Goal: Information Seeking & Learning: Compare options

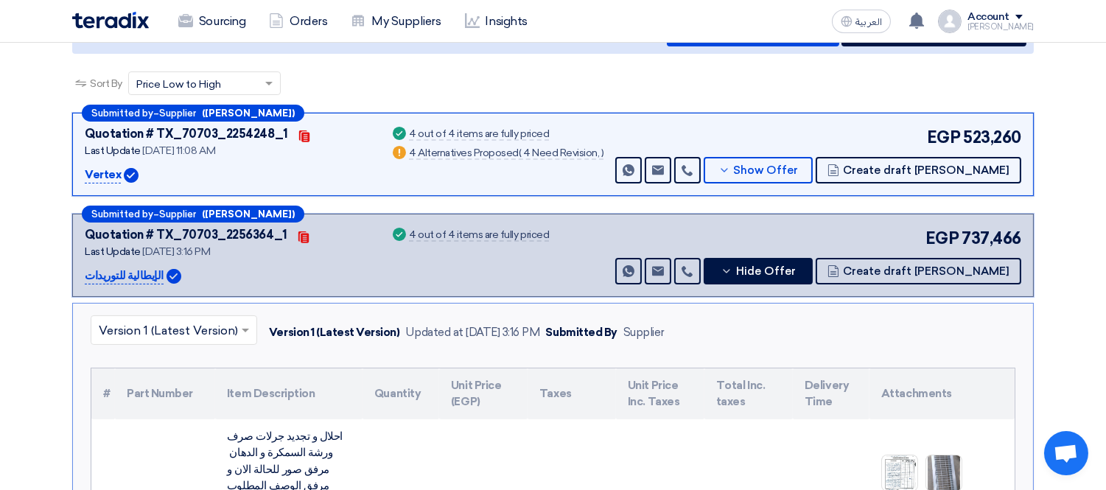
scroll to position [134, 0]
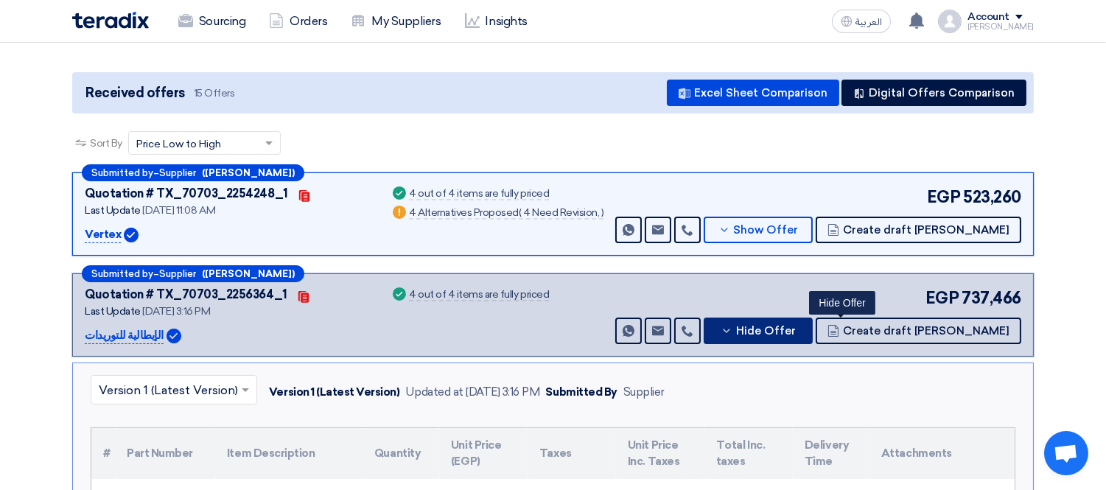
click at [796, 333] on span "Hide Offer" at bounding box center [766, 331] width 60 height 11
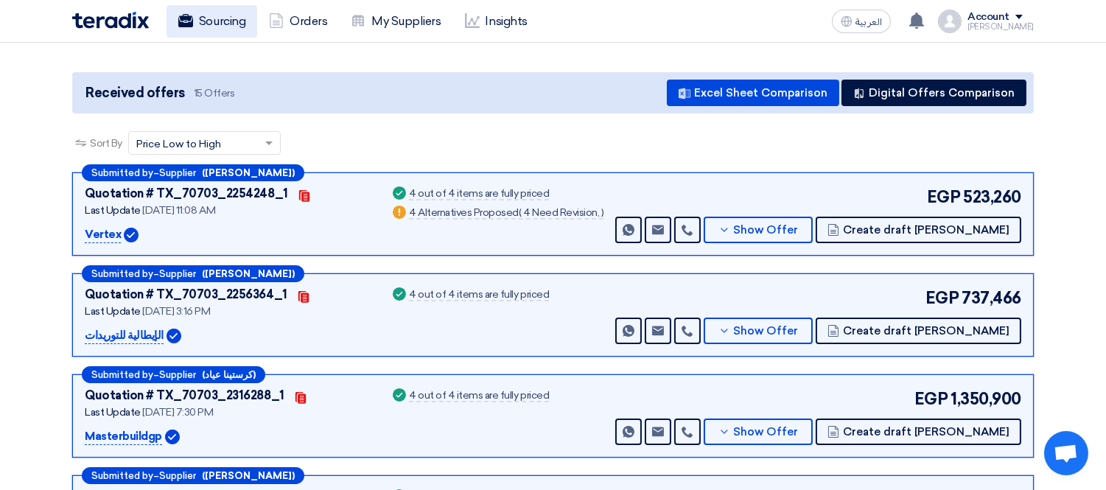
click at [202, 23] on link "Sourcing" at bounding box center [211, 21] width 91 height 32
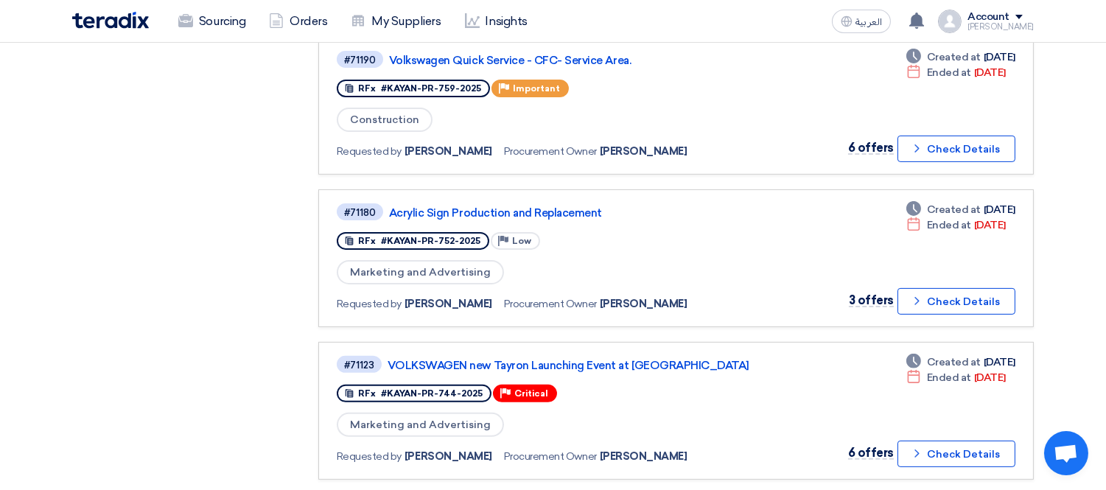
scroll to position [939, 0]
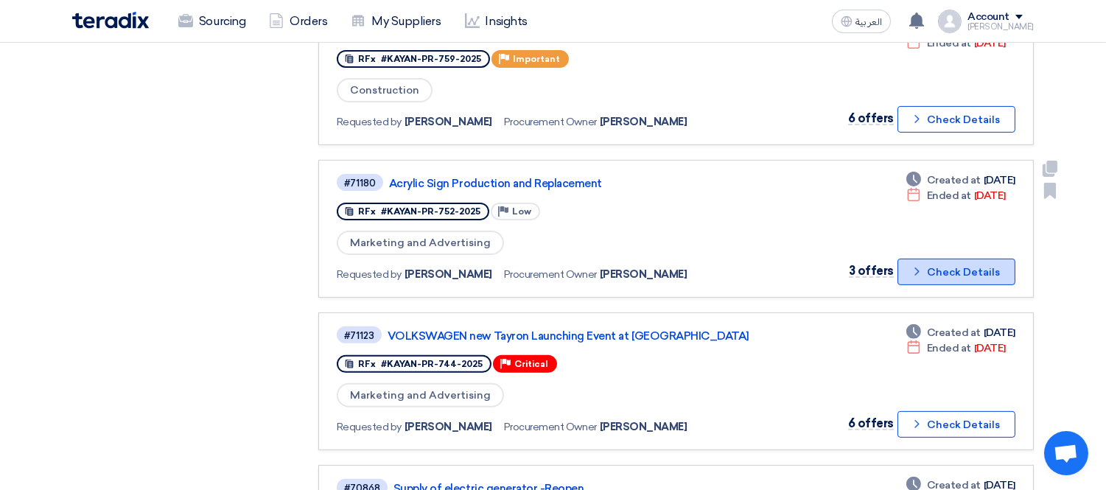
click at [945, 259] on button "Check details Check Details" at bounding box center [956, 272] width 118 height 27
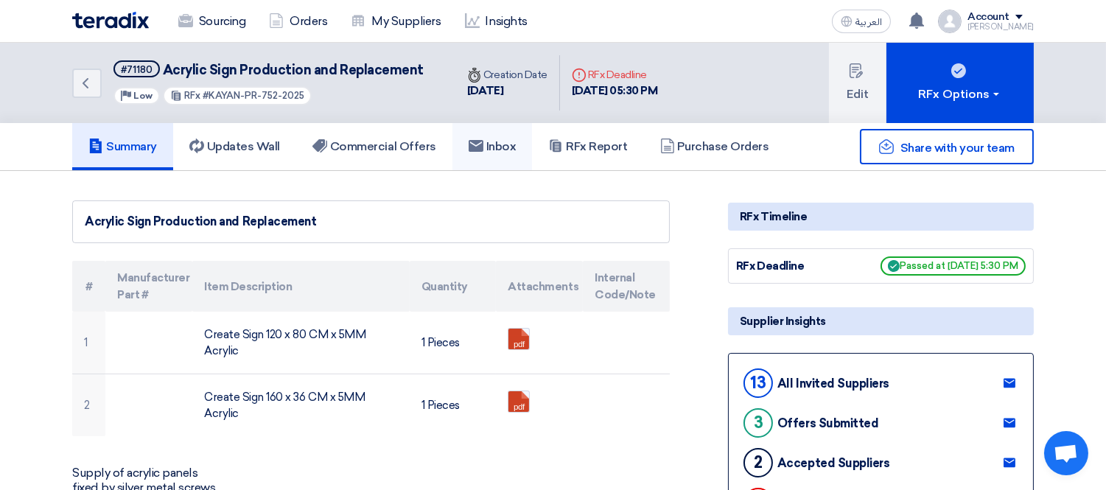
click at [497, 149] on h5 "Inbox" at bounding box center [493, 146] width 48 height 15
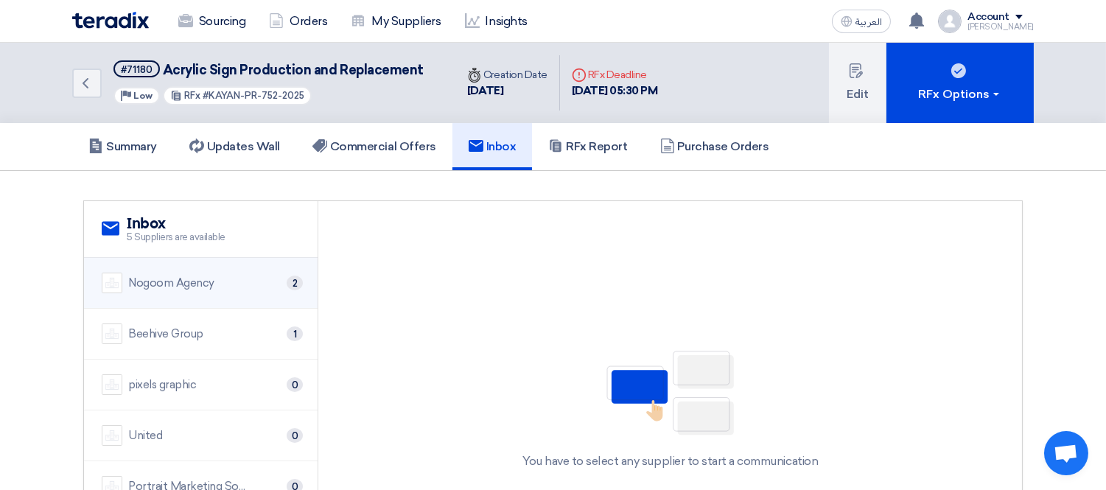
click at [186, 276] on div "Nogoom Agency" at bounding box center [171, 283] width 86 height 17
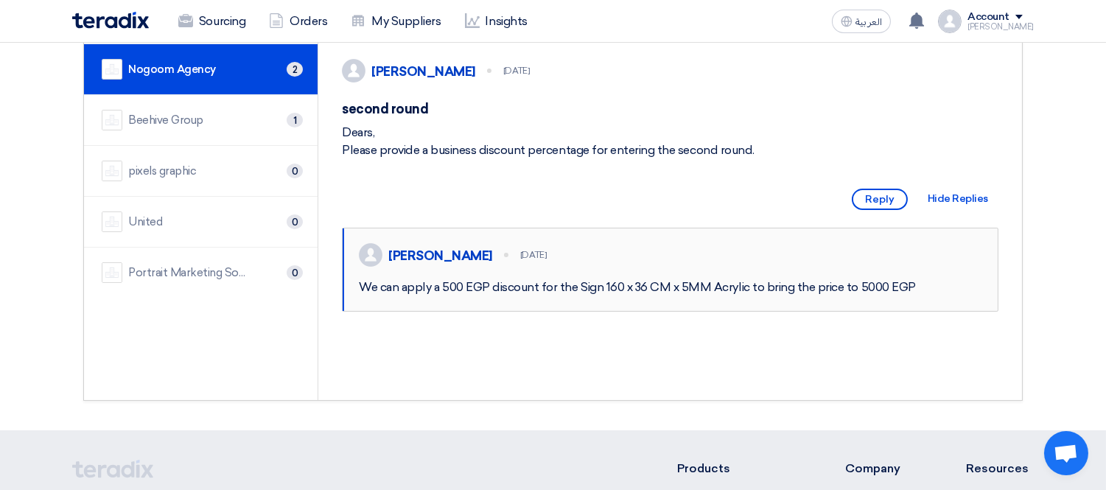
scroll to position [327, 0]
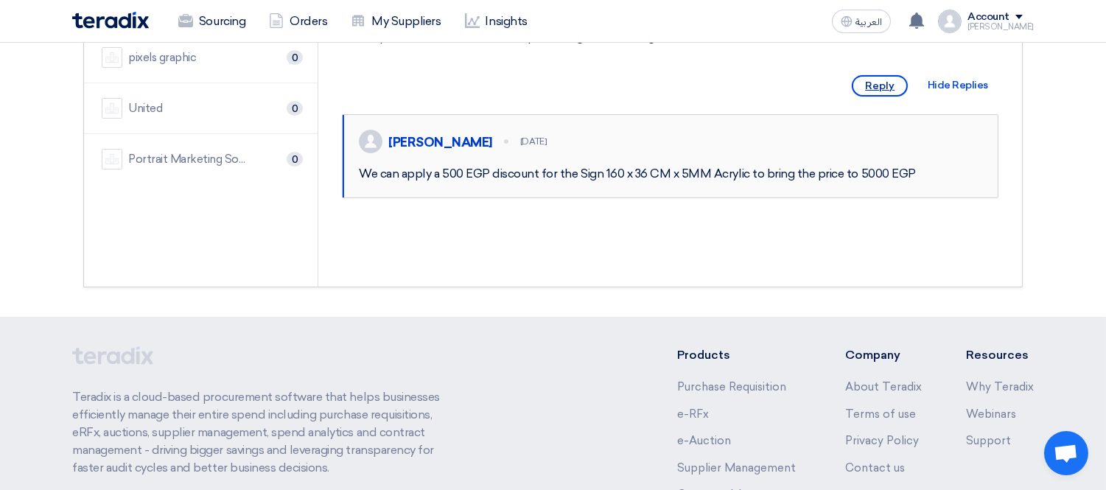
click at [889, 91] on span "Reply" at bounding box center [880, 85] width 56 height 21
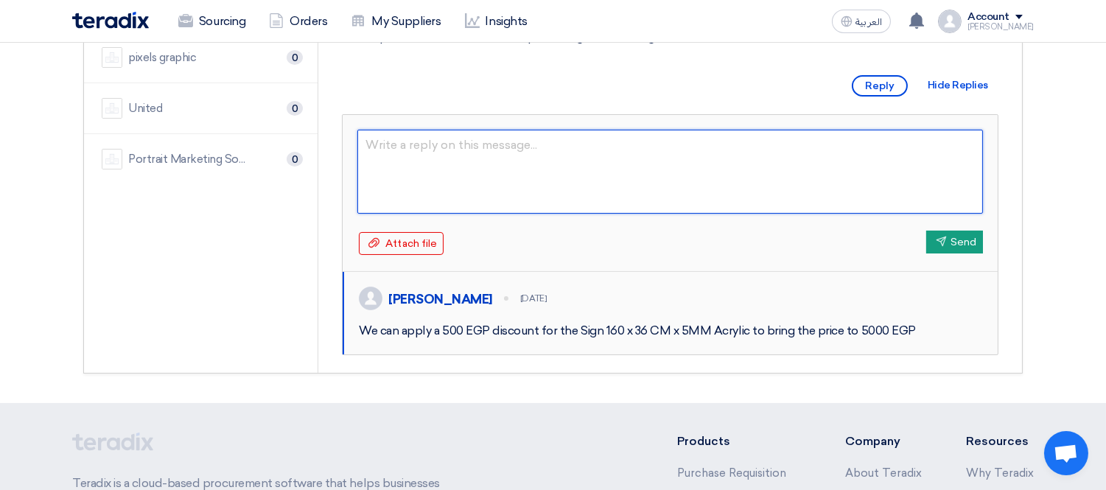
click at [553, 180] on textarea at bounding box center [669, 172] width 625 height 84
type textarea "]"
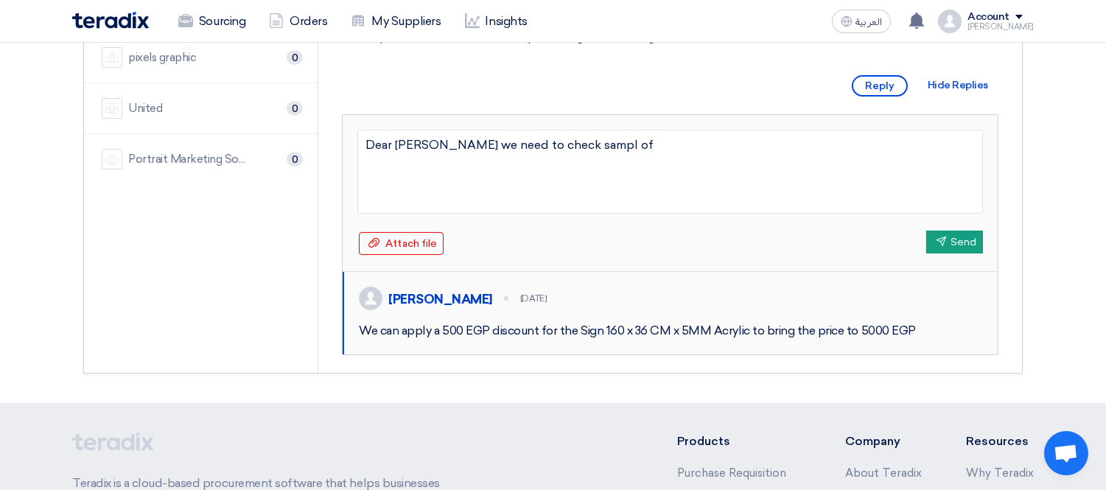
type textarea "Dear [PERSON_NAME] we need to check sampl of"
click at [374, 178] on textarea "Dear [PERSON_NAME] we need to check sampl of" at bounding box center [669, 172] width 625 height 84
click at [519, 177] on textarea "Dear [PERSON_NAME] kindly we need to check sampl of" at bounding box center [669, 172] width 625 height 84
click at [502, 174] on textarea "Dear [PERSON_NAME] kindly we need to check sample of" at bounding box center [669, 172] width 625 height 84
click at [569, 179] on textarea "Dear [PERSON_NAME] kindly we need to check sample of" at bounding box center [669, 172] width 625 height 84
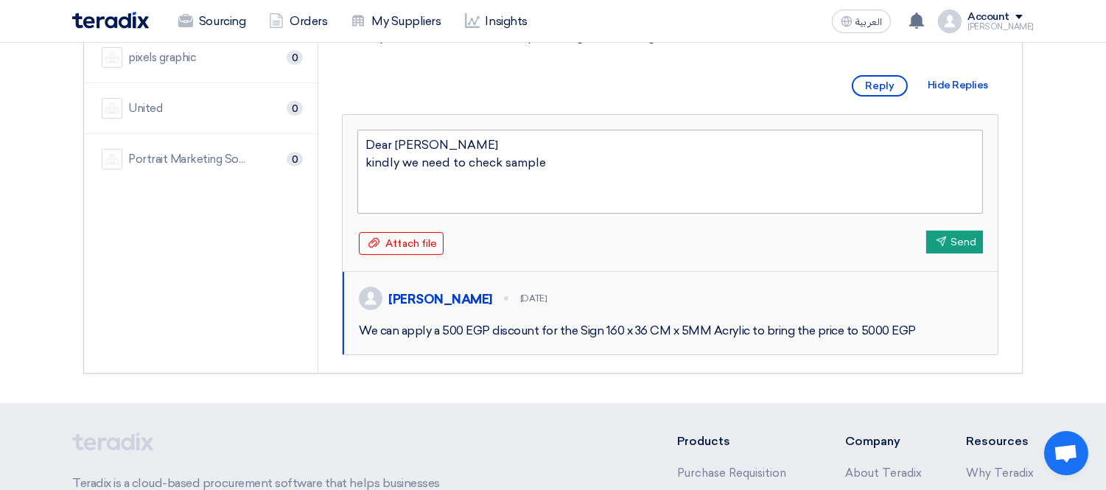
type textarea "Dear [PERSON_NAME] kindly we need to check sample"
type textarea "Dear [PERSON_NAME] kindly we need to check sample."
click at [956, 253] on button "Send Send" at bounding box center [954, 242] width 57 height 23
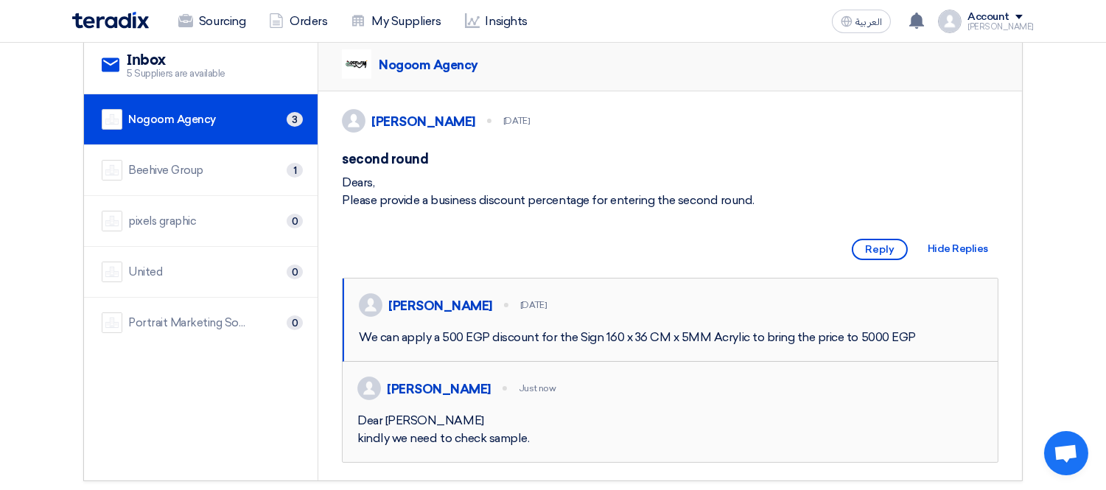
scroll to position [0, 0]
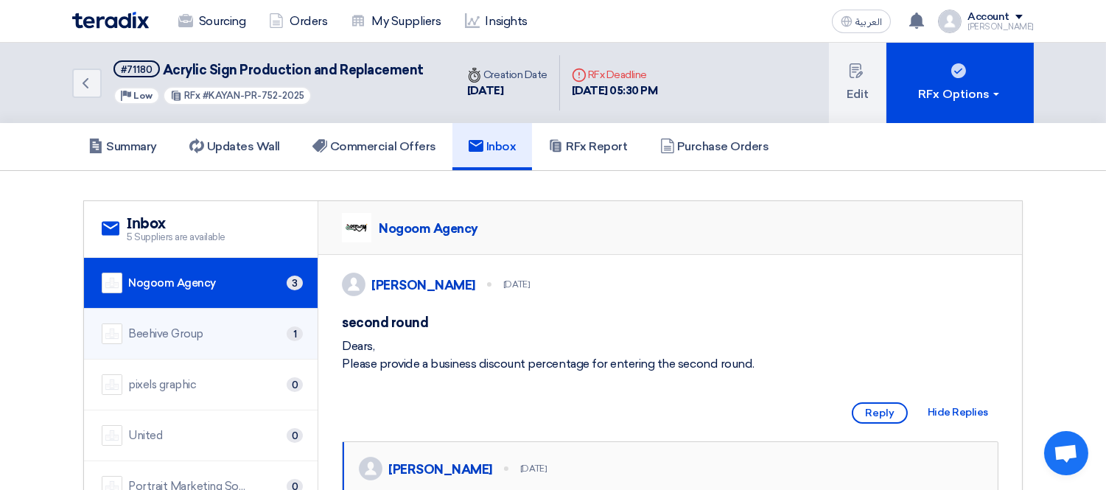
click at [196, 319] on li "Beehive Group 1" at bounding box center [201, 334] width 234 height 51
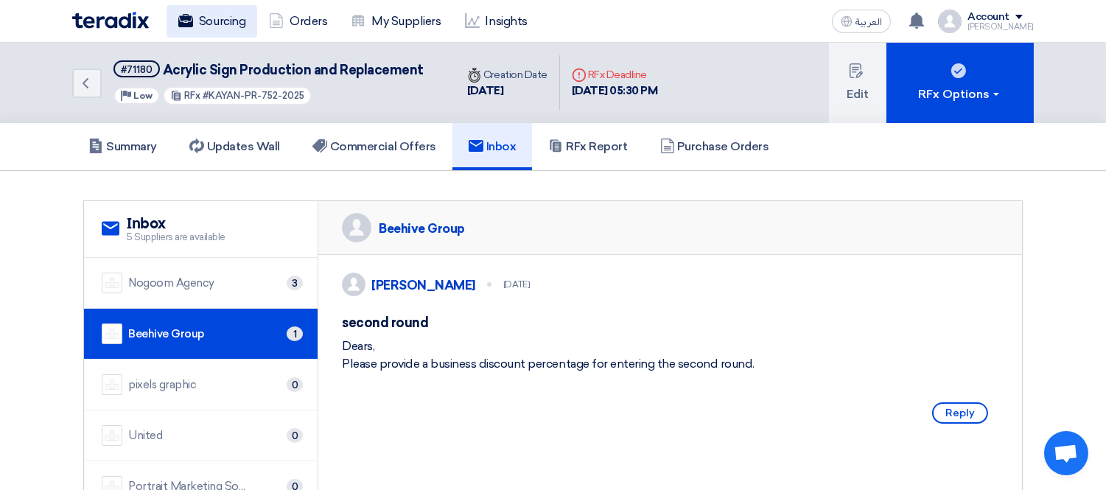
click at [236, 10] on link "Sourcing" at bounding box center [211, 21] width 91 height 32
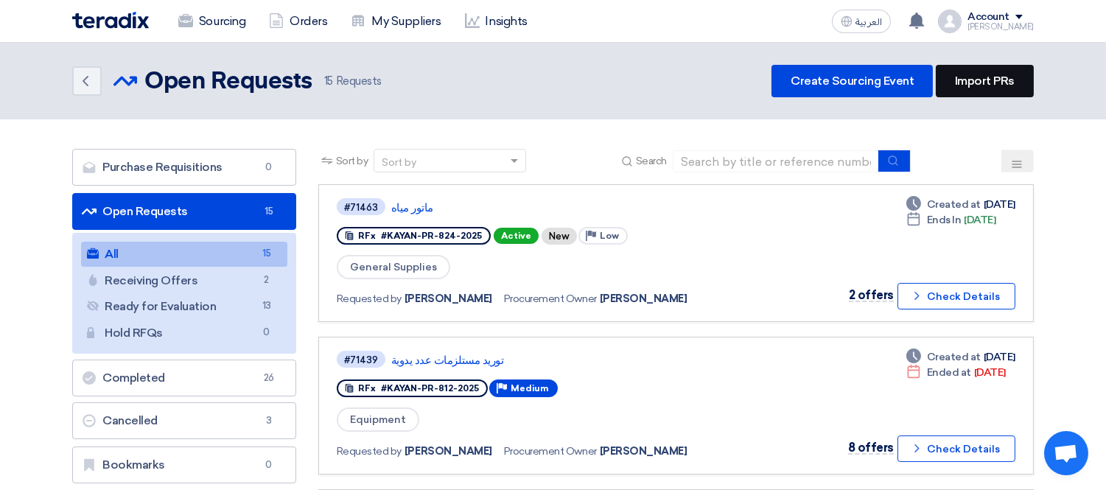
click at [995, 82] on link "Import PRs" at bounding box center [985, 81] width 98 height 32
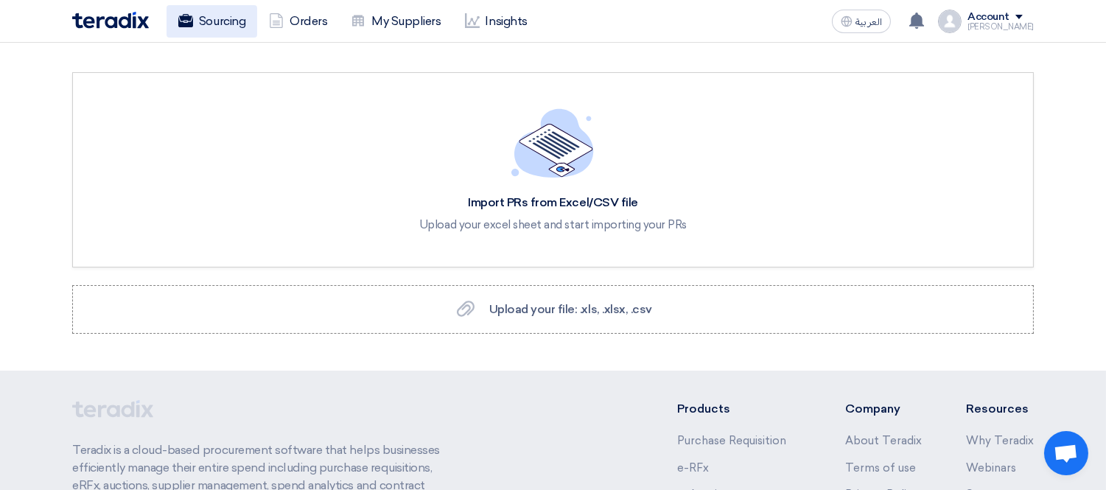
click at [212, 13] on link "Sourcing" at bounding box center [211, 21] width 91 height 32
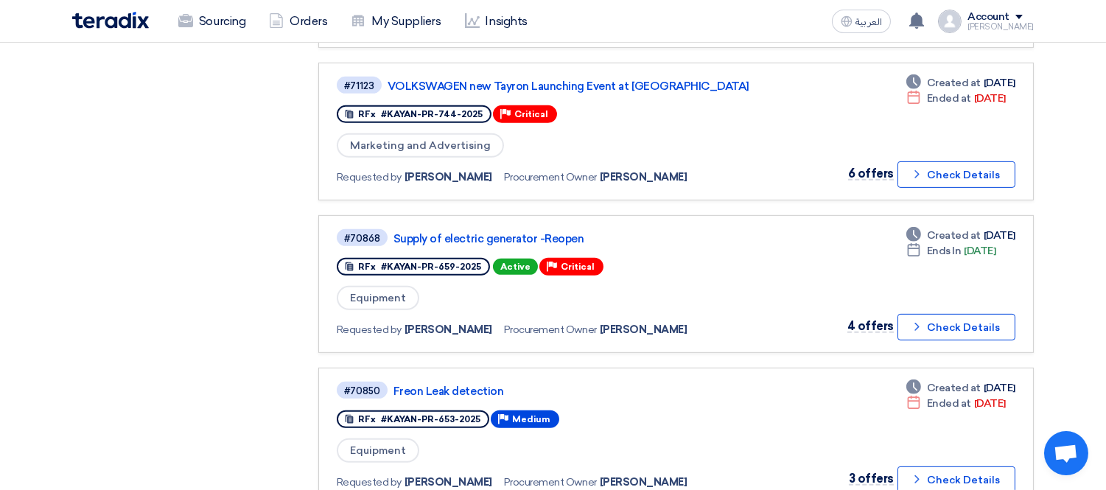
scroll to position [1223, 0]
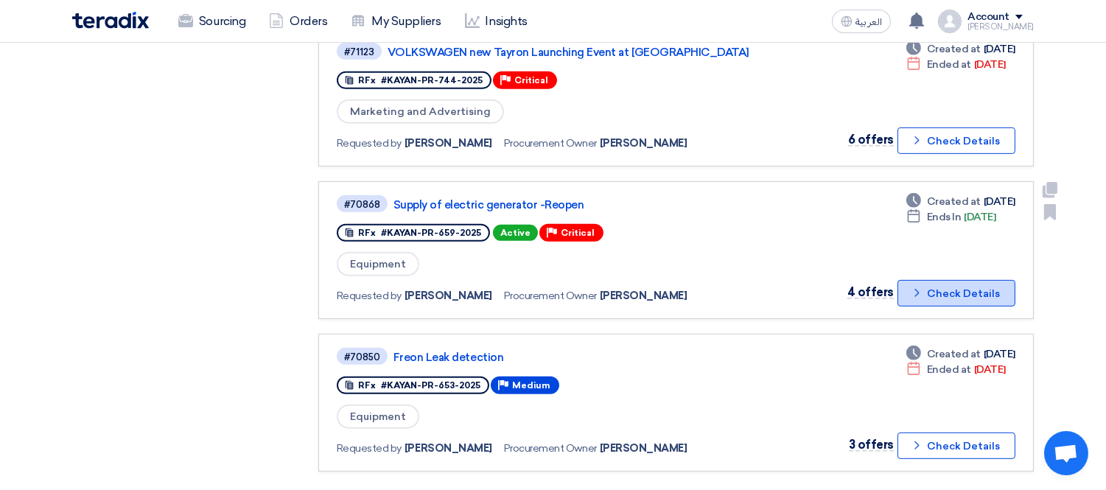
click at [956, 280] on button "Check details Check Details" at bounding box center [956, 293] width 118 height 27
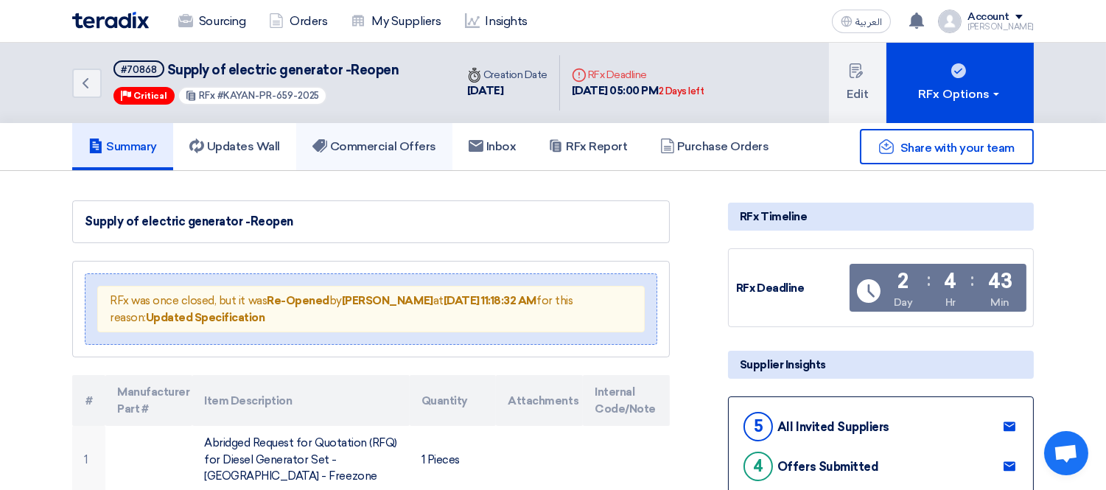
click at [366, 157] on link "Commercial Offers" at bounding box center [374, 146] width 156 height 47
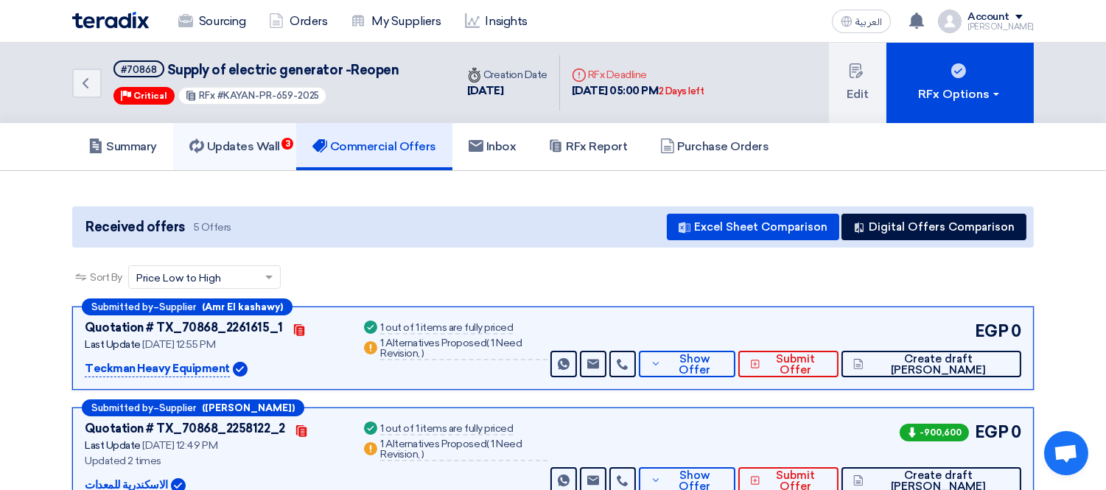
click at [249, 146] on h5 "Updates Wall 3" at bounding box center [234, 146] width 91 height 15
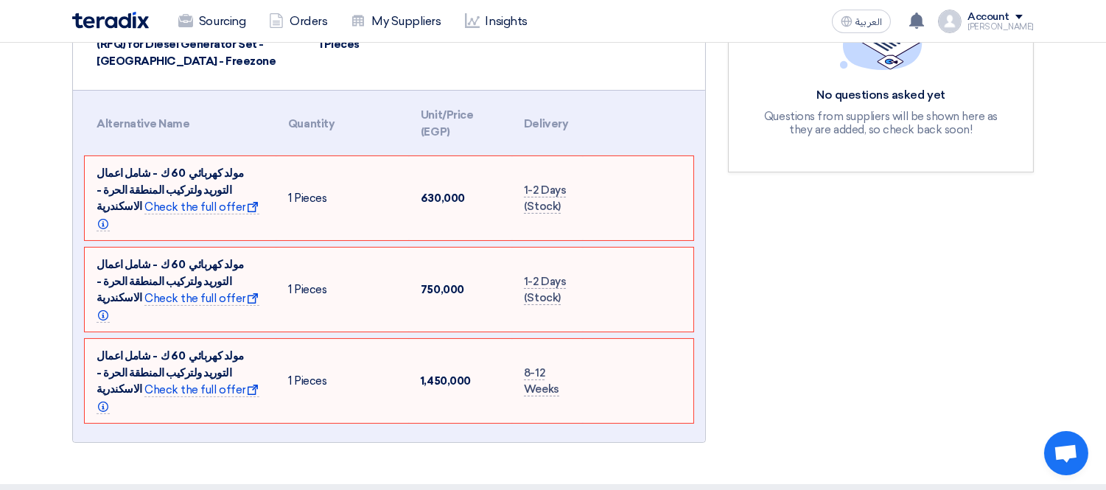
scroll to position [327, 0]
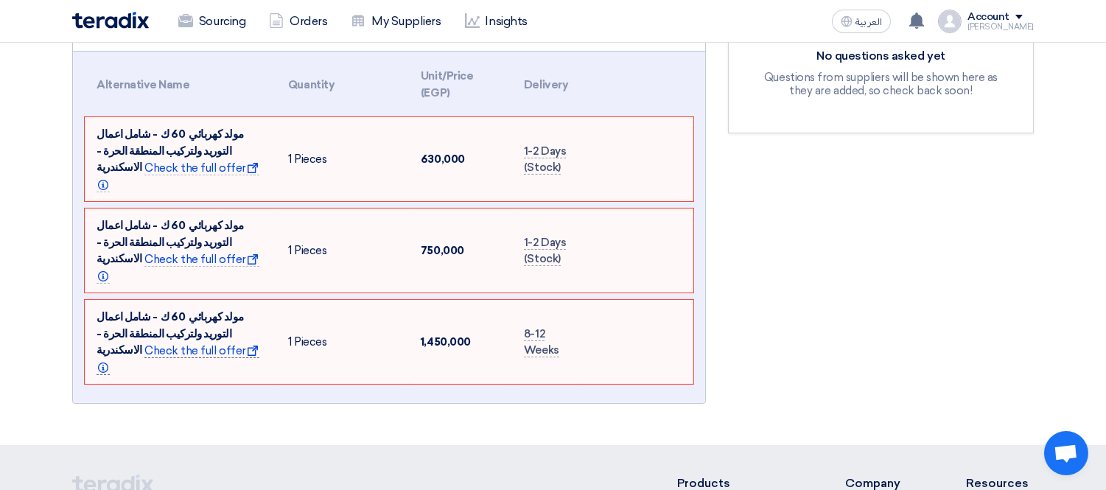
click at [245, 344] on span "Check the full offer Show offer Info" at bounding box center [178, 359] width 163 height 31
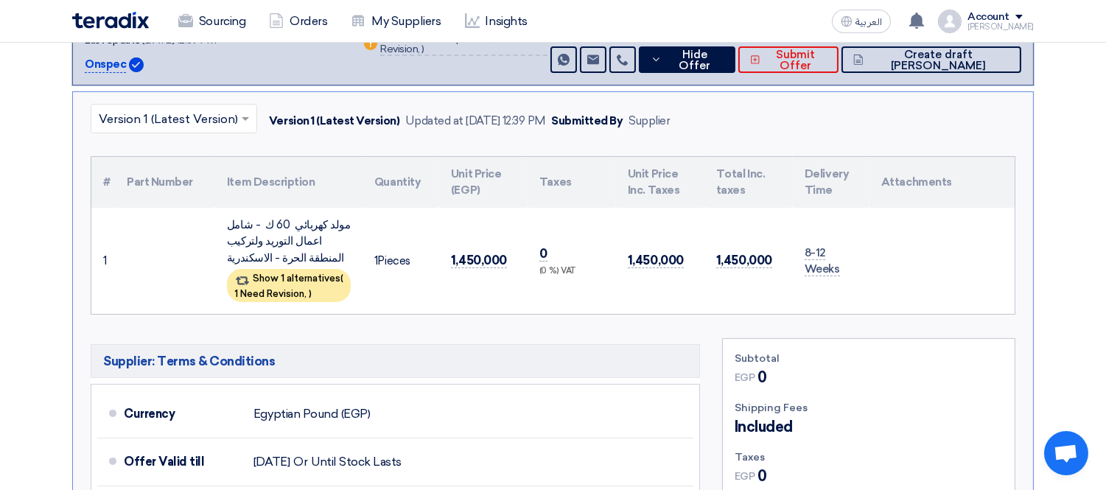
scroll to position [358, 0]
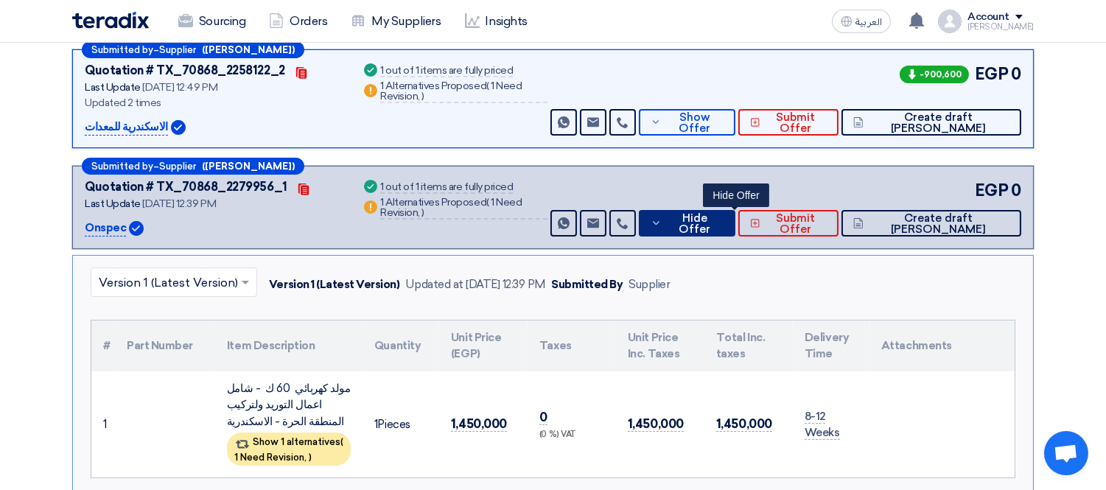
click at [736, 214] on button "Hide Offer" at bounding box center [687, 223] width 97 height 27
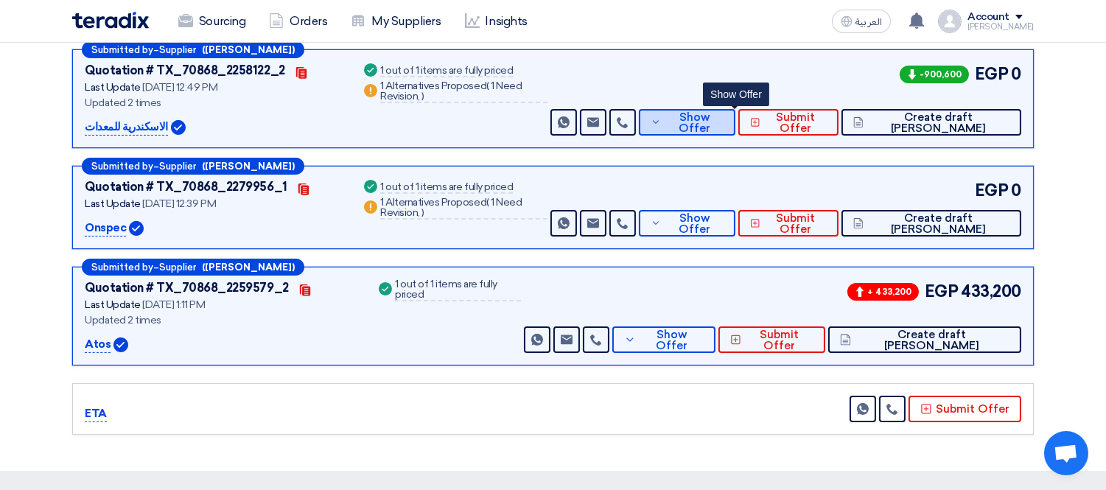
click at [736, 127] on button "Show Offer" at bounding box center [687, 122] width 97 height 27
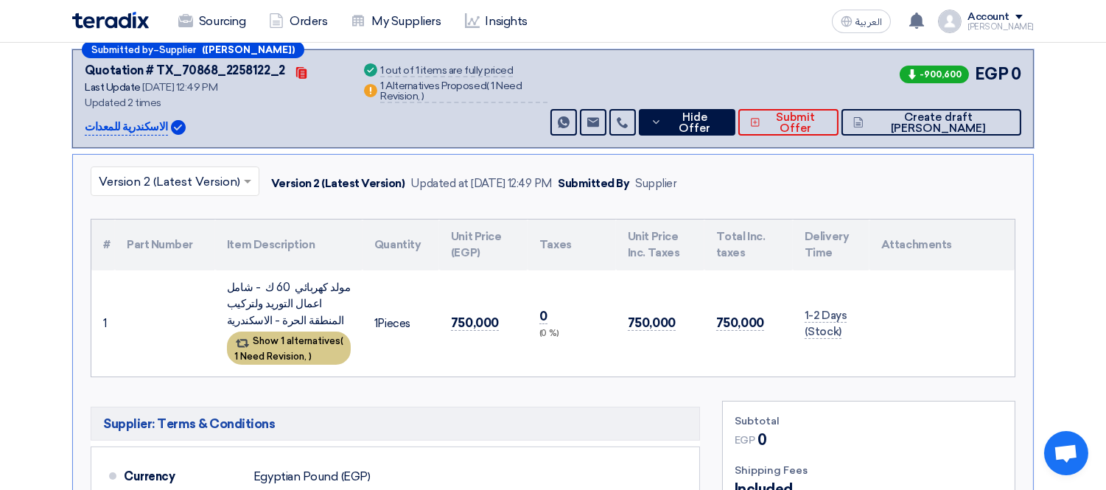
click at [325, 334] on div "Show 1 alternatives ( 1 Need Revision, )" at bounding box center [289, 347] width 124 height 33
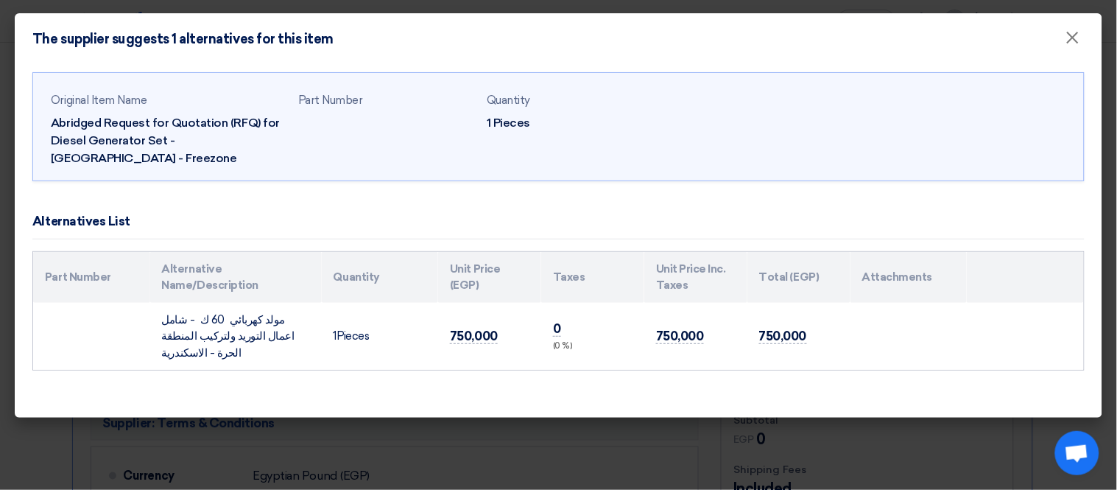
click at [0, 366] on modal-container "The supplier suggests 1 alternatives for this item × Original Item Name Abridge…" at bounding box center [558, 245] width 1117 height 490
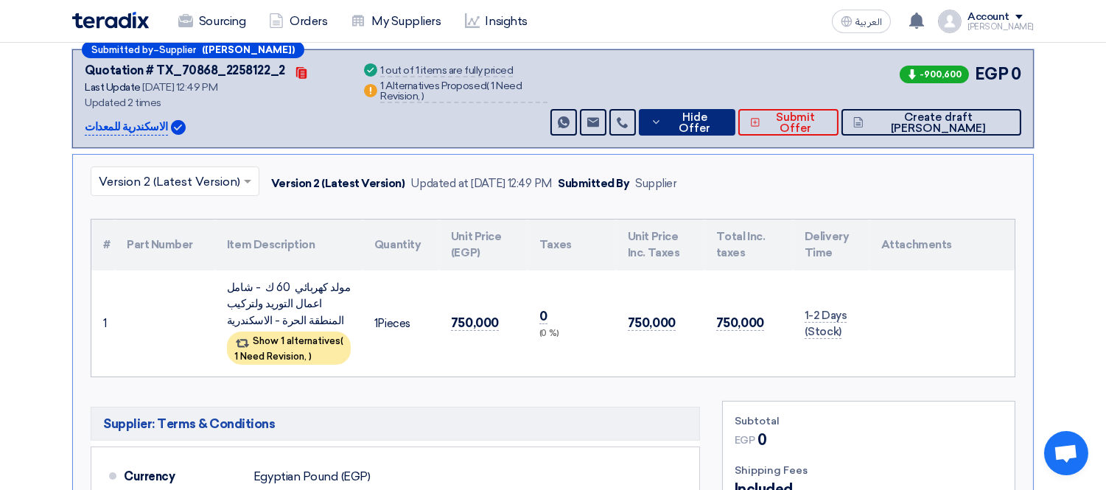
click at [723, 113] on span "Hide Offer" at bounding box center [694, 123] width 58 height 22
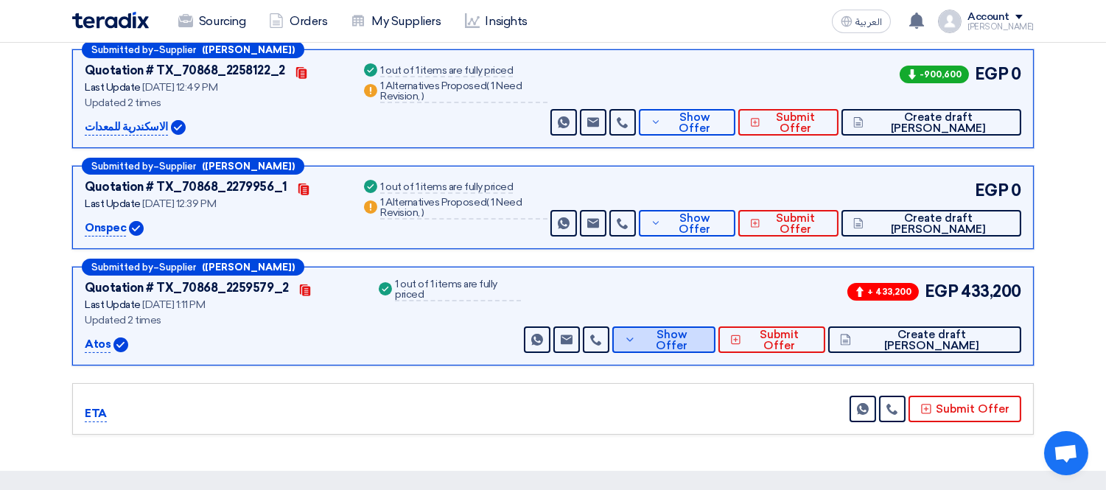
click at [703, 330] on span "Show Offer" at bounding box center [671, 340] width 64 height 22
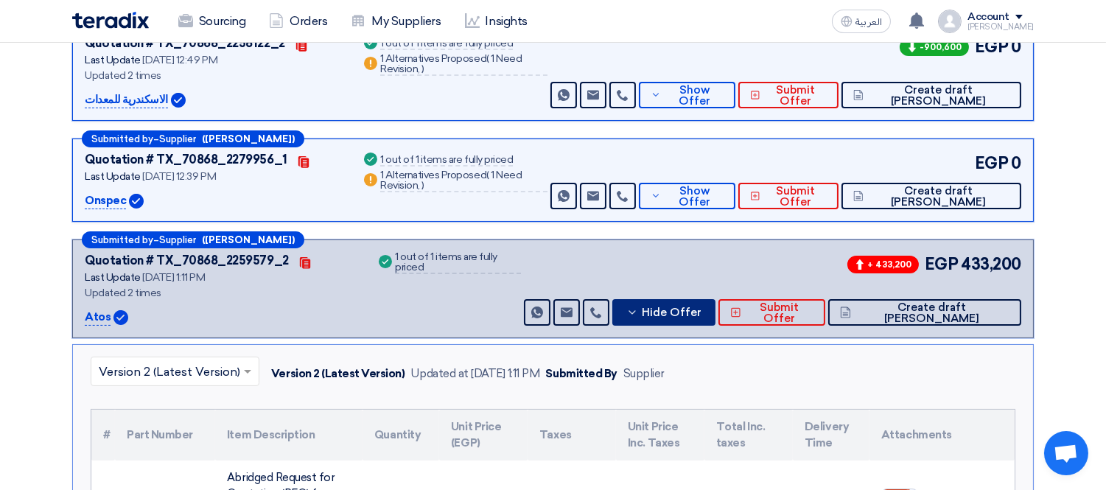
scroll to position [522, 0]
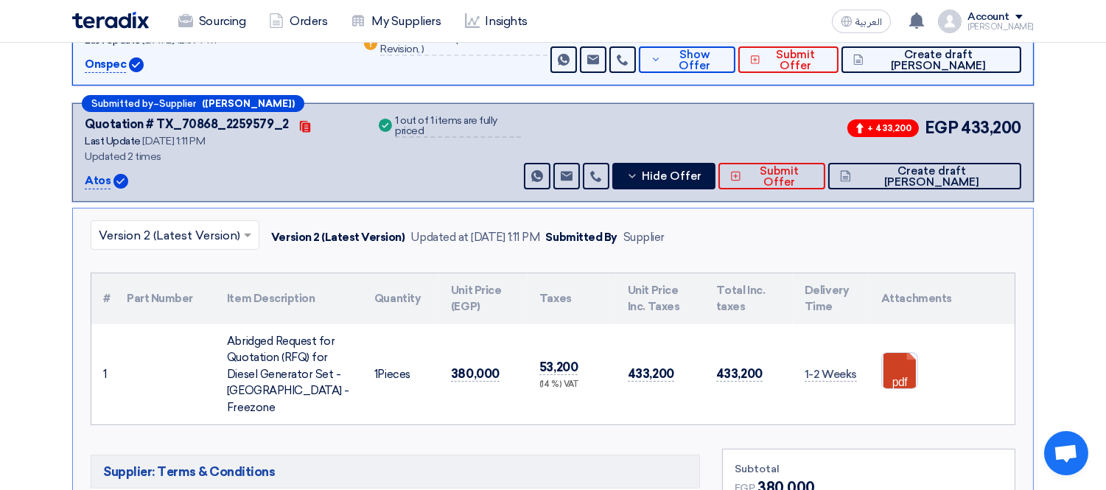
click at [202, 231] on input "text" at bounding box center [168, 237] width 138 height 24
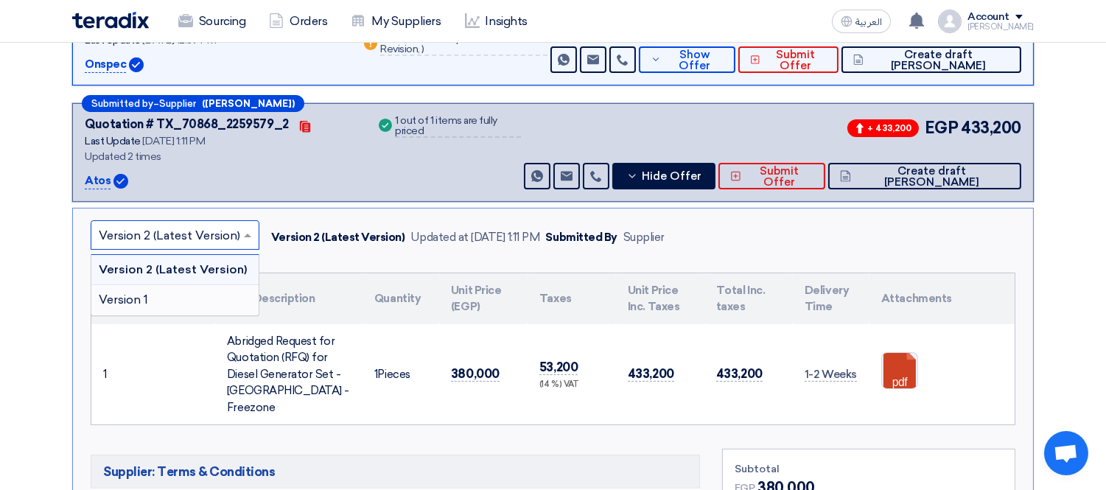
click at [197, 290] on div "Version 1" at bounding box center [174, 299] width 167 height 29
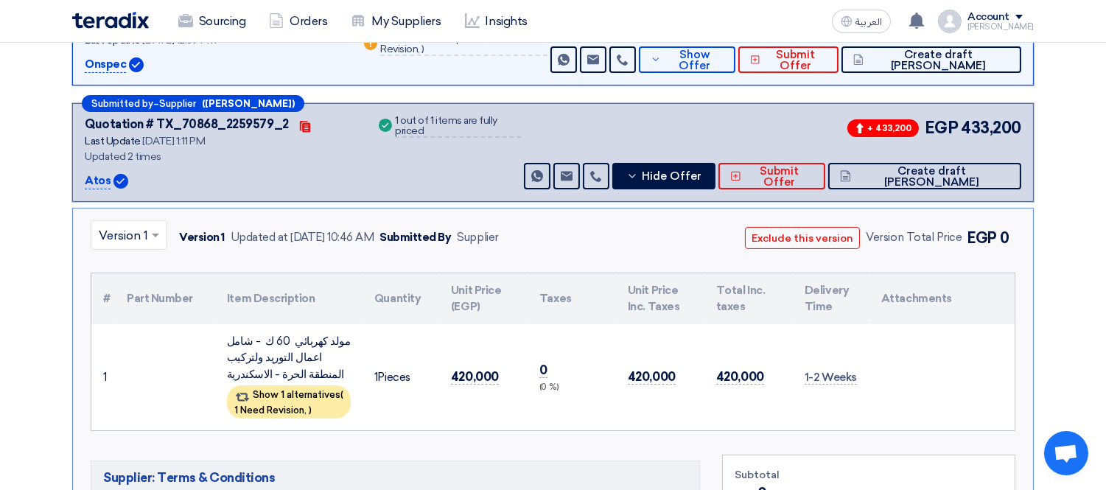
click at [136, 236] on input "text" at bounding box center [122, 237] width 46 height 24
click at [138, 266] on span "Version 2 (Latest Version)" at bounding box center [169, 269] width 141 height 14
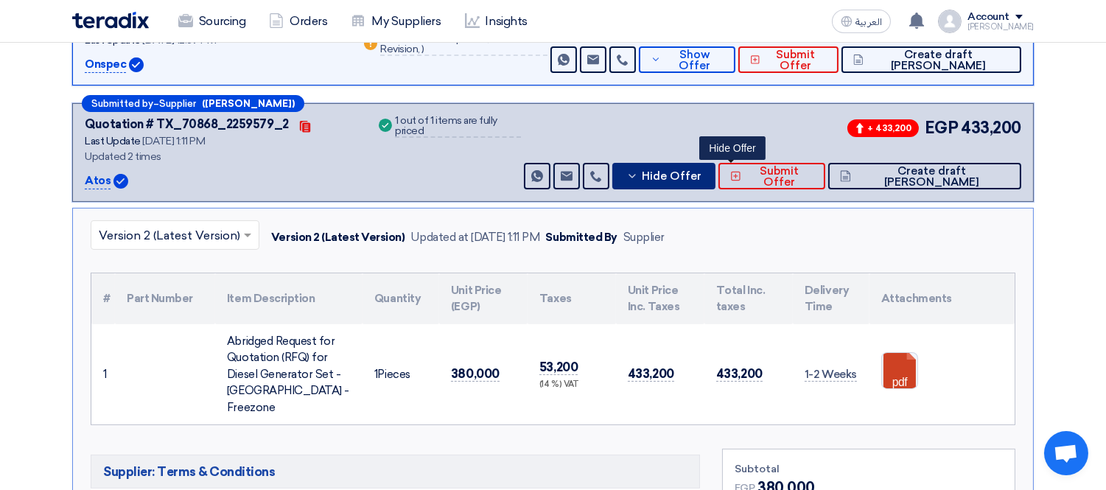
click at [638, 178] on icon at bounding box center [632, 176] width 12 height 12
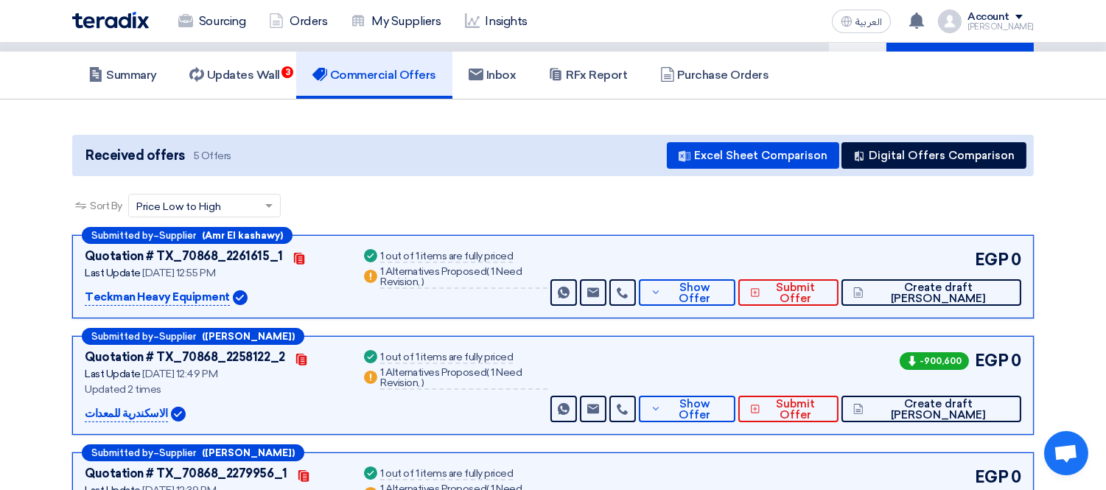
scroll to position [0, 0]
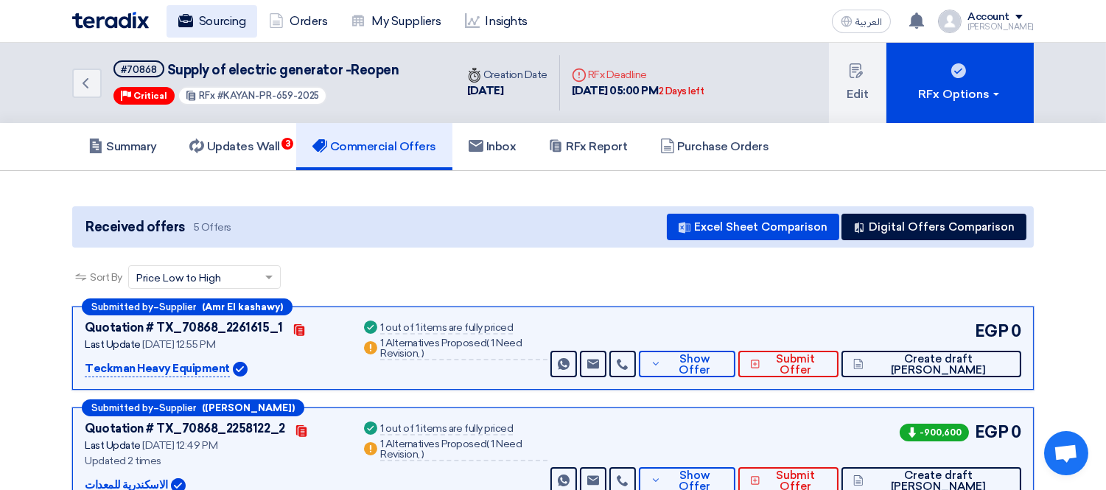
click at [217, 26] on link "Sourcing" at bounding box center [211, 21] width 91 height 32
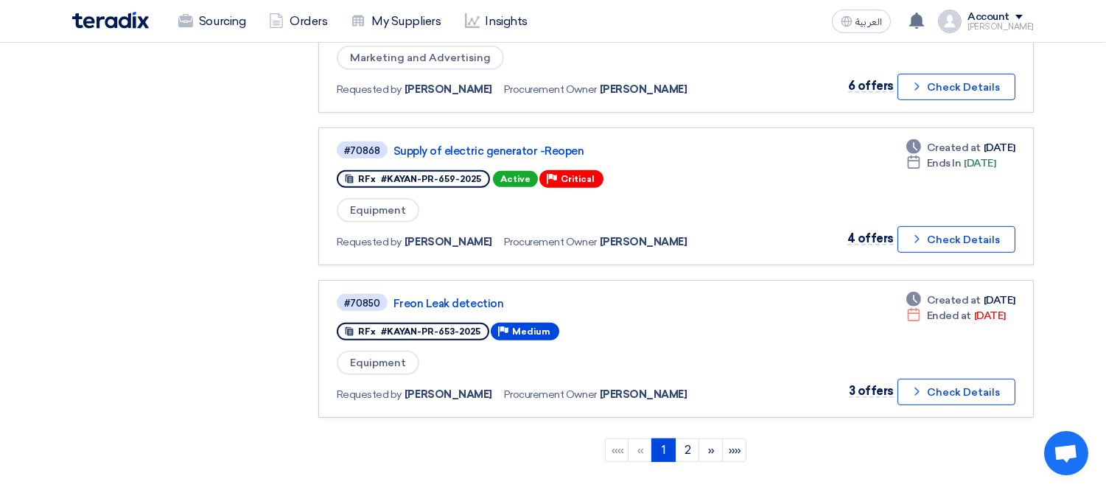
scroll to position [1291, 0]
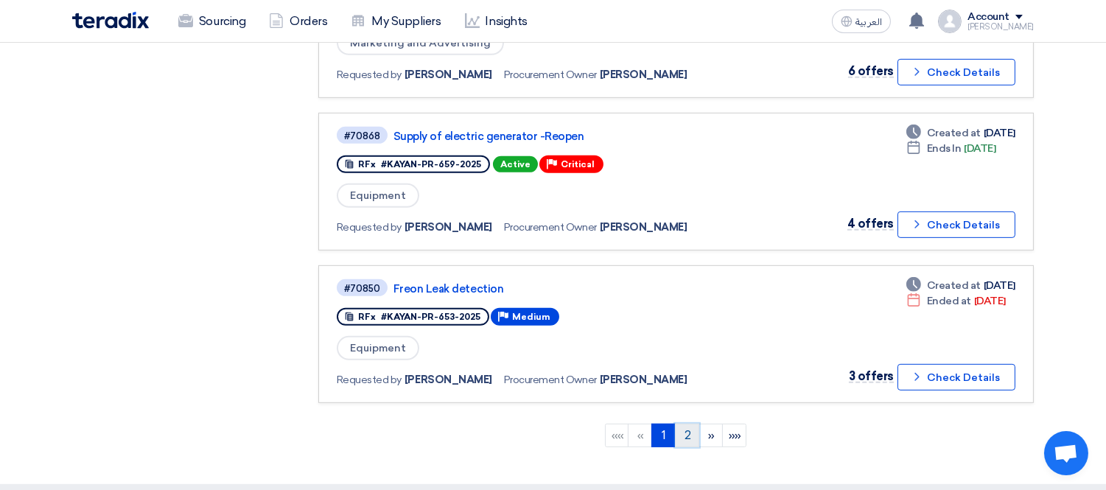
click at [685, 424] on link "2" at bounding box center [687, 436] width 24 height 24
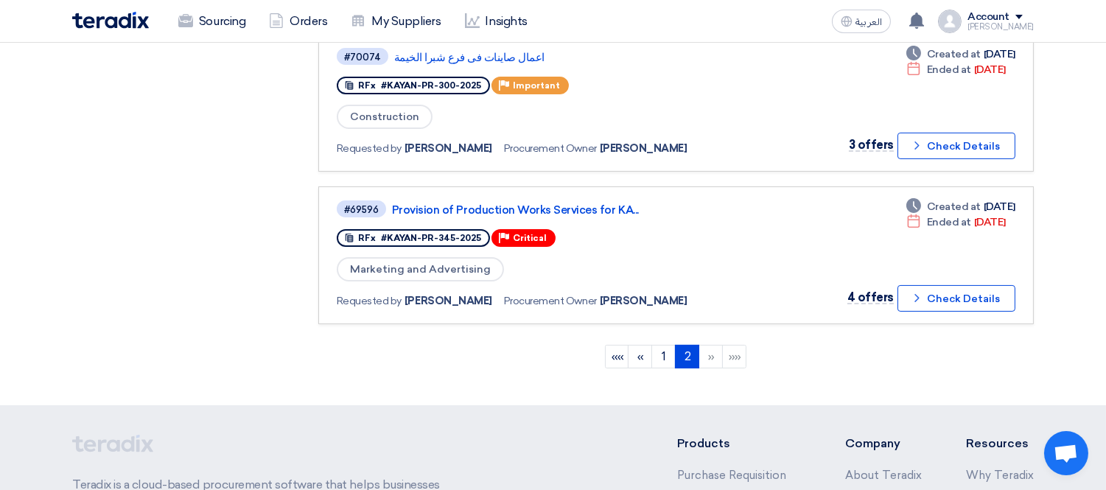
scroll to position [664, 0]
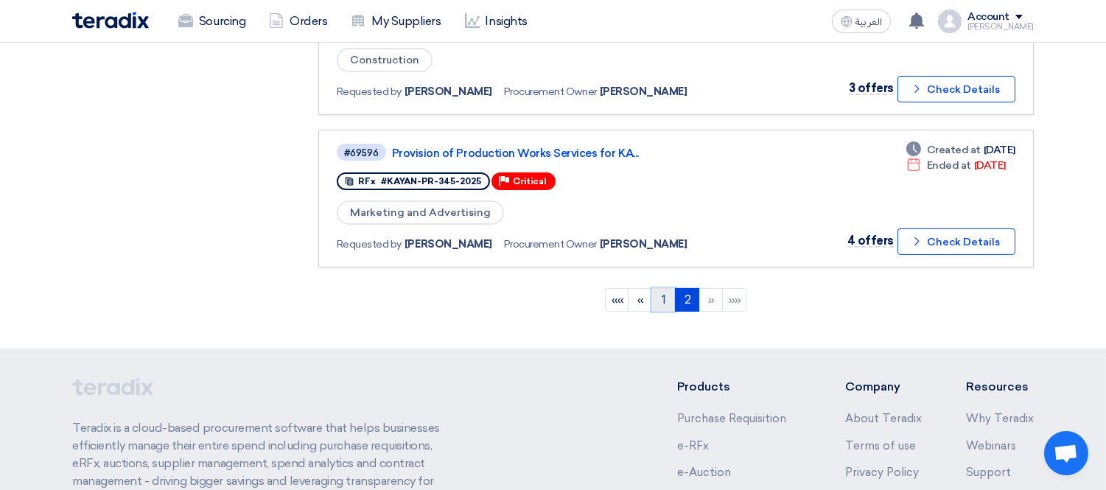
click at [661, 292] on link "1" at bounding box center [663, 300] width 24 height 24
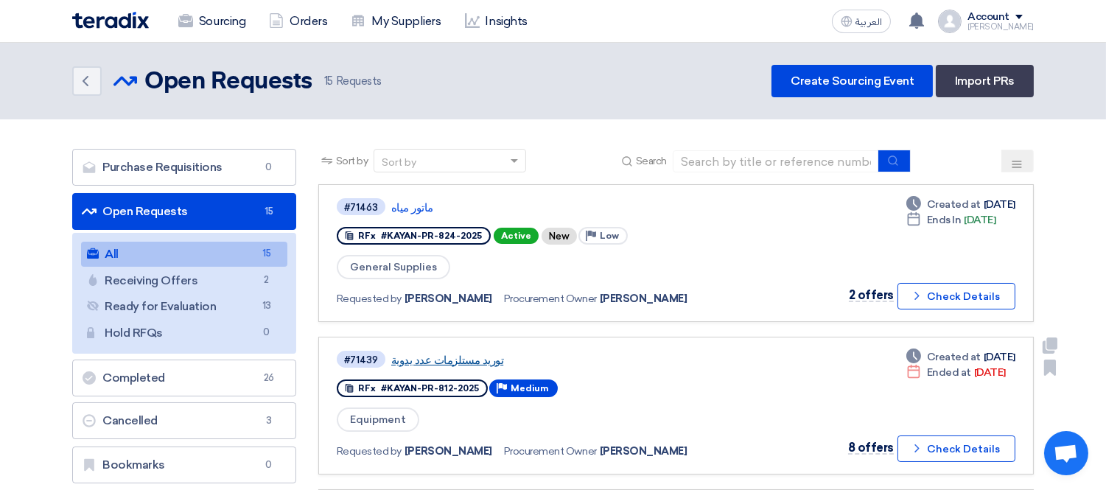
click at [458, 354] on link "توريد مستلزمات عدد يدوية" at bounding box center [575, 360] width 368 height 13
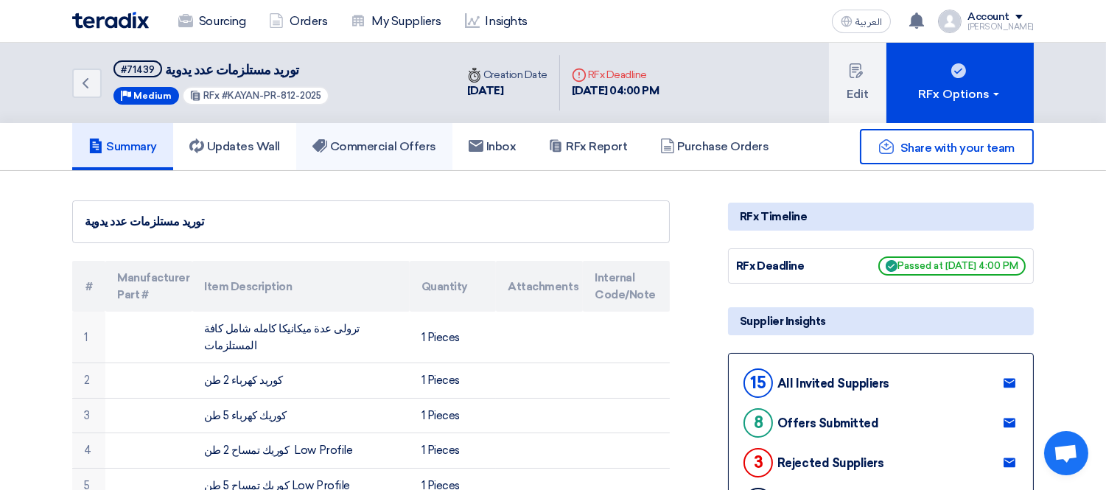
click at [383, 147] on h5 "Commercial Offers" at bounding box center [374, 146] width 124 height 15
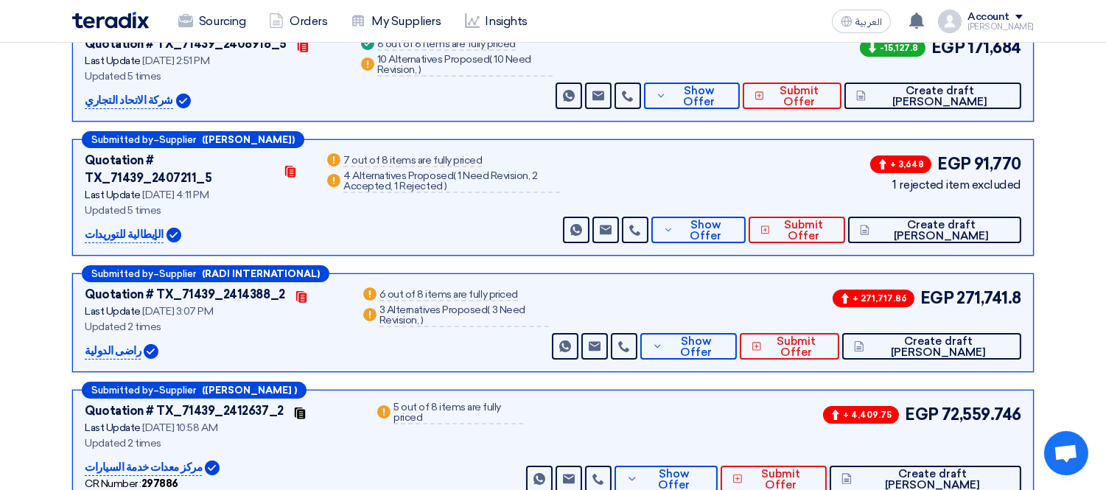
scroll to position [302, 0]
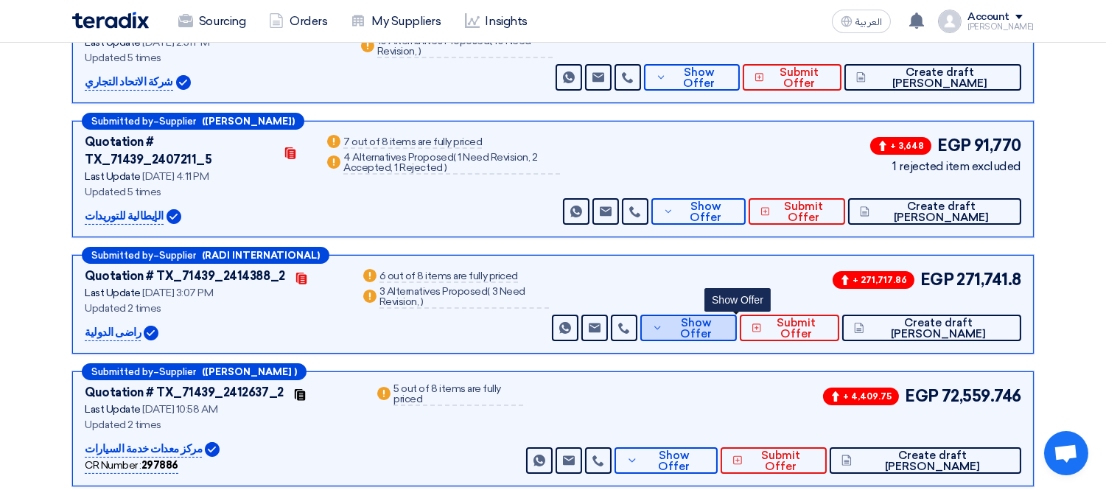
click at [723, 317] on span "Show Offer" at bounding box center [696, 328] width 58 height 22
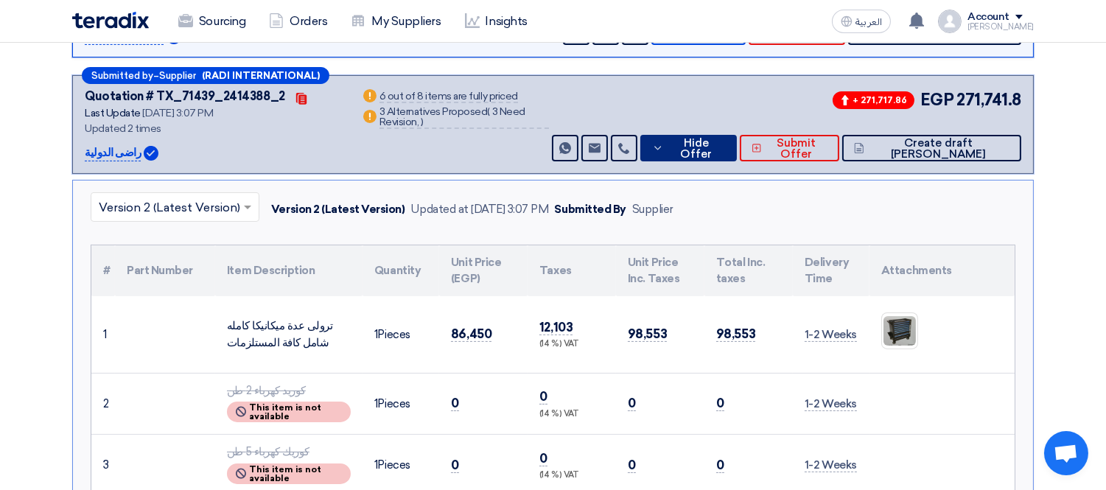
scroll to position [432, 0]
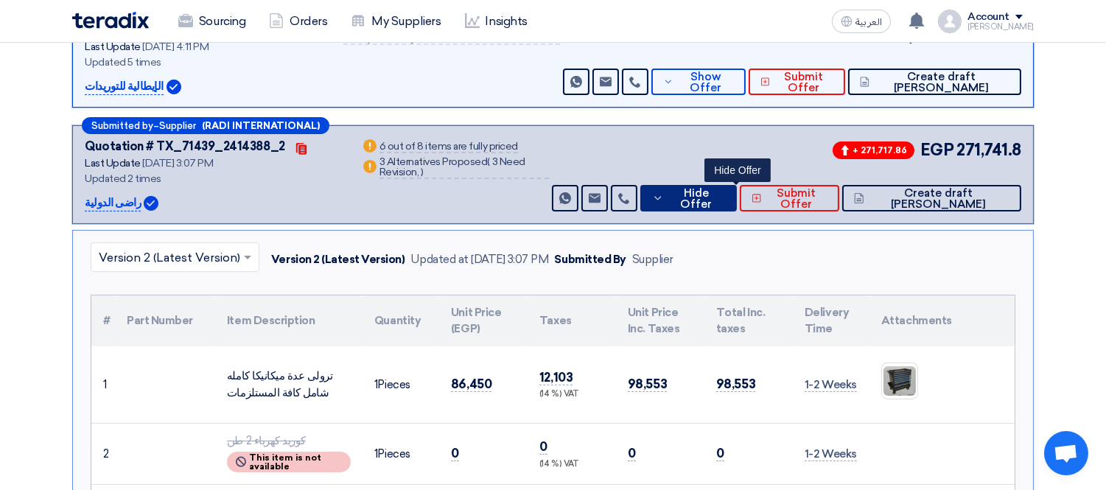
click at [663, 192] on icon at bounding box center [657, 198] width 11 height 12
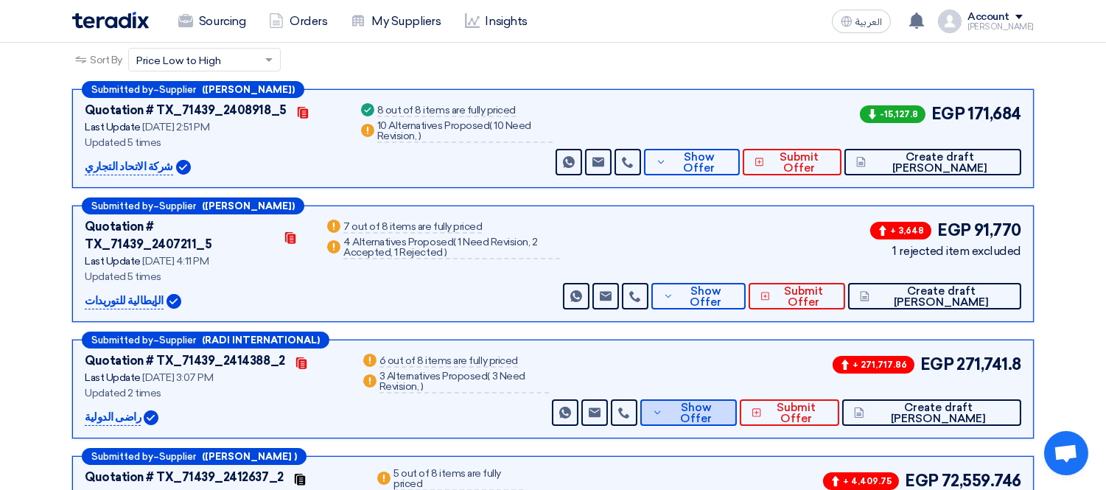
scroll to position [207, 0]
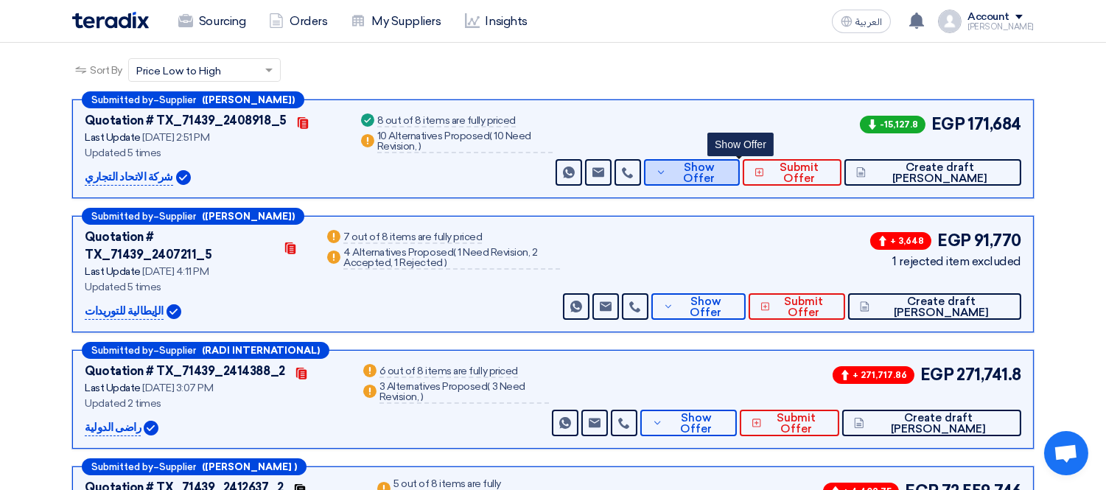
click at [727, 172] on span "Show Offer" at bounding box center [698, 173] width 57 height 22
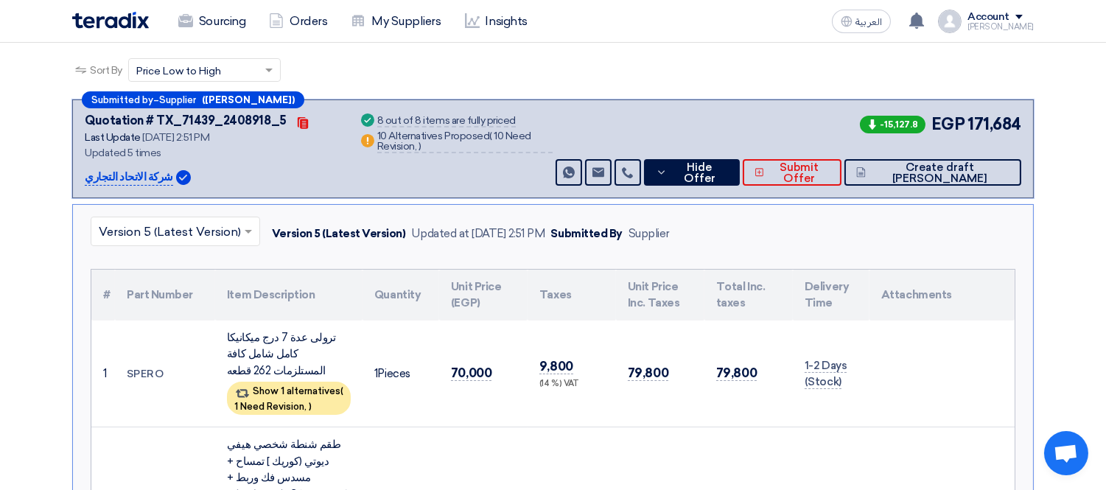
click at [130, 174] on p "شركة الاتحاد التجاري" at bounding box center [129, 178] width 88 height 18
copy div "شركة الاتحاد التجاري"
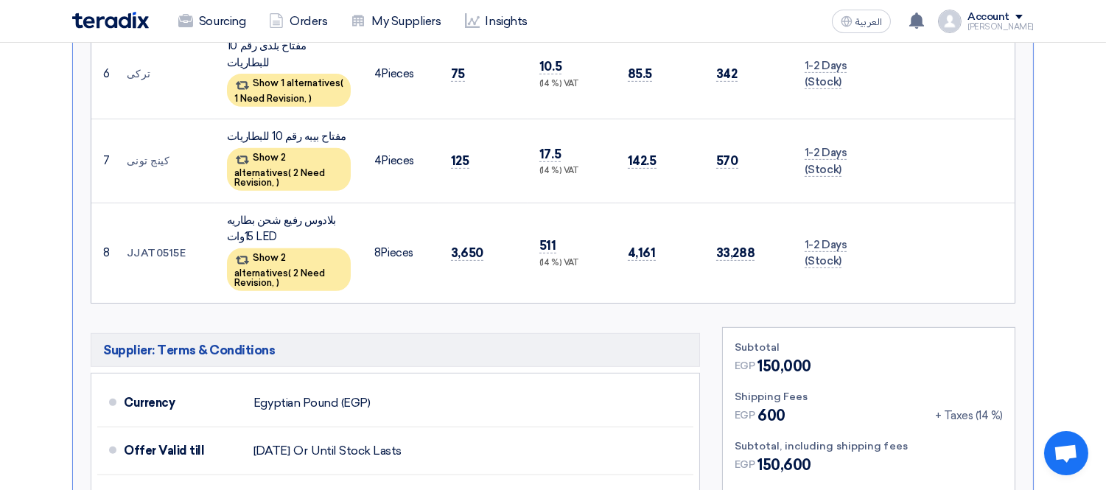
scroll to position [1189, 0]
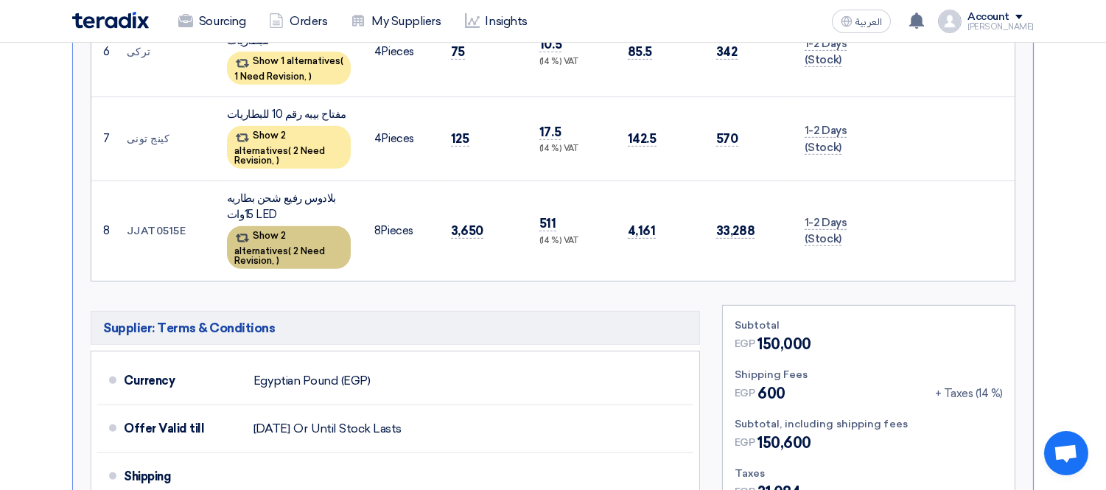
click at [308, 226] on div "Show 2 alternatives ( 2 Need Revision, )" at bounding box center [289, 247] width 124 height 43
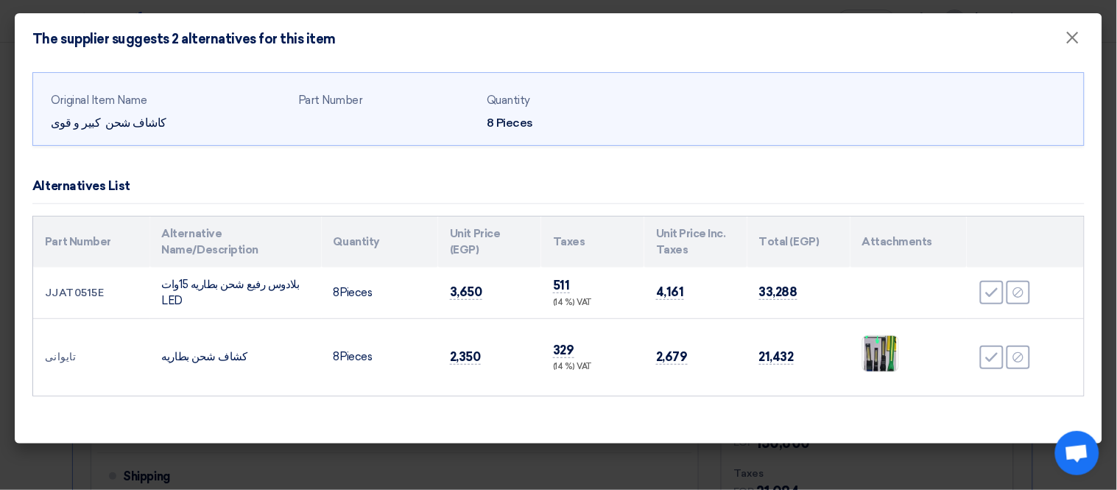
click at [4, 317] on modal-container "The supplier suggests 2 alternatives for this item × Original Item Name كاشاف ش…" at bounding box center [558, 245] width 1117 height 490
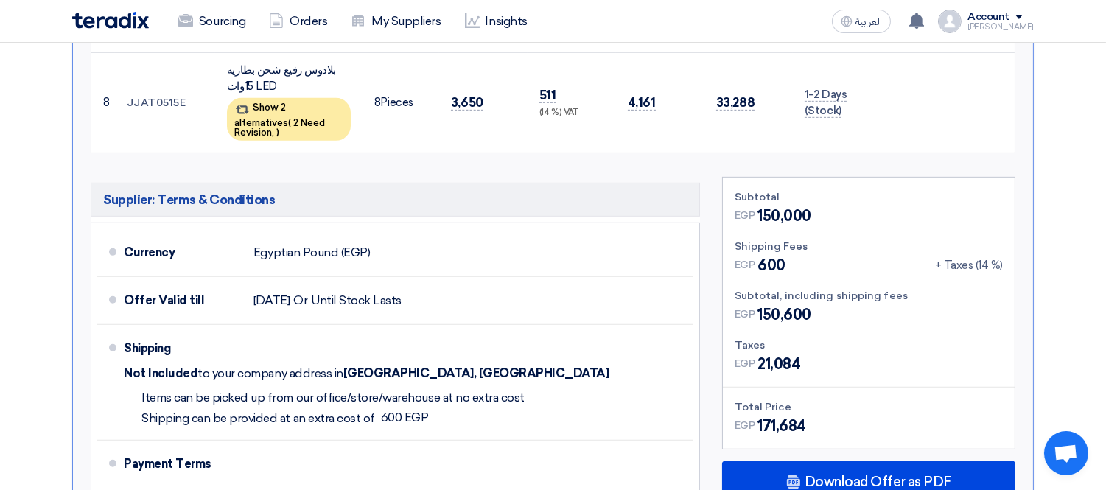
scroll to position [1352, 0]
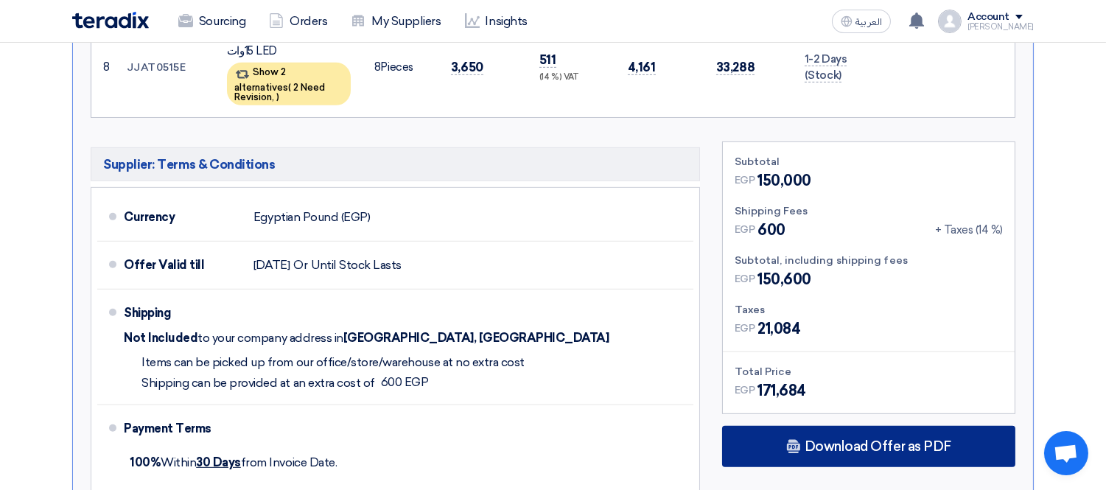
click at [856, 440] on span "Download Offer as PDF" at bounding box center [877, 446] width 147 height 13
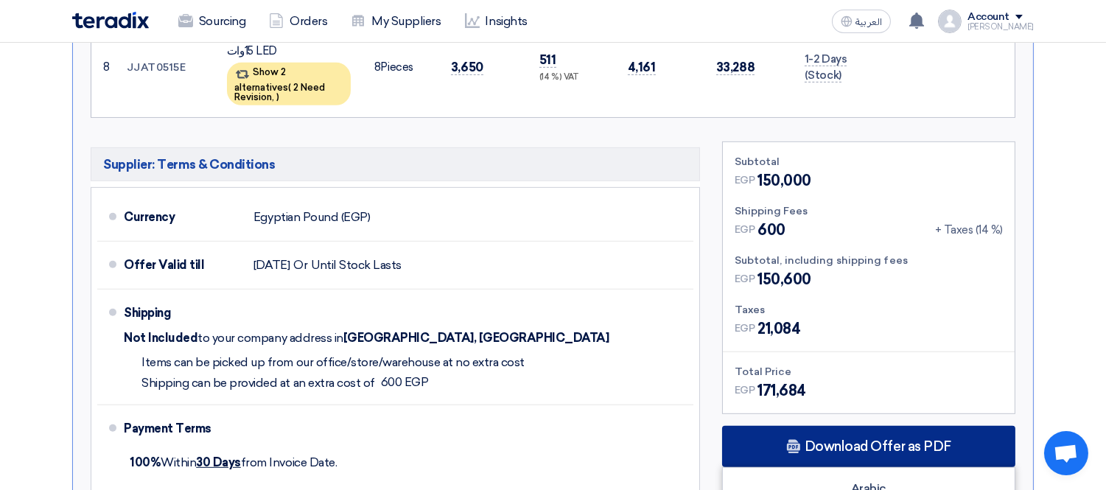
click at [896, 426] on div "Download Offer as PDF" at bounding box center [868, 446] width 293 height 41
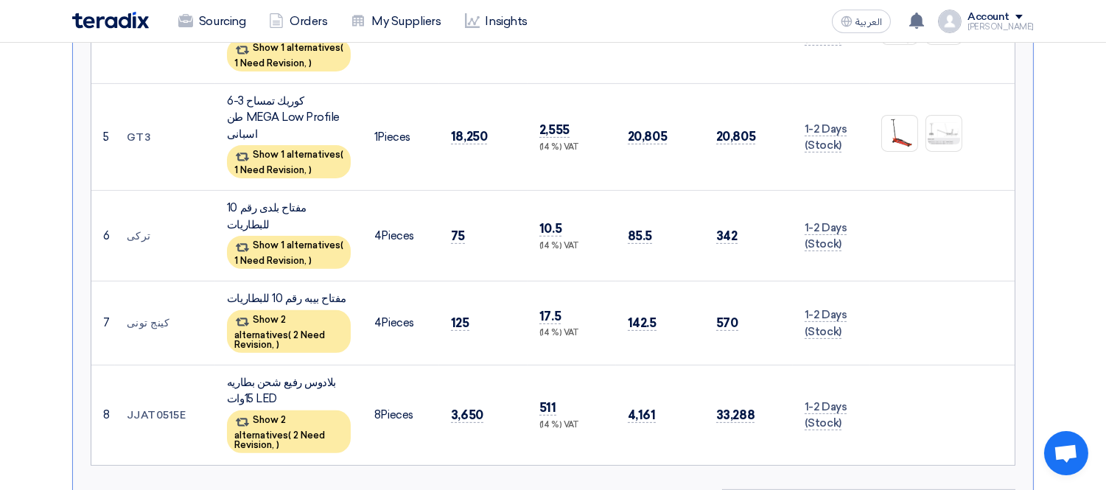
scroll to position [1025, 0]
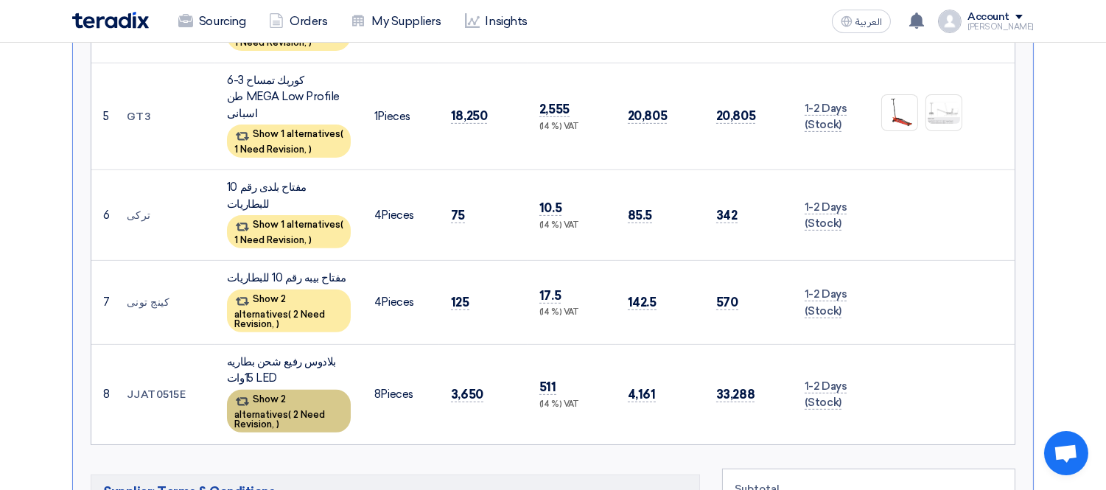
click at [289, 390] on div "Show 2 alternatives ( 2 Need Revision, )" at bounding box center [289, 411] width 124 height 43
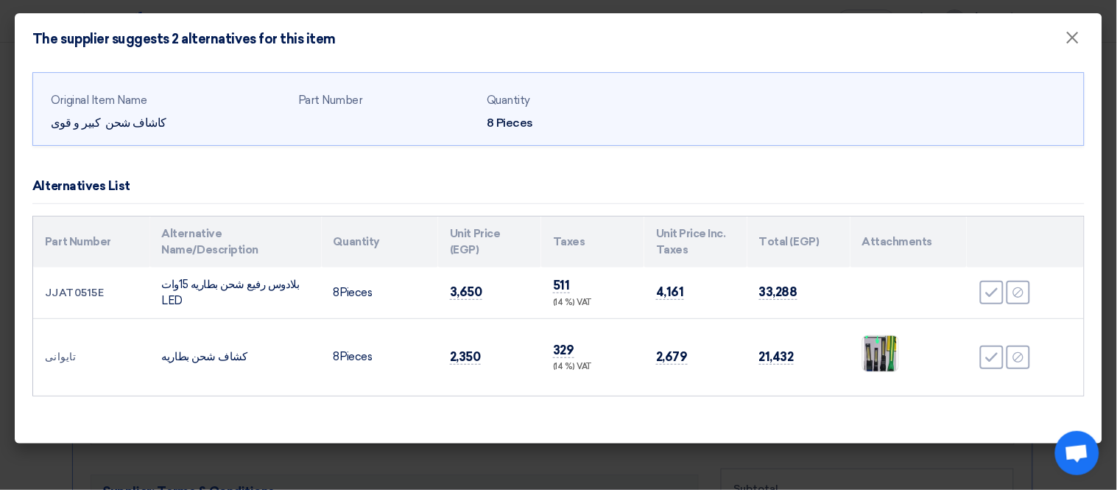
click at [0, 314] on modal-container "The supplier suggests 2 alternatives for this item × Original Item Name كاشاف ش…" at bounding box center [558, 245] width 1117 height 490
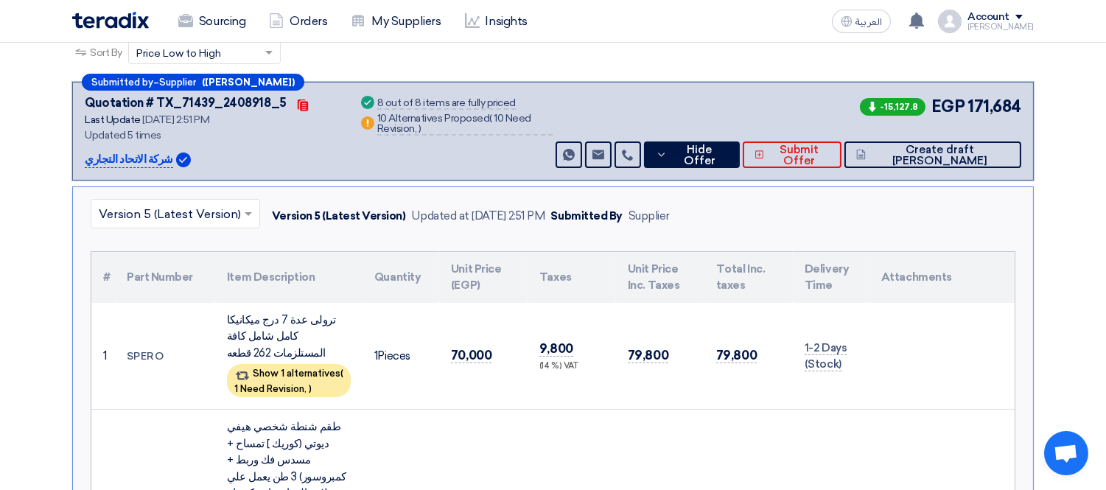
scroll to position [207, 0]
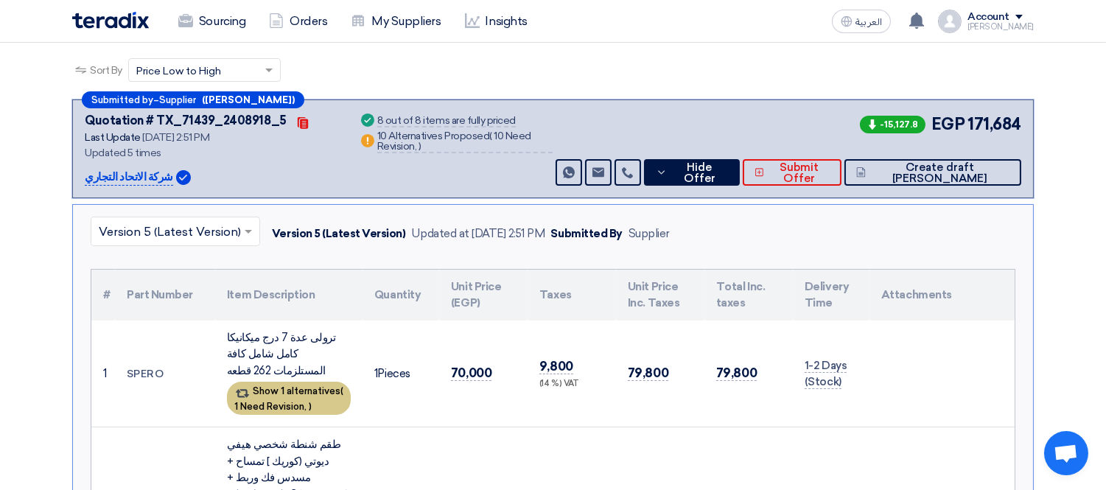
click at [302, 382] on div "Show 1 alternatives ( 1 Need Revision, )" at bounding box center [289, 398] width 124 height 33
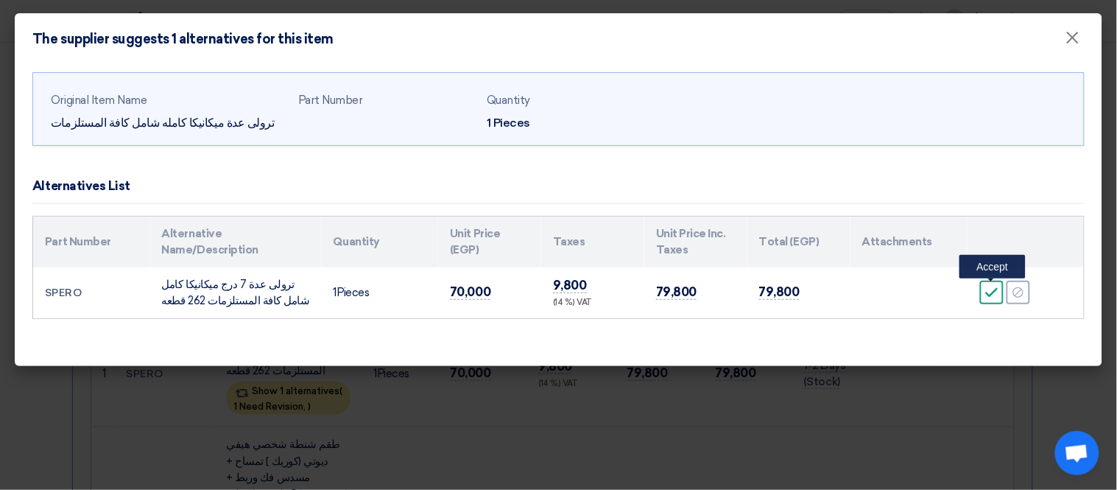
click at [988, 292] on icon "Accept" at bounding box center [992, 292] width 13 height 13
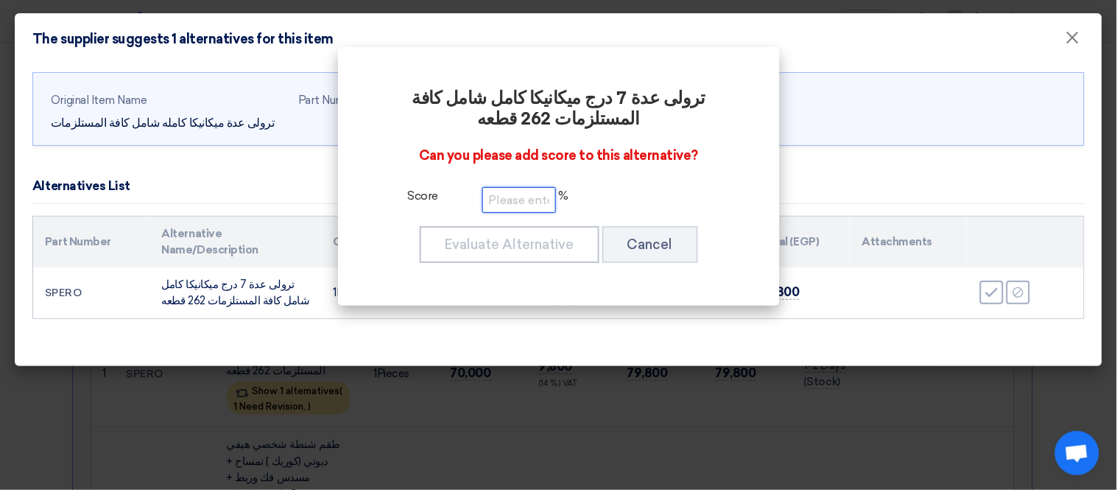
click at [507, 201] on input "number" at bounding box center [520, 200] width 74 height 26
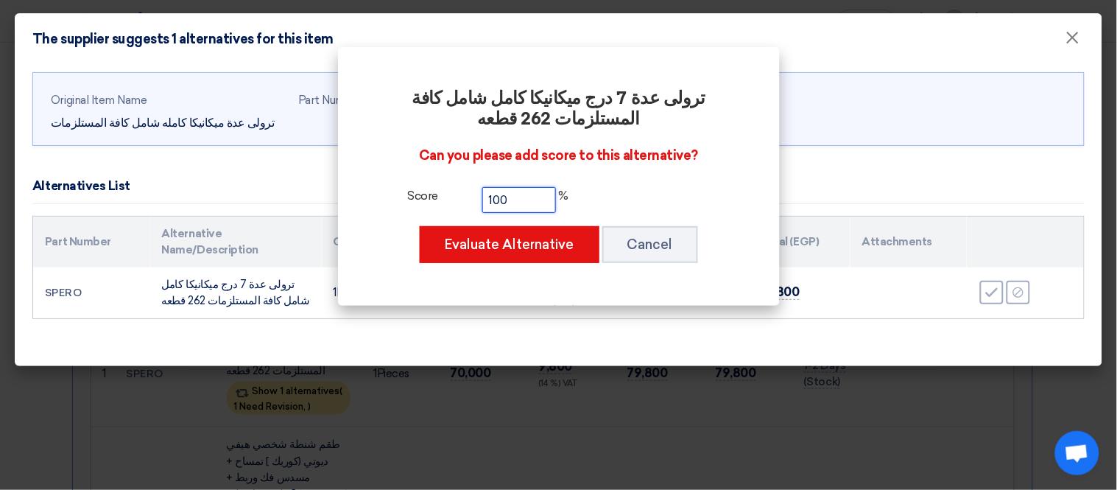
type input "100"
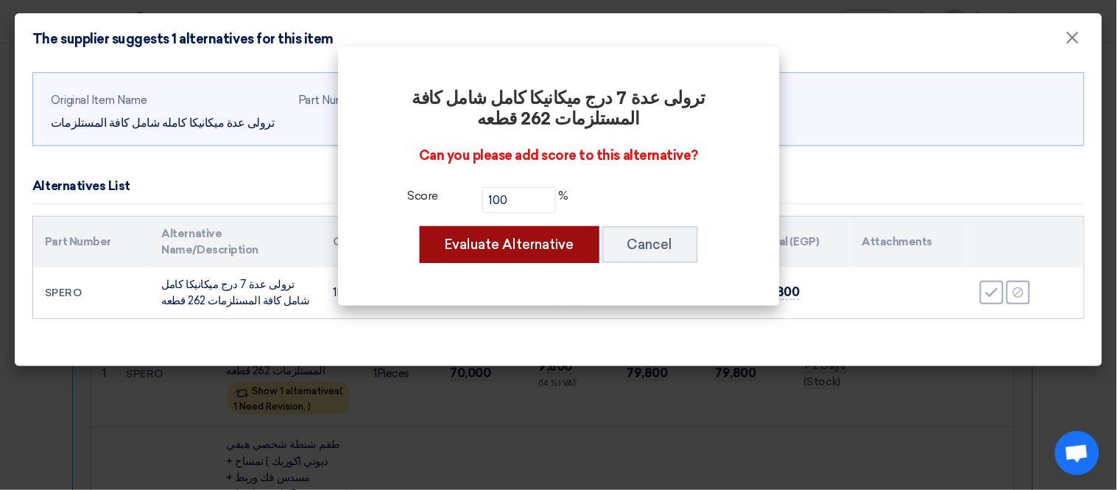
click at [519, 239] on button "Evaluate Alternative" at bounding box center [510, 244] width 180 height 37
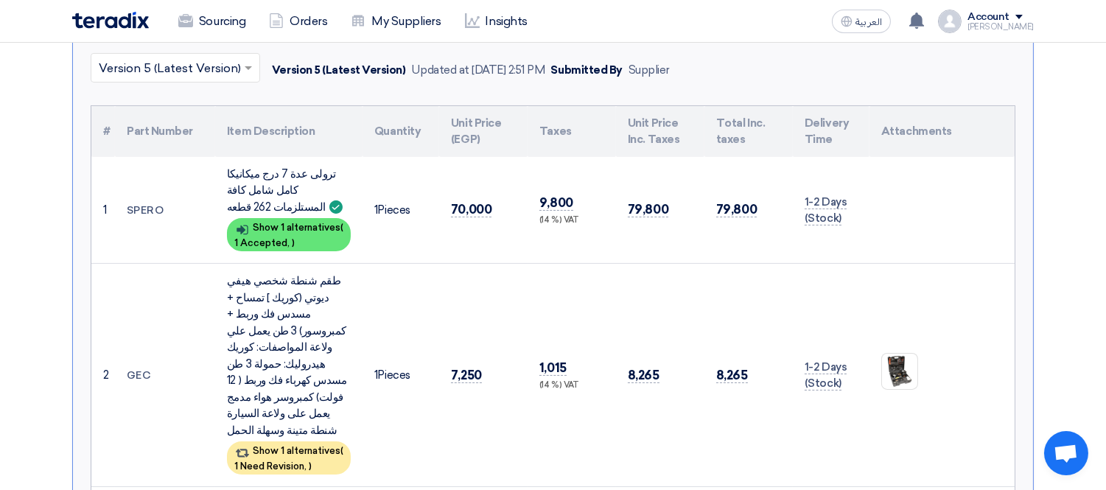
scroll to position [534, 0]
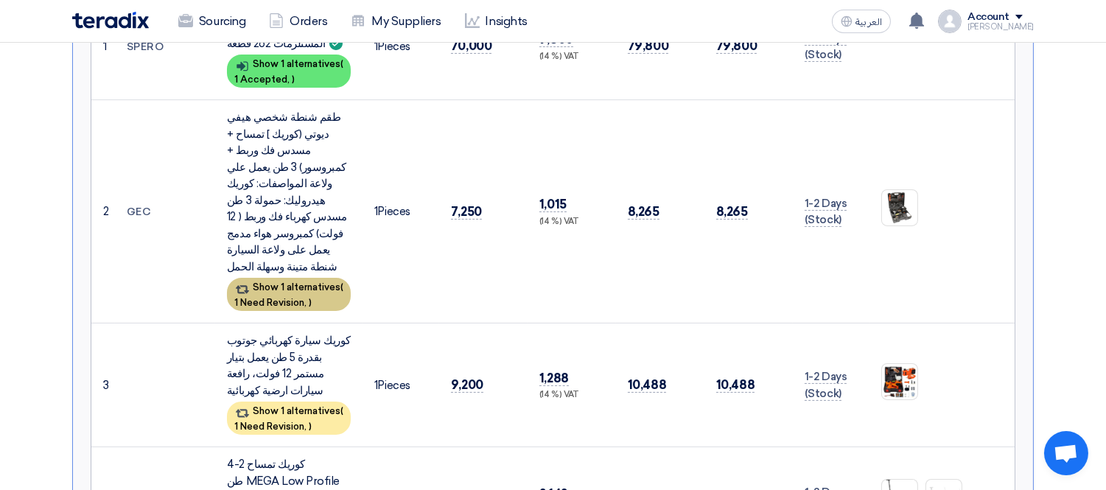
click at [308, 278] on div "Show 1 alternatives ( 1 Need Revision, )" at bounding box center [289, 294] width 124 height 33
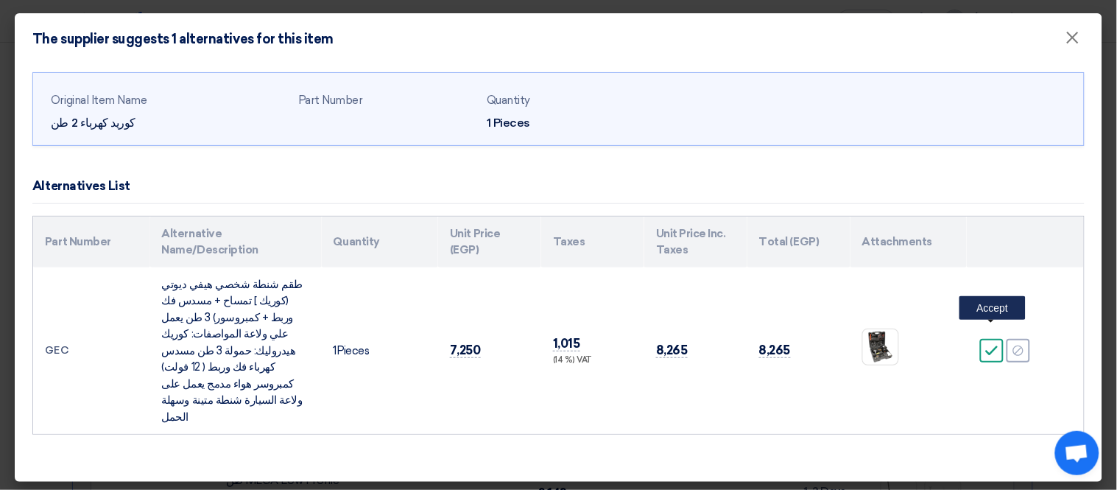
click at [997, 345] on use at bounding box center [992, 350] width 13 height 10
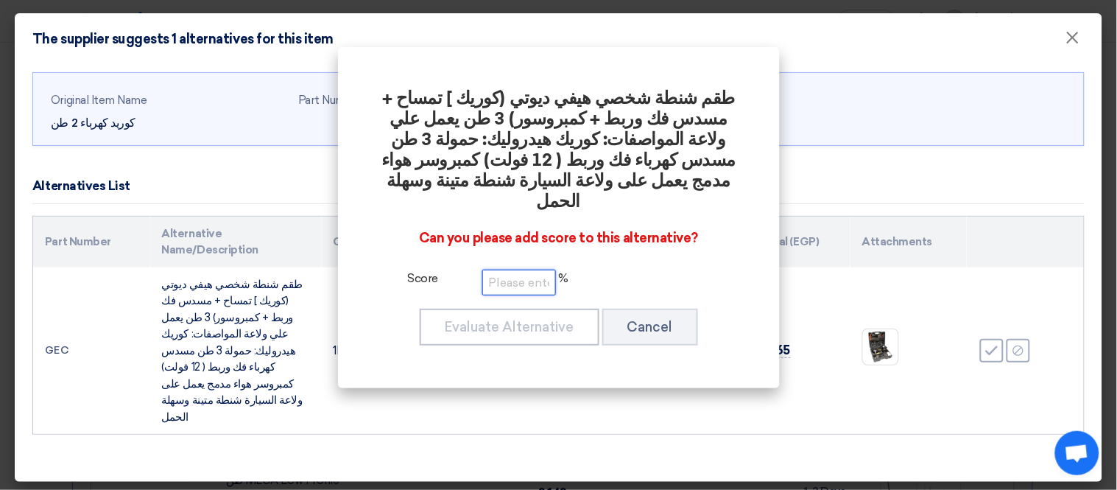
click at [536, 270] on input "number" at bounding box center [520, 283] width 74 height 26
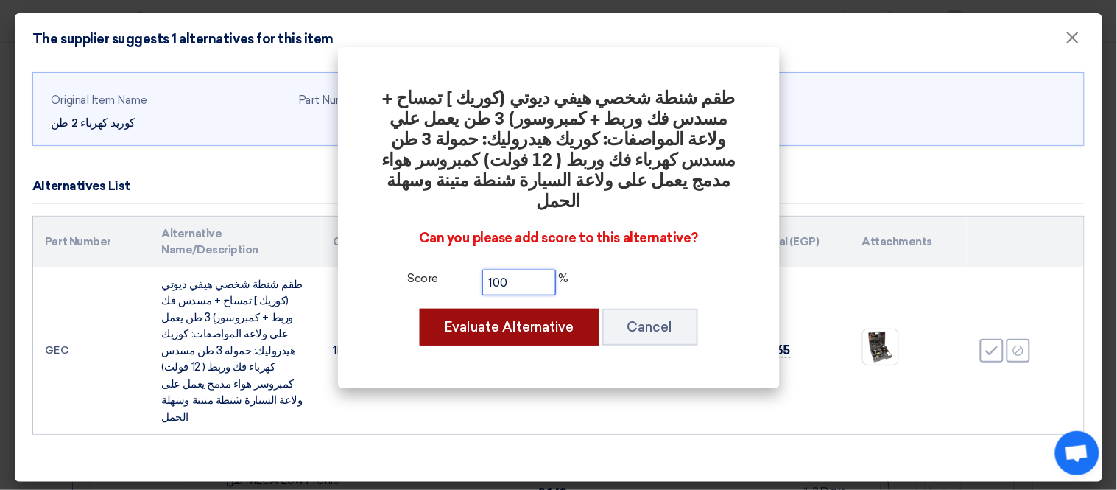
type input "100"
click at [519, 309] on button "Evaluate Alternative" at bounding box center [510, 327] width 180 height 37
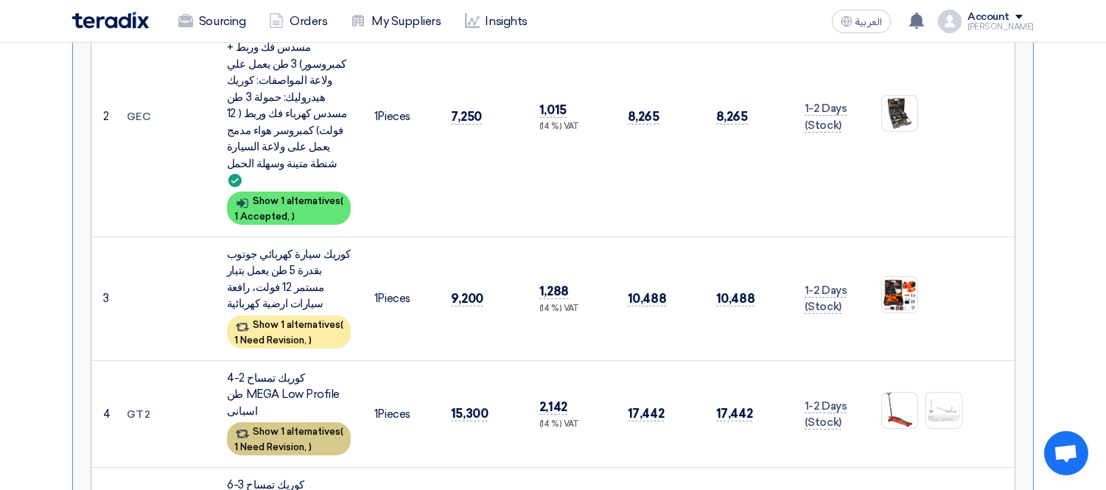
scroll to position [698, 0]
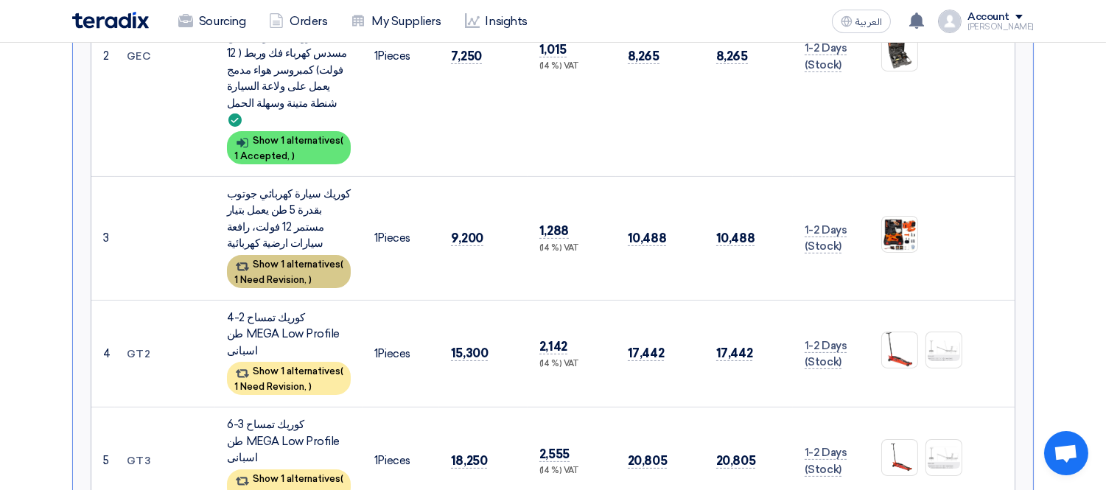
click at [292, 255] on div "Show 1 alternatives ( 1 Need Revision, )" at bounding box center [289, 271] width 124 height 33
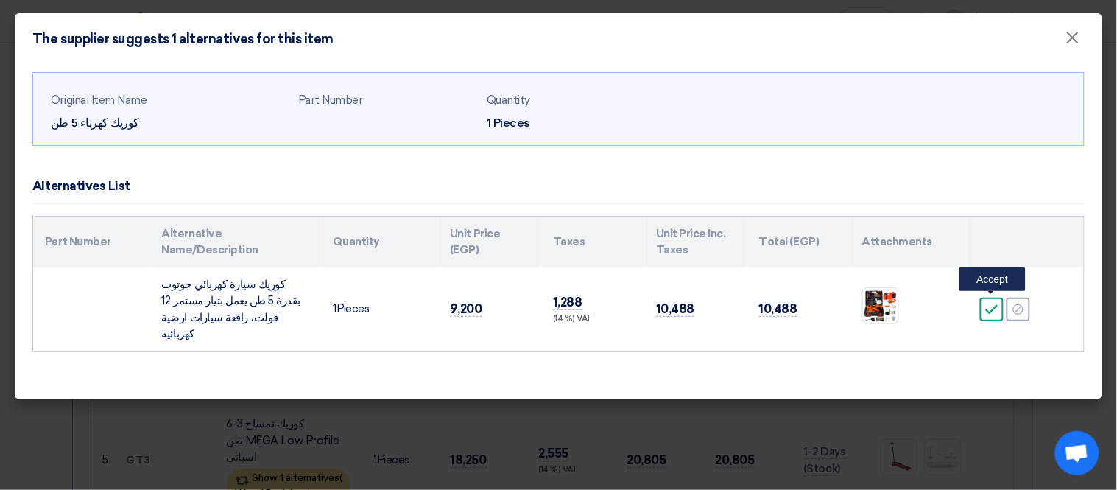
click at [989, 303] on icon "Accept" at bounding box center [992, 309] width 13 height 13
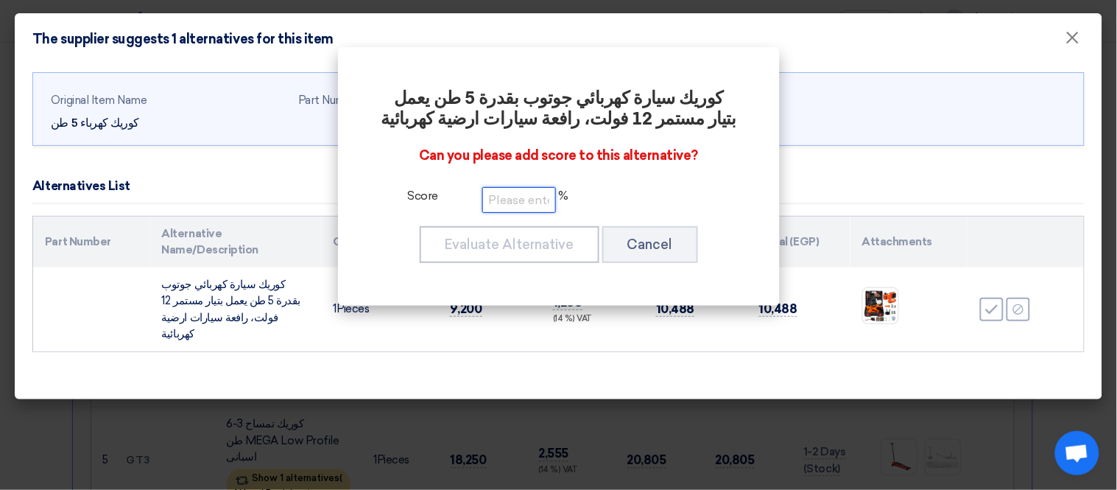
click at [520, 197] on input "number" at bounding box center [520, 200] width 74 height 26
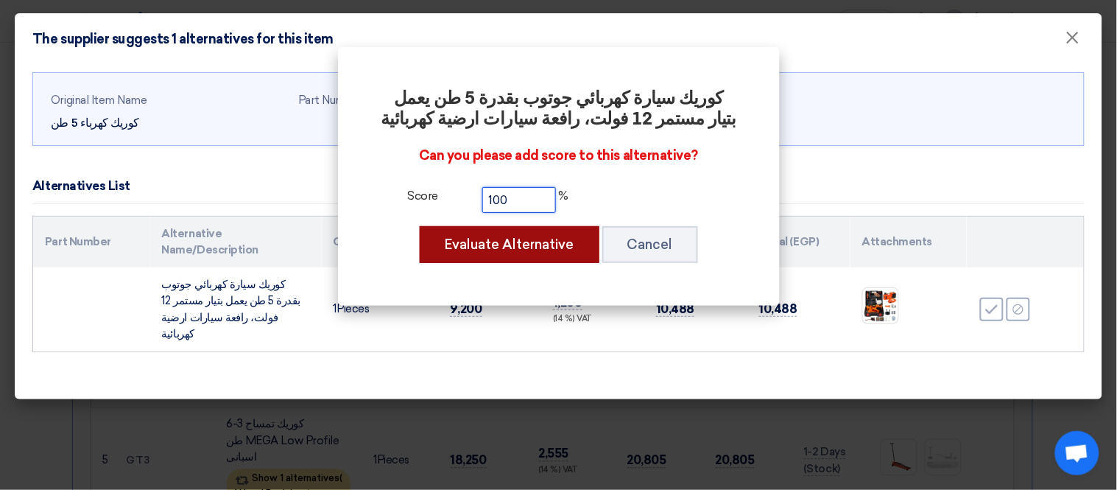
type input "100"
click at [526, 248] on button "Evaluate Alternative" at bounding box center [510, 244] width 180 height 37
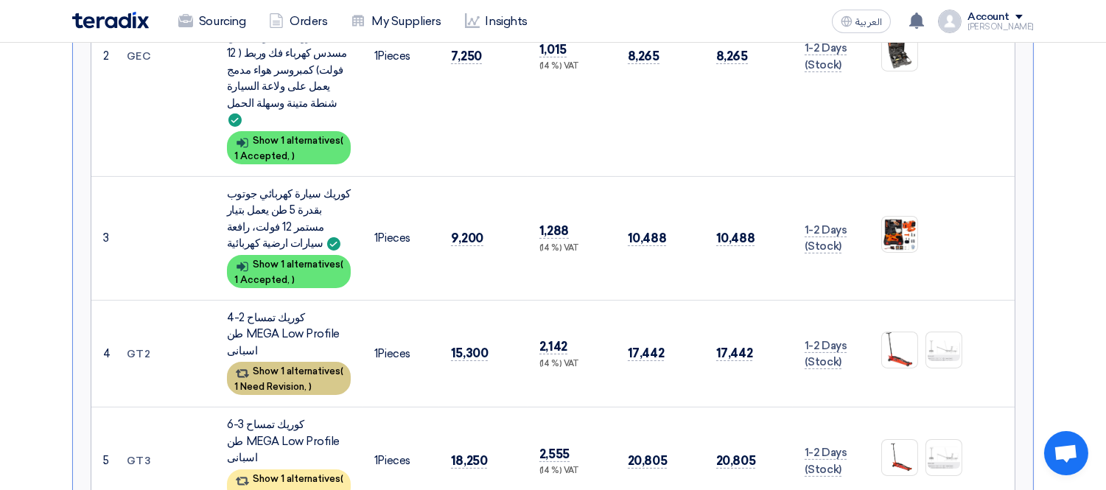
click at [299, 362] on div "Show 1 alternatives ( 1 Need Revision, )" at bounding box center [289, 378] width 124 height 33
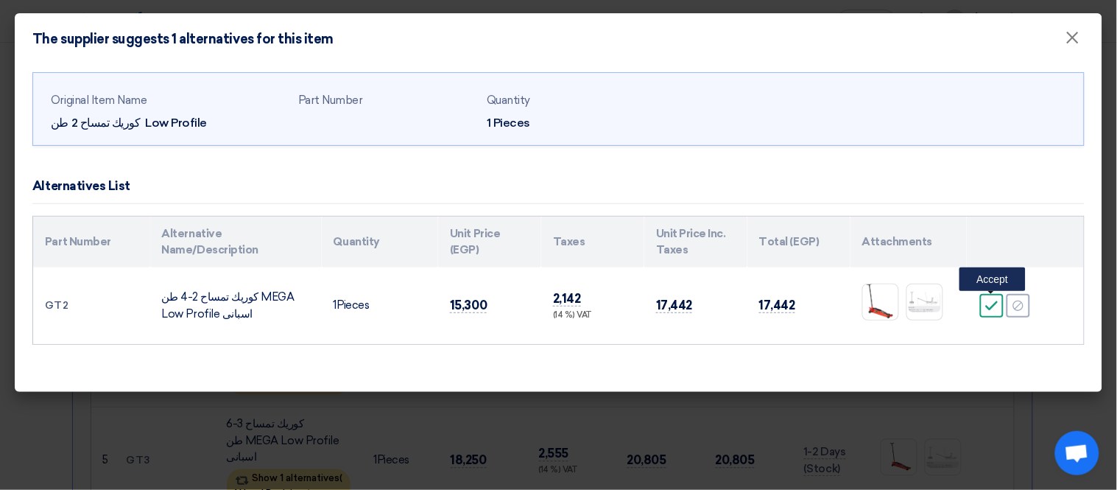
click at [990, 300] on icon "Accept" at bounding box center [992, 305] width 13 height 13
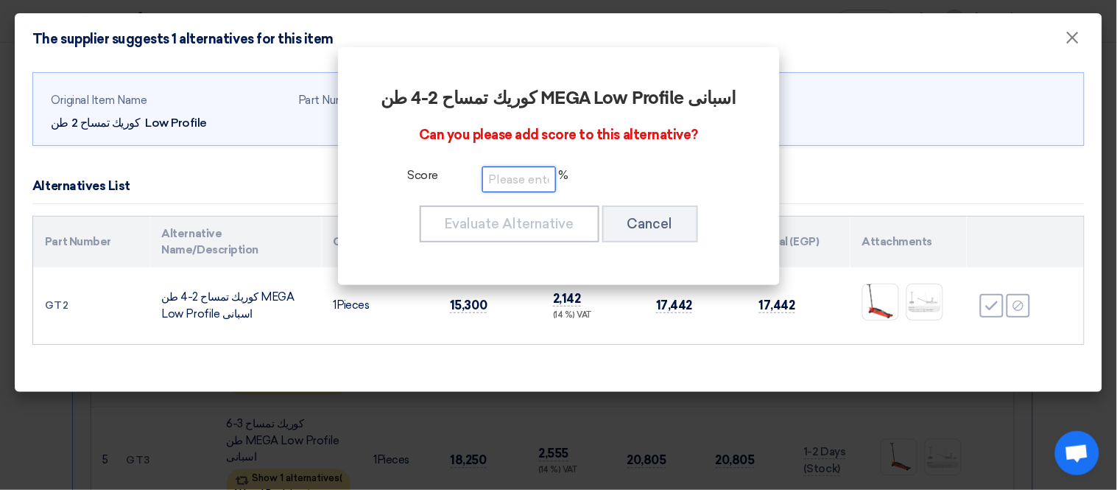
click at [514, 183] on input "number" at bounding box center [520, 179] width 74 height 26
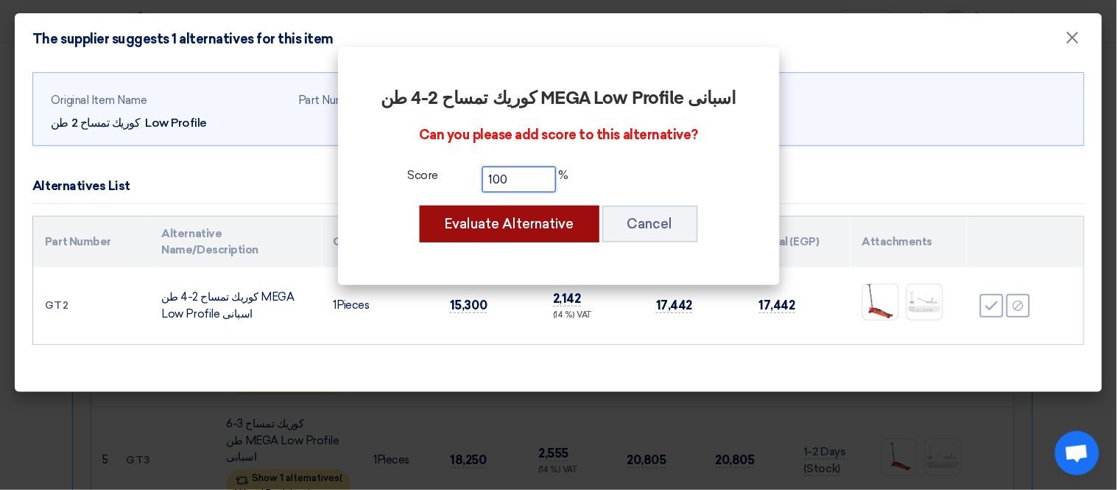
type input "100"
click at [519, 210] on button "Evaluate Alternative" at bounding box center [510, 224] width 180 height 37
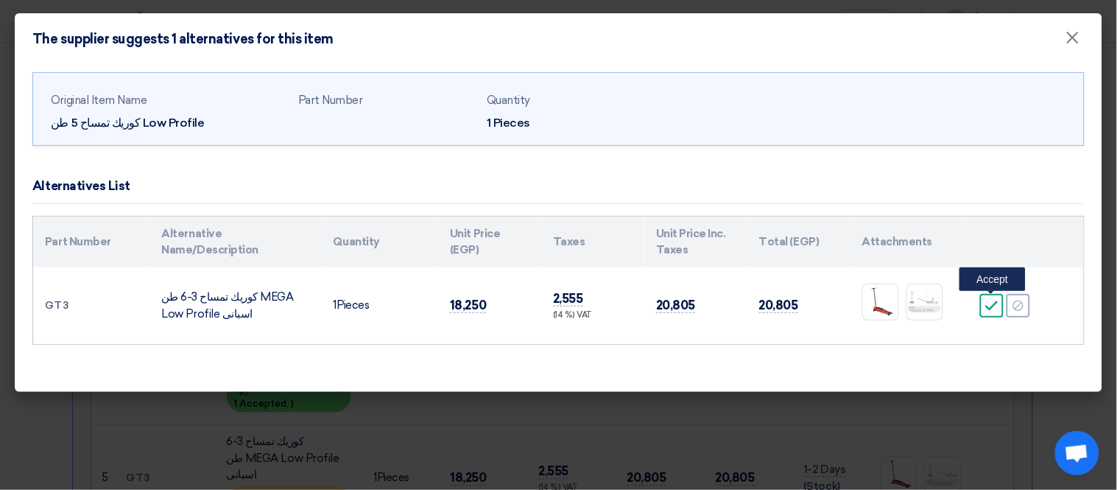
click at [999, 302] on icon "Accept" at bounding box center [992, 305] width 13 height 13
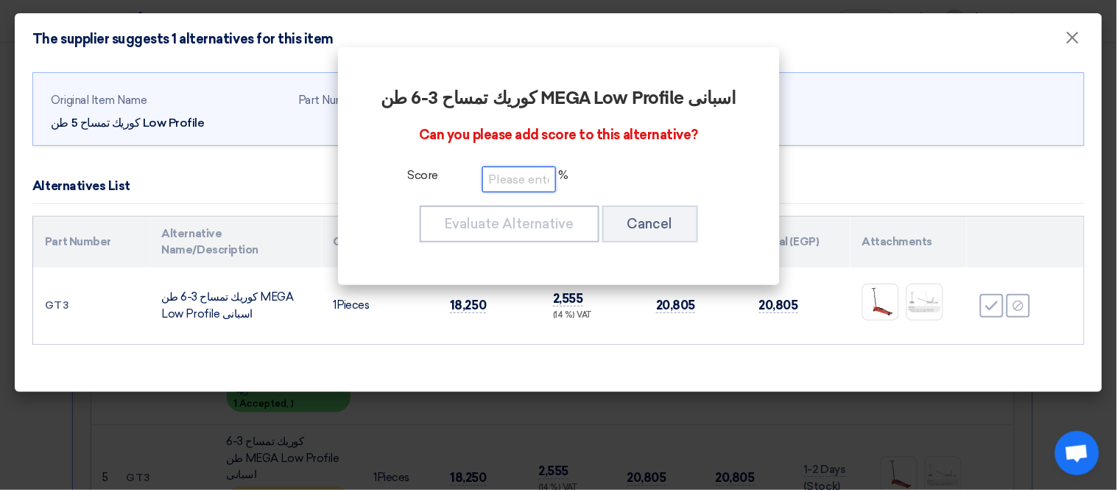
click at [536, 179] on input "number" at bounding box center [520, 179] width 74 height 26
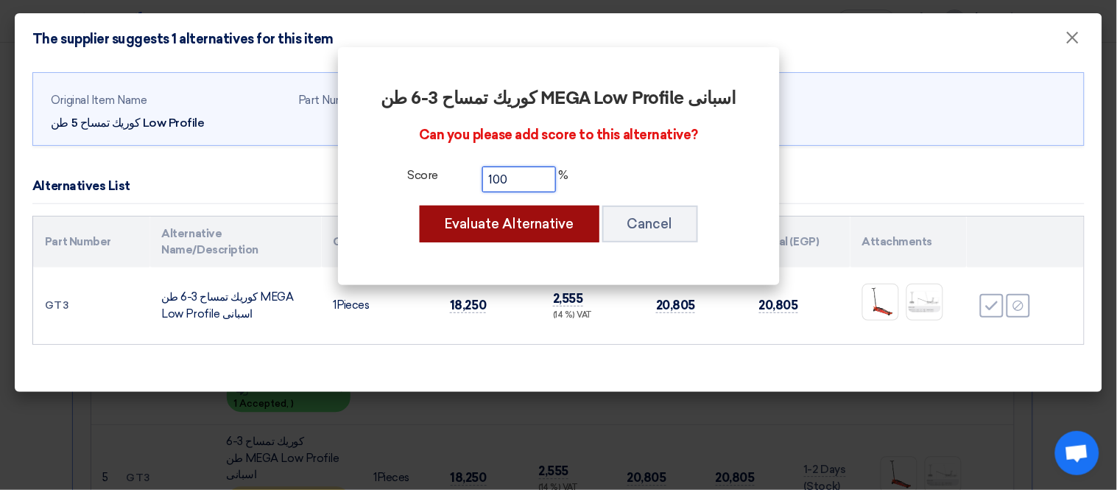
type input "100"
click at [536, 220] on button "Evaluate Alternative" at bounding box center [510, 224] width 180 height 37
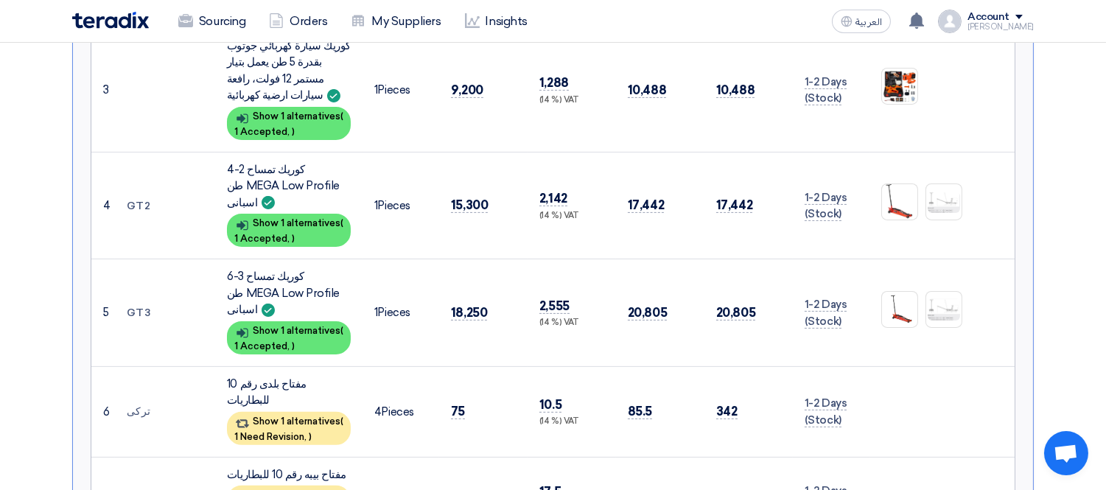
scroll to position [862, 0]
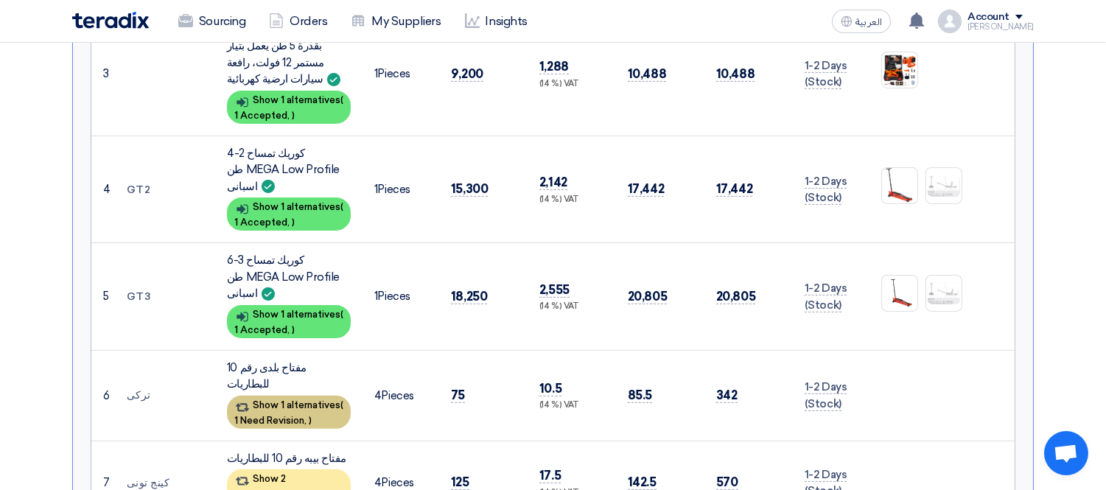
click at [282, 396] on div "Show 1 alternatives ( 1 Need Revision, )" at bounding box center [289, 412] width 124 height 33
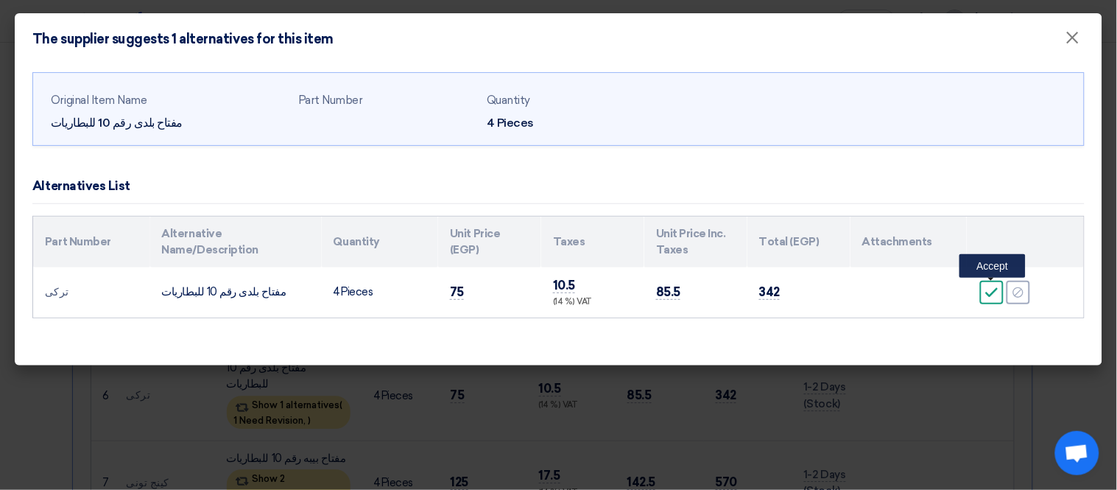
click at [996, 287] on icon "Accept" at bounding box center [992, 292] width 13 height 13
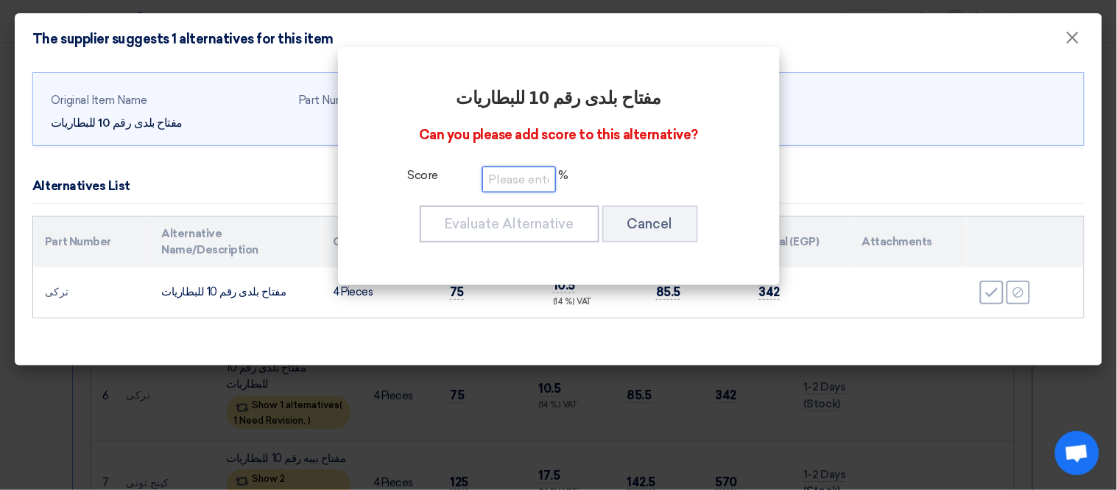
click at [497, 180] on input "number" at bounding box center [520, 179] width 74 height 26
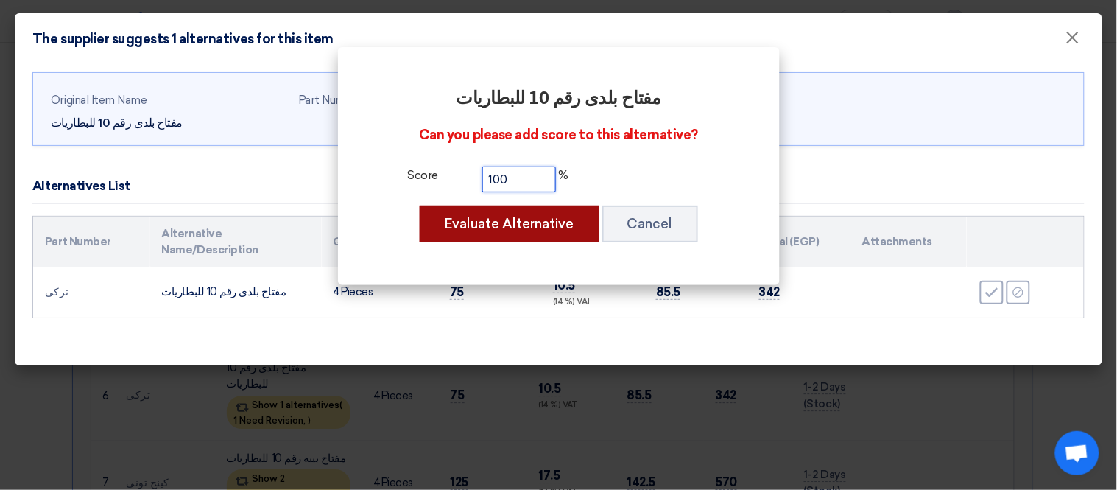
type input "100"
click at [521, 211] on button "Evaluate Alternative" at bounding box center [510, 224] width 180 height 37
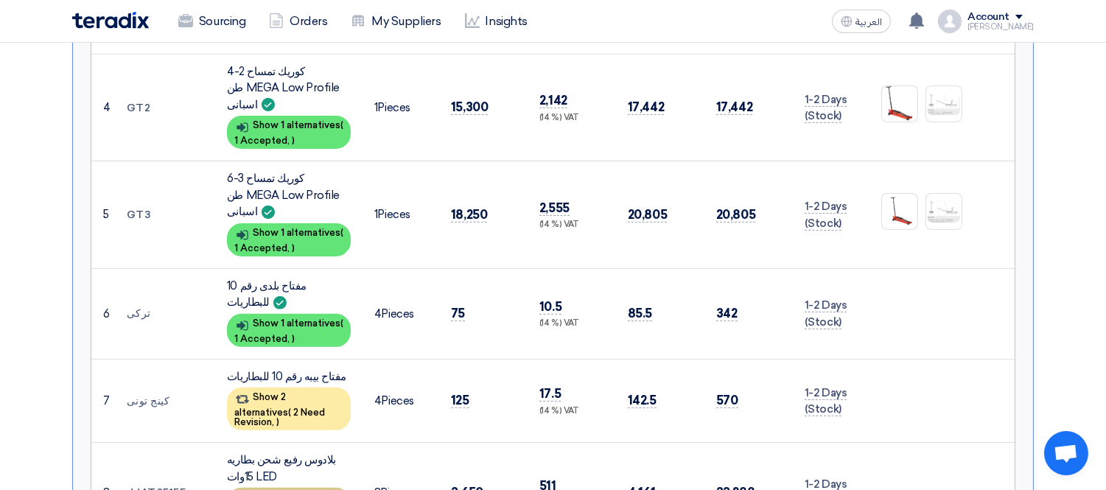
scroll to position [1025, 0]
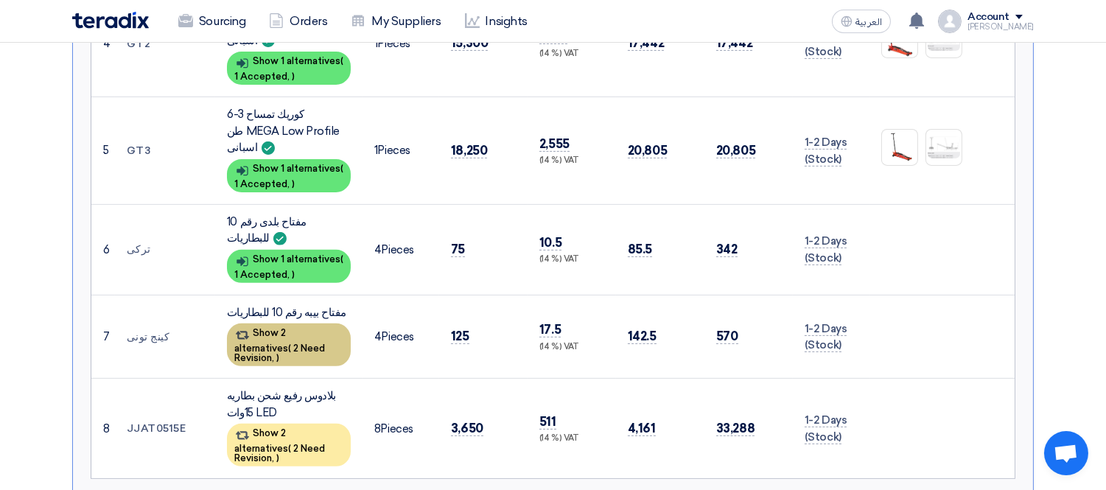
click at [285, 323] on div "Show 2 alternatives ( 2 Need Revision, )" at bounding box center [289, 344] width 124 height 43
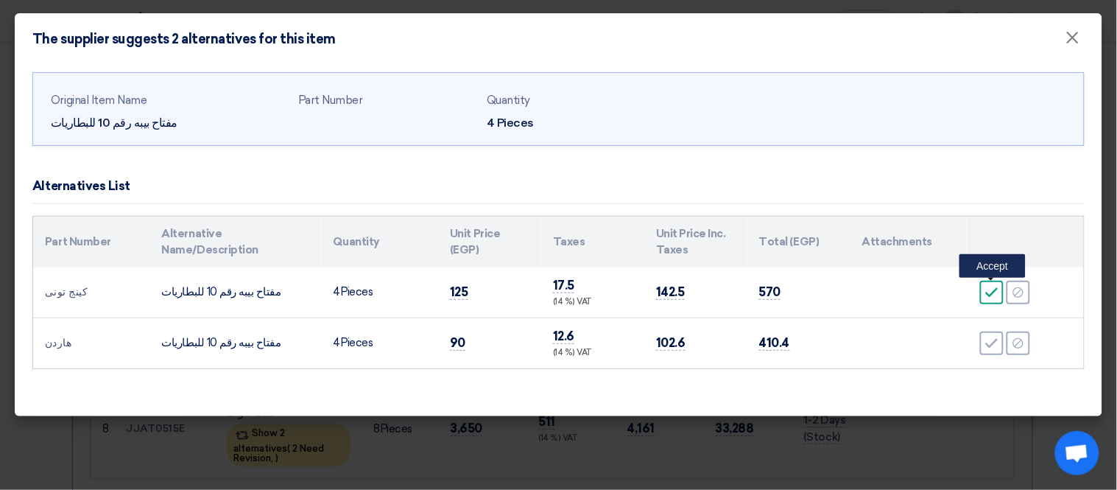
click at [990, 284] on div "Accept" at bounding box center [992, 293] width 24 height 24
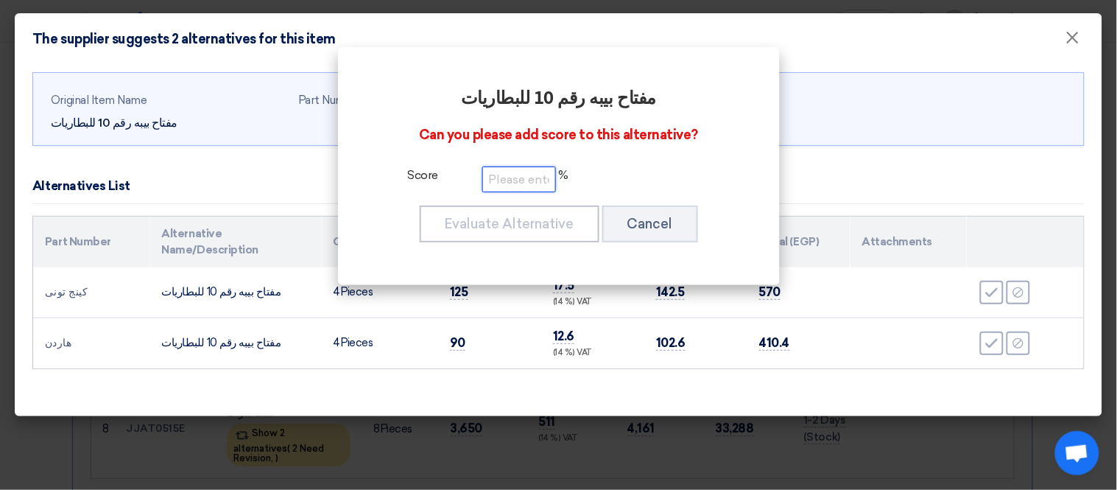
click at [516, 174] on input "number" at bounding box center [520, 179] width 74 height 26
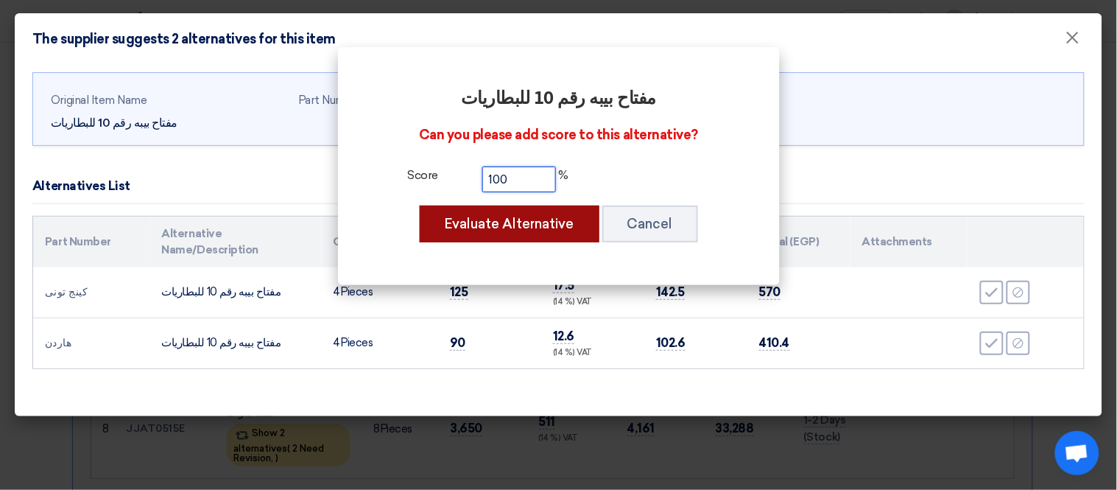
type input "100"
click at [533, 212] on button "Evaluate Alternative" at bounding box center [510, 224] width 180 height 37
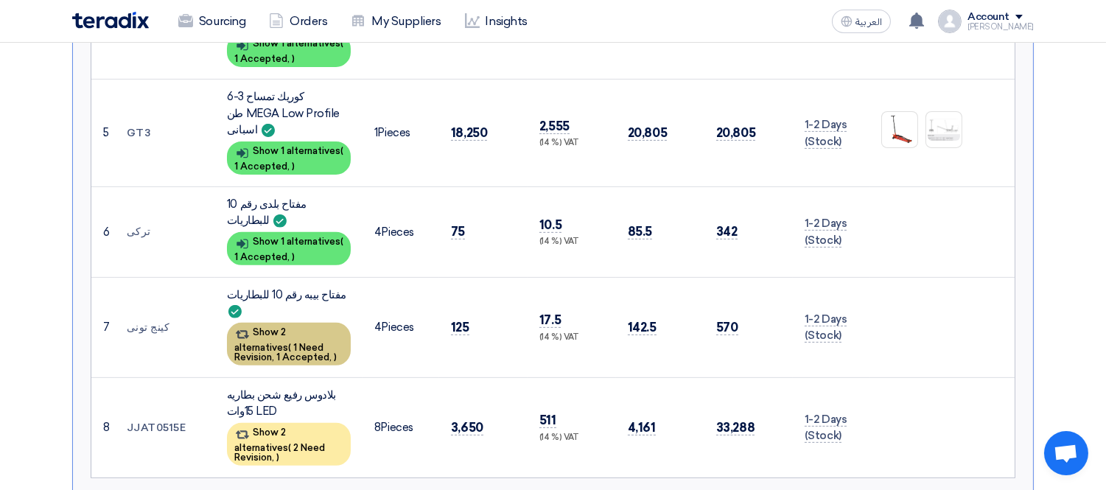
click at [313, 323] on div "Show 2 alternatives ( 1 Need Revision, 1 Accepted, )" at bounding box center [289, 344] width 124 height 43
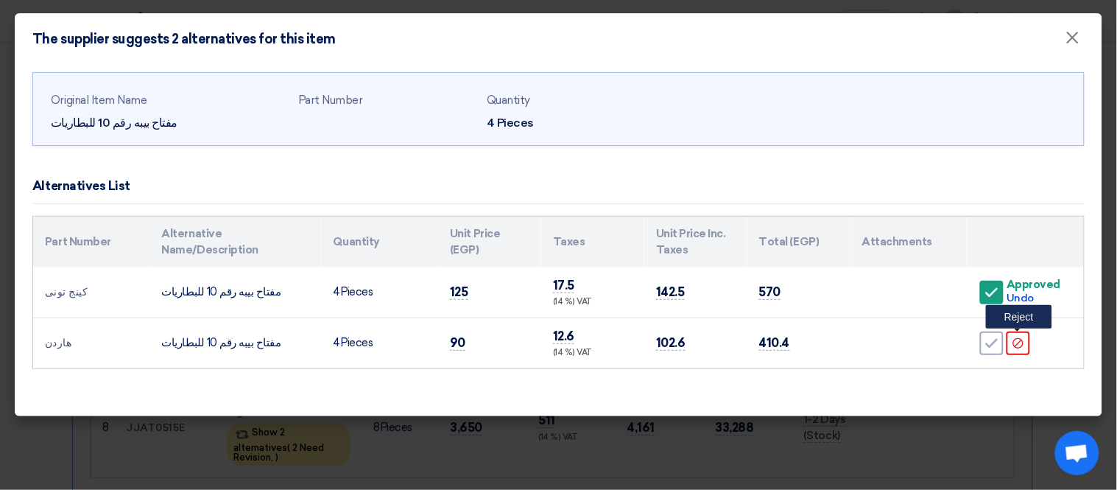
click at [1024, 343] on use at bounding box center [1019, 342] width 10 height 10
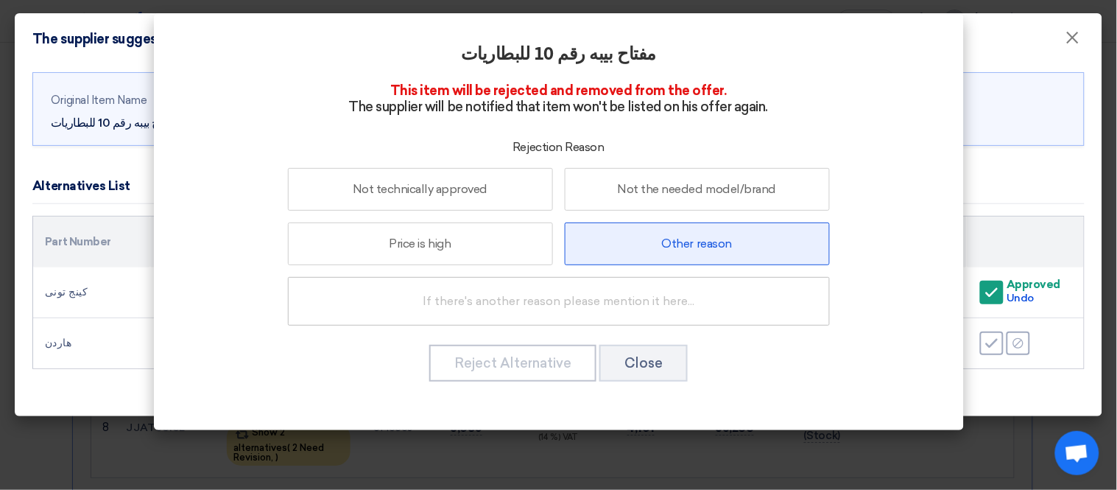
click at [676, 246] on label "Other reason" at bounding box center [697, 243] width 265 height 43
click at [692, 246] on input "Other reason" at bounding box center [697, 244] width 10 height 10
radio input "true"
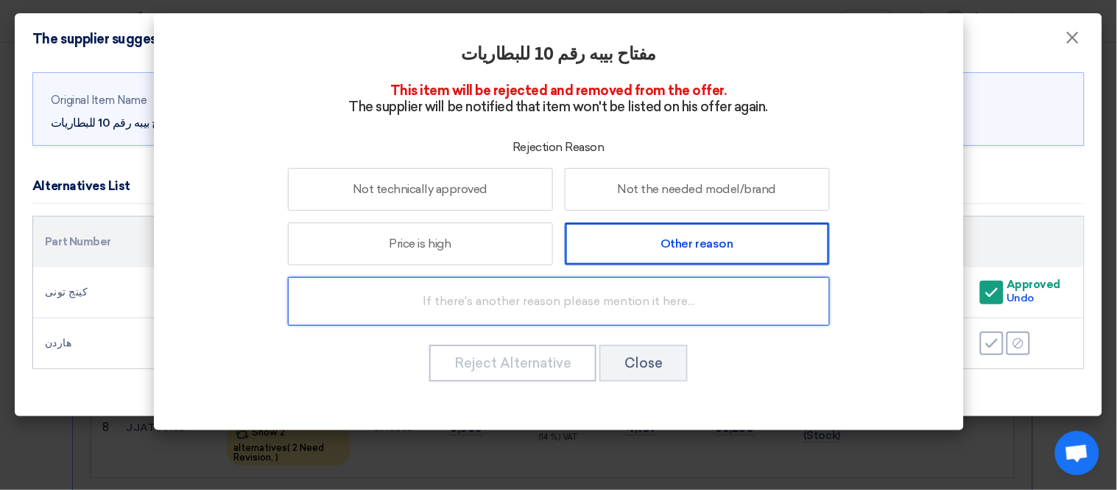
click at [601, 295] on input "text" at bounding box center [559, 301] width 542 height 49
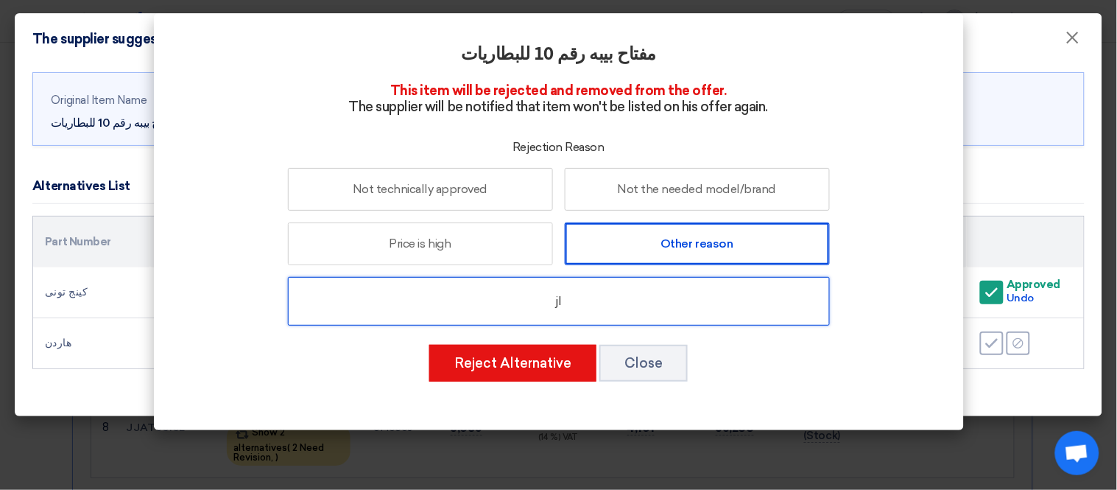
type input "j"
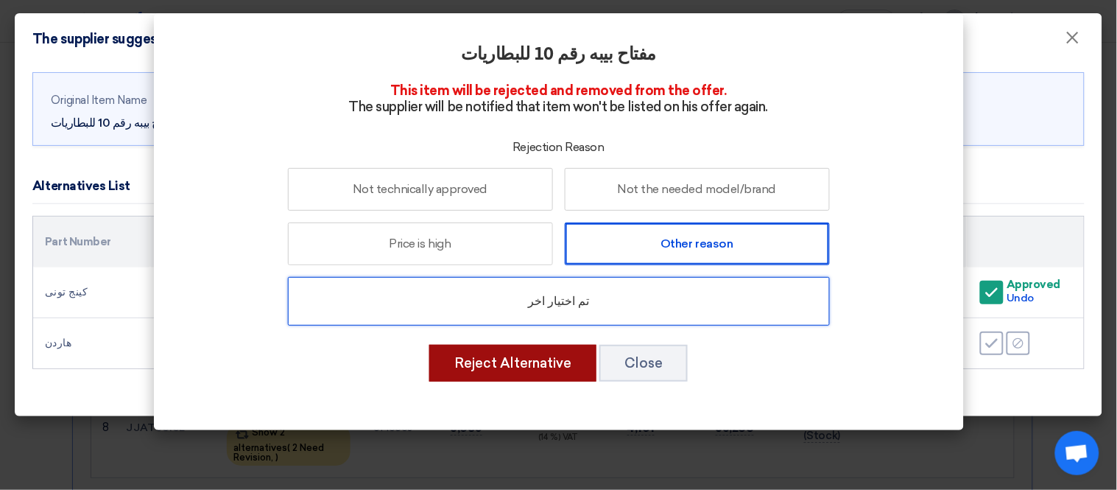
type input "تم اختيار اخر"
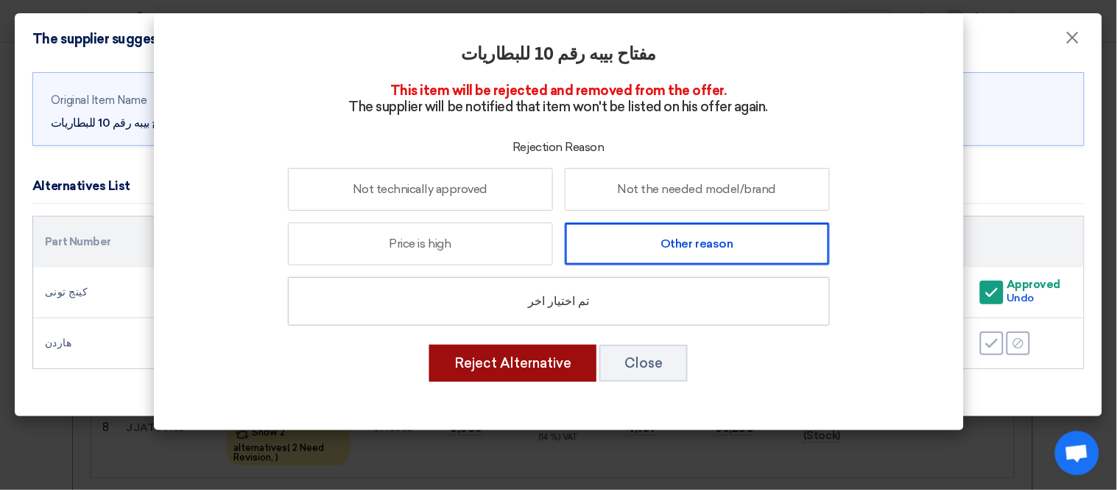
click at [524, 359] on button "Reject Alternative" at bounding box center [512, 363] width 167 height 37
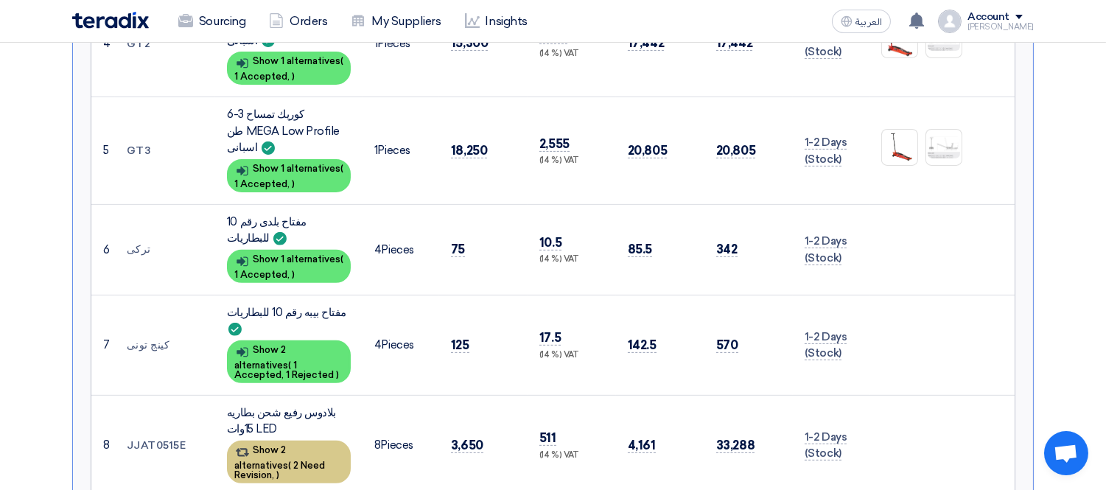
click at [277, 460] on span "2 Need Revision," at bounding box center [279, 470] width 91 height 21
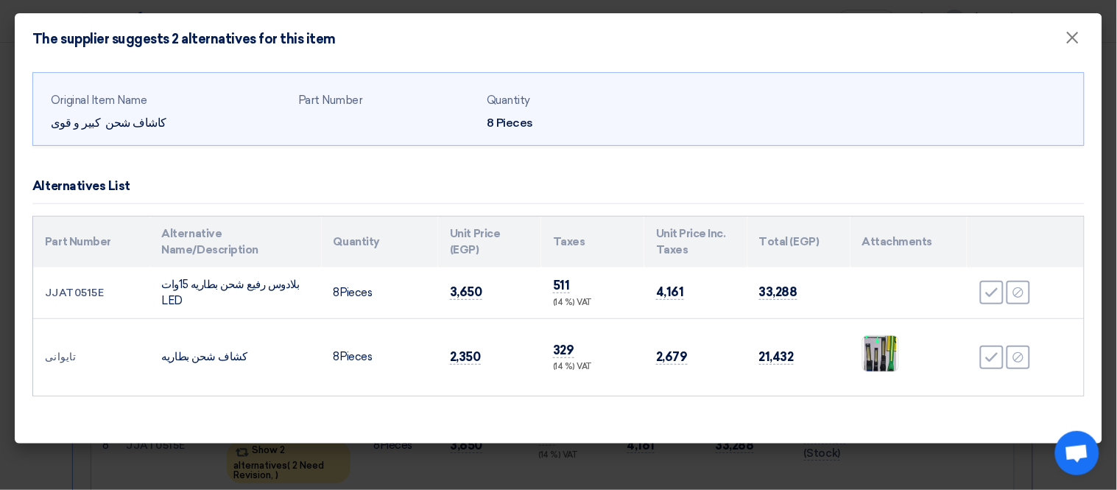
click at [74, 291] on td "JJAT0515E" at bounding box center [91, 293] width 117 height 52
copy td "JJAT0515E"
click at [0, 310] on modal-container "The supplier suggests 2 alternatives for this item × Original Item Name كاشاف ش…" at bounding box center [558, 245] width 1117 height 490
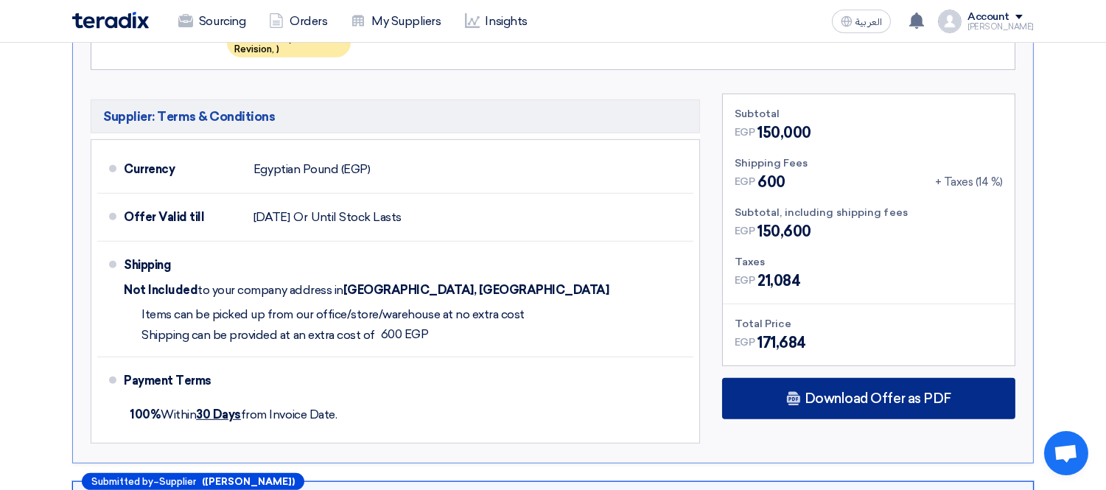
scroll to position [2007, 0]
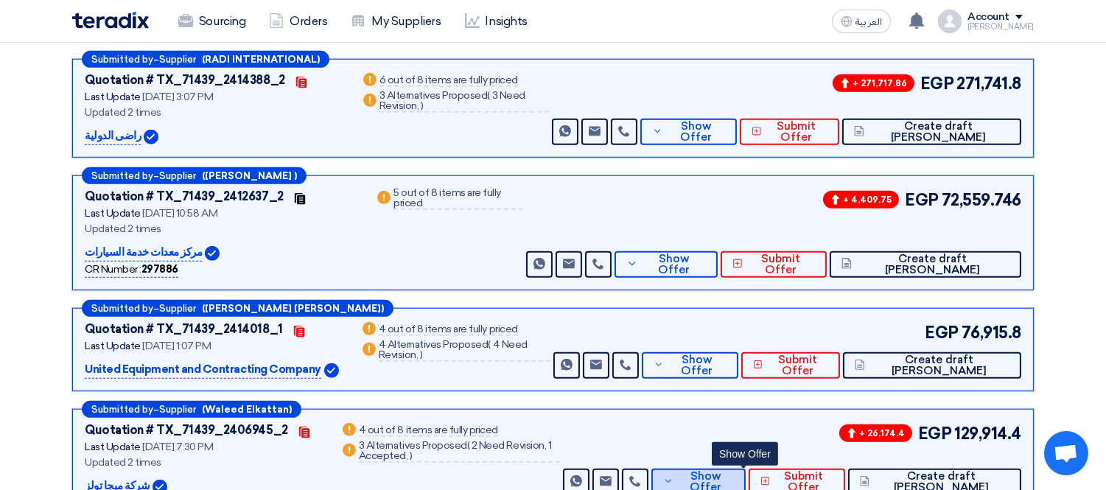
click at [733, 471] on span "Show Offer" at bounding box center [705, 482] width 56 height 22
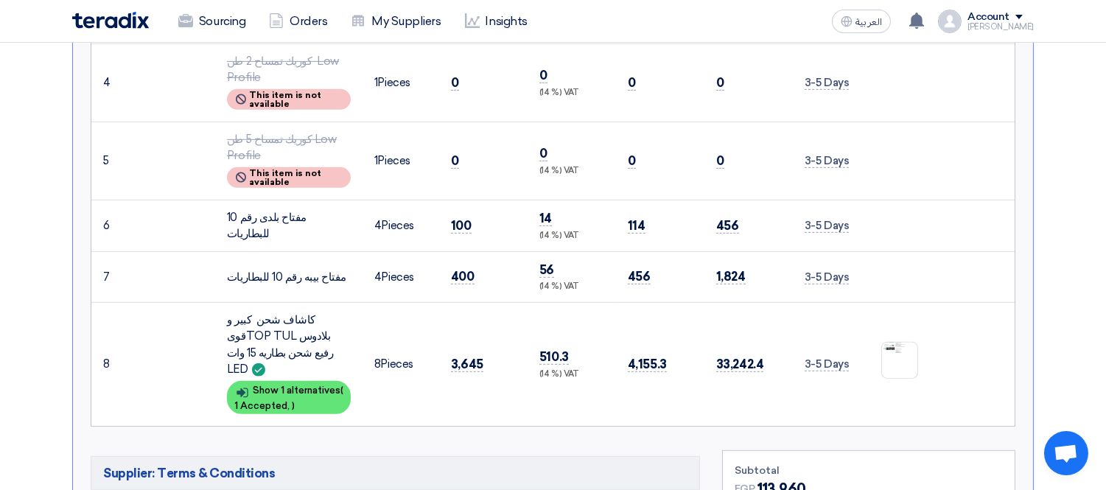
scroll to position [1451, 0]
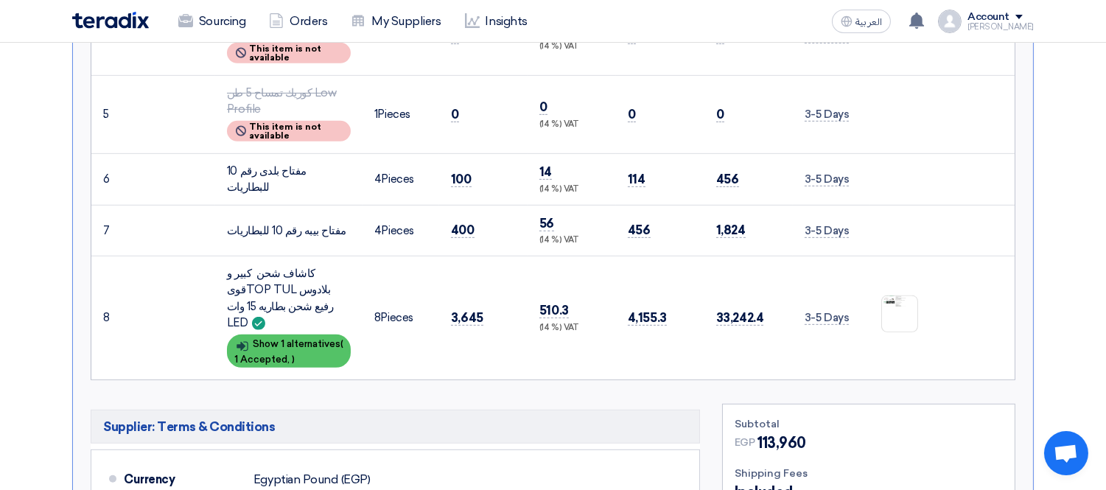
click at [301, 334] on div "Show details Show 1 alternatives ( 1 Accepted, )" at bounding box center [289, 350] width 124 height 33
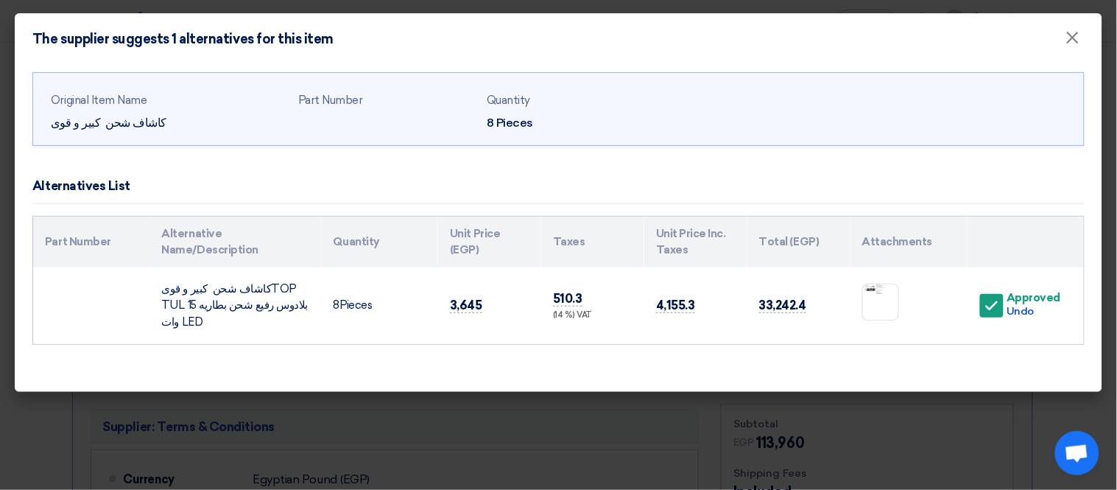
click at [40, 415] on modal-container "The supplier suggests 1 alternatives for this item × Original Item Name كاشاف ش…" at bounding box center [558, 245] width 1117 height 490
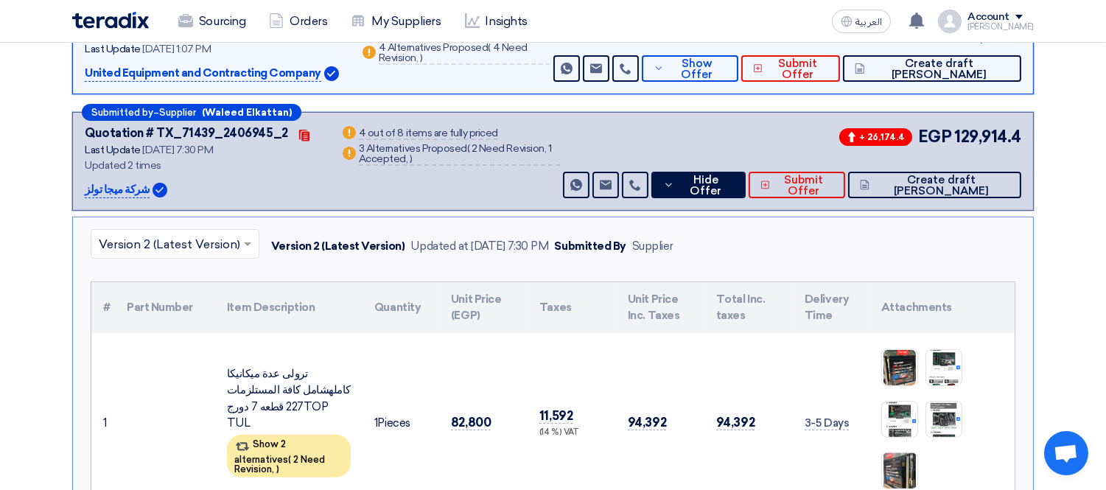
scroll to position [818, 0]
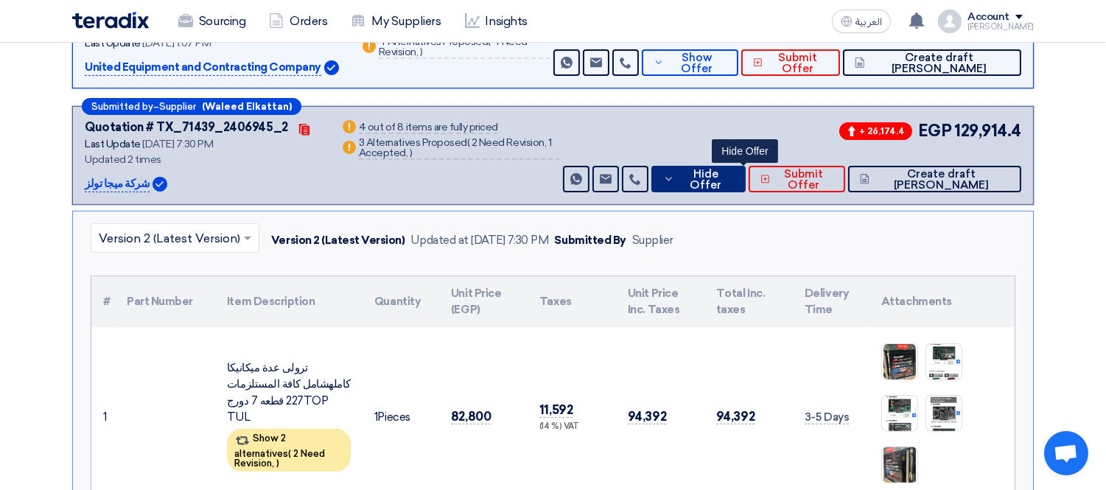
click at [733, 169] on span "Hide Offer" at bounding box center [705, 180] width 55 height 22
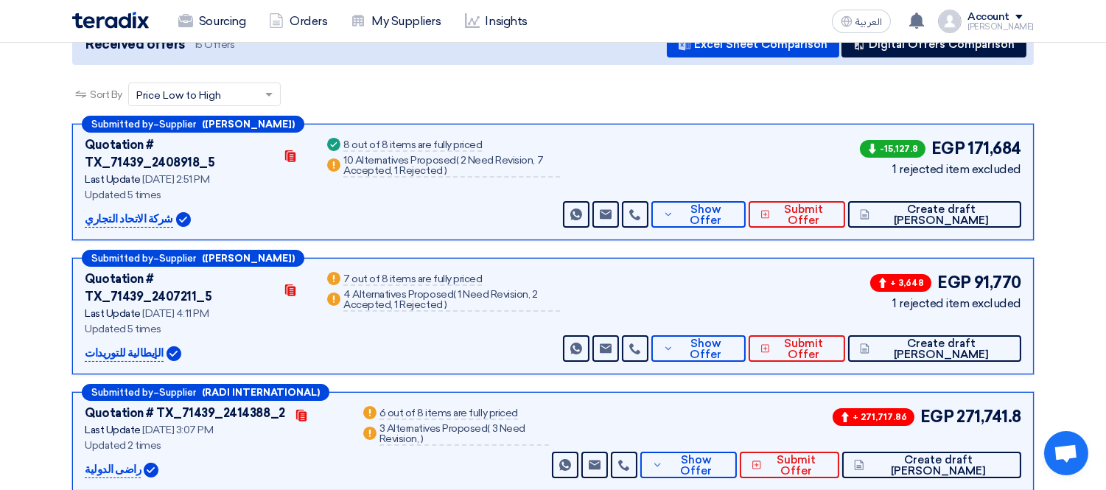
scroll to position [205, 0]
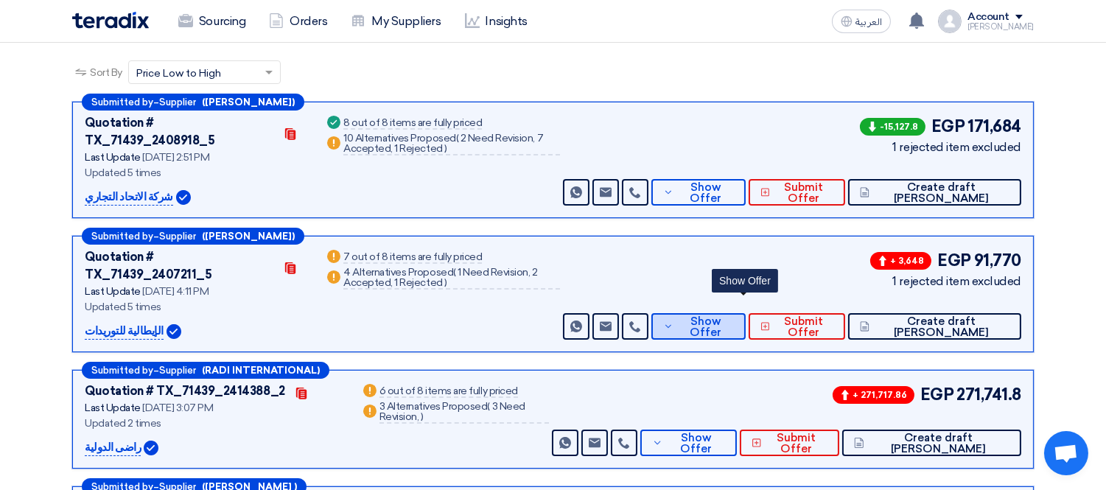
click at [733, 316] on span "Show Offer" at bounding box center [705, 327] width 56 height 22
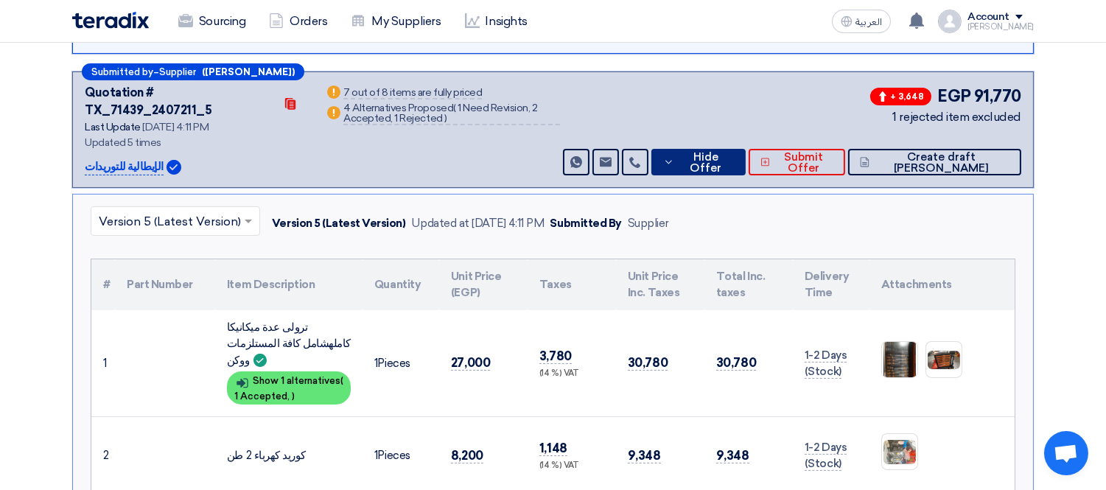
scroll to position [533, 0]
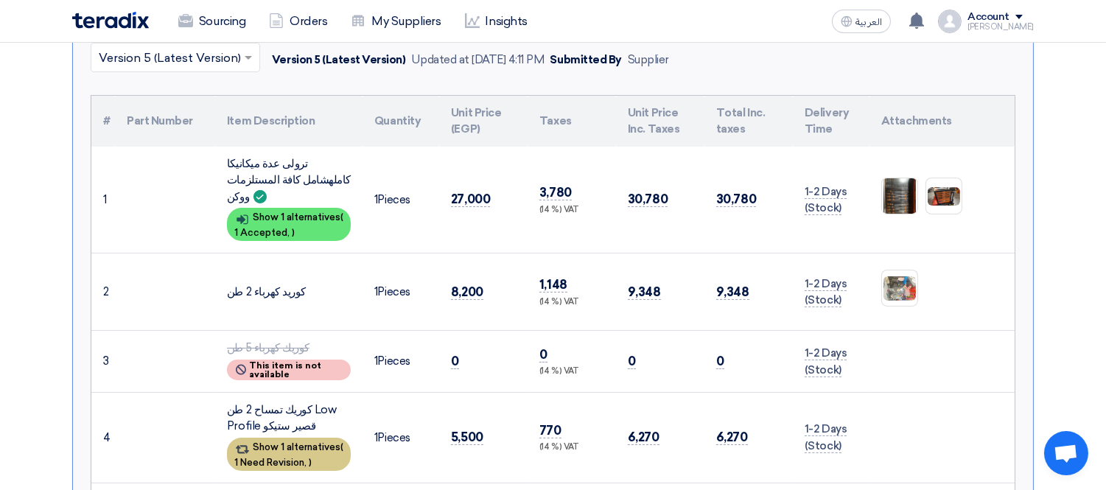
click at [281, 457] on span "1 Need Revision," at bounding box center [270, 462] width 72 height 11
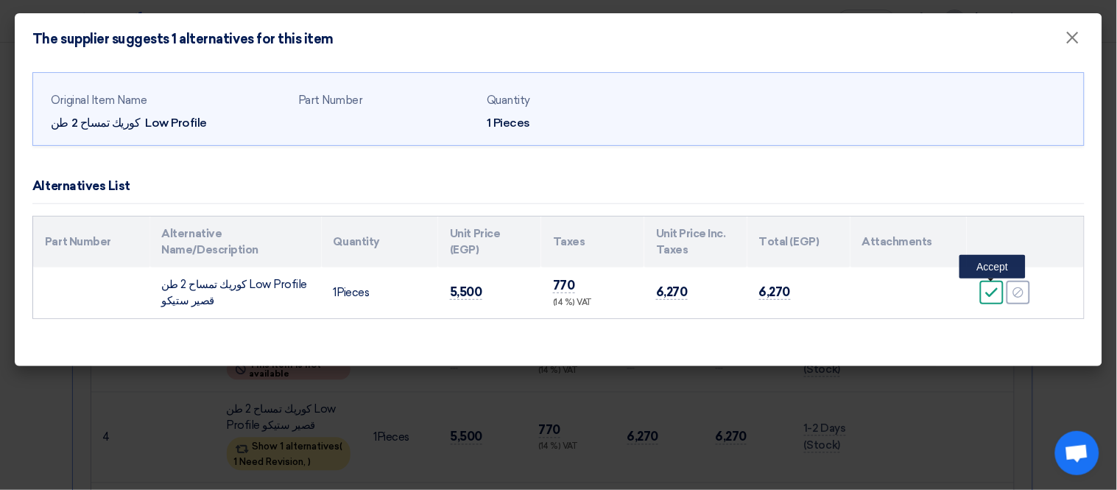
click at [993, 288] on icon "Accept" at bounding box center [992, 292] width 13 height 13
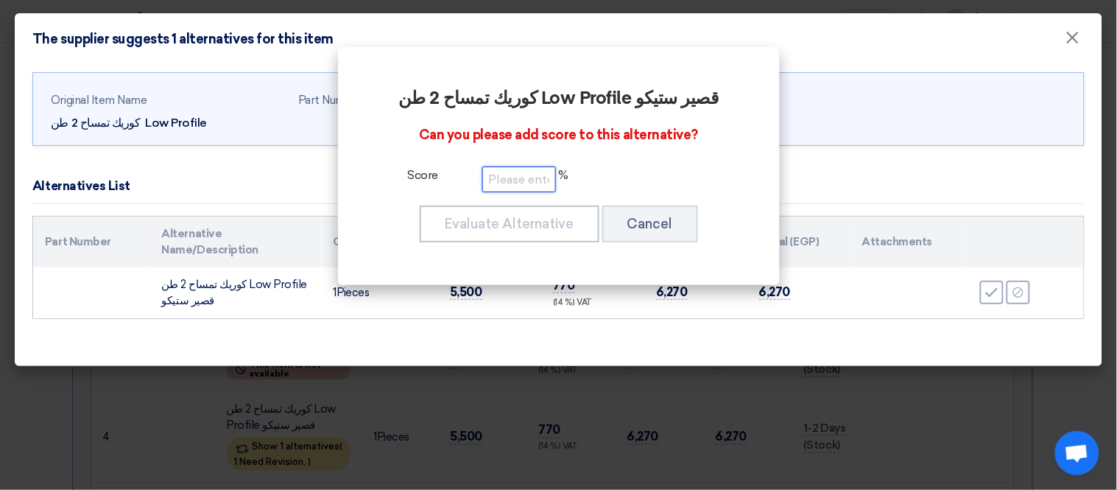
click at [513, 171] on input "number" at bounding box center [520, 179] width 74 height 26
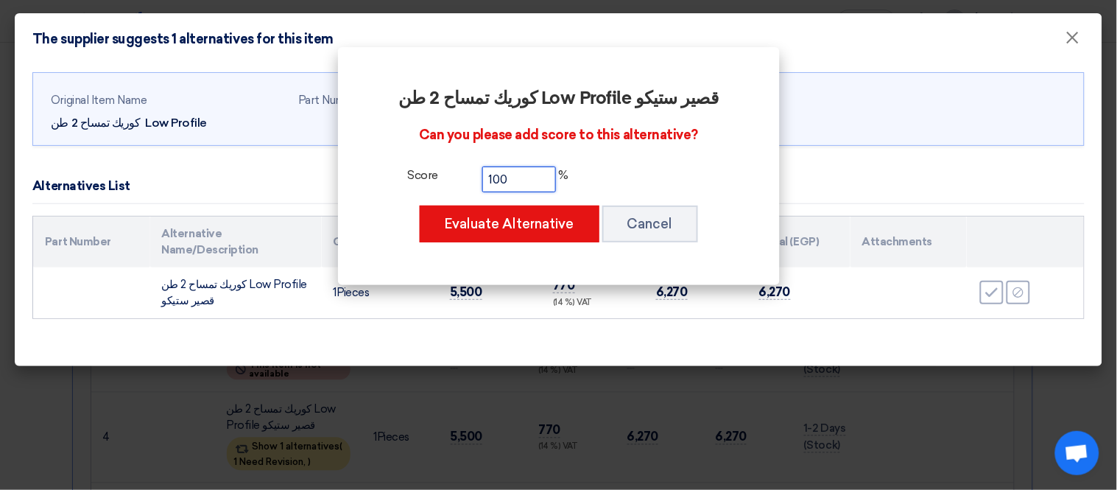
type input "100"
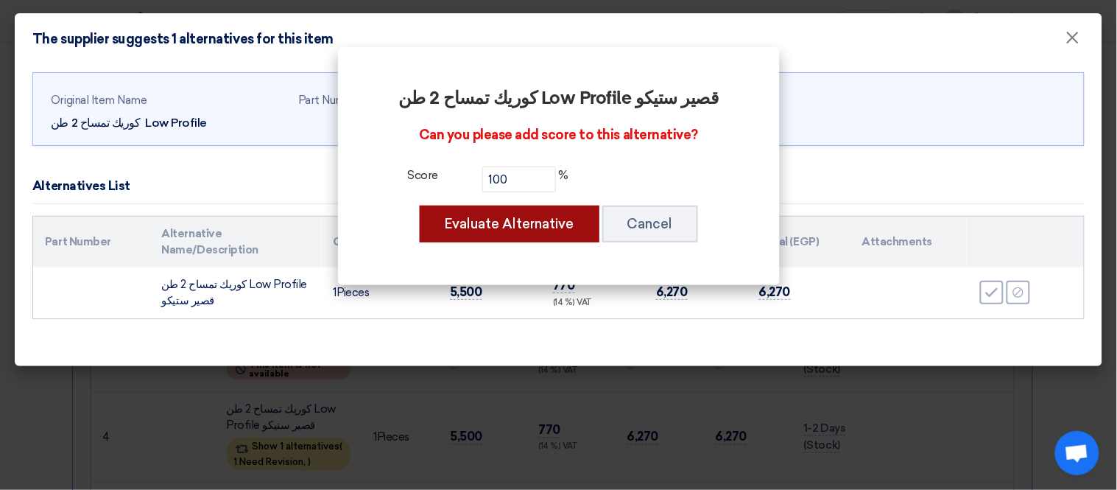
click at [523, 221] on button "Evaluate Alternative" at bounding box center [510, 224] width 180 height 37
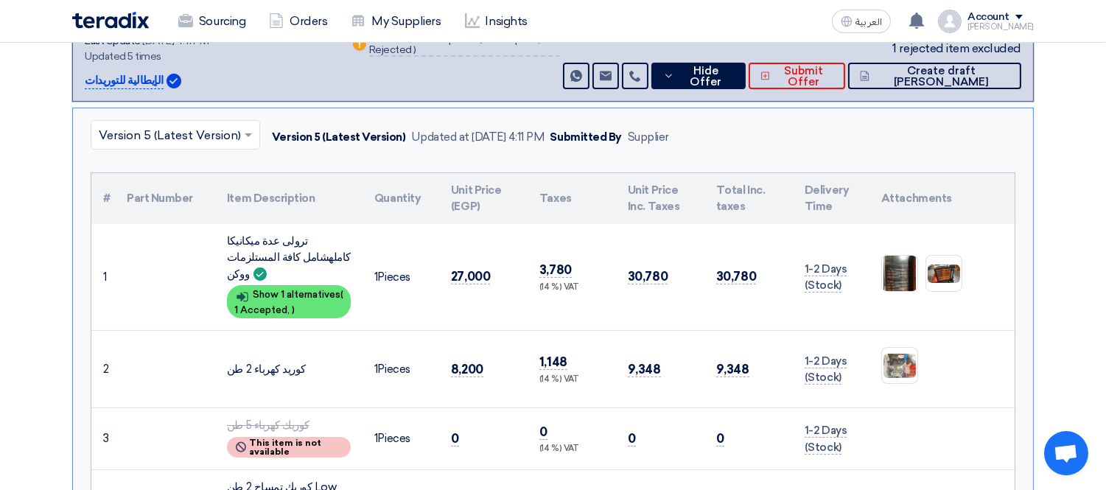
scroll to position [354, 0]
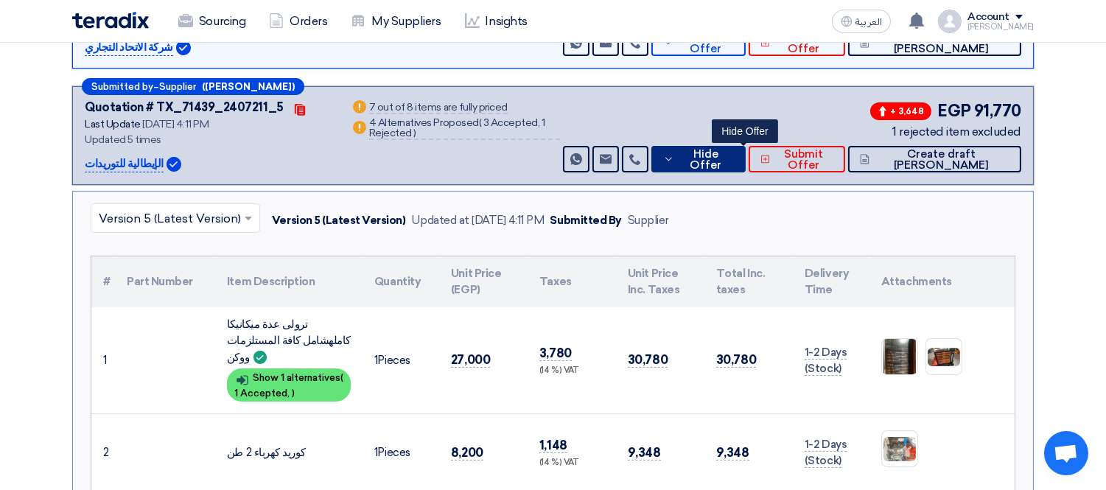
click at [733, 149] on span "Hide Offer" at bounding box center [705, 160] width 55 height 22
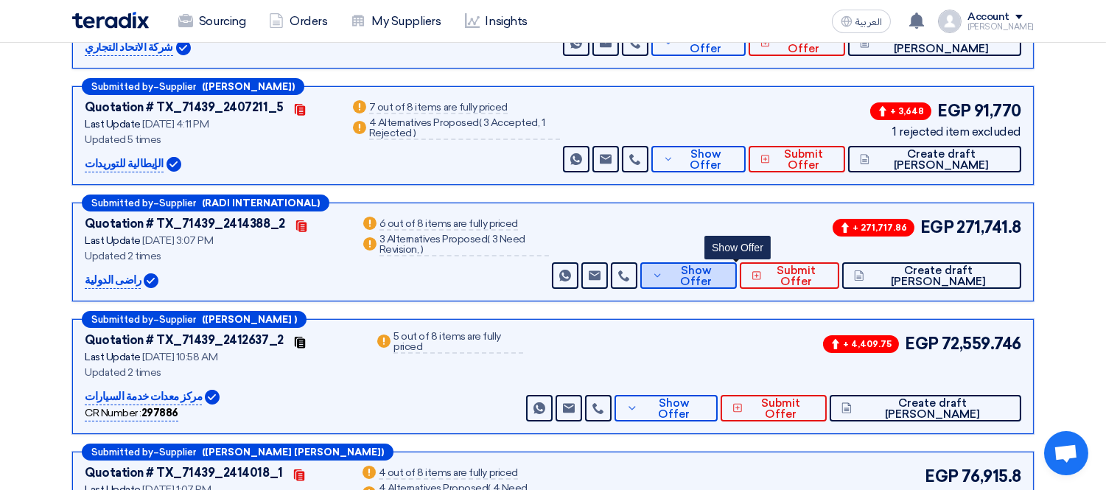
click at [734, 262] on button "Show Offer" at bounding box center [688, 275] width 97 height 27
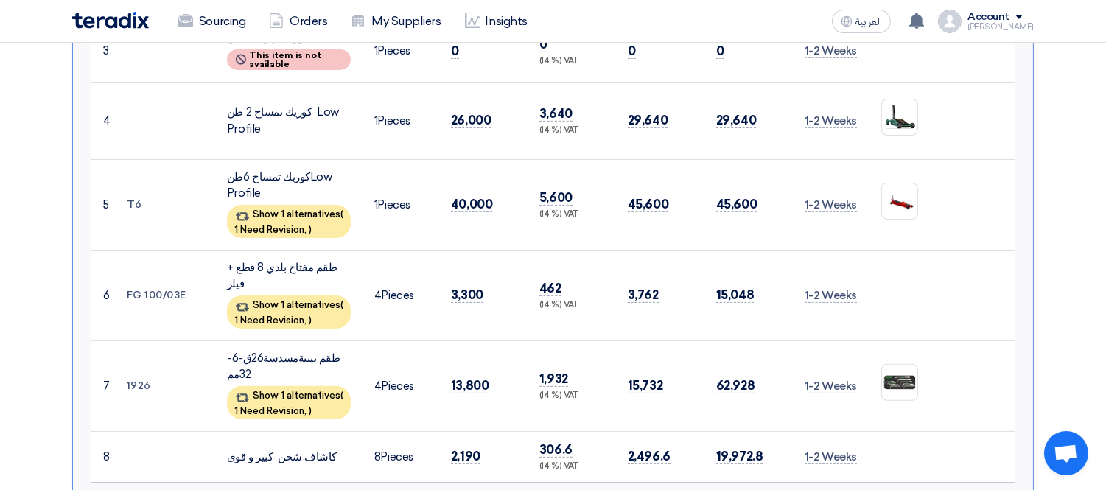
scroll to position [902, 0]
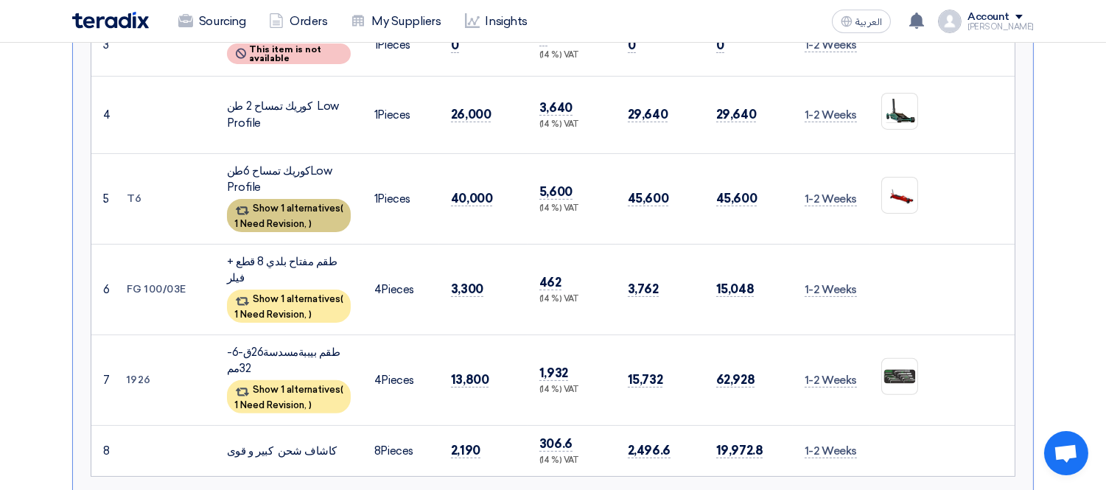
click at [296, 199] on div "Show 1 alternatives ( 1 Need Revision, )" at bounding box center [289, 215] width 124 height 33
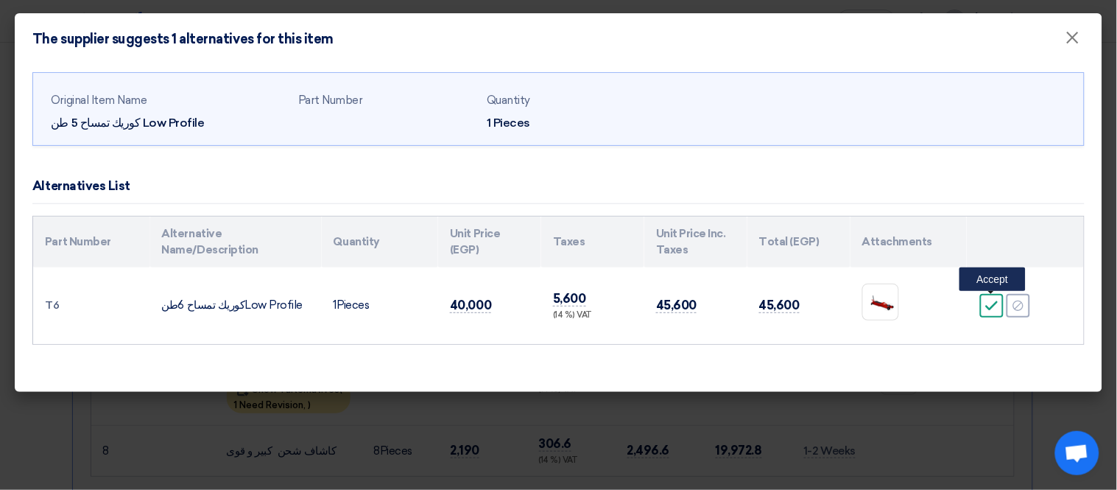
click at [987, 307] on icon "Accept" at bounding box center [992, 305] width 13 height 13
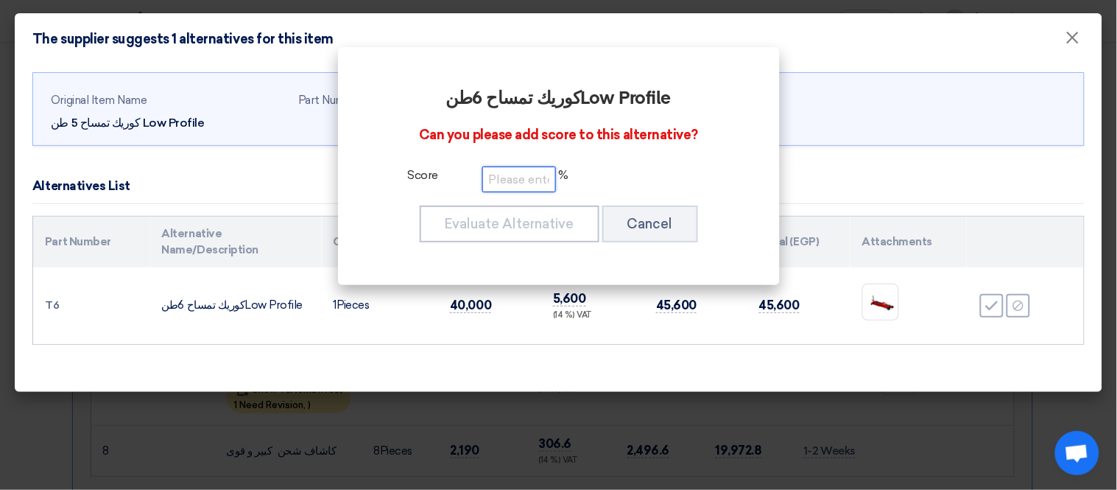
click at [513, 183] on input "number" at bounding box center [520, 179] width 74 height 26
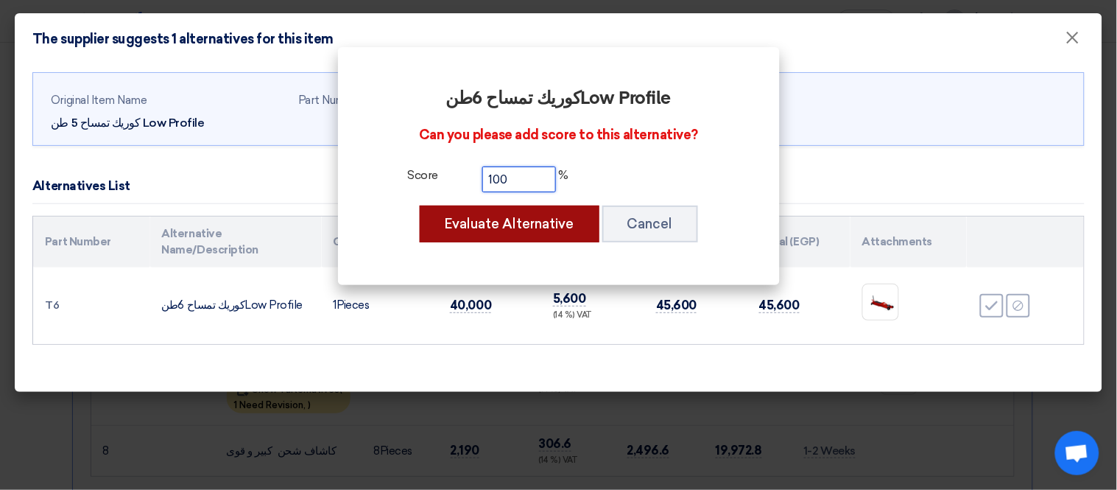
type input "100"
click at [514, 214] on button "Evaluate Alternative" at bounding box center [510, 224] width 180 height 37
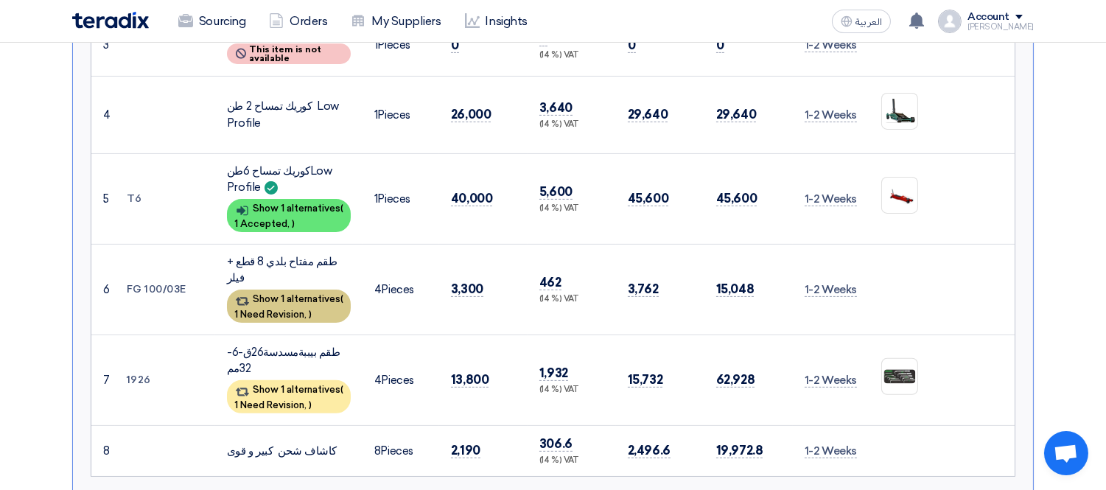
click at [300, 290] on div "Show 1 alternatives ( 1 Need Revision, )" at bounding box center [289, 306] width 124 height 33
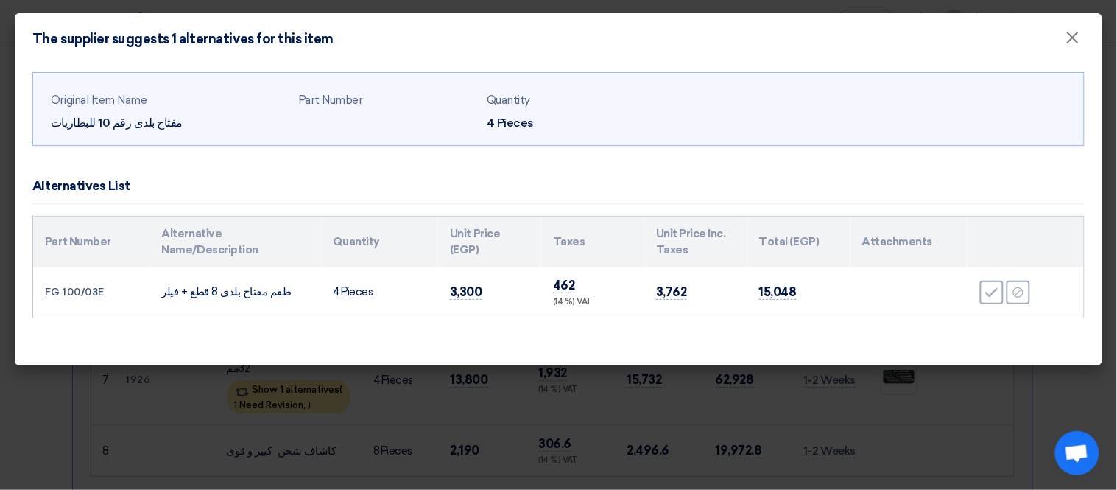
drag, startPoint x: 44, startPoint y: 292, endPoint x: 112, endPoint y: 287, distance: 68.0
click at [112, 287] on td "FG 100/03E" at bounding box center [91, 292] width 117 height 50
copy td "FG 100/03E"
click at [1017, 286] on icon "Reject" at bounding box center [1018, 292] width 13 height 13
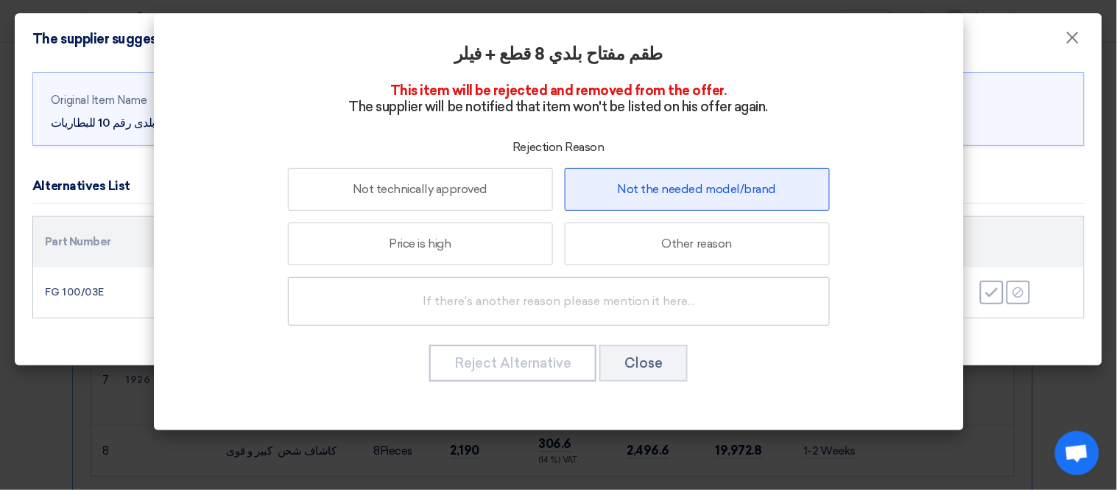
click at [646, 179] on label "Not the needed model/brand" at bounding box center [697, 189] width 265 height 43
click at [692, 184] on input "Not the needed model/brand" at bounding box center [697, 189] width 10 height 10
radio input "true"
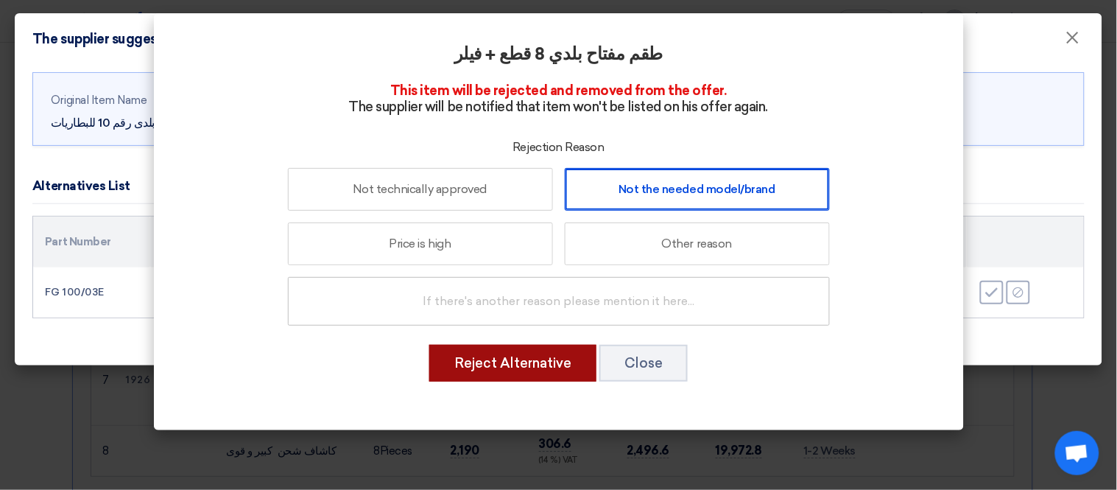
click at [544, 352] on button "Reject Alternative" at bounding box center [512, 363] width 167 height 37
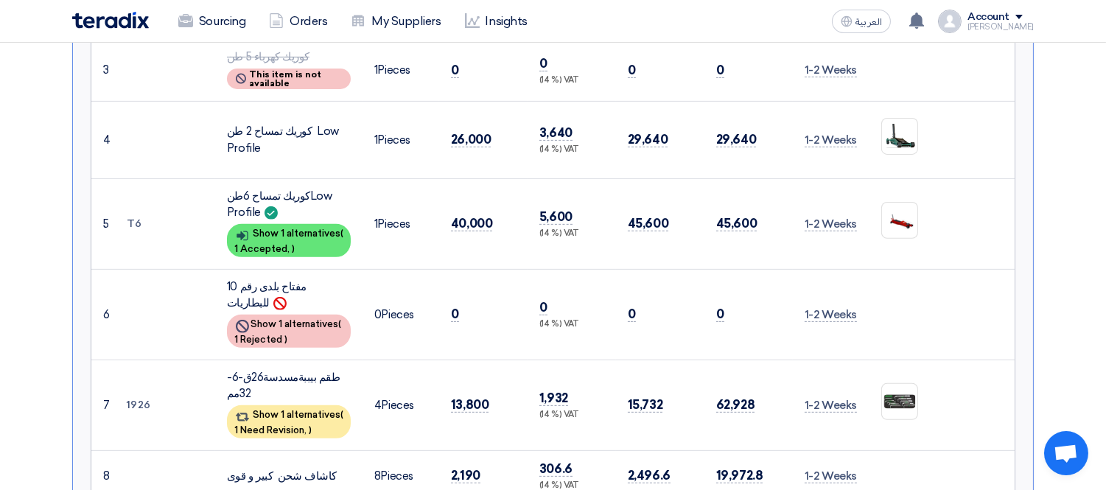
scroll to position [1065, 0]
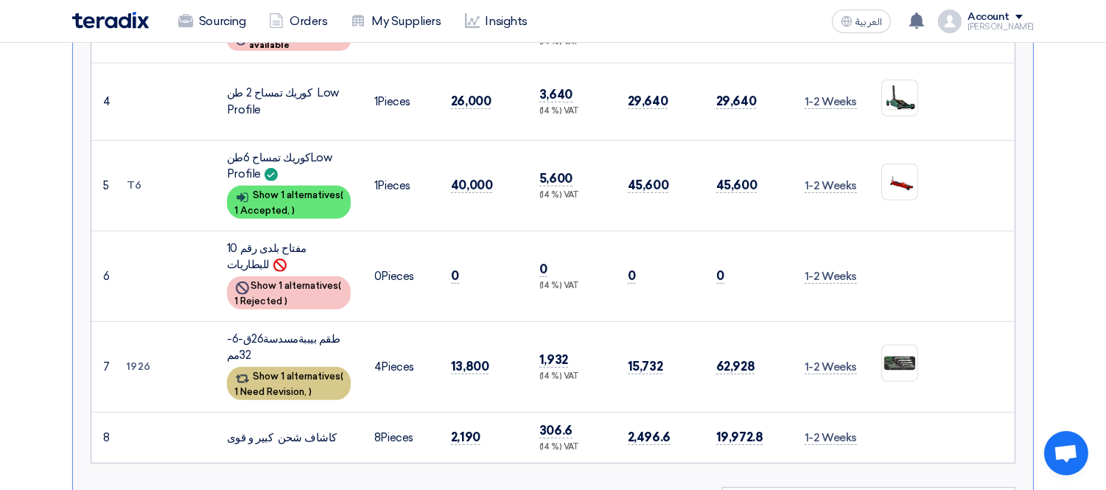
click at [284, 367] on div "Show 1 alternatives ( 1 Need Revision, )" at bounding box center [289, 383] width 124 height 33
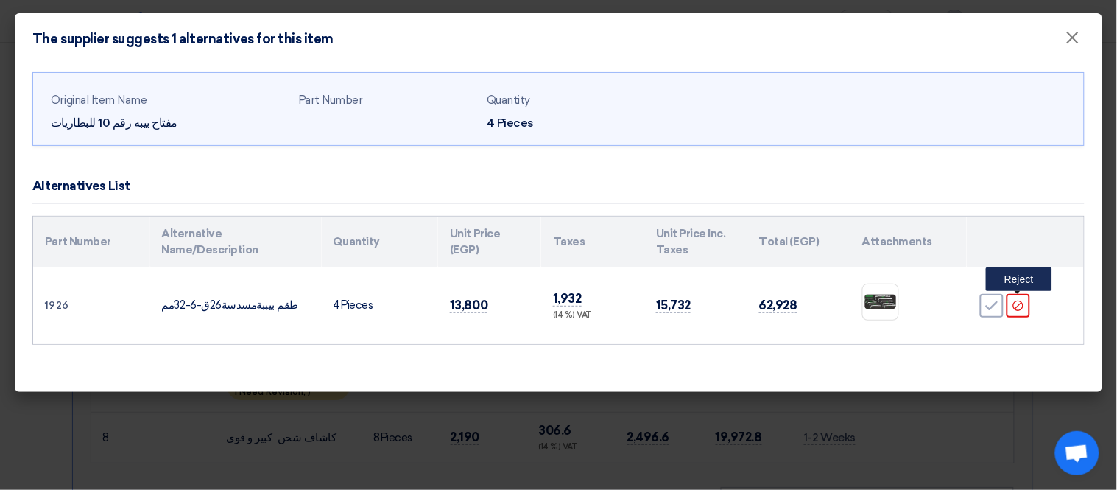
click at [1024, 306] on use at bounding box center [1019, 305] width 10 height 10
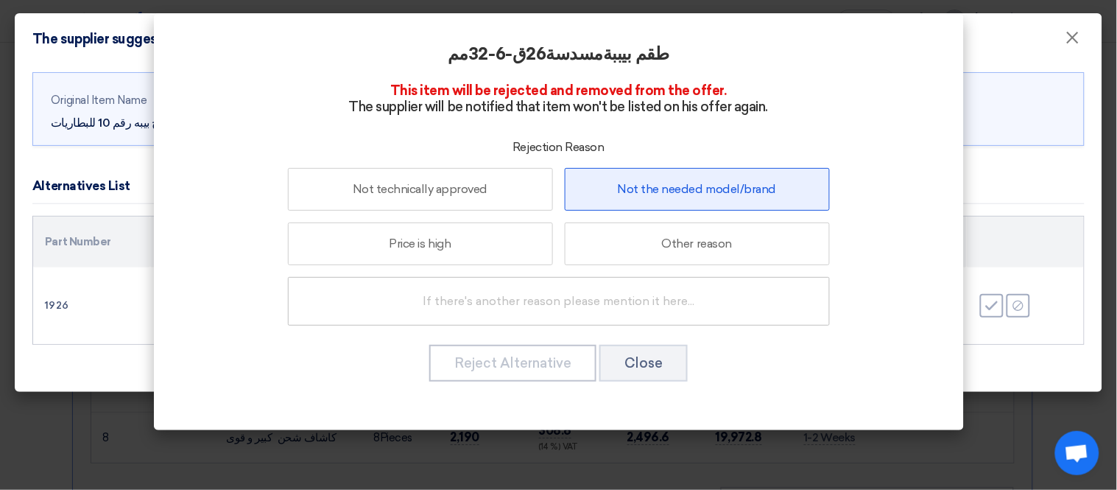
click at [701, 186] on label "Not the needed model/brand" at bounding box center [697, 189] width 265 height 43
click at [701, 186] on input "Not the needed model/brand" at bounding box center [697, 189] width 10 height 10
radio input "true"
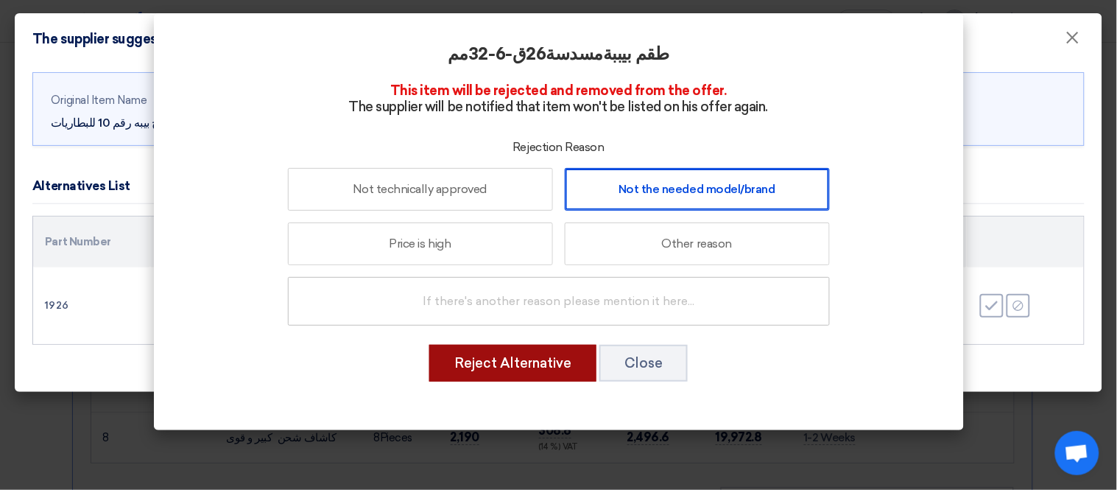
click at [536, 358] on button "Reject Alternative" at bounding box center [512, 363] width 167 height 37
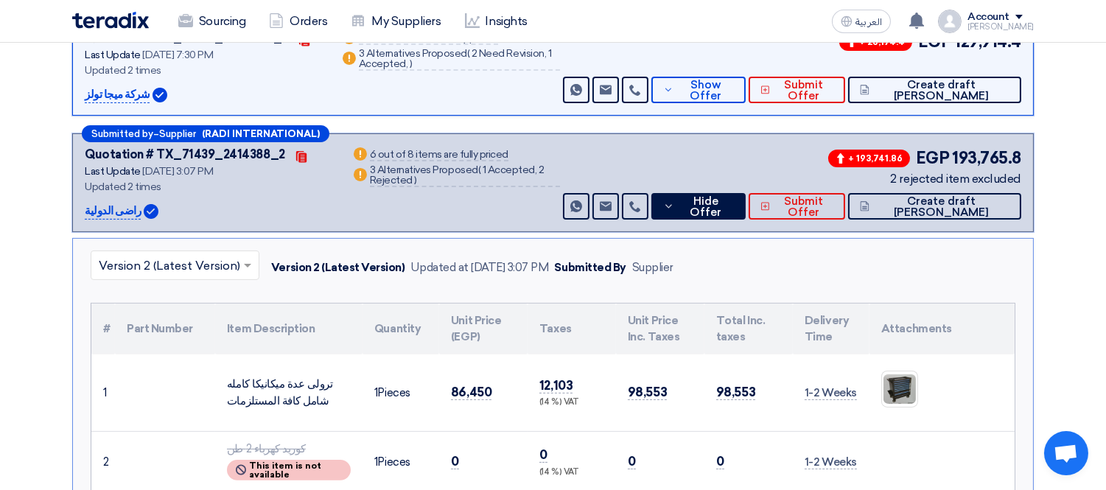
scroll to position [689, 0]
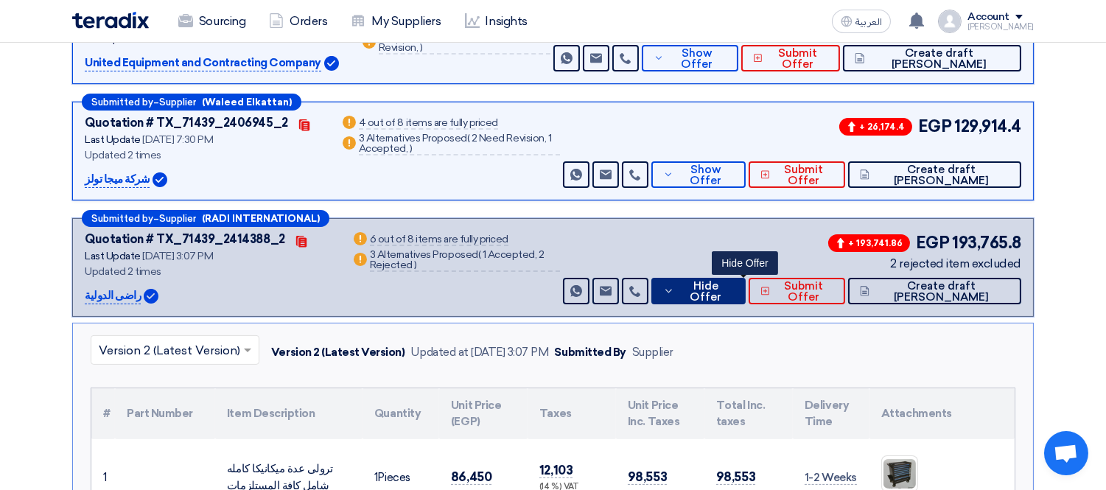
click at [745, 278] on button "Hide Offer" at bounding box center [698, 291] width 94 height 27
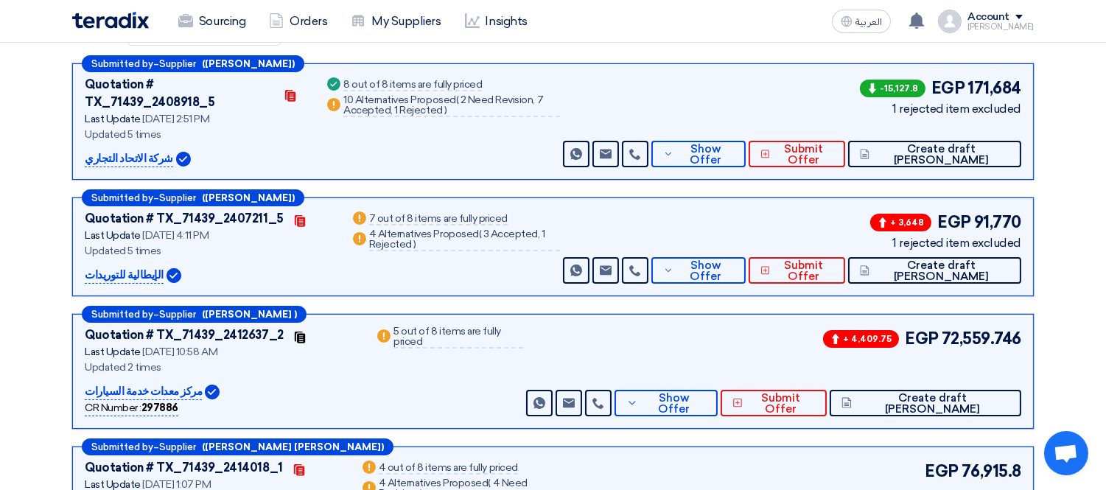
scroll to position [258, 0]
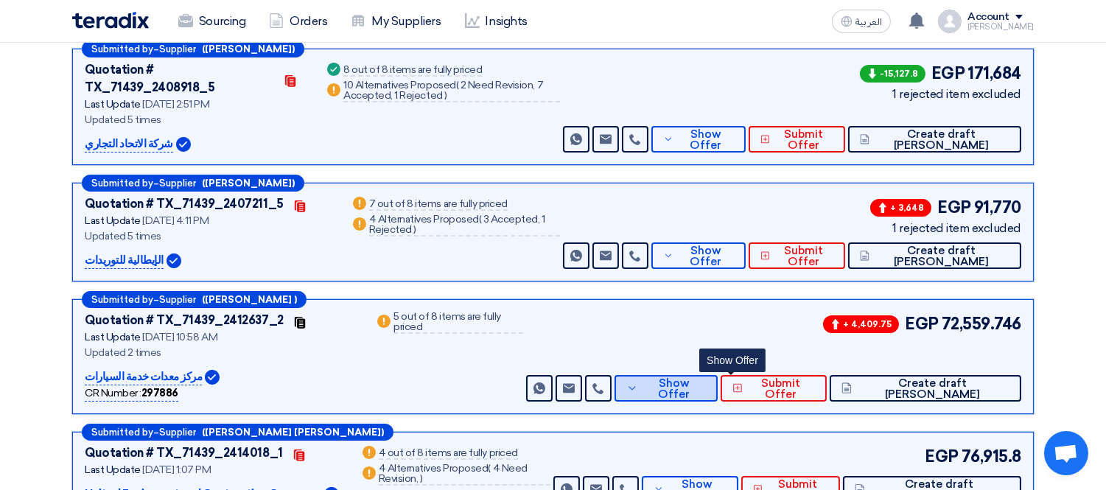
click at [706, 378] on span "Show Offer" at bounding box center [674, 389] width 64 height 22
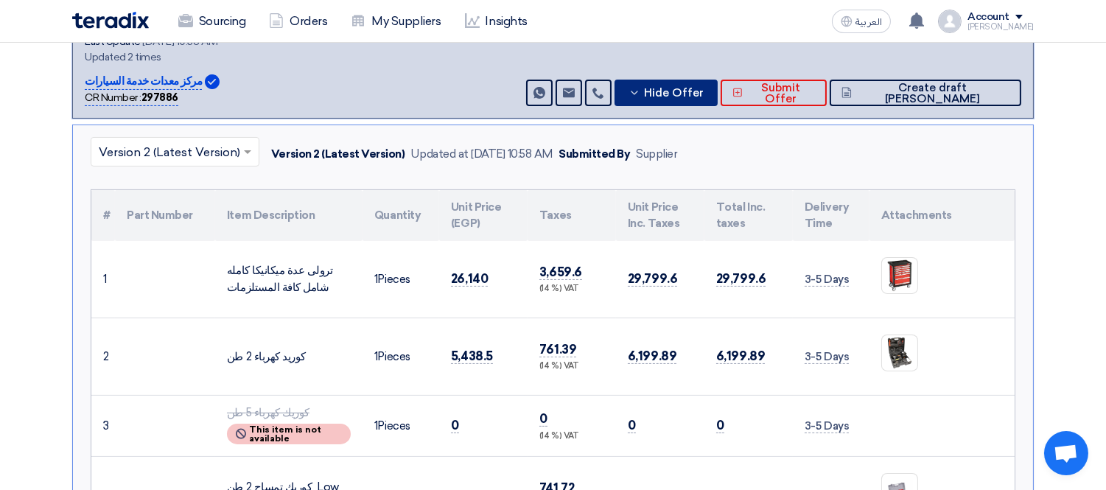
scroll to position [525, 0]
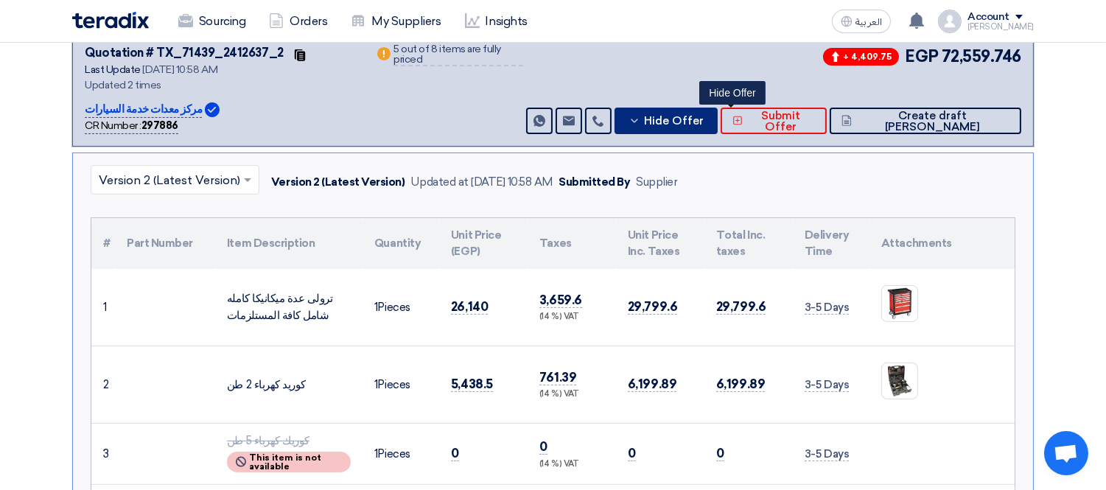
click at [703, 116] on span "Hide Offer" at bounding box center [674, 121] width 60 height 11
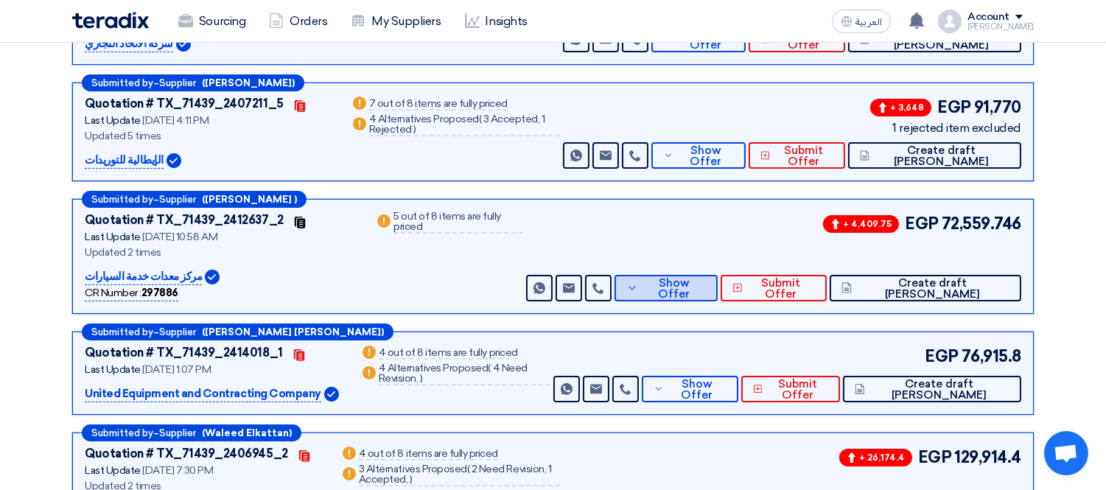
scroll to position [369, 0]
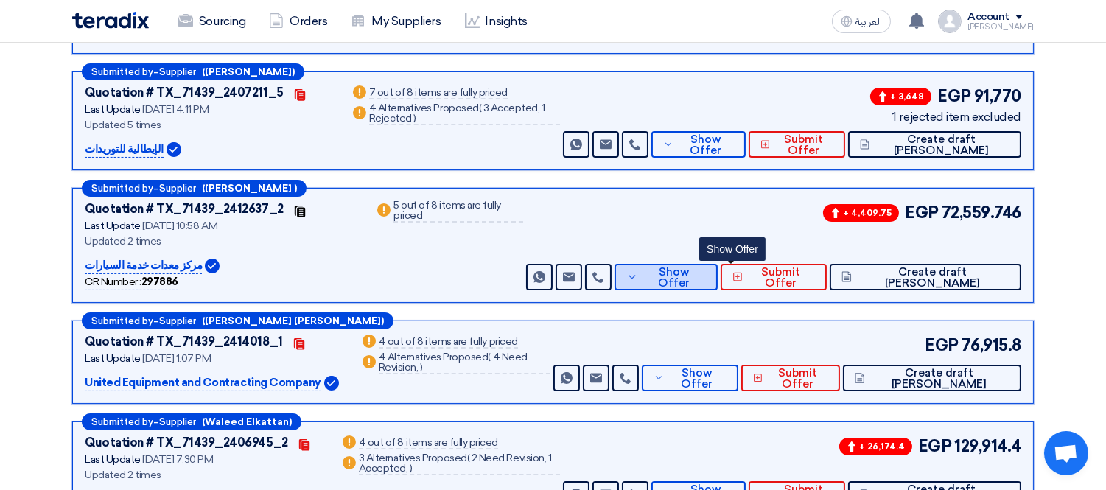
click at [706, 267] on span "Show Offer" at bounding box center [674, 278] width 64 height 22
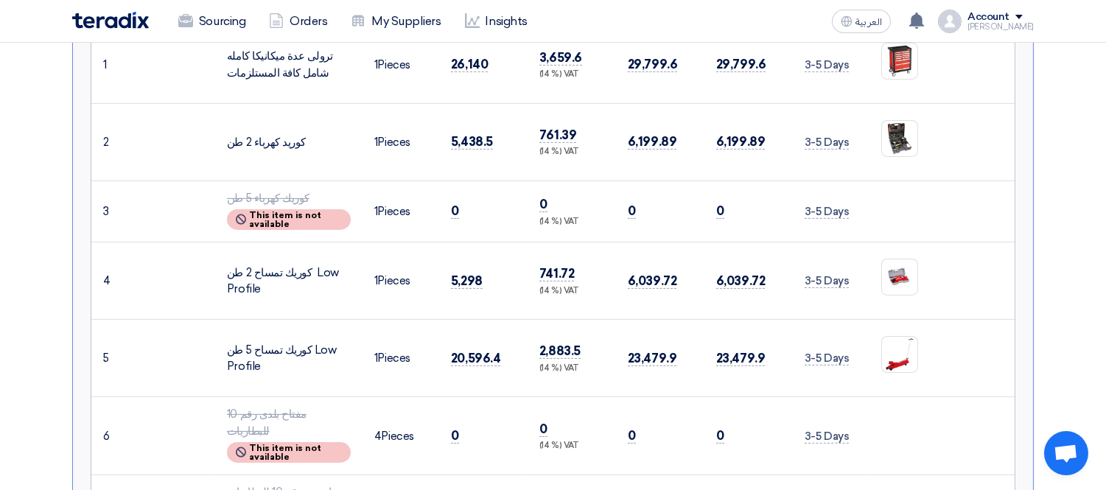
scroll to position [784, 0]
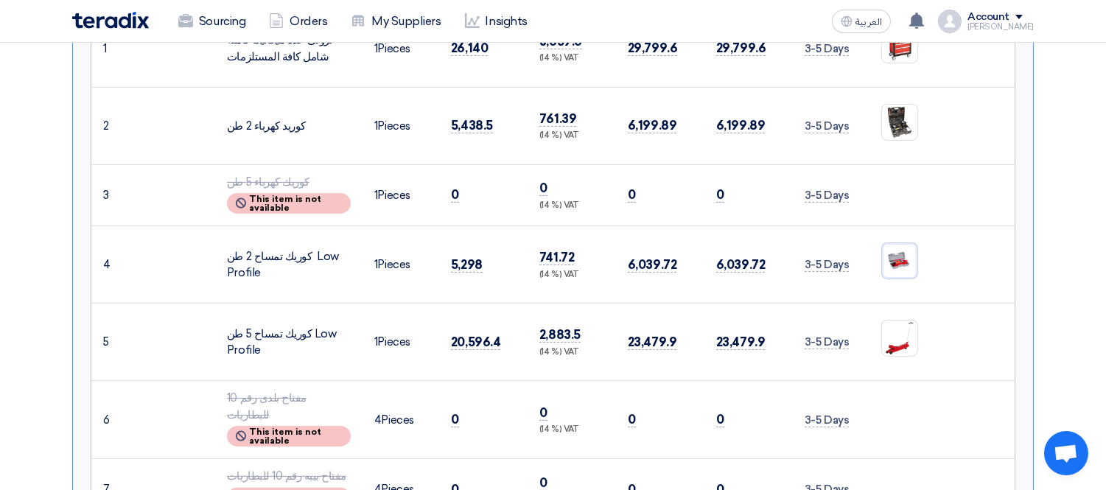
click at [899, 243] on img at bounding box center [899, 260] width 35 height 35
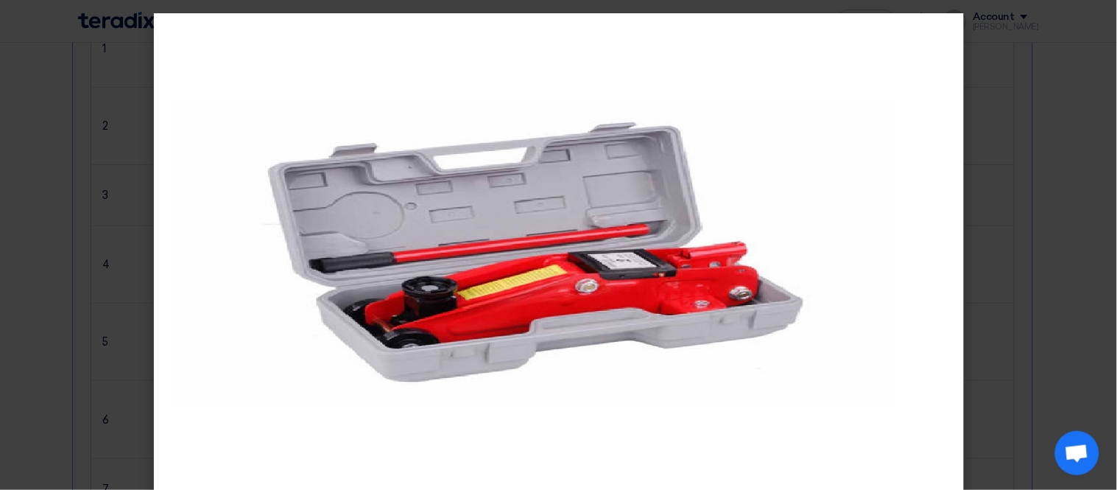
click at [9, 263] on modal-container at bounding box center [558, 245] width 1117 height 490
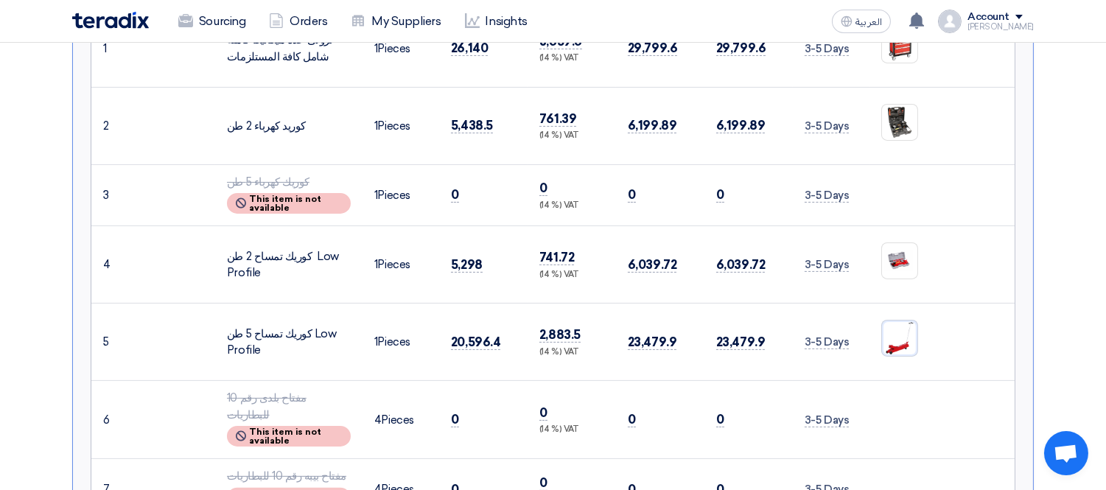
click at [895, 320] on img at bounding box center [899, 337] width 35 height 35
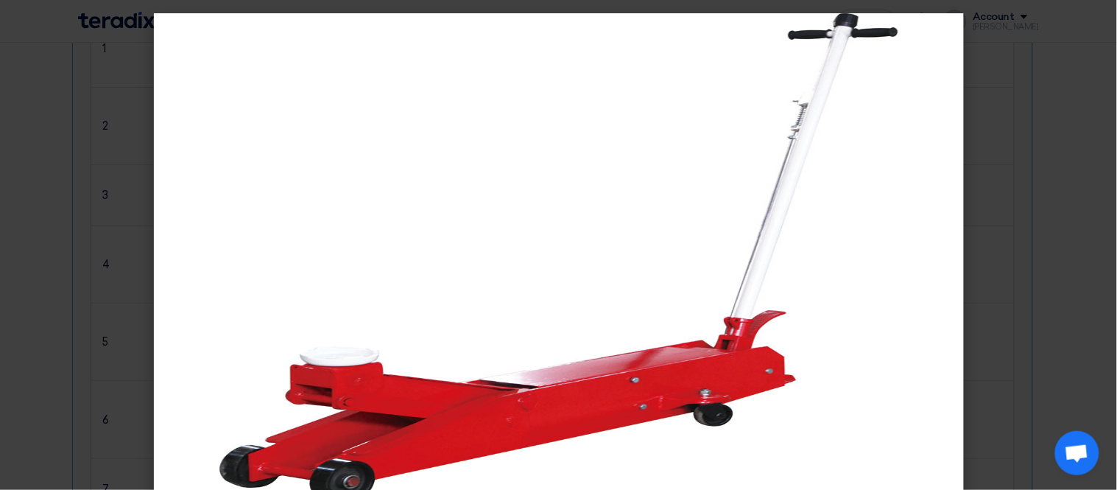
click at [78, 298] on modal-container at bounding box center [558, 245] width 1117 height 490
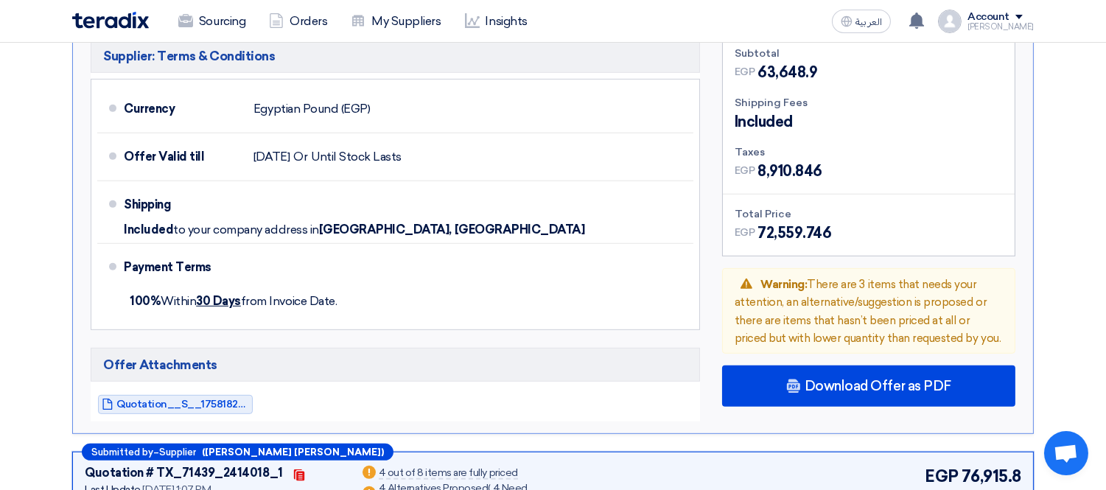
scroll to position [1378, 0]
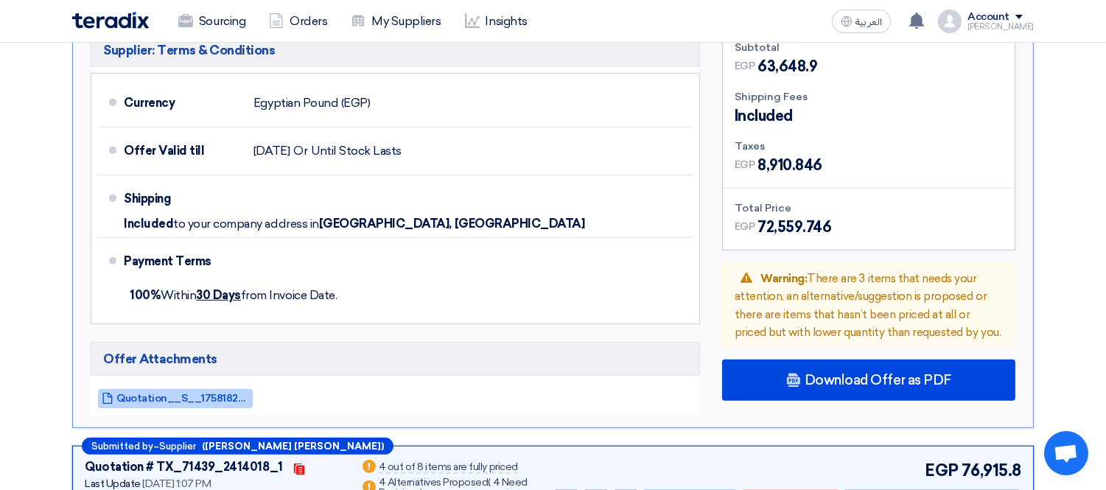
click at [174, 393] on span "Quotation__S__1758182297428.pdf" at bounding box center [182, 398] width 133 height 11
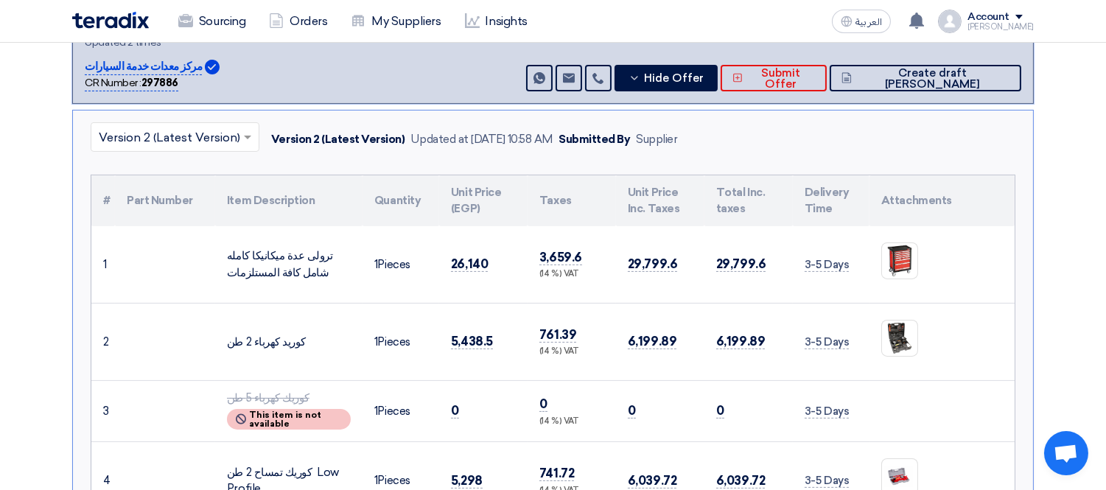
scroll to position [505, 0]
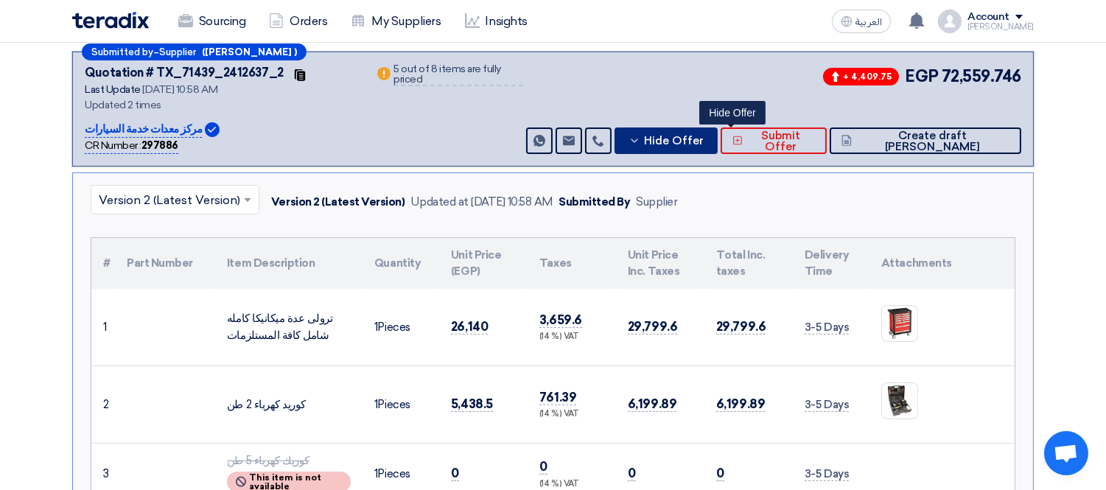
click at [703, 136] on span "Hide Offer" at bounding box center [674, 141] width 60 height 11
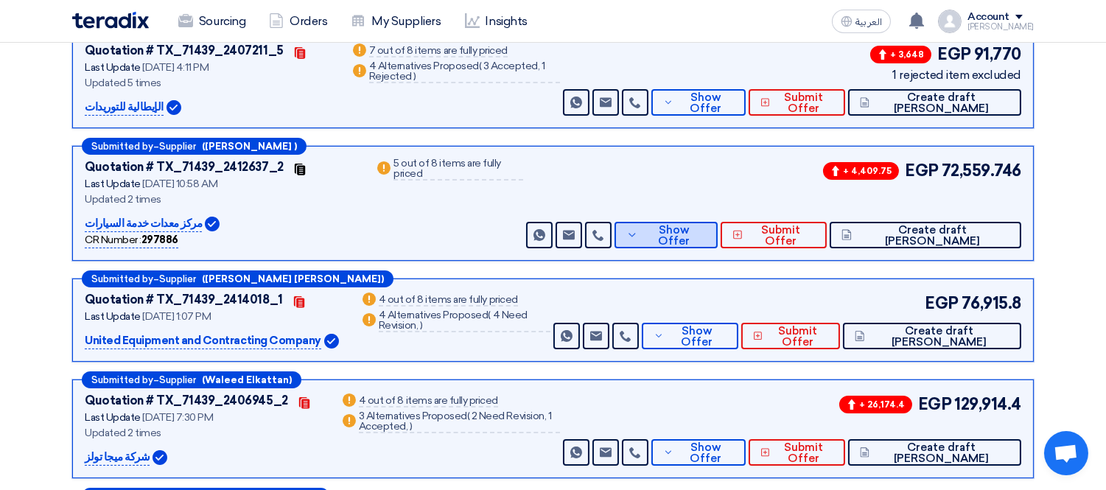
scroll to position [415, 0]
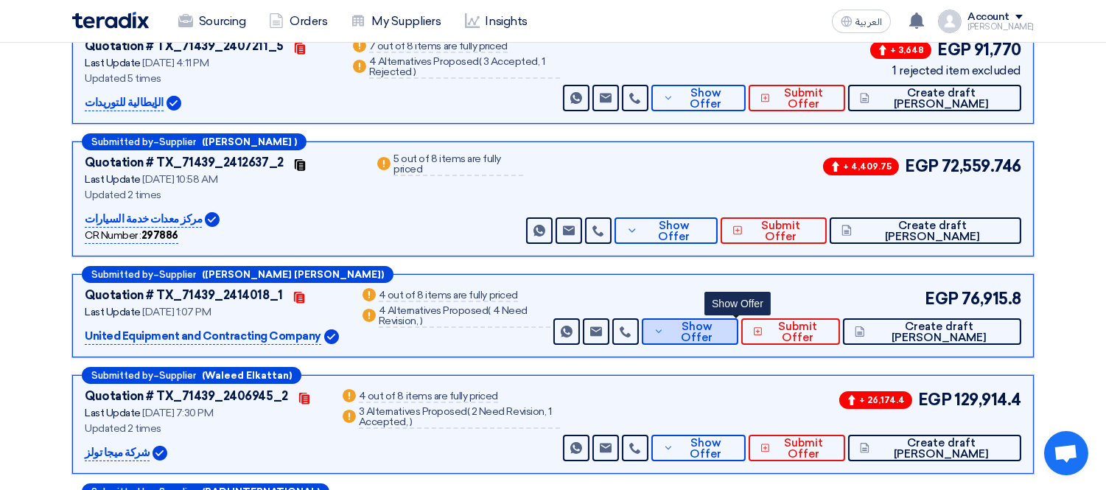
click at [664, 326] on icon at bounding box center [658, 332] width 10 height 12
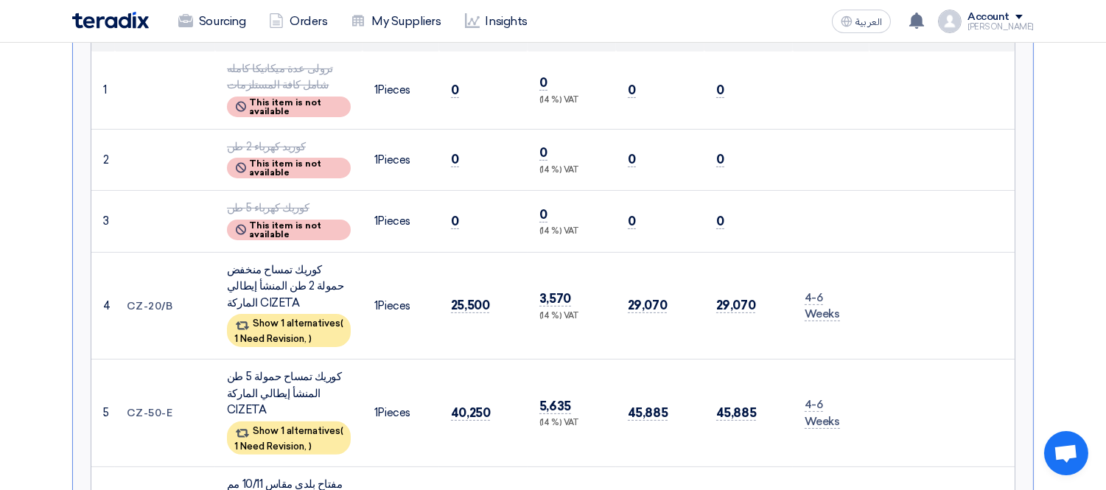
scroll to position [907, 0]
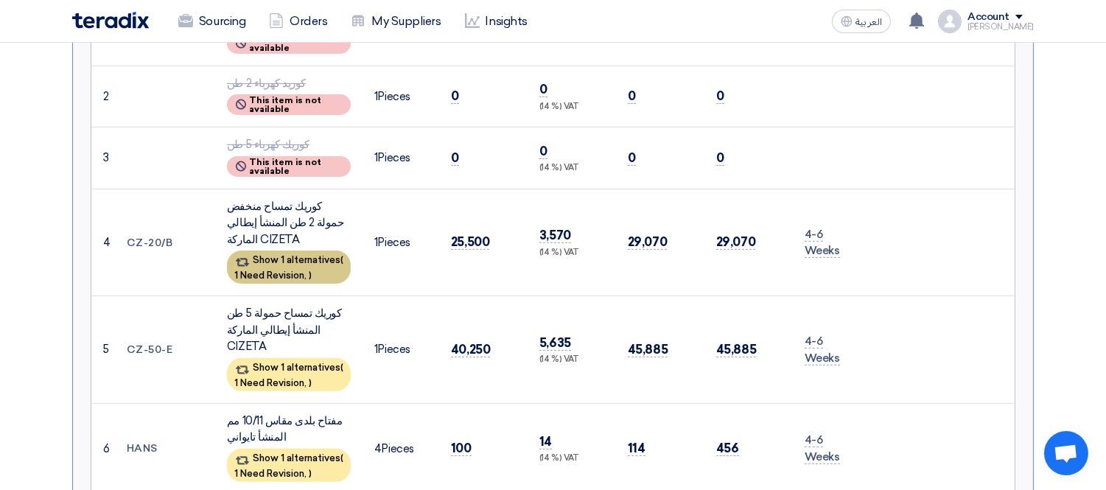
click at [295, 270] on span "1 Need Revision," at bounding box center [270, 275] width 72 height 11
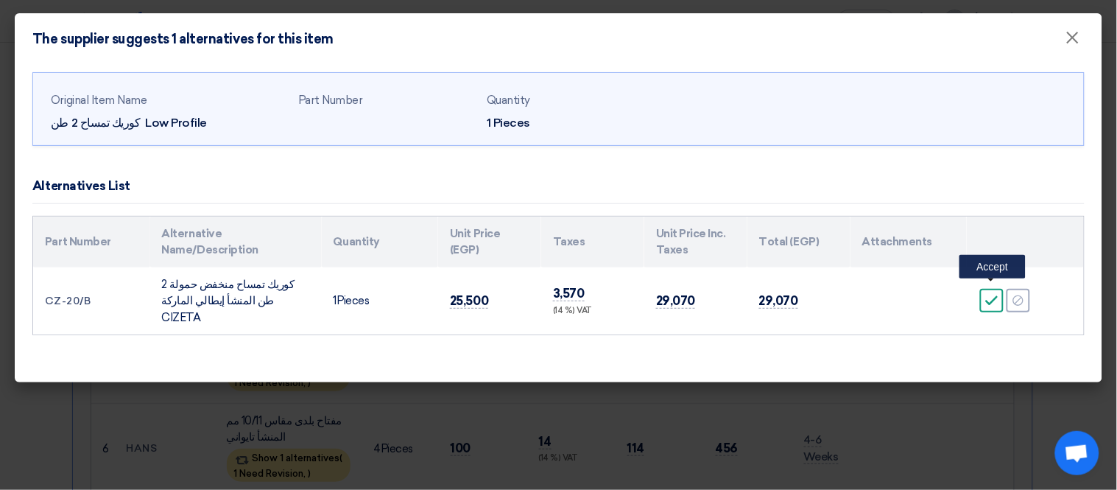
click at [985, 295] on div "Accept" at bounding box center [992, 301] width 24 height 24
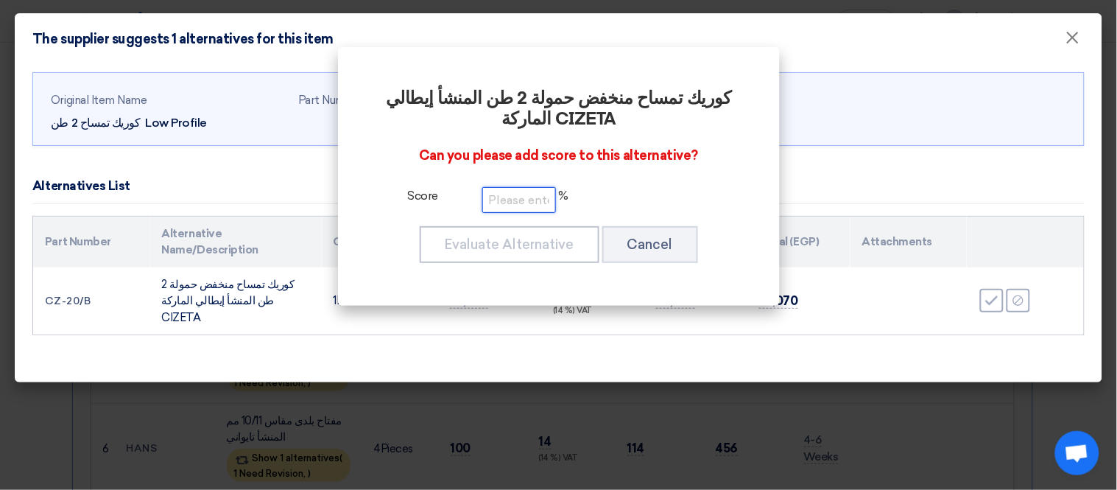
click at [536, 203] on input "number" at bounding box center [520, 200] width 74 height 26
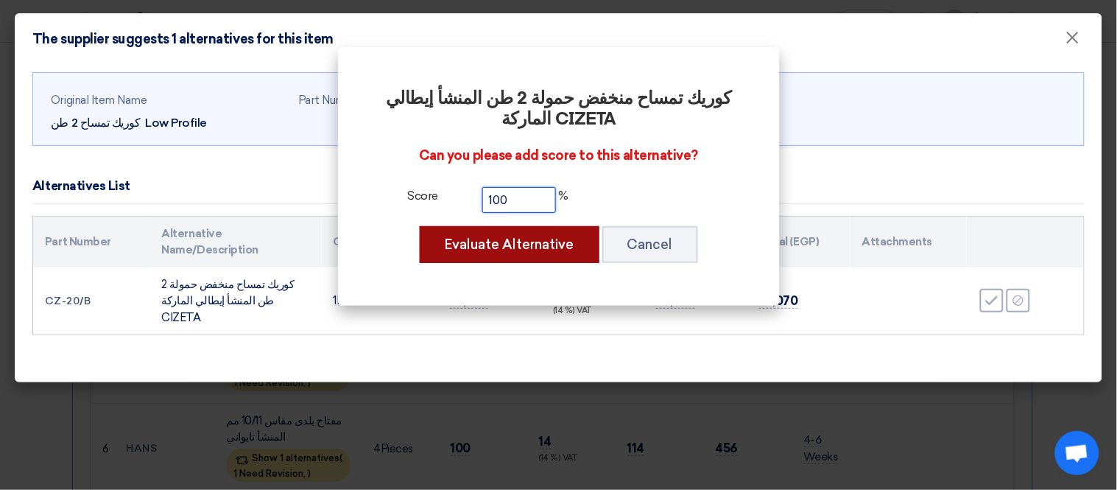
type input "100"
click at [525, 245] on button "Evaluate Alternative" at bounding box center [510, 244] width 180 height 37
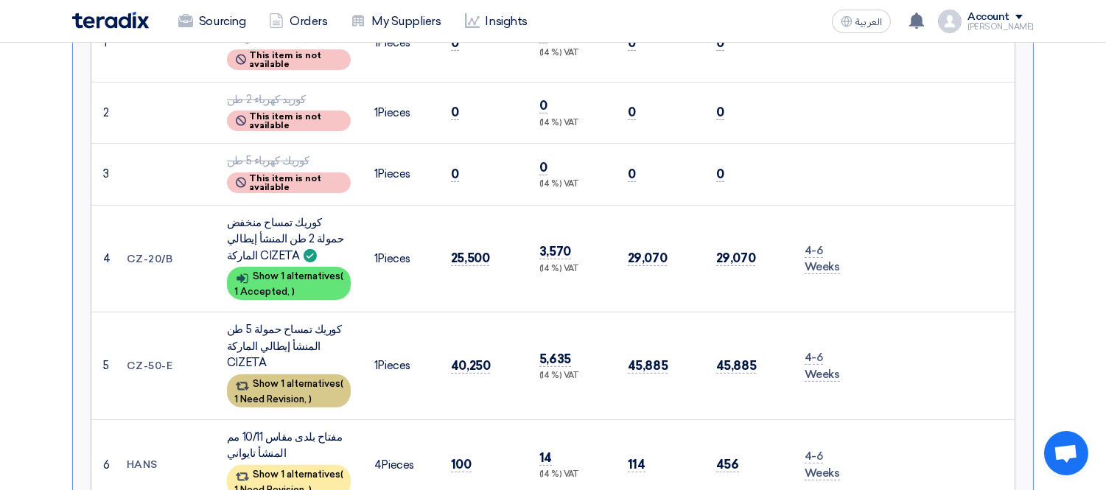
click at [310, 374] on div "Show 1 alternatives ( 1 Need Revision, )" at bounding box center [289, 390] width 124 height 33
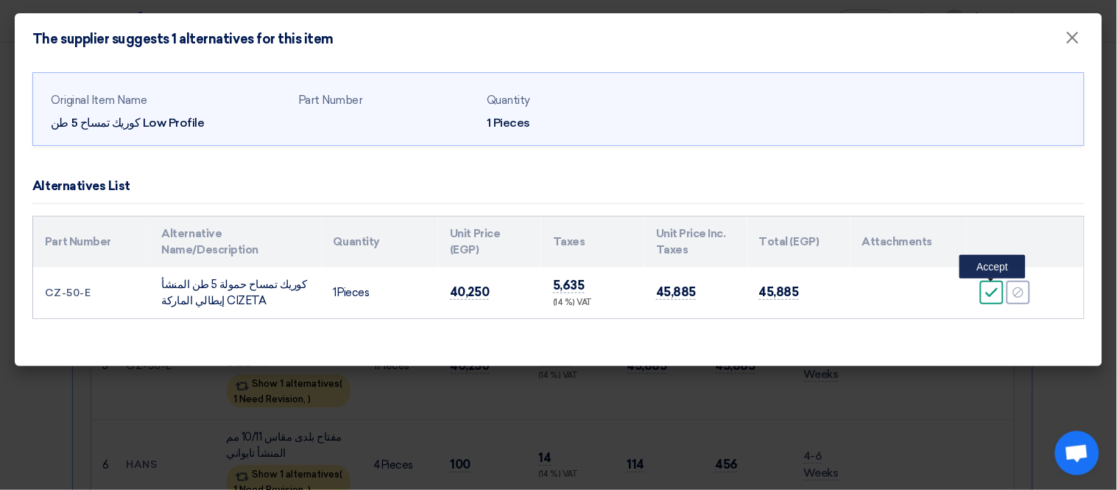
click at [991, 290] on icon "Accept" at bounding box center [992, 292] width 13 height 13
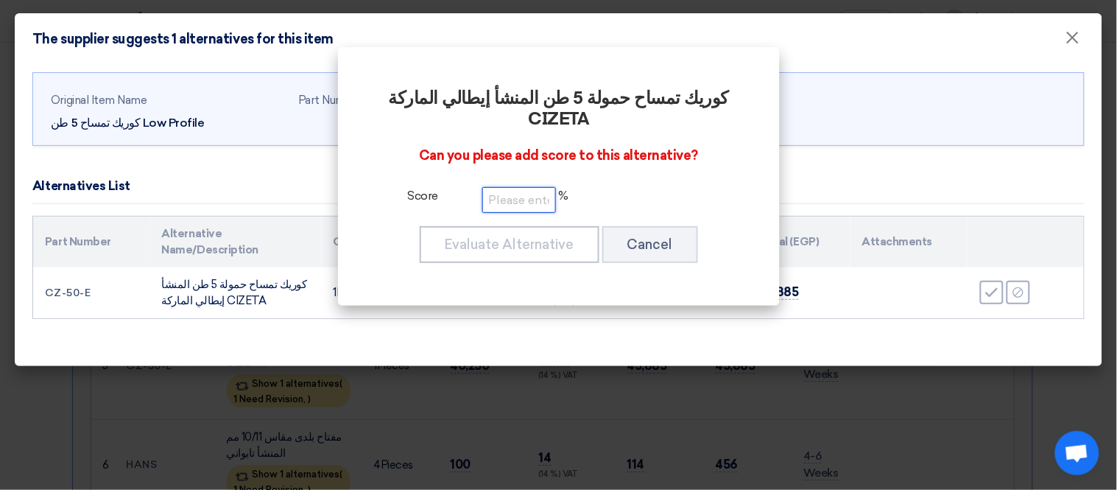
click at [528, 187] on input "number" at bounding box center [520, 200] width 74 height 26
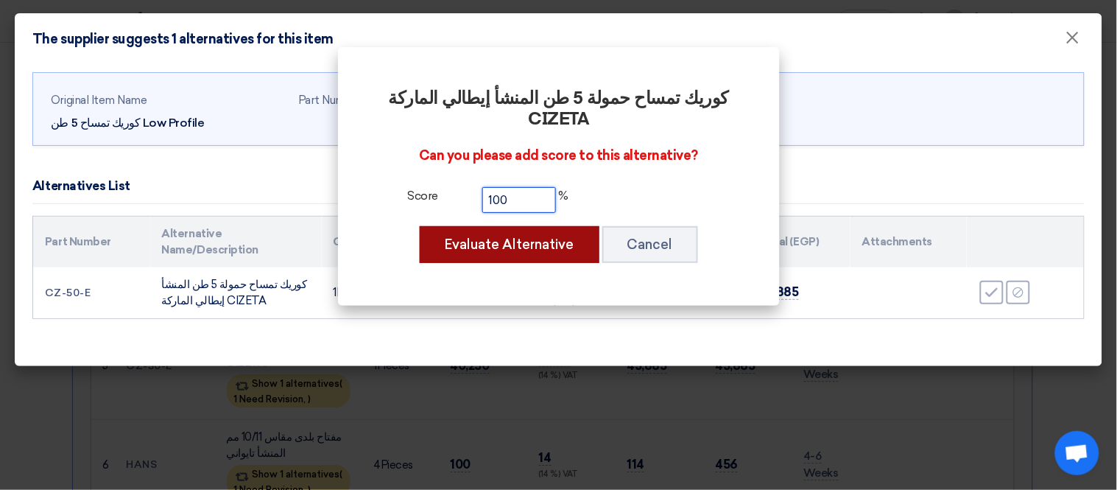
type input "100"
click at [536, 229] on button "Evaluate Alternative" at bounding box center [510, 244] width 180 height 37
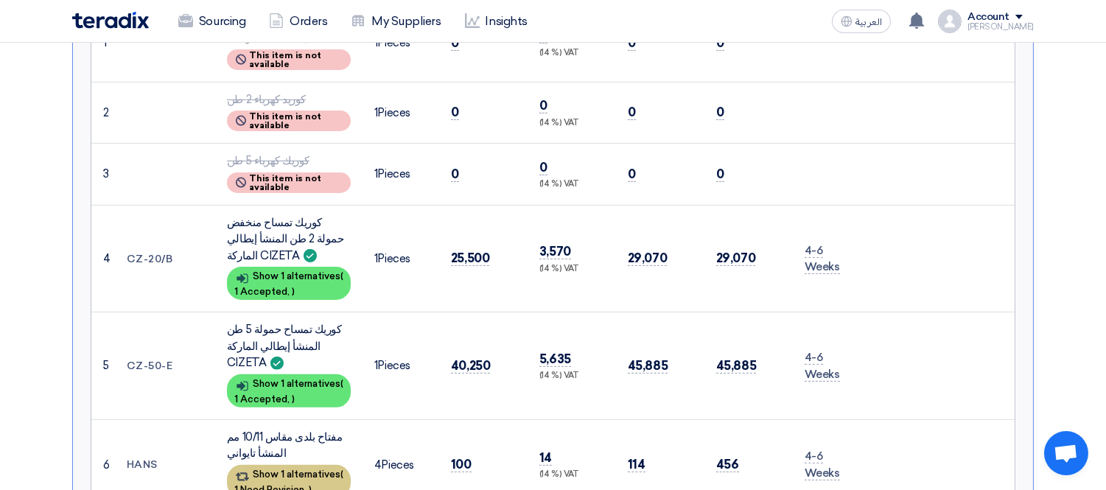
click at [256, 465] on div "Show 1 alternatives ( 1 Need Revision, )" at bounding box center [289, 481] width 124 height 33
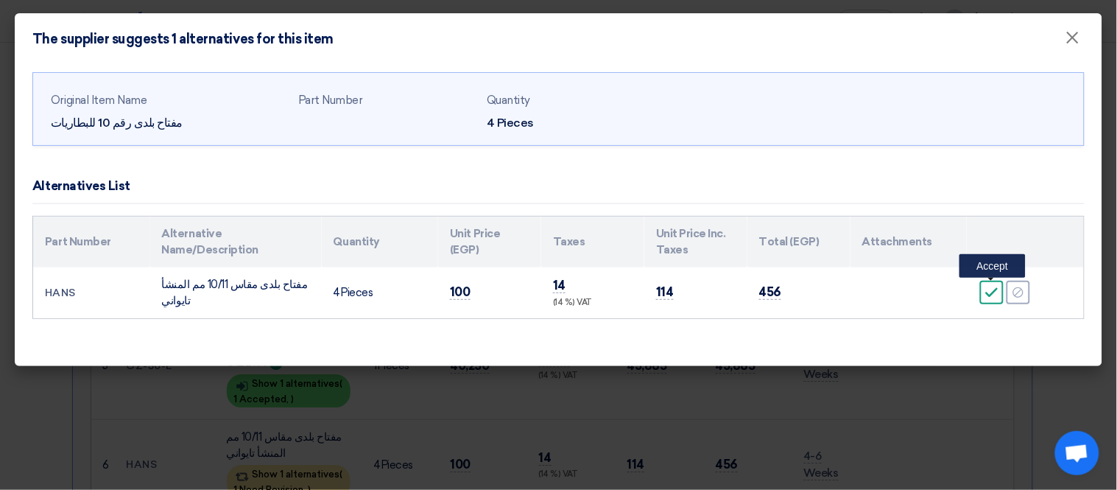
click at [995, 293] on icon "Accept" at bounding box center [992, 292] width 13 height 13
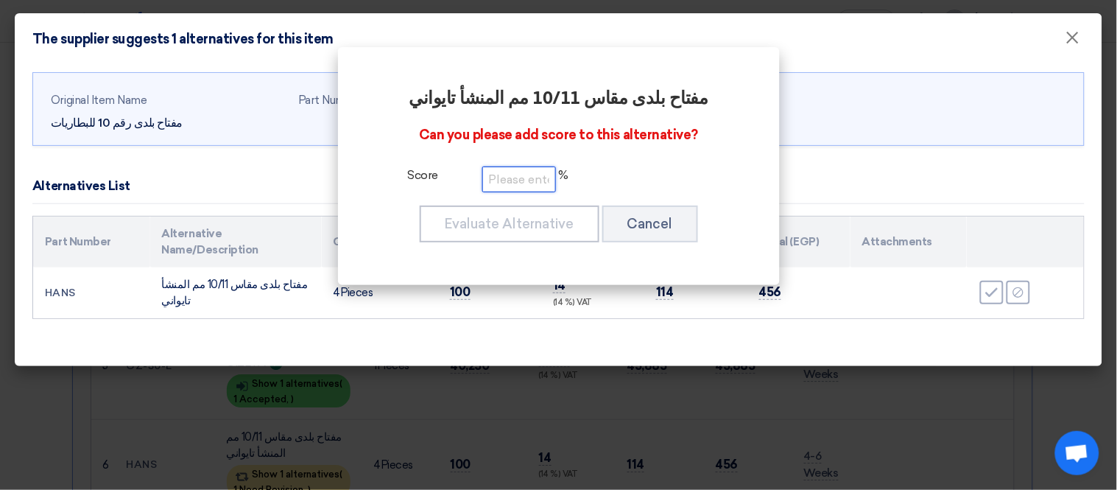
click at [519, 173] on input "number" at bounding box center [520, 179] width 74 height 26
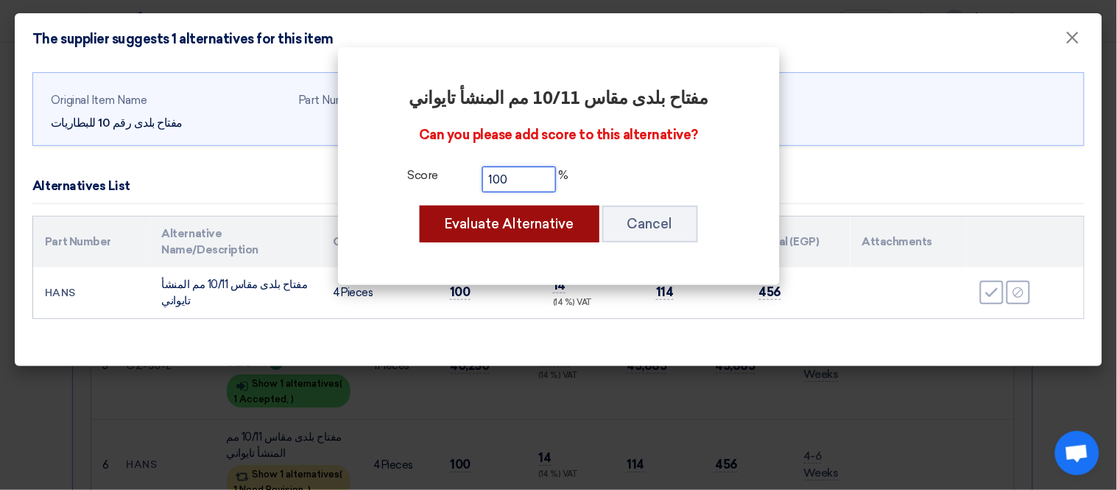
type input "100"
click at [535, 216] on button "Evaluate Alternative" at bounding box center [510, 224] width 180 height 37
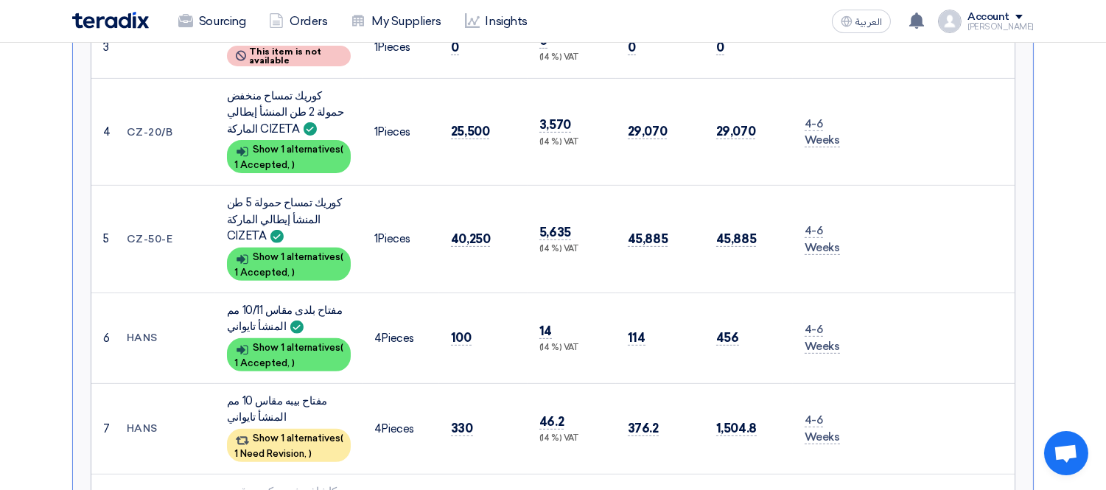
scroll to position [1070, 0]
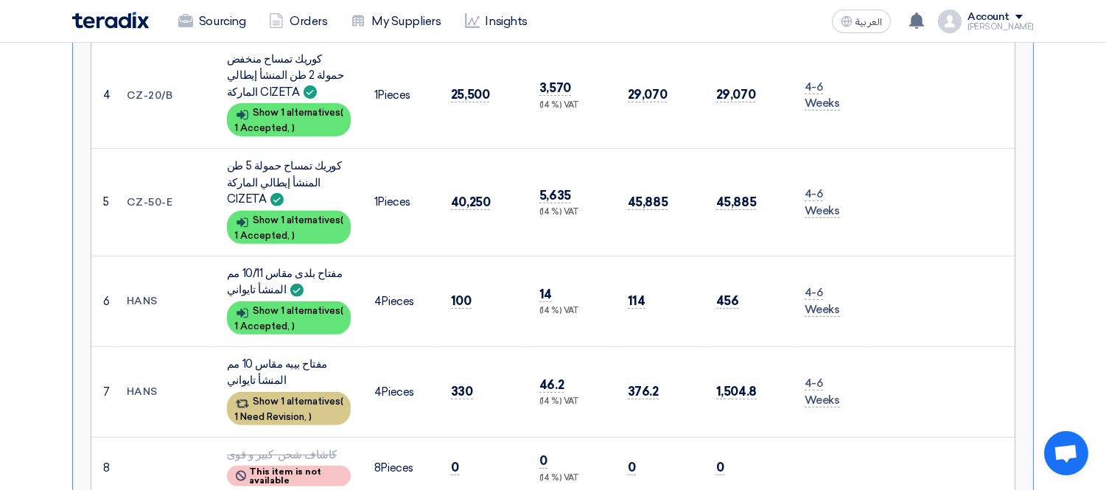
click at [305, 392] on div "Show 1 alternatives ( 1 Need Revision, )" at bounding box center [289, 408] width 124 height 33
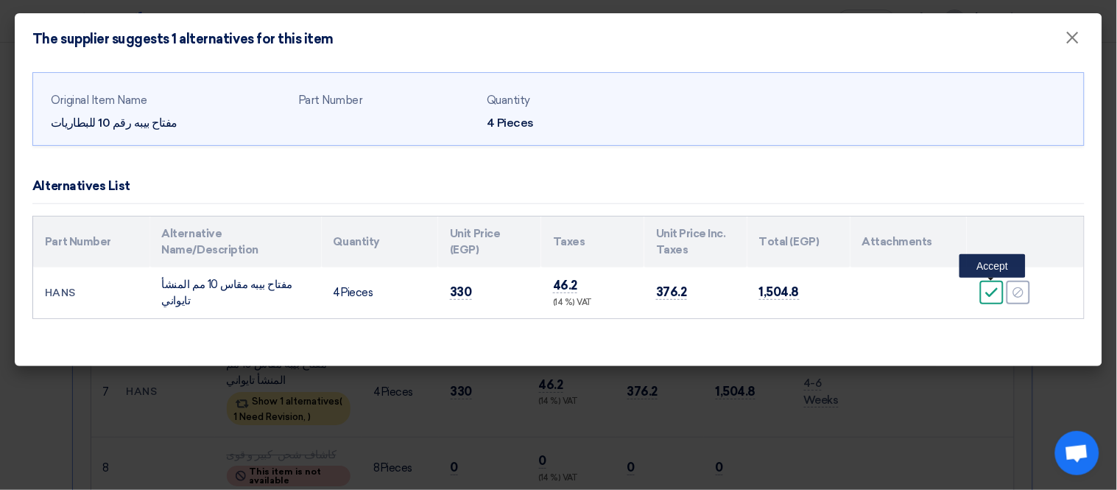
click at [983, 293] on div "Accept" at bounding box center [992, 293] width 24 height 24
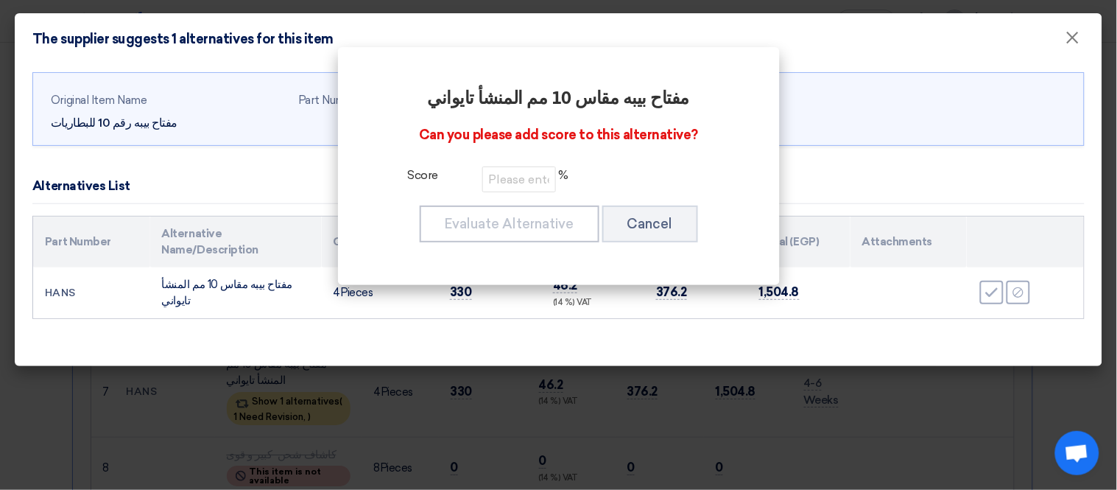
click at [466, 181] on label "Score" at bounding box center [423, 177] width 88 height 22
click at [494, 180] on input "number" at bounding box center [520, 179] width 74 height 26
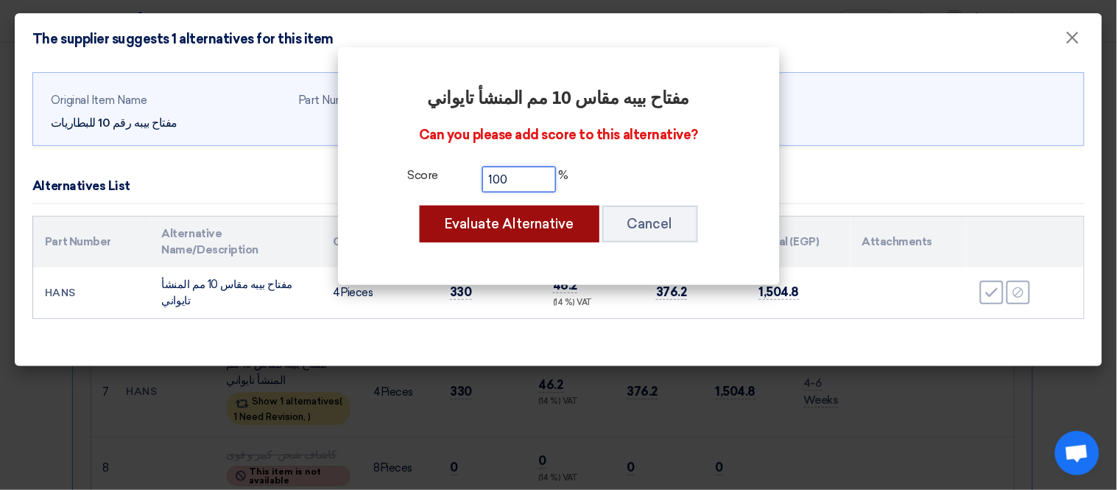
type input "100"
click at [494, 225] on button "Evaluate Alternative" at bounding box center [510, 224] width 180 height 37
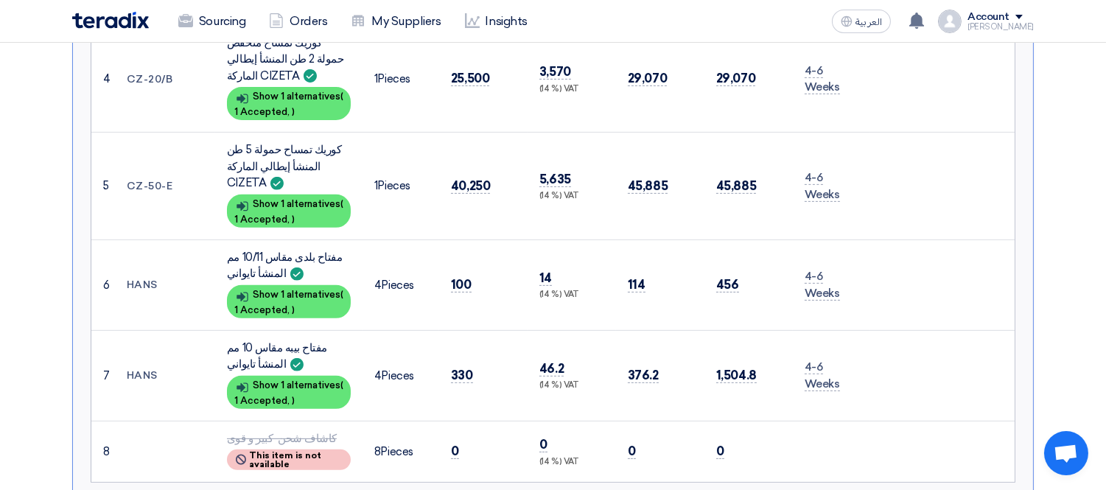
click at [57, 362] on section "Received offers 15 Offers Excel Sheet Comparison Digital Offers Comparison Sort…" at bounding box center [553, 474] width 1106 height 2747
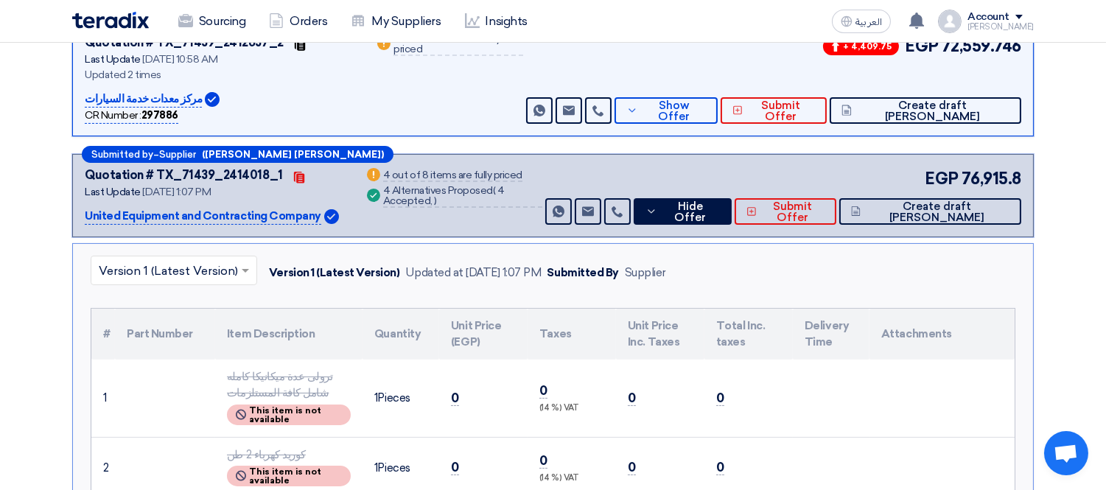
scroll to position [415, 0]
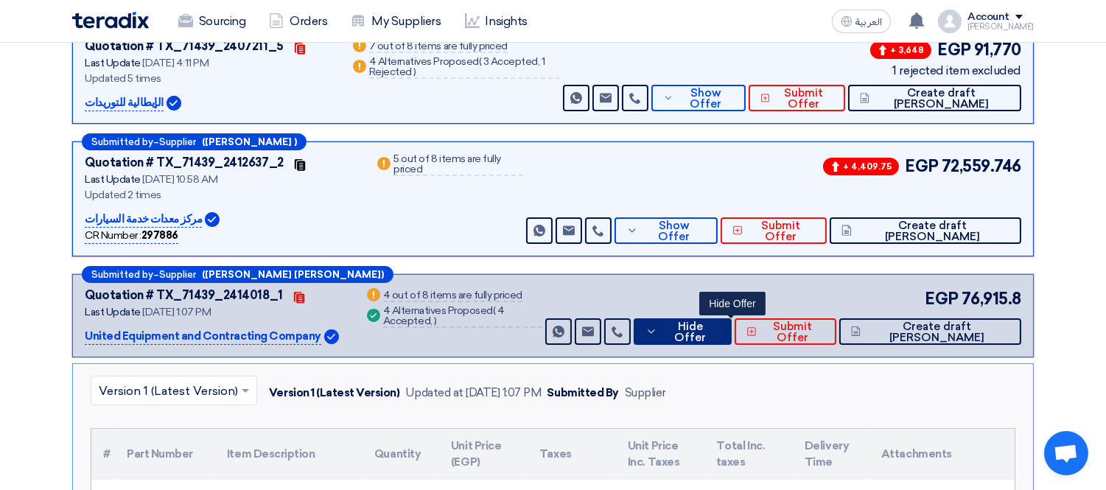
click at [720, 321] on span "Hide Offer" at bounding box center [690, 332] width 59 height 22
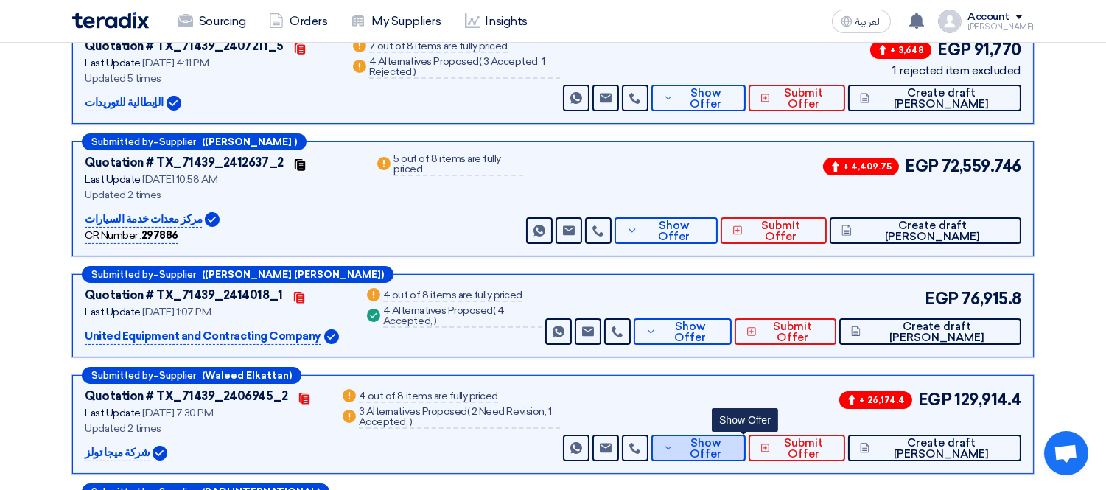
click at [745, 435] on button "Show Offer" at bounding box center [698, 448] width 94 height 27
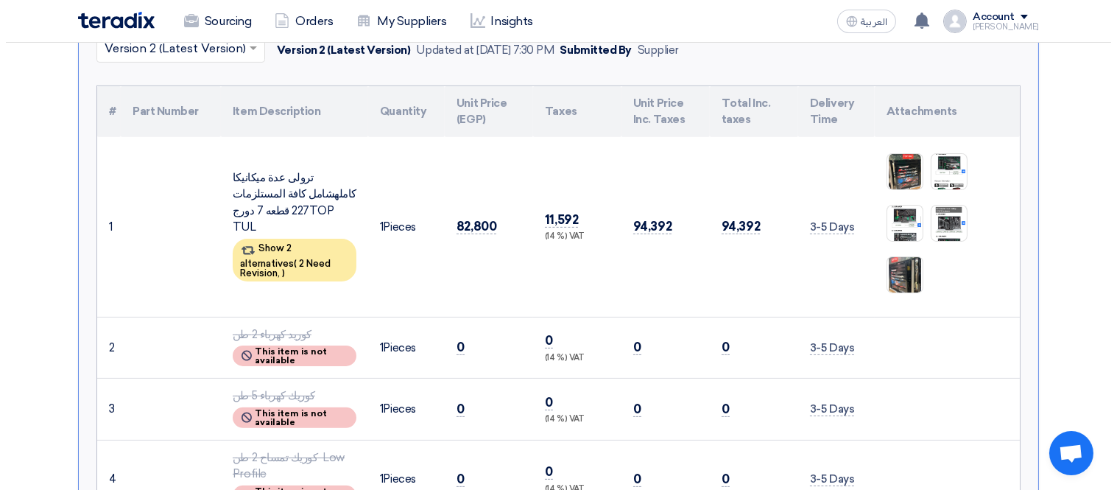
scroll to position [907, 0]
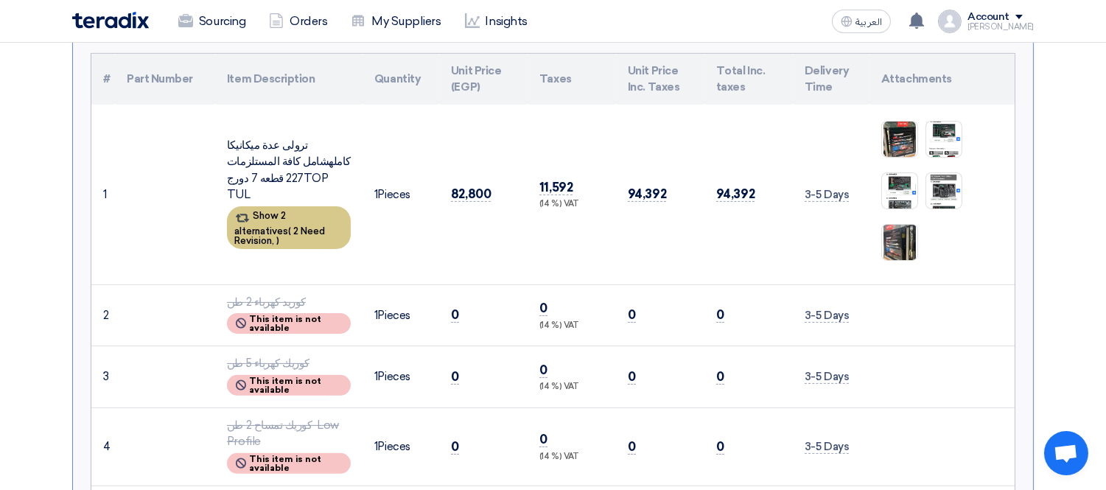
click at [300, 206] on div "Show 2 alternatives ( 2 Need Revision, )" at bounding box center [289, 227] width 124 height 43
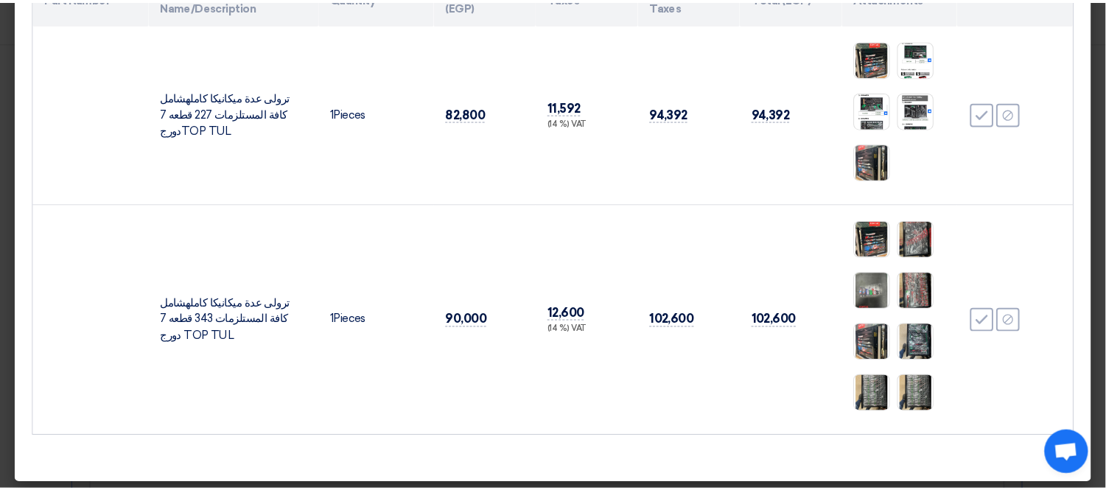
scroll to position [249, 0]
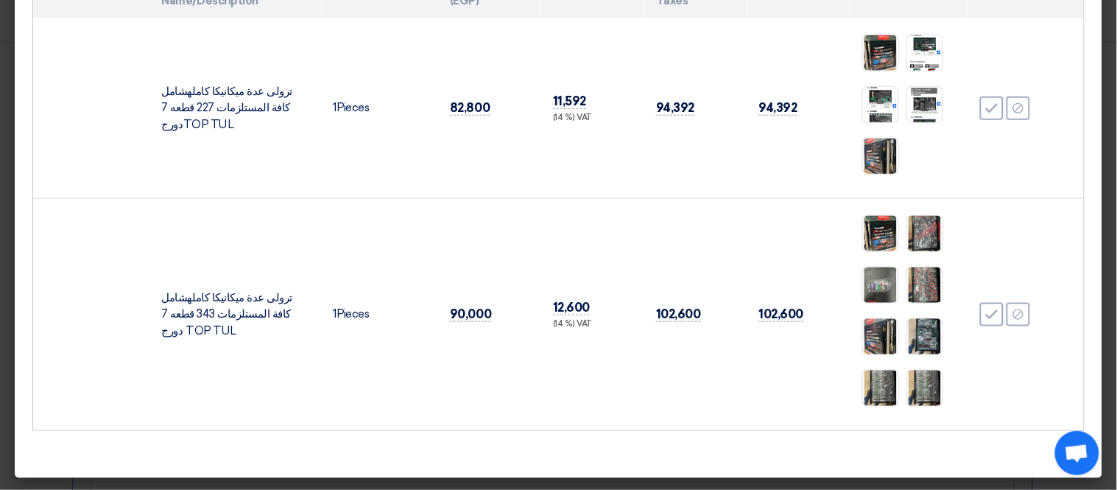
click at [0, 267] on modal-container "The supplier suggests 2 alternatives for this item × Original Item Name ترولى ع…" at bounding box center [558, 245] width 1117 height 490
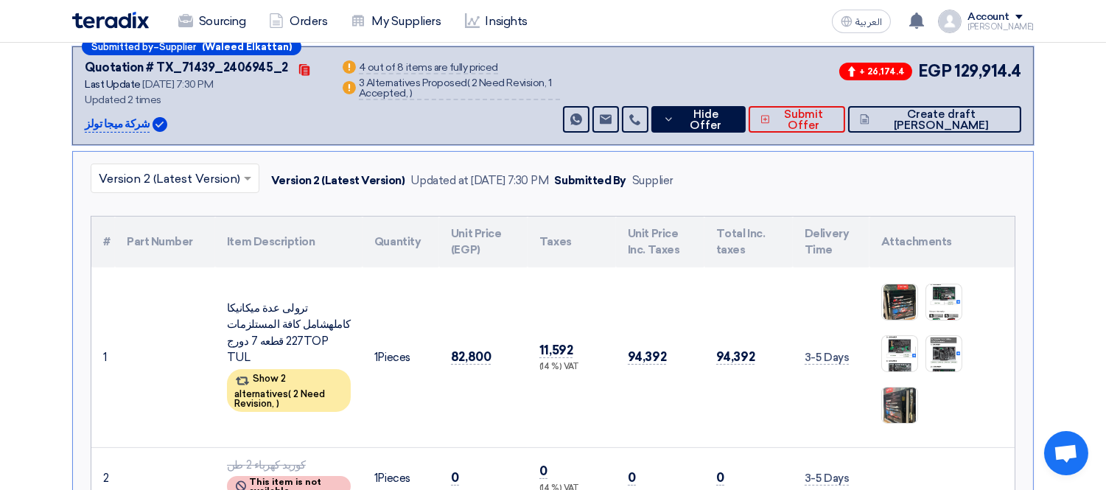
scroll to position [743, 0]
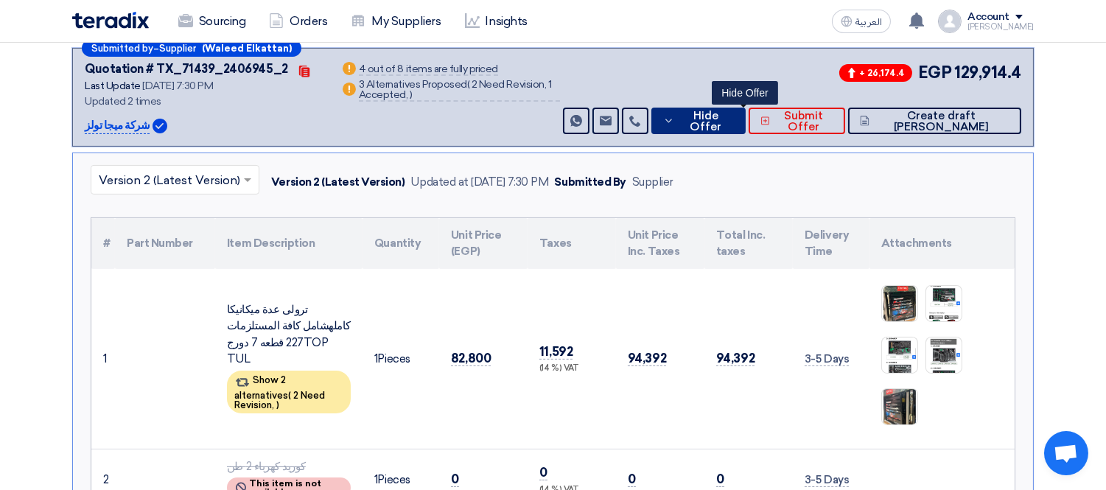
click at [730, 108] on button "Hide Offer" at bounding box center [698, 121] width 94 height 27
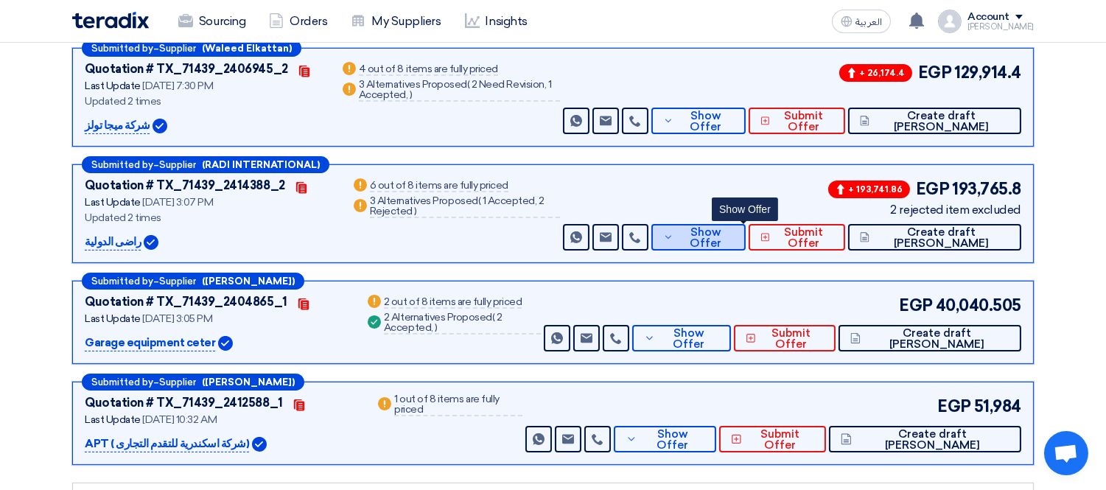
click at [733, 227] on span "Show Offer" at bounding box center [705, 238] width 56 height 22
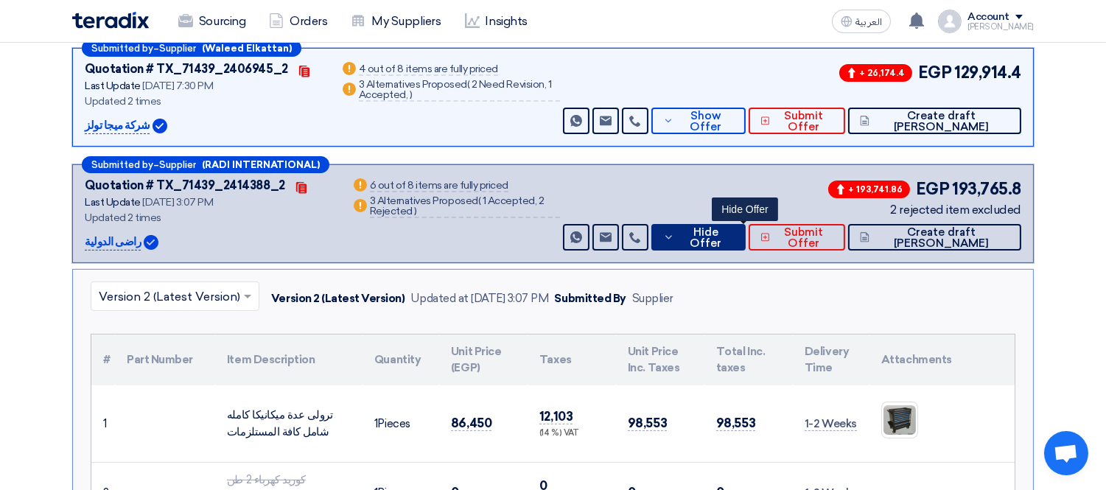
click at [723, 224] on button "Hide Offer" at bounding box center [698, 237] width 94 height 27
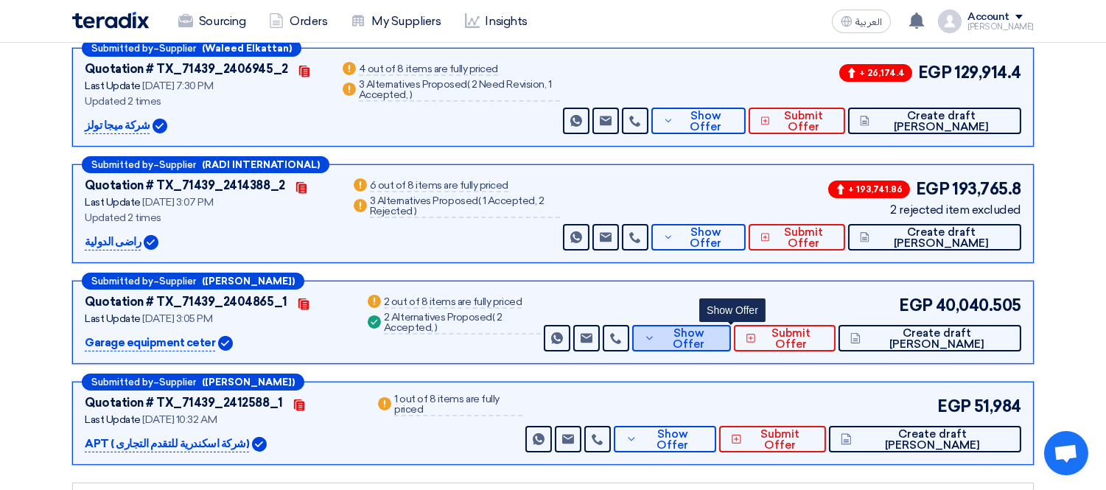
click at [719, 328] on span "Show Offer" at bounding box center [689, 339] width 60 height 22
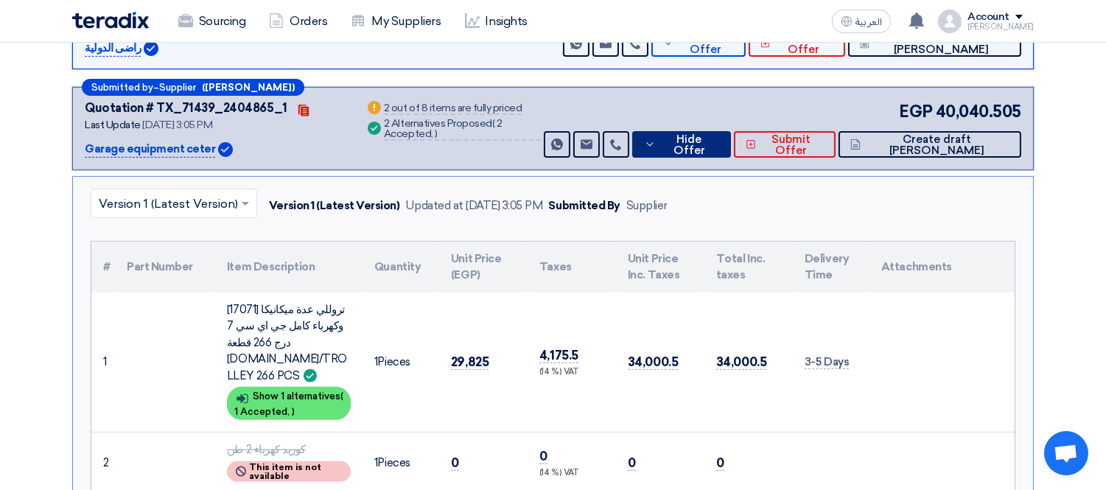
scroll to position [907, 0]
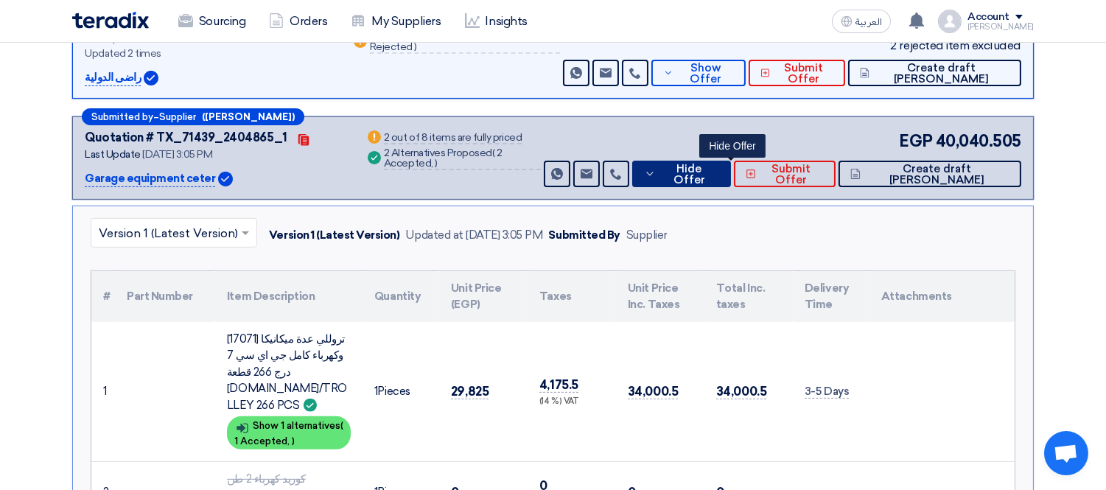
click at [719, 164] on span "Hide Offer" at bounding box center [689, 175] width 60 height 22
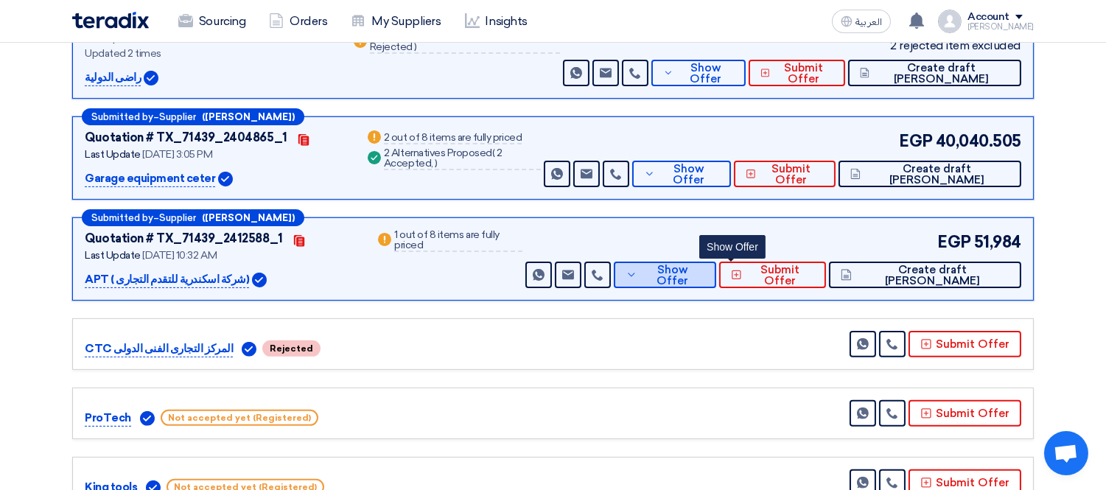
click at [717, 262] on button "Show Offer" at bounding box center [665, 275] width 103 height 27
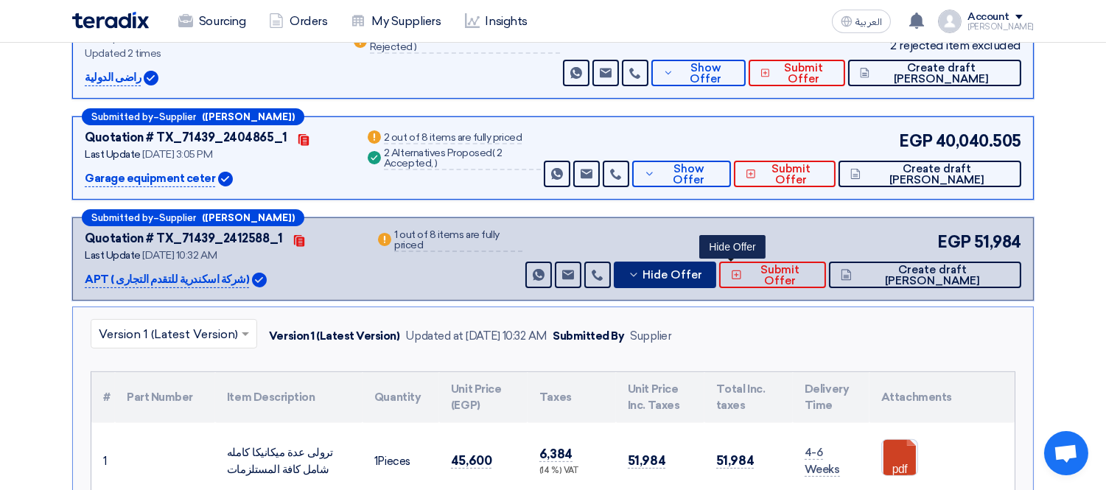
click at [703, 270] on span "Hide Offer" at bounding box center [673, 275] width 60 height 11
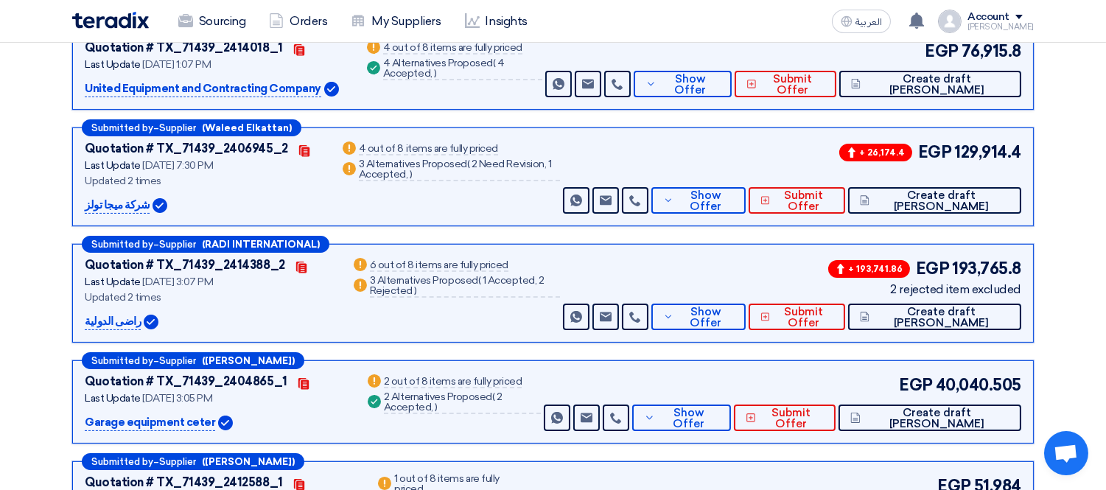
scroll to position [656, 0]
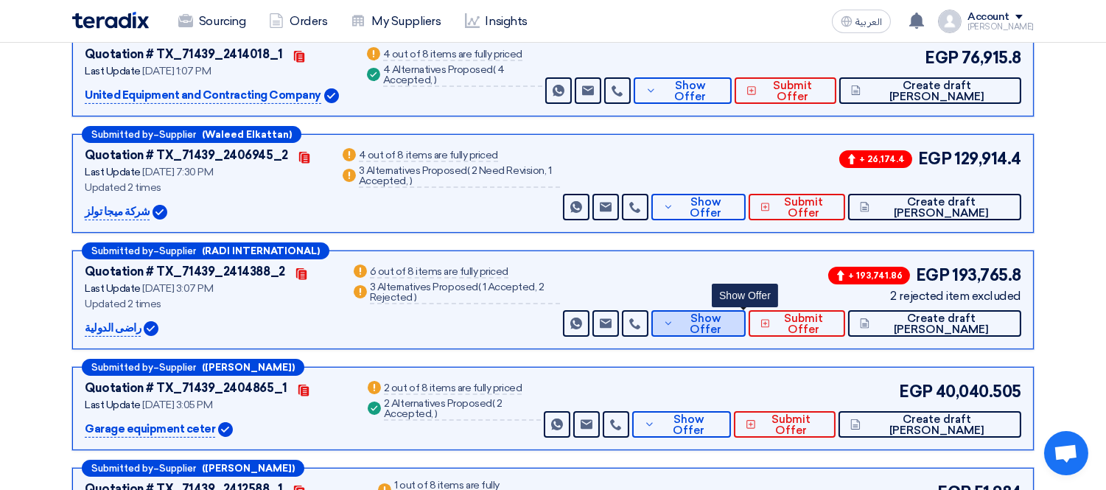
click at [733, 313] on span "Show Offer" at bounding box center [705, 324] width 56 height 22
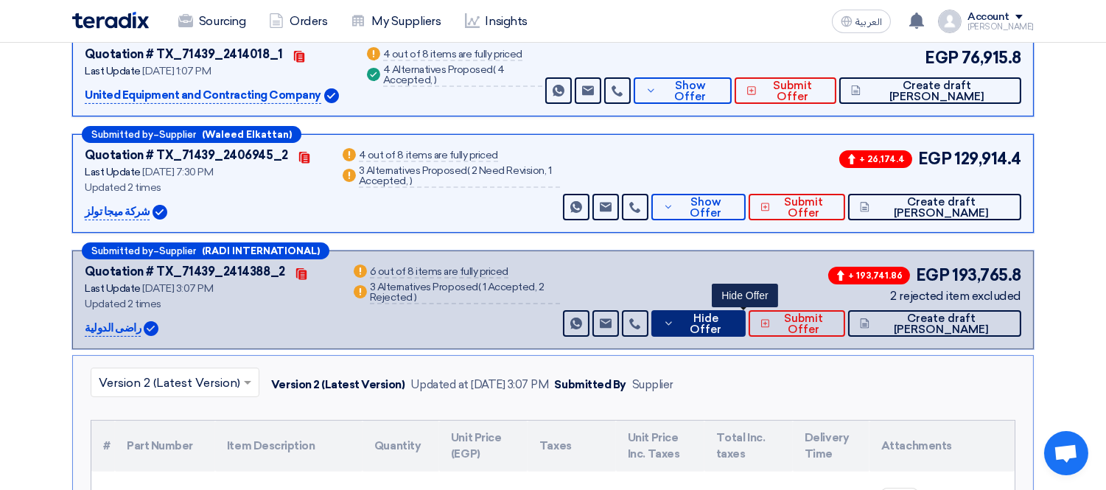
click at [733, 313] on span "Hide Offer" at bounding box center [705, 324] width 55 height 22
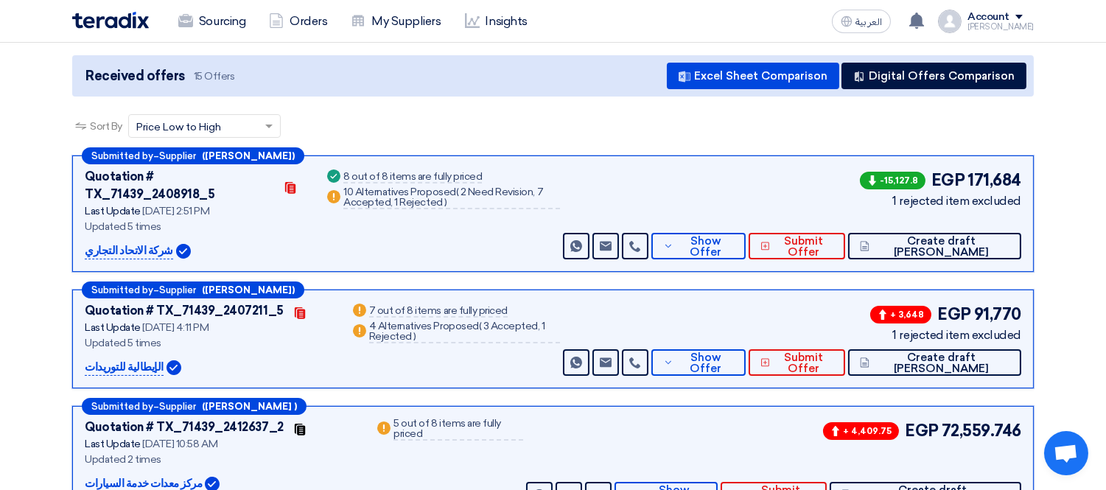
scroll to position [130, 0]
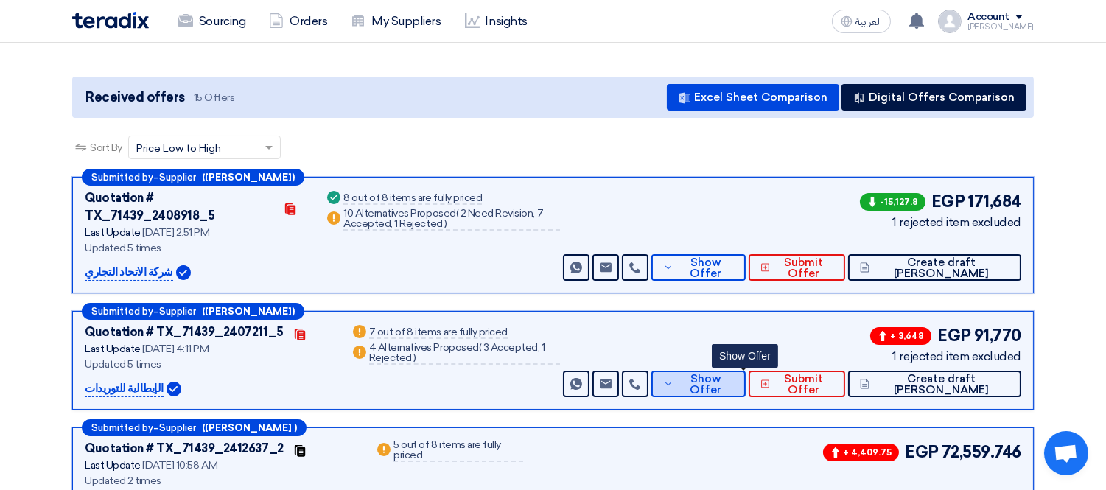
click at [701, 373] on button "Show Offer" at bounding box center [698, 384] width 94 height 27
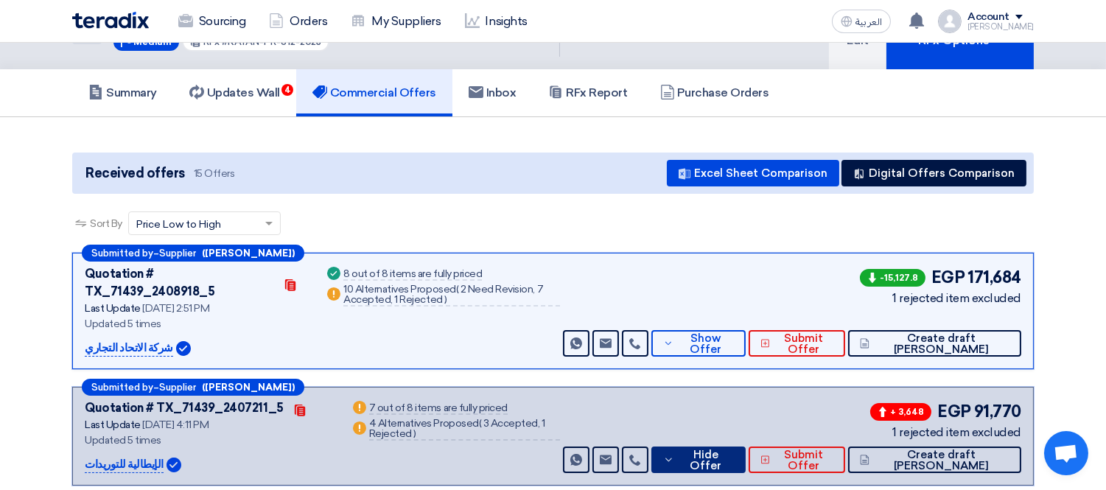
scroll to position [0, 0]
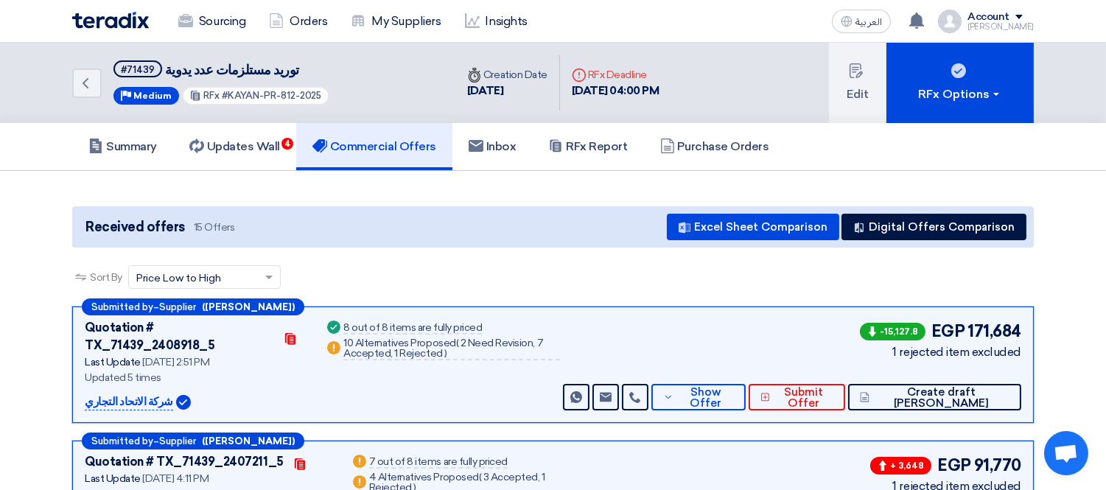
click at [130, 393] on p "شركة الاتحاد التجاري" at bounding box center [129, 402] width 88 height 18
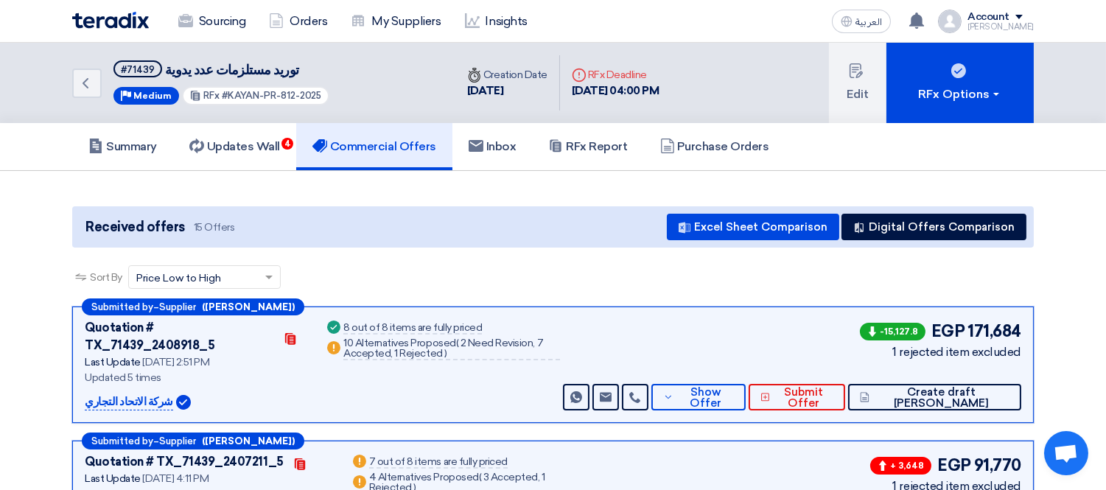
click at [130, 393] on p "شركة الاتحاد التجاري" at bounding box center [129, 402] width 88 height 18
click at [733, 387] on span "Show Offer" at bounding box center [705, 398] width 56 height 22
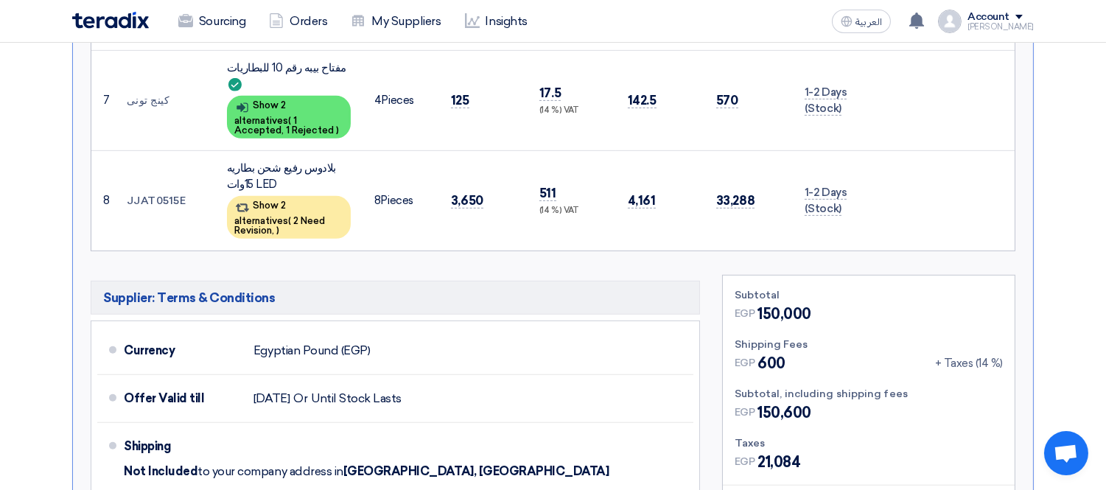
scroll to position [1309, 0]
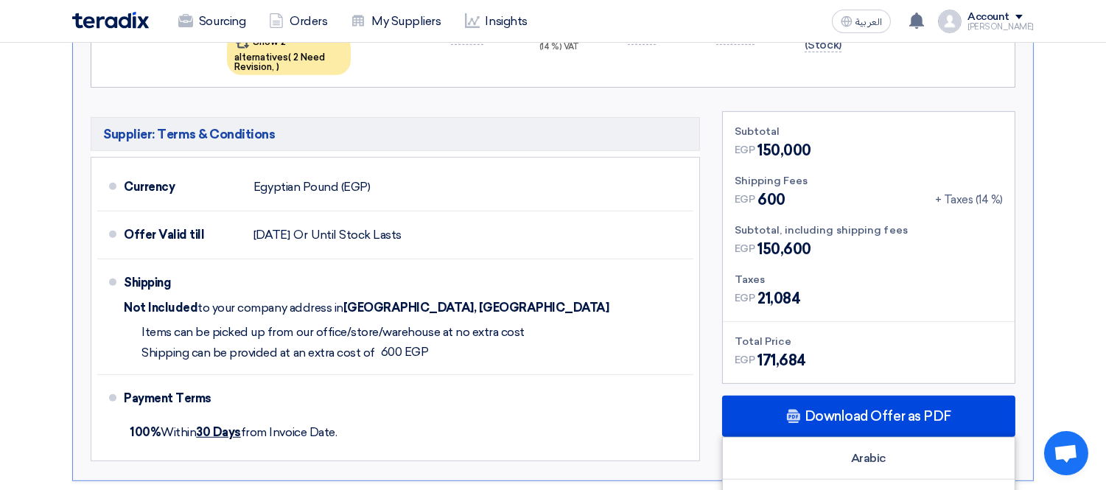
scroll to position [1473, 0]
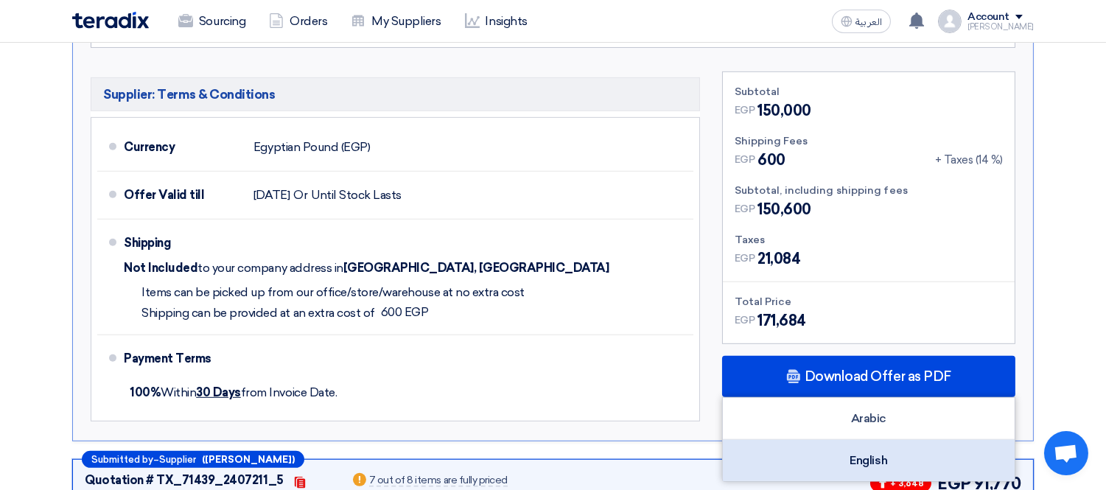
click at [844, 440] on div "English" at bounding box center [869, 460] width 292 height 41
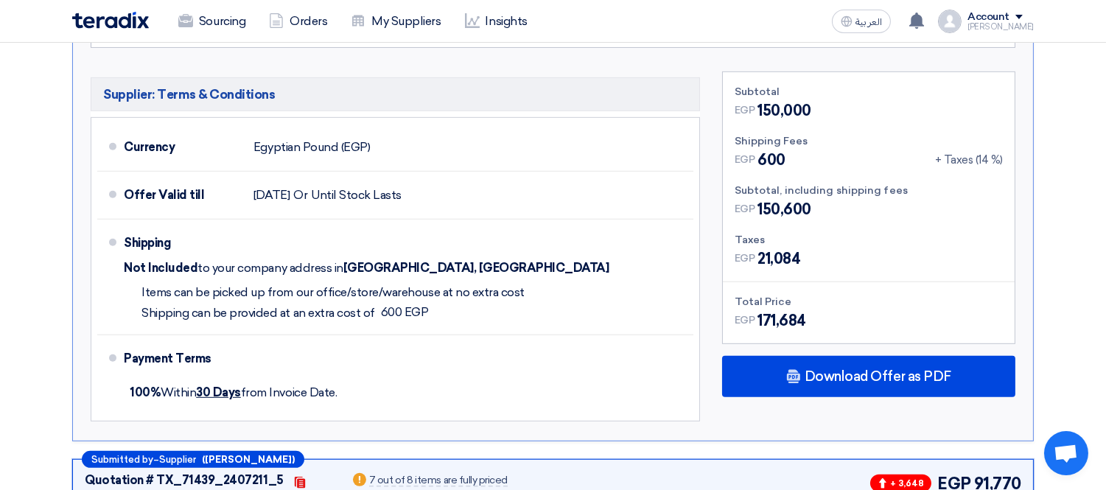
copy div "الإيطالية للتوريدات"
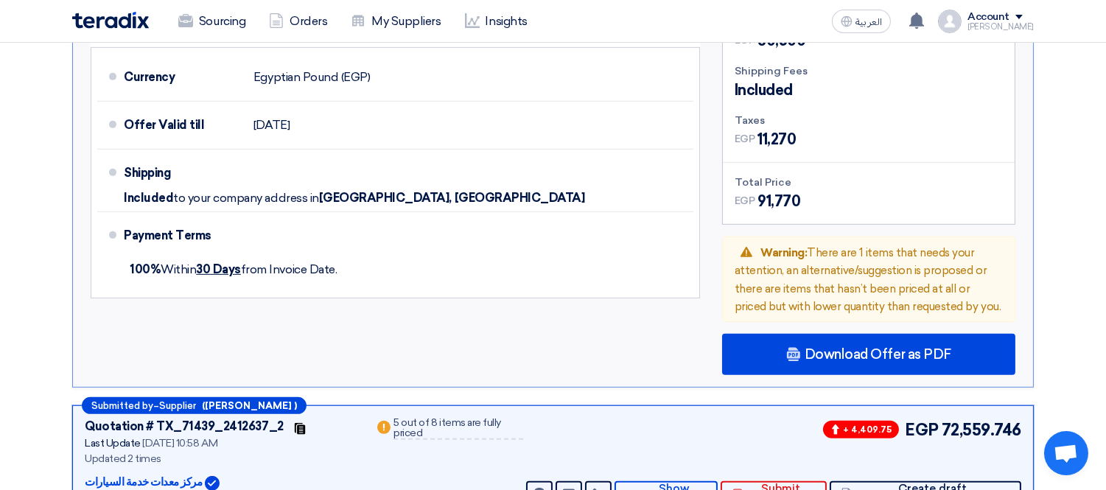
scroll to position [1145, 0]
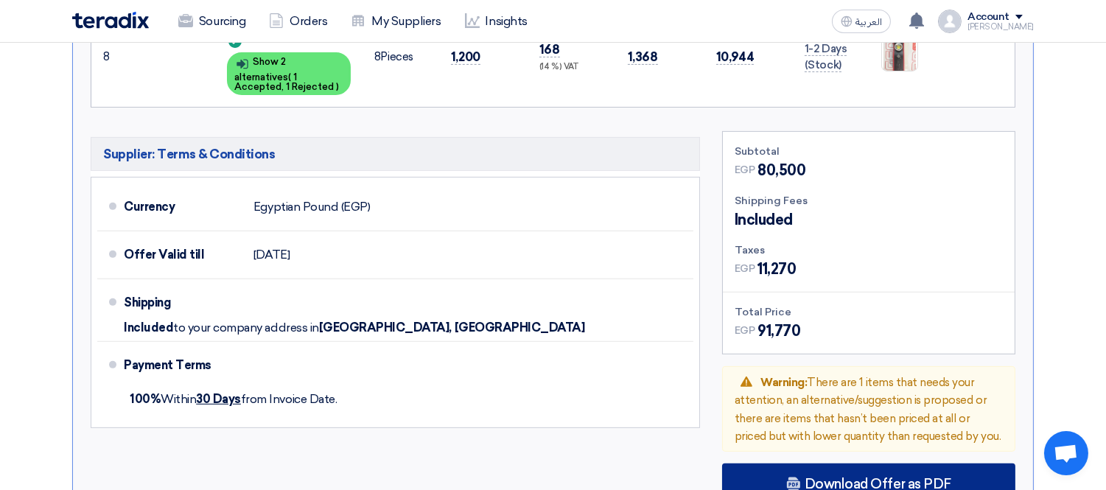
click at [836, 463] on div "Download Offer as PDF" at bounding box center [868, 483] width 293 height 41
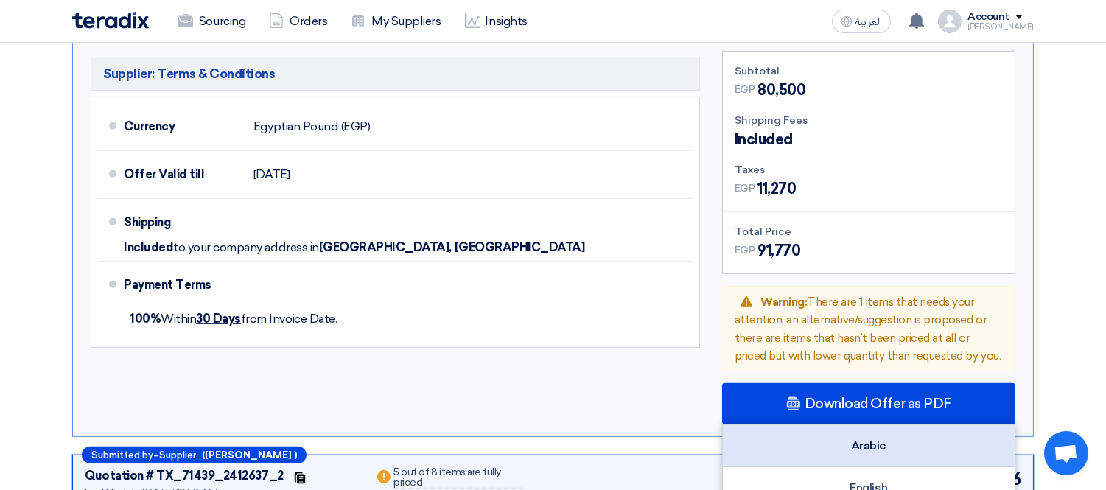
scroll to position [1309, 0]
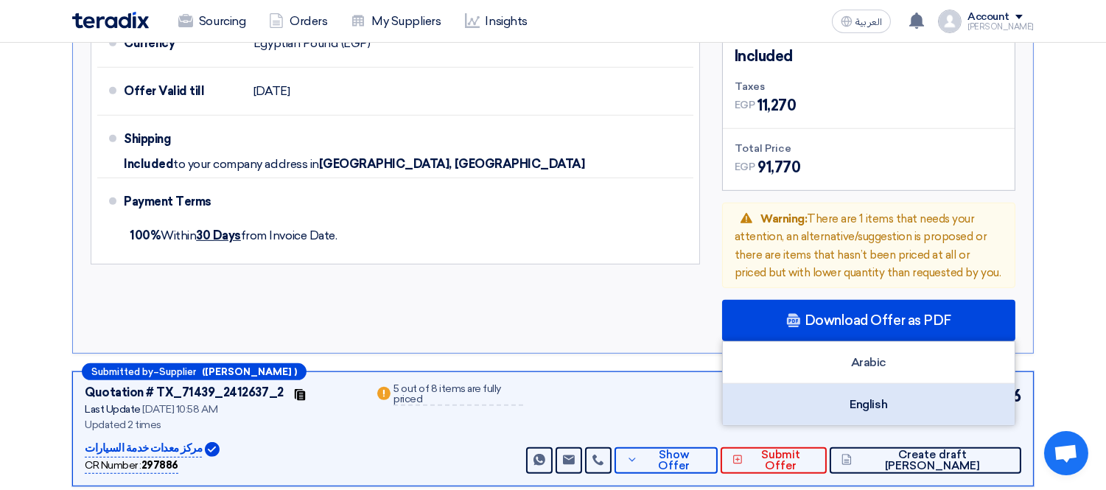
click at [848, 384] on div "English" at bounding box center [869, 404] width 292 height 41
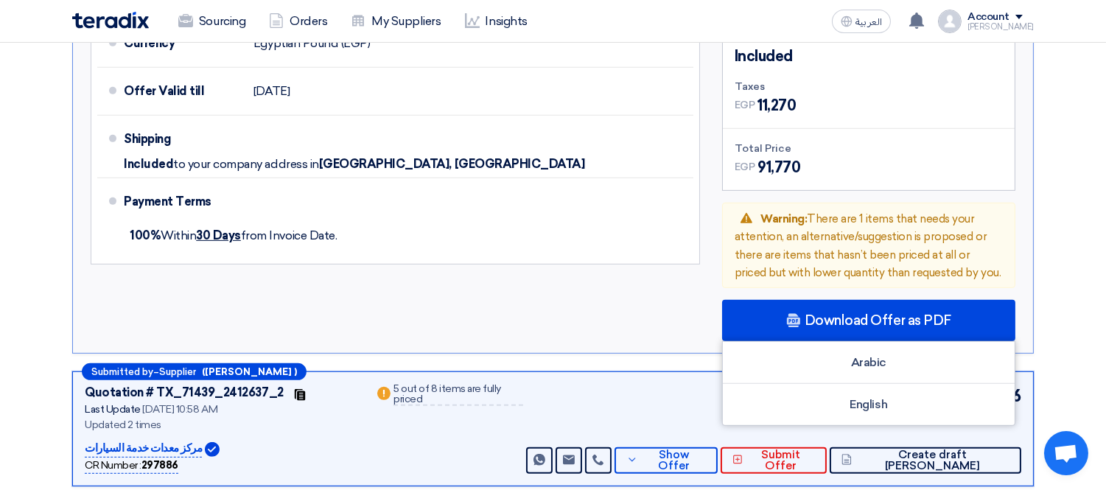
click at [133, 440] on p "مركز معدات خدمة السيارات" at bounding box center [143, 449] width 117 height 18
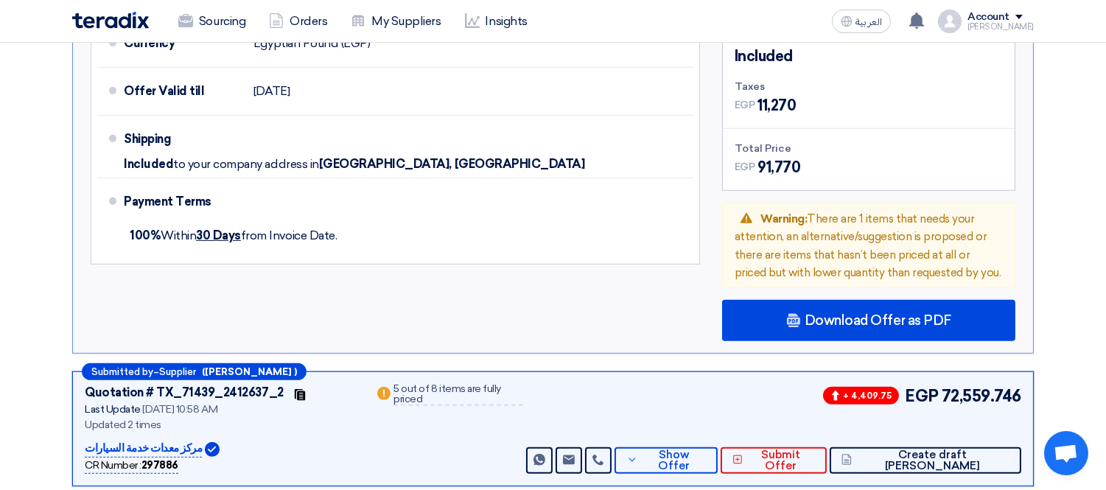
click at [133, 440] on p "مركز معدات خدمة السيارات" at bounding box center [143, 449] width 117 height 18
copy div "مركز معدات خدمة السيارات"
click at [706, 449] on span "Show Offer" at bounding box center [674, 460] width 64 height 22
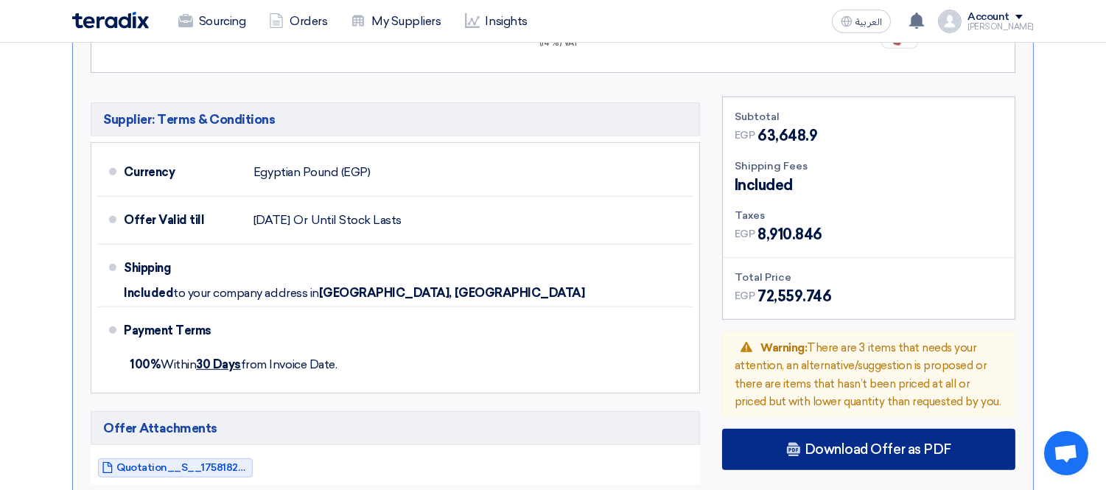
click at [838, 443] on span "Download Offer as PDF" at bounding box center [877, 449] width 147 height 13
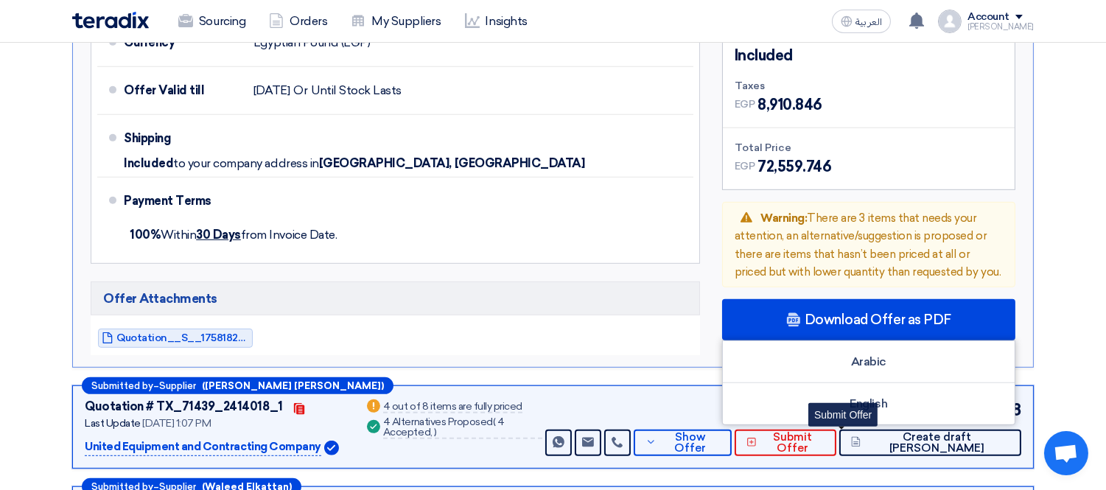
scroll to position [1473, 0]
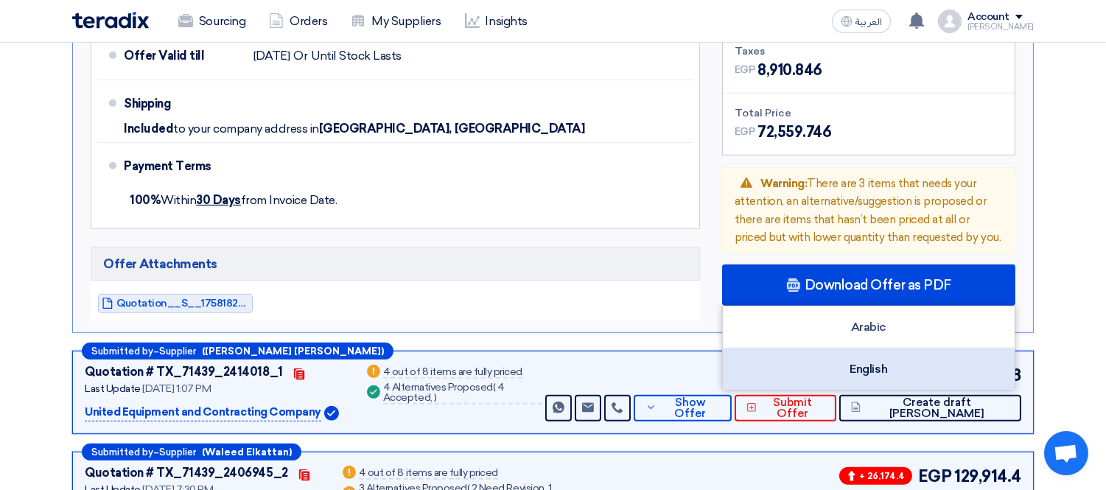
click at [840, 348] on div "English" at bounding box center [869, 368] width 292 height 41
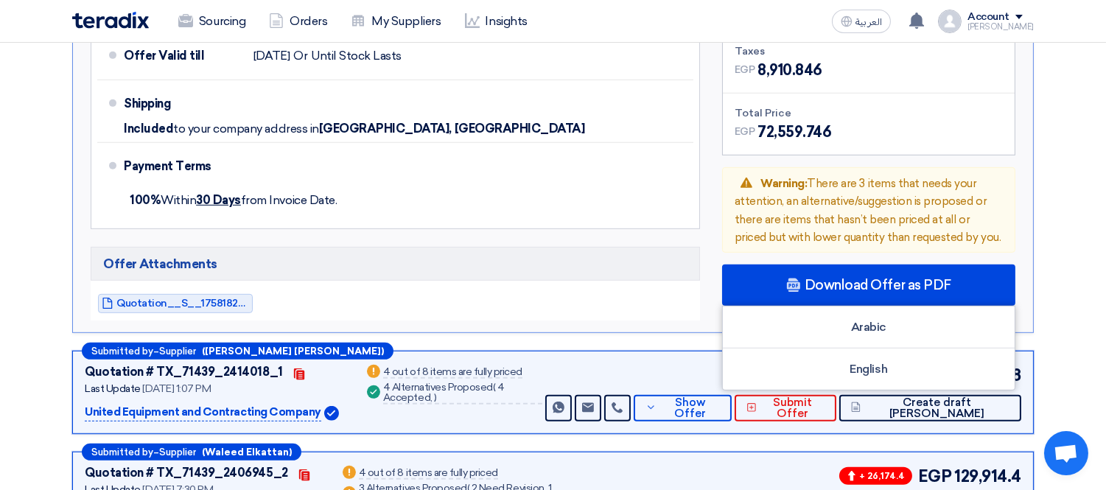
click at [169, 404] on p "United Equipment and Contracting Company" at bounding box center [203, 413] width 236 height 18
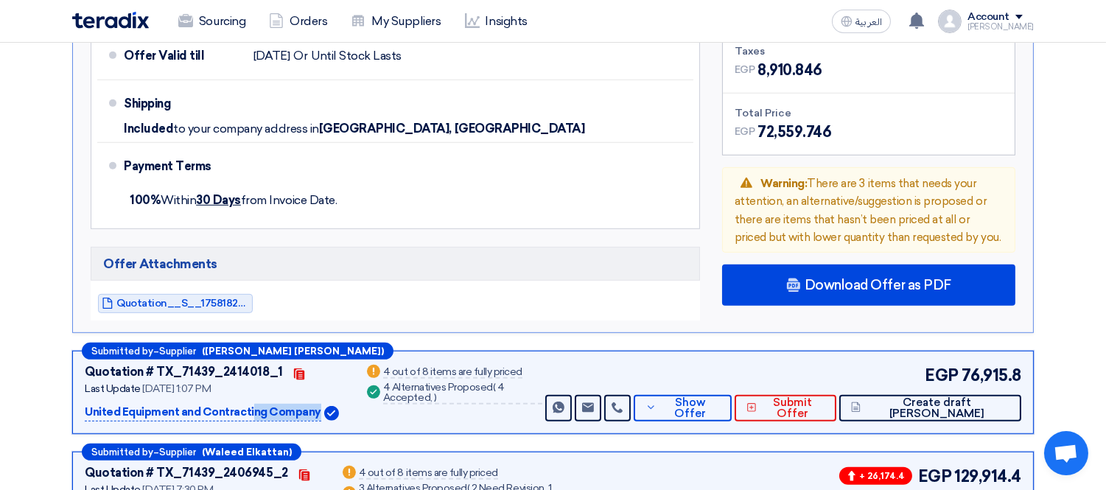
click at [169, 404] on p "United Equipment and Contracting Company" at bounding box center [203, 413] width 236 height 18
click at [168, 404] on p "United Equipment and Contracting Company" at bounding box center [203, 413] width 236 height 18
click at [199, 404] on p "United Equipment and Contracting Company" at bounding box center [203, 413] width 236 height 18
drag, startPoint x: 178, startPoint y: 373, endPoint x: 38, endPoint y: 365, distance: 140.9
click at [38, 365] on section "Received offers 15 Offers Excel Sheet Comparison Digital Offers Comparison Sort…" at bounding box center [553, 44] width 1106 height 2692
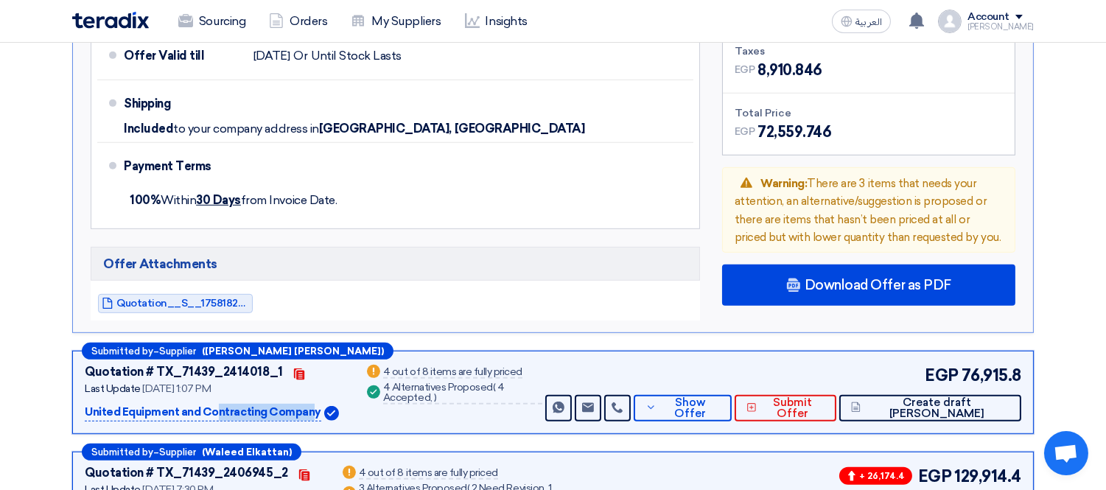
copy p "United Equipment"
click at [720, 397] on span "Show Offer" at bounding box center [690, 408] width 60 height 22
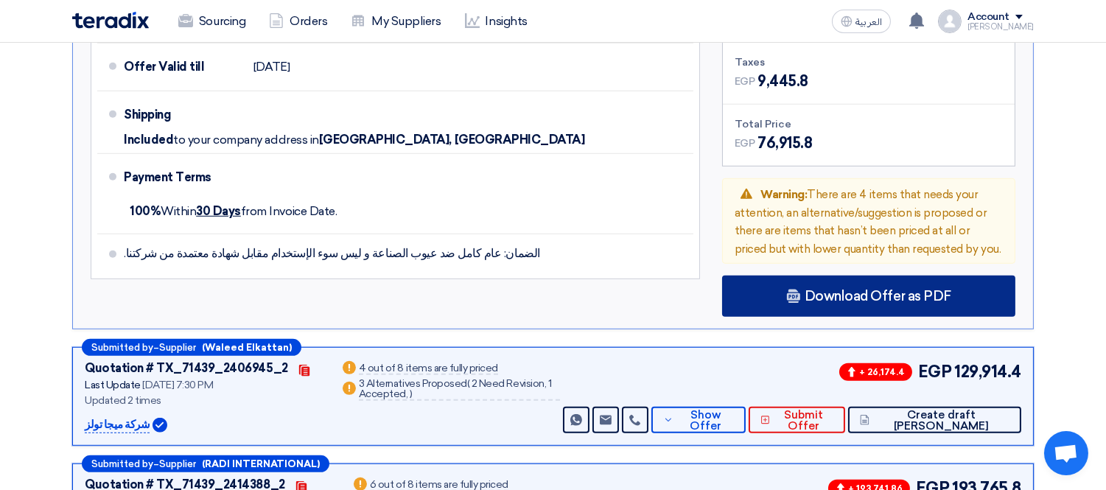
scroll to position [1637, 0]
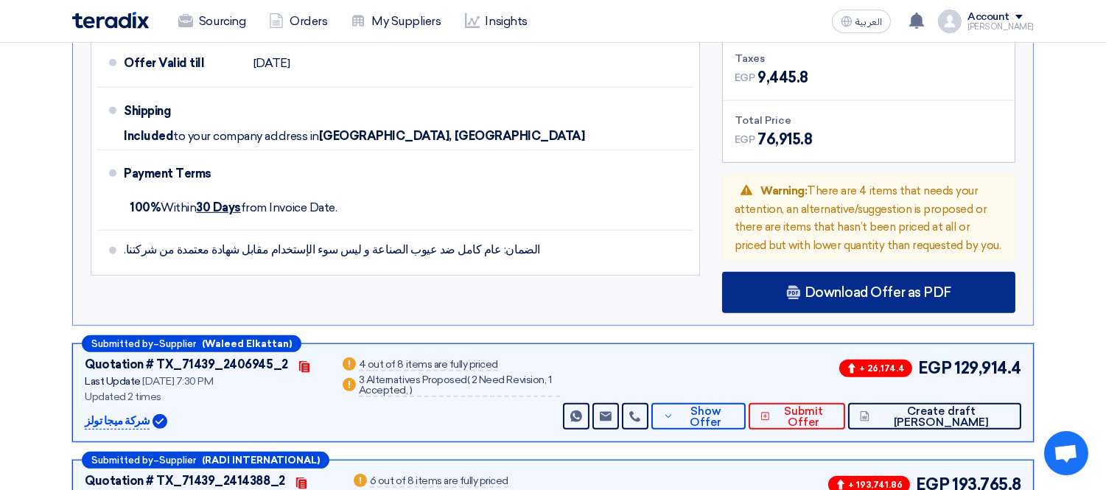
click at [830, 272] on div "Download Offer as PDF" at bounding box center [868, 292] width 293 height 41
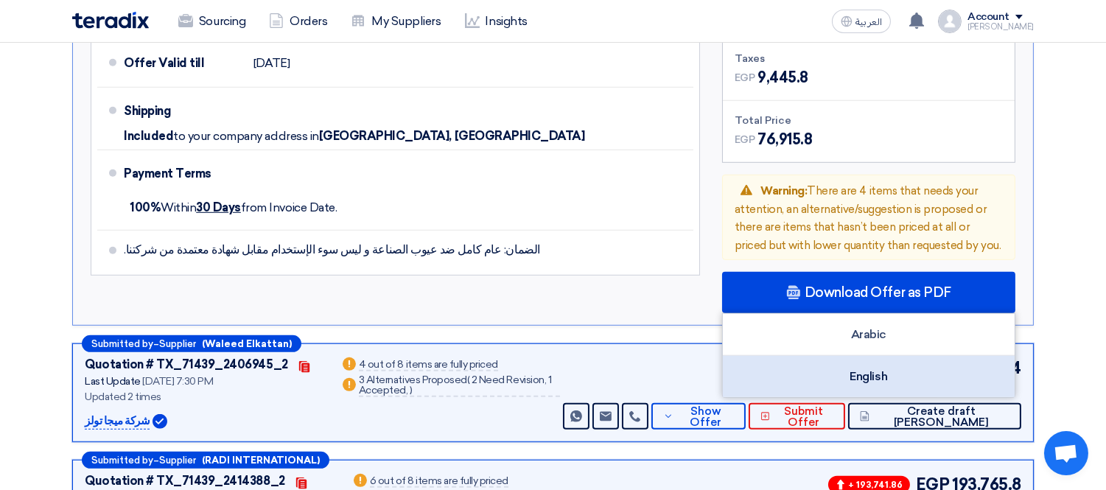
click at [847, 356] on div "English" at bounding box center [869, 376] width 292 height 41
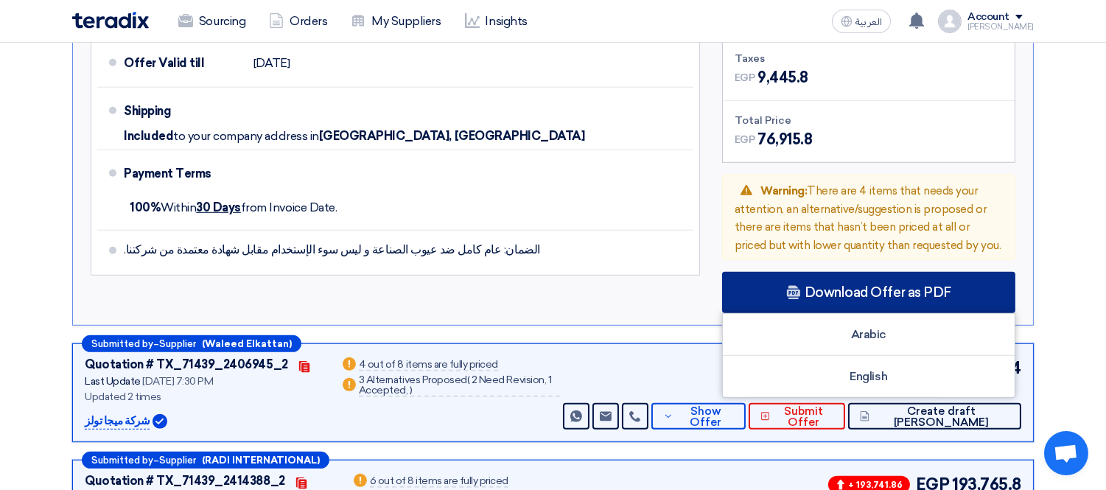
click at [785, 272] on div "Download Offer as PDF" at bounding box center [868, 292] width 293 height 41
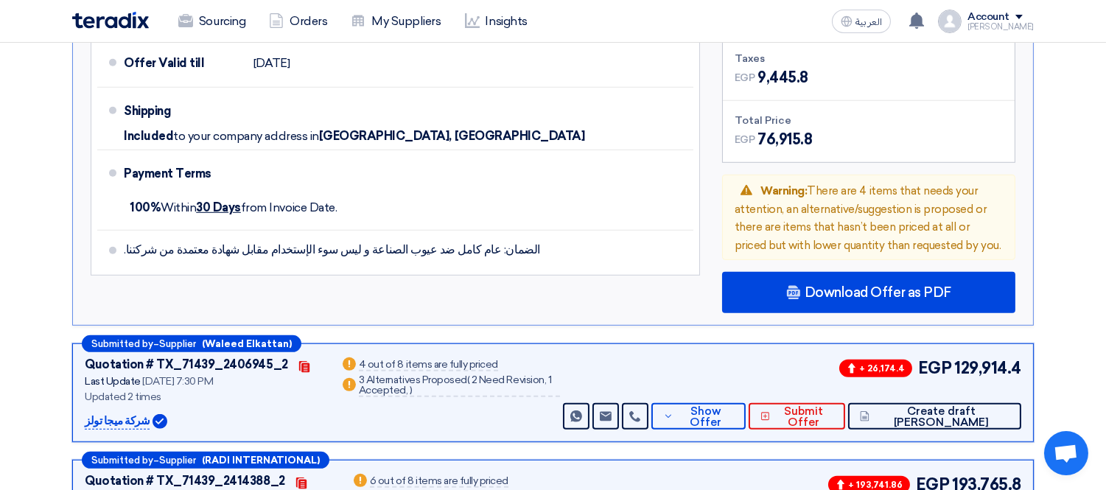
click at [113, 413] on p "شركة ميجا تولز" at bounding box center [117, 422] width 65 height 18
copy div "شركة ميجا تولز"
click at [733, 406] on span "Show Offer" at bounding box center [705, 417] width 56 height 22
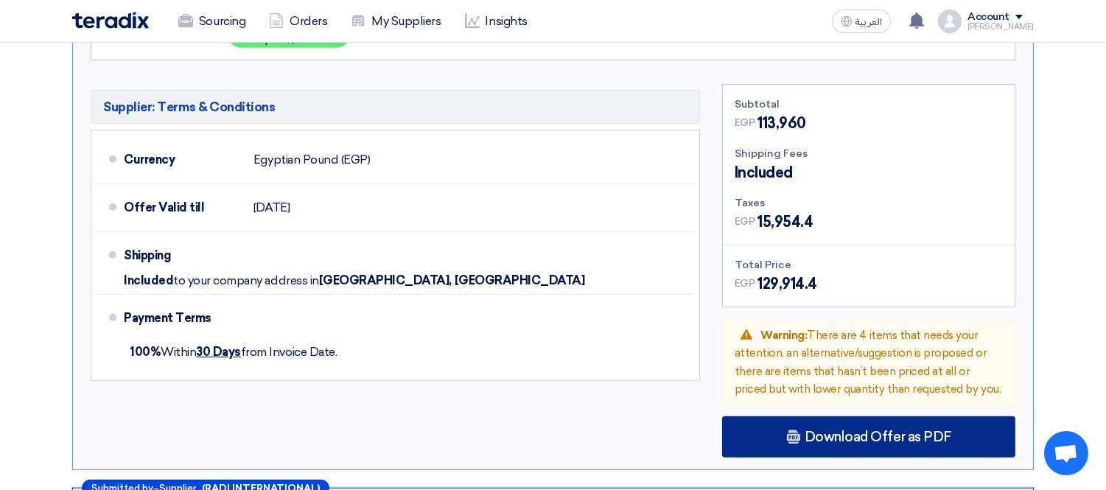
click at [785, 416] on div "Download Offer as PDF" at bounding box center [868, 436] width 293 height 41
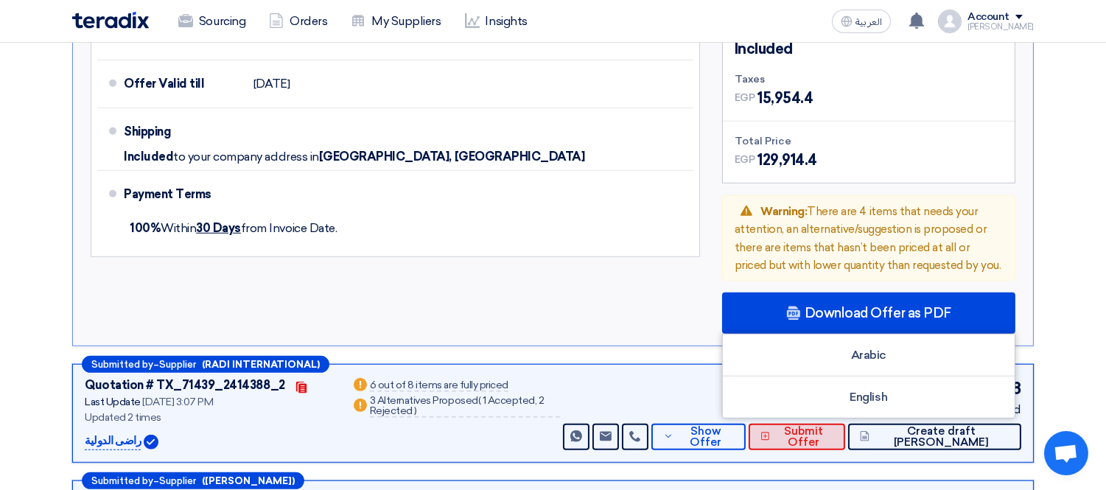
scroll to position [1800, 0]
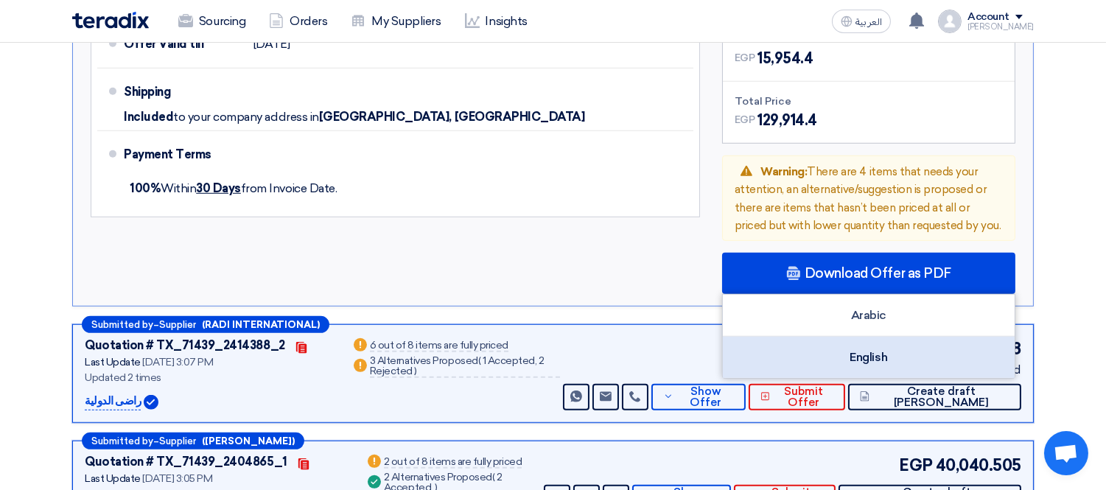
click at [819, 337] on div "English" at bounding box center [869, 357] width 292 height 41
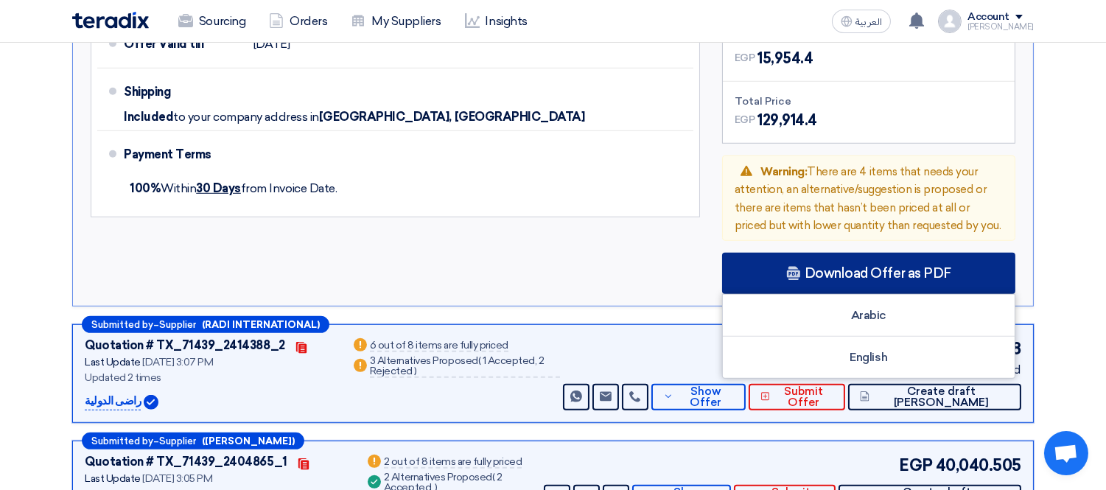
click at [792, 253] on div "Download Offer as PDF" at bounding box center [868, 273] width 293 height 41
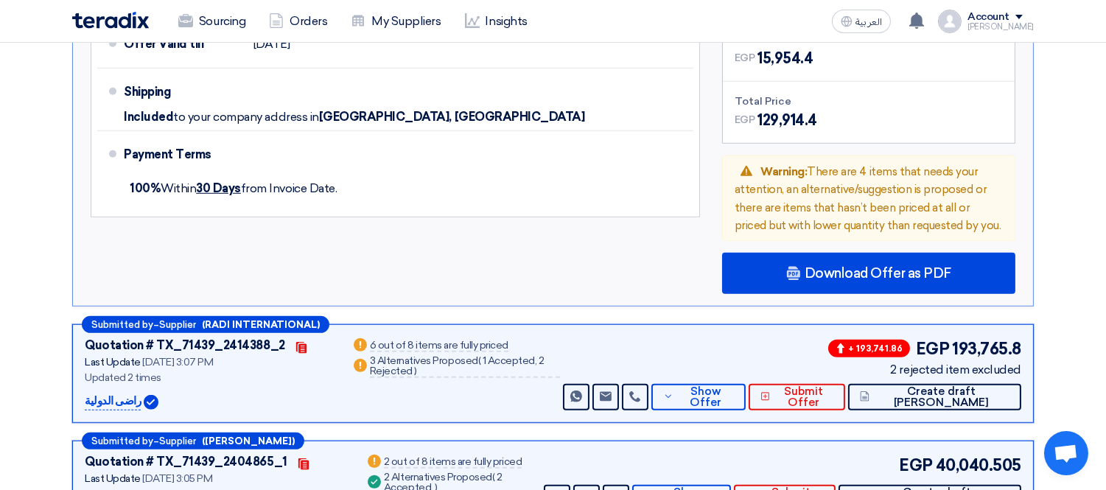
click at [100, 393] on p "راضى الدولية" at bounding box center [113, 402] width 56 height 18
copy div "راضى الدولية"
click at [733, 386] on span "Show Offer" at bounding box center [705, 397] width 56 height 22
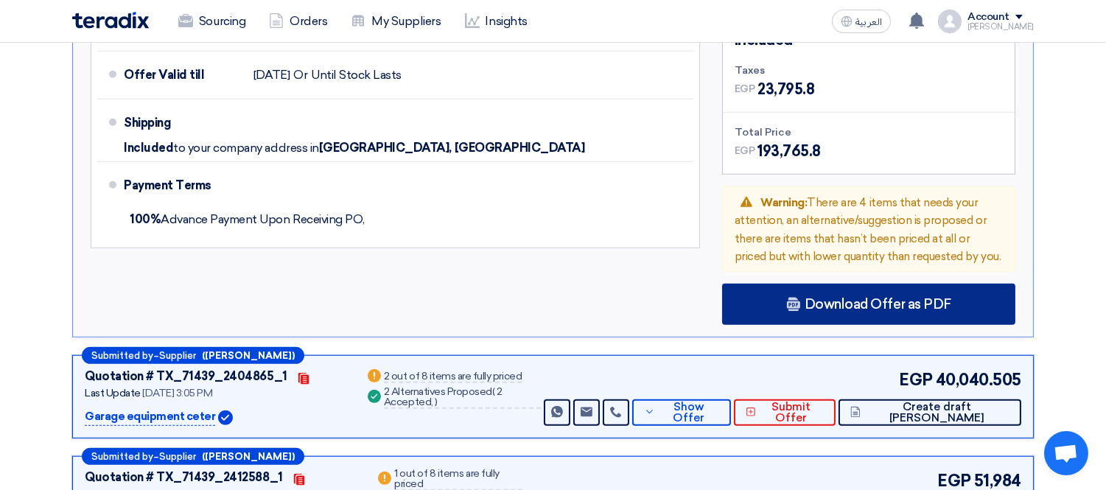
click at [888, 298] on span "Download Offer as PDF" at bounding box center [877, 304] width 147 height 13
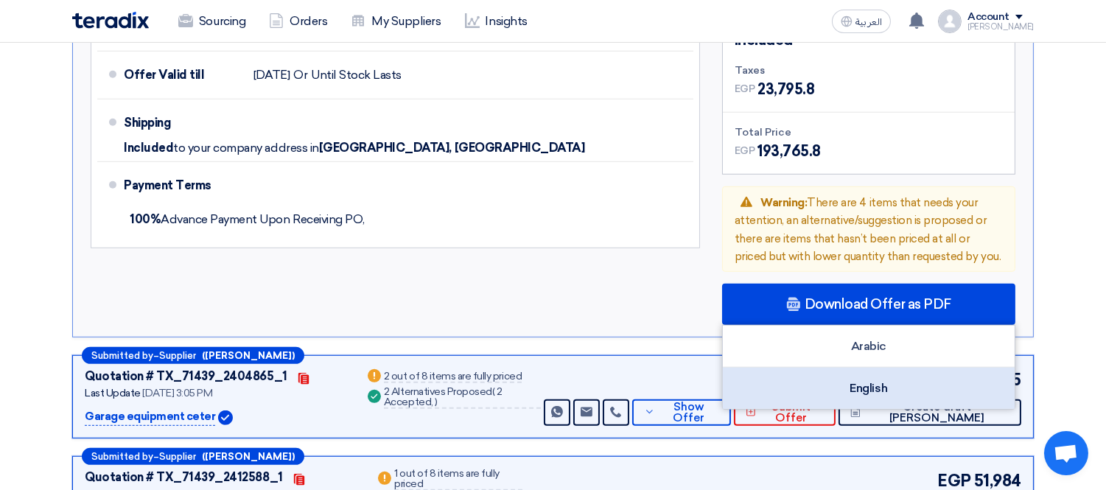
click at [859, 368] on div "English" at bounding box center [869, 388] width 292 height 41
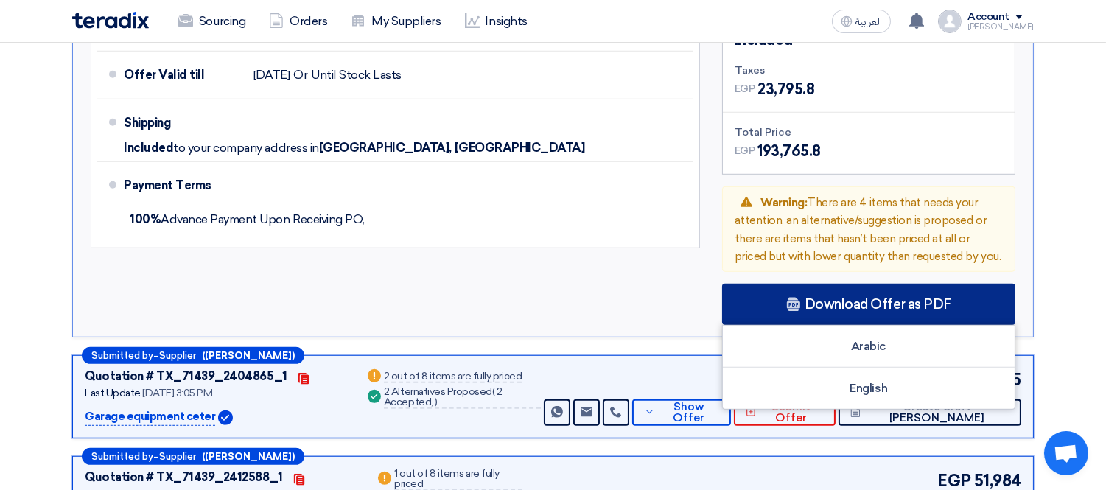
click at [804, 284] on div "Download Offer as PDF" at bounding box center [868, 304] width 293 height 41
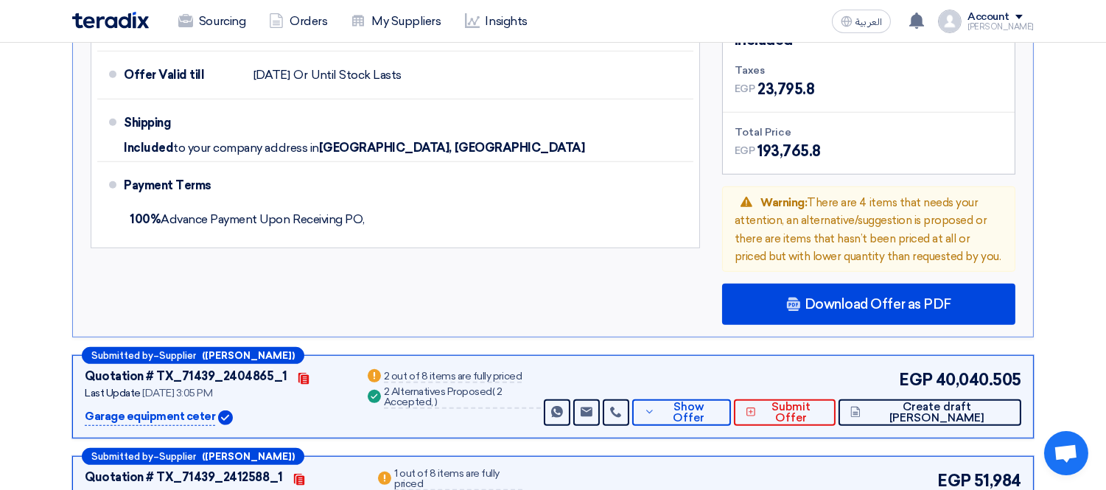
click at [678, 231] on div "Supplier: Terms & Conditions Currency Egyptian Pound (EGP) Offer Valid till [DA…" at bounding box center [395, 137] width 631 height 373
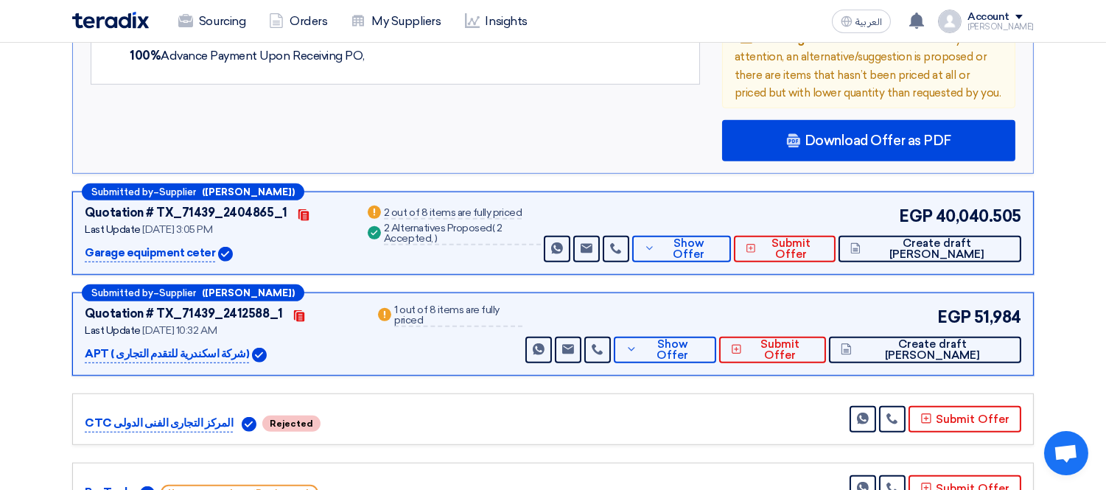
scroll to position [1887, 0]
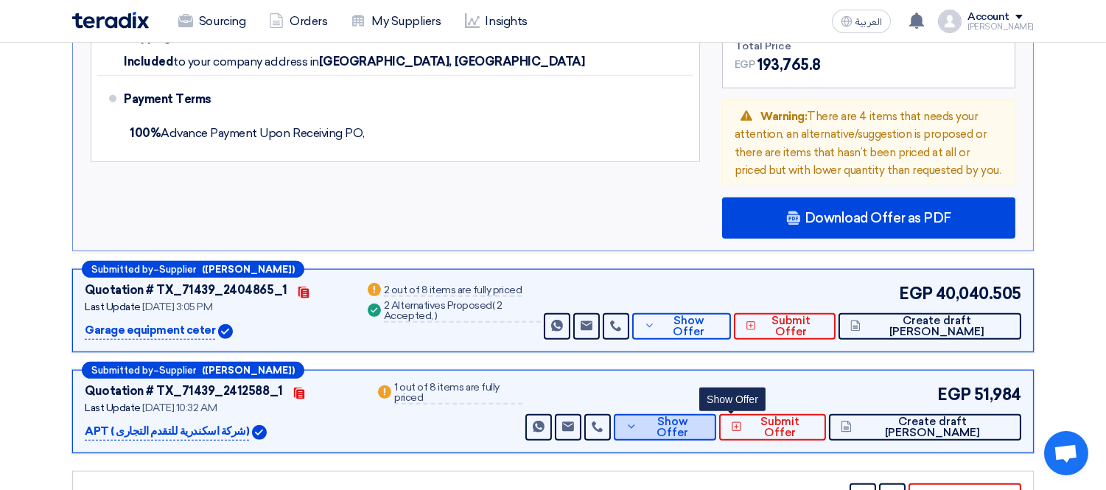
click at [715, 414] on button "Show Offer" at bounding box center [665, 427] width 103 height 27
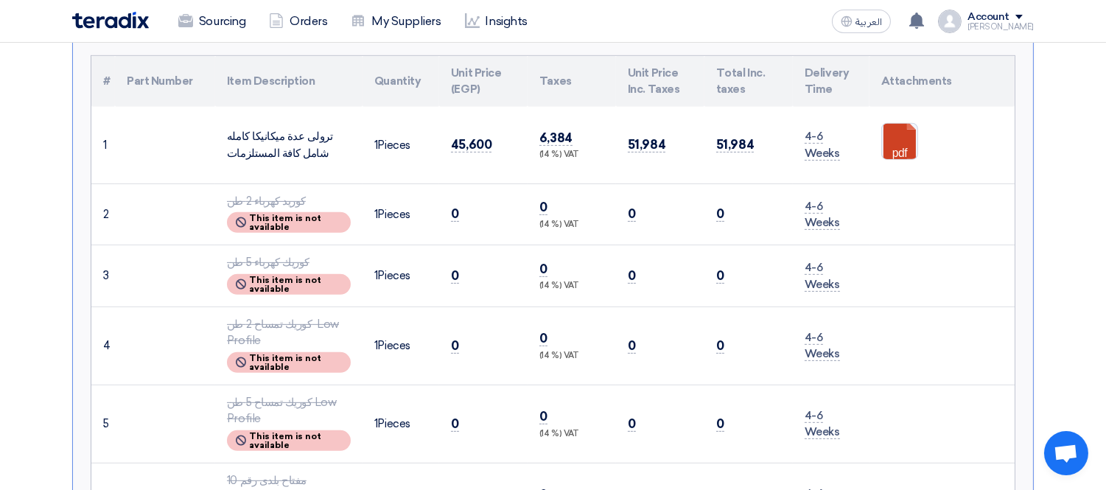
scroll to position [1068, 0]
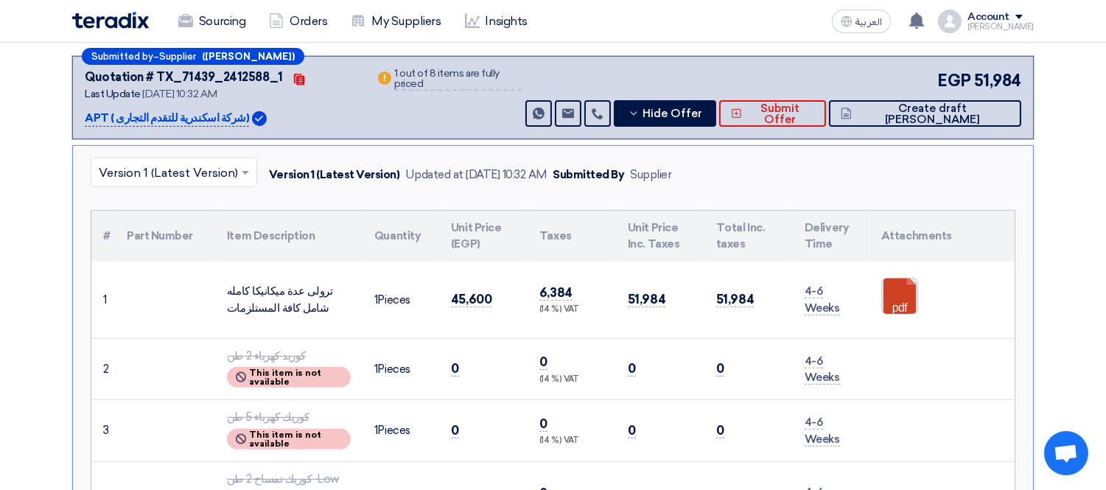
click at [892, 278] on link at bounding box center [941, 322] width 118 height 88
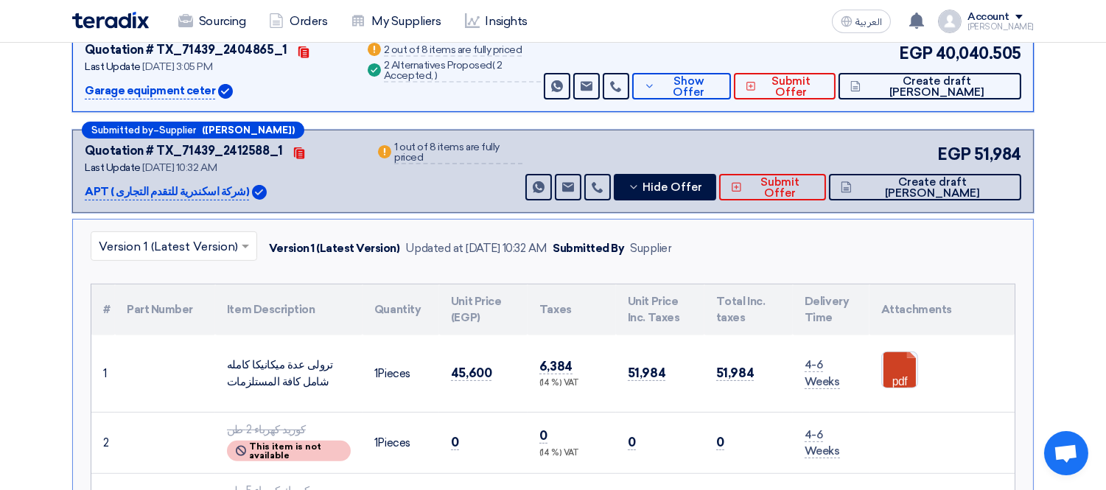
scroll to position [904, 0]
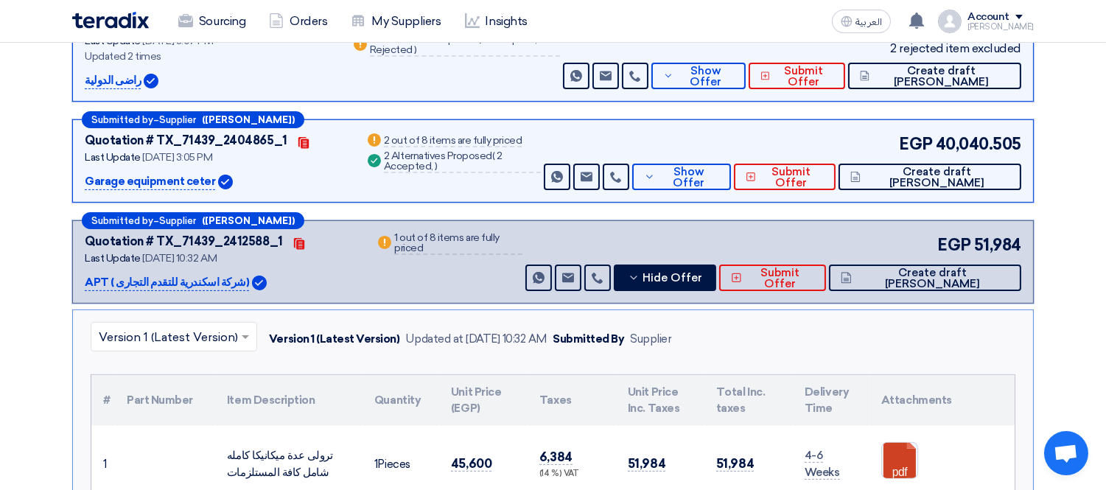
click at [192, 274] on p "APT ( شركة اسكندرية للتقدم التجارى)" at bounding box center [167, 283] width 164 height 18
copy div "APT ( شركة اسكندرية للتقدم التجارى)"
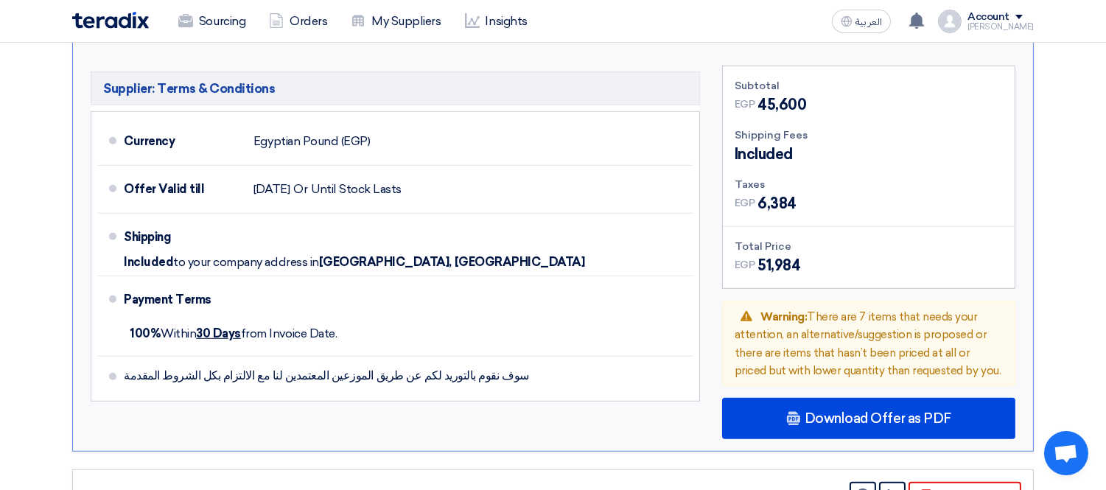
scroll to position [2050, 0]
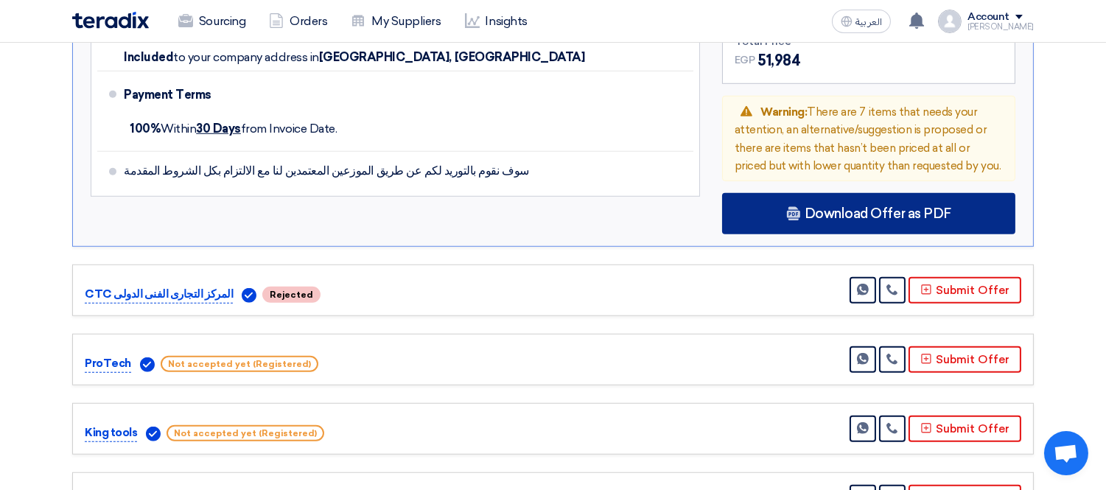
click at [865, 207] on span "Download Offer as PDF" at bounding box center [877, 213] width 147 height 13
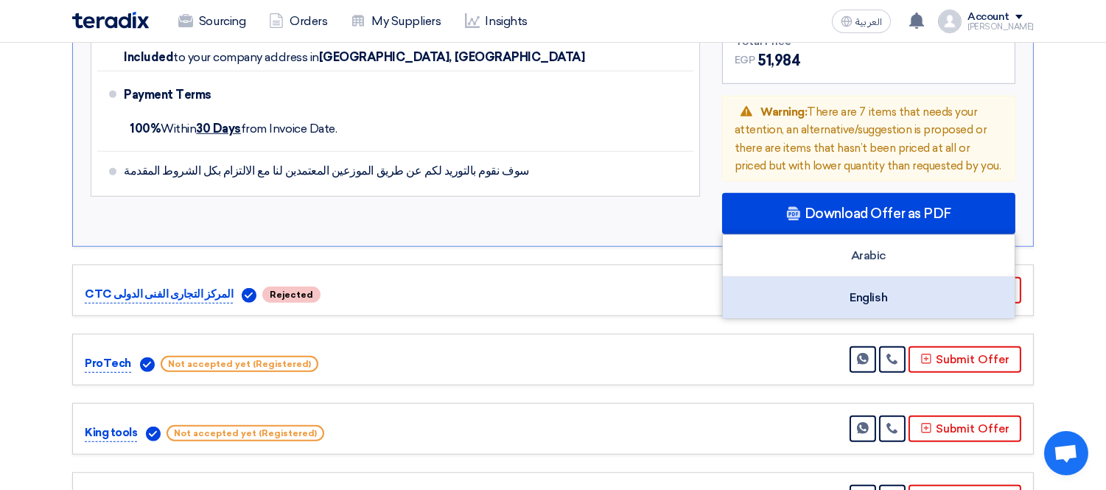
click at [836, 277] on div "English" at bounding box center [869, 297] width 292 height 41
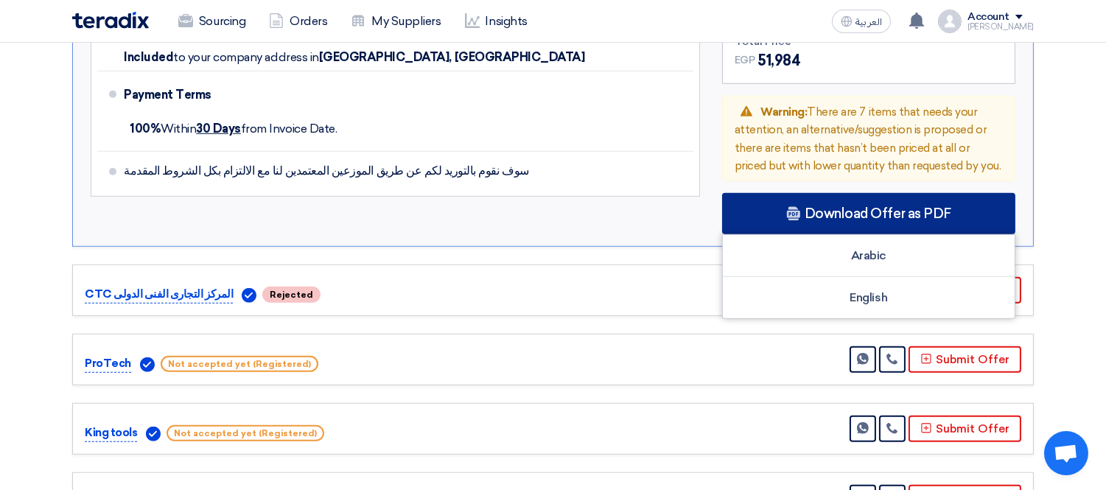
click at [814, 207] on span "Download Offer as PDF" at bounding box center [877, 213] width 147 height 13
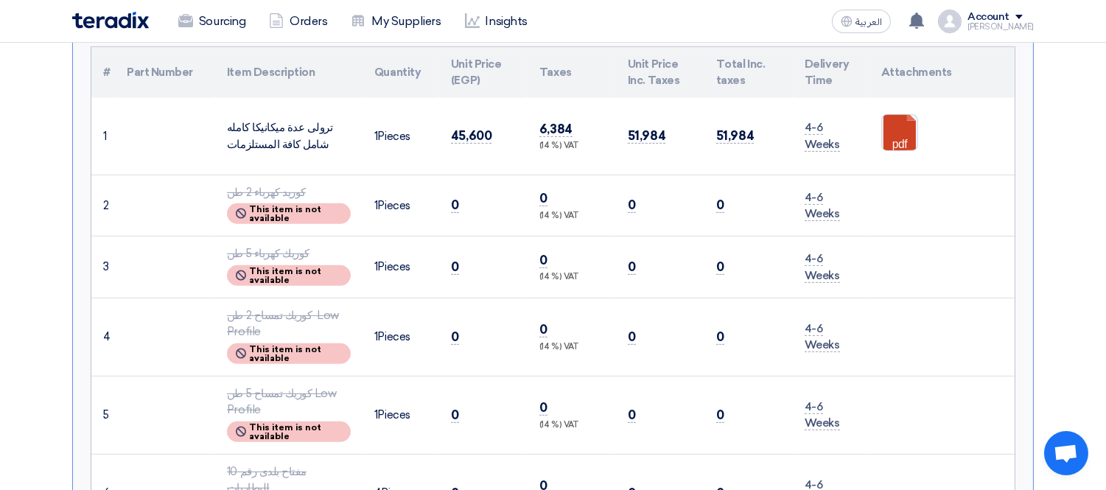
scroll to position [1068, 0]
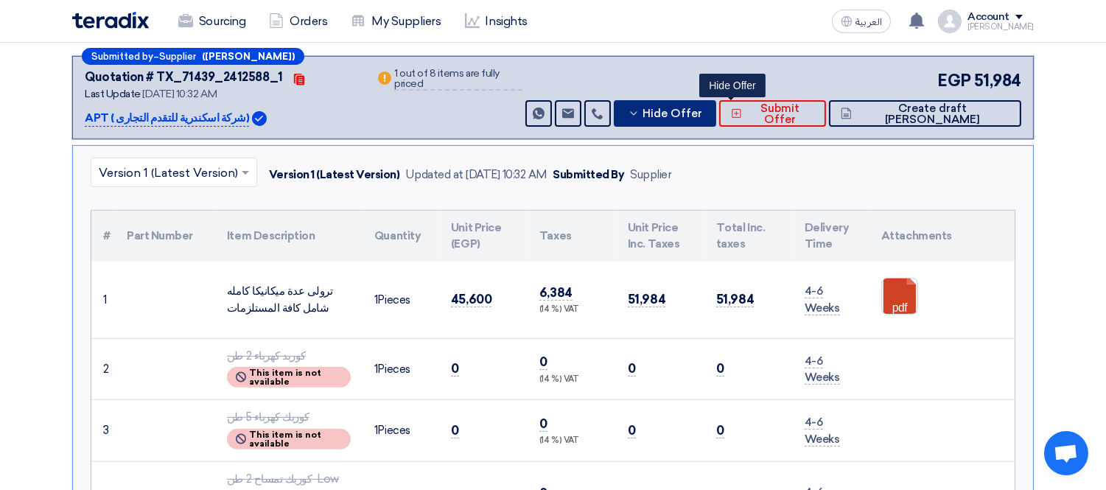
click at [703, 108] on span "Hide Offer" at bounding box center [673, 113] width 60 height 11
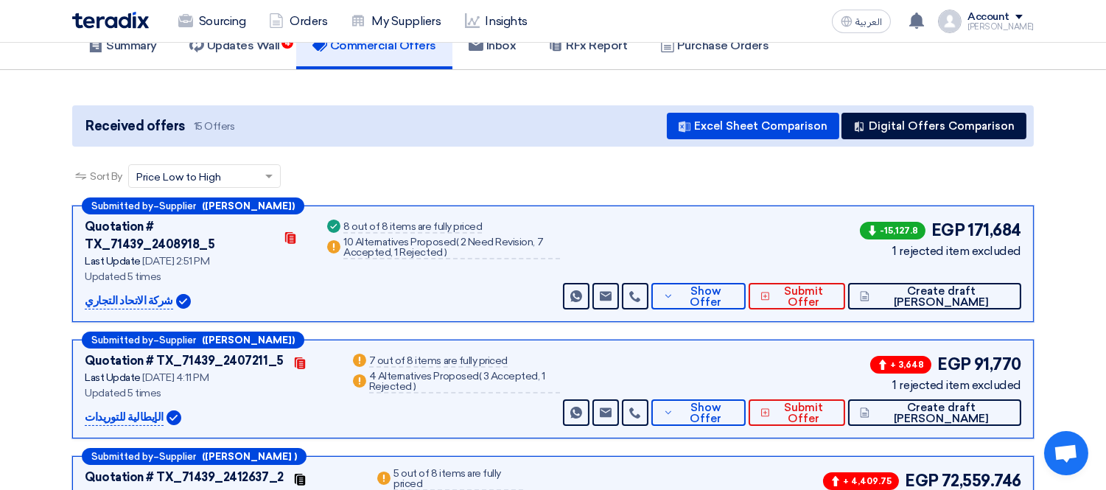
scroll to position [105, 0]
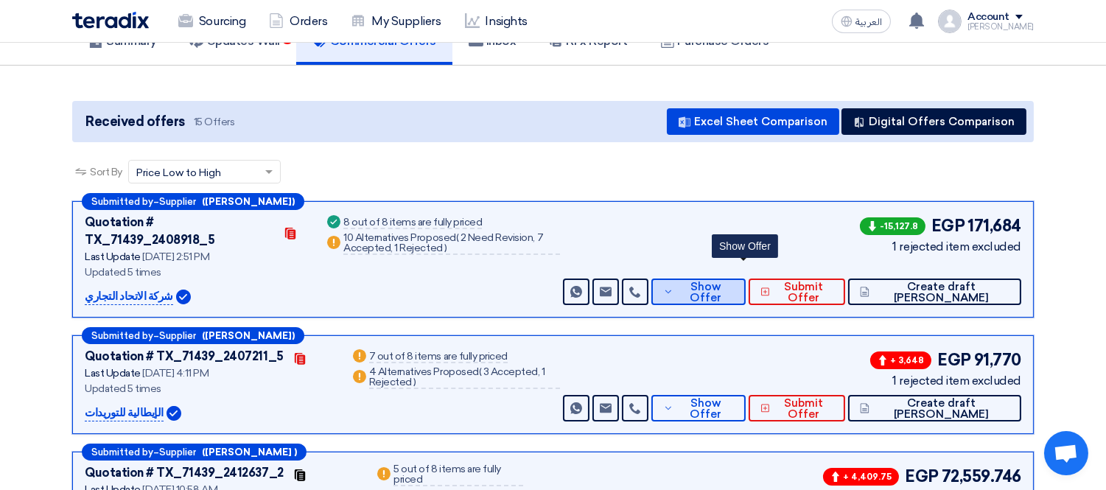
click at [733, 281] on span "Show Offer" at bounding box center [705, 292] width 56 height 22
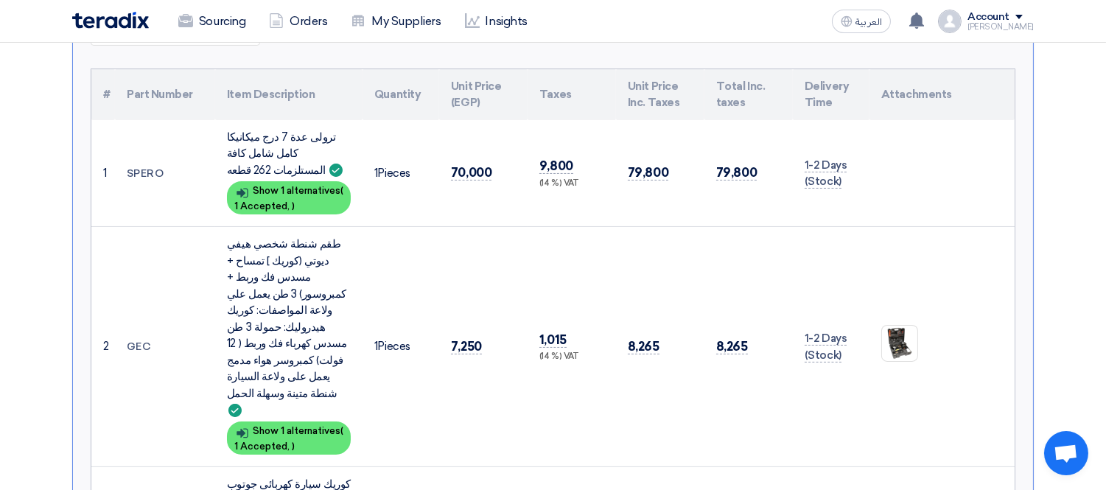
scroll to position [194, 0]
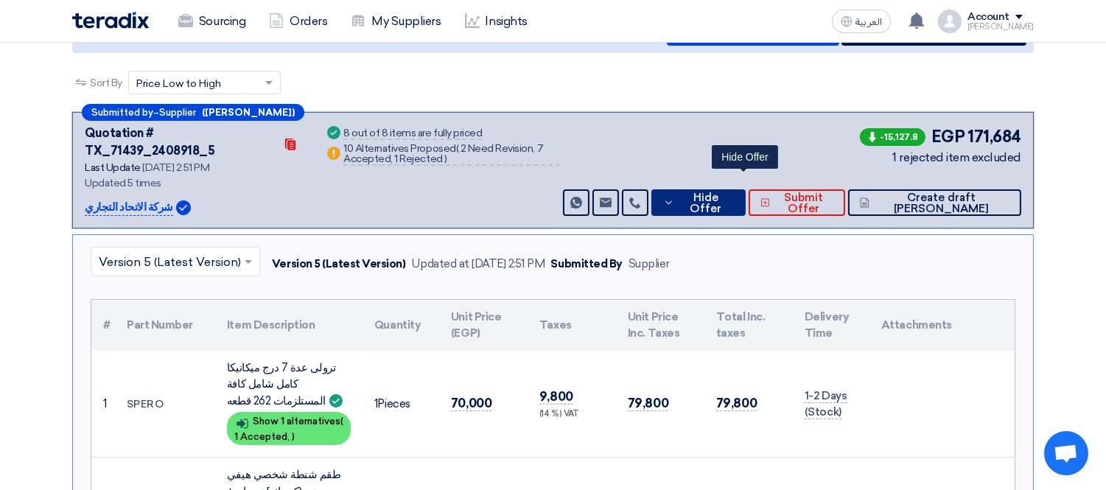
click at [733, 192] on span "Hide Offer" at bounding box center [705, 203] width 55 height 22
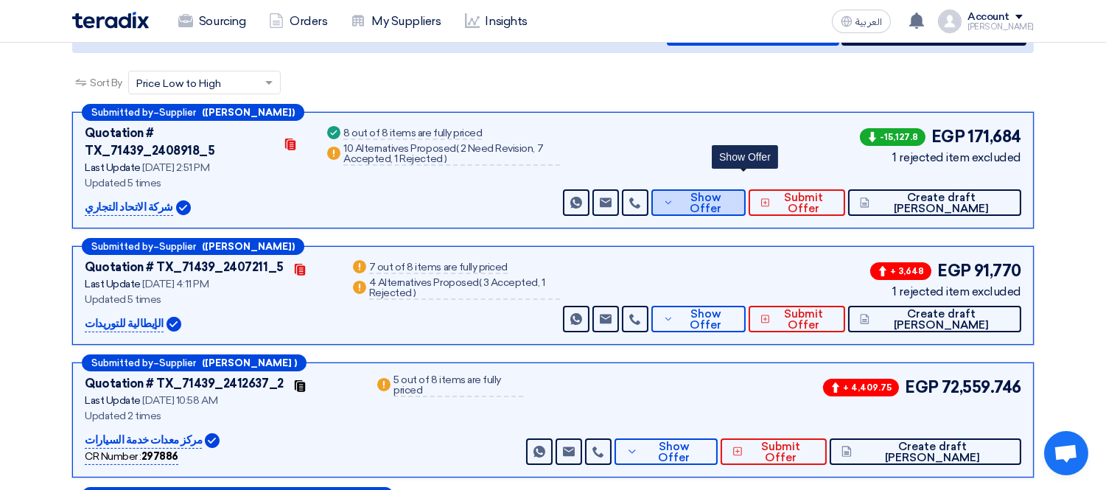
click at [745, 189] on button "Show Offer" at bounding box center [698, 202] width 94 height 27
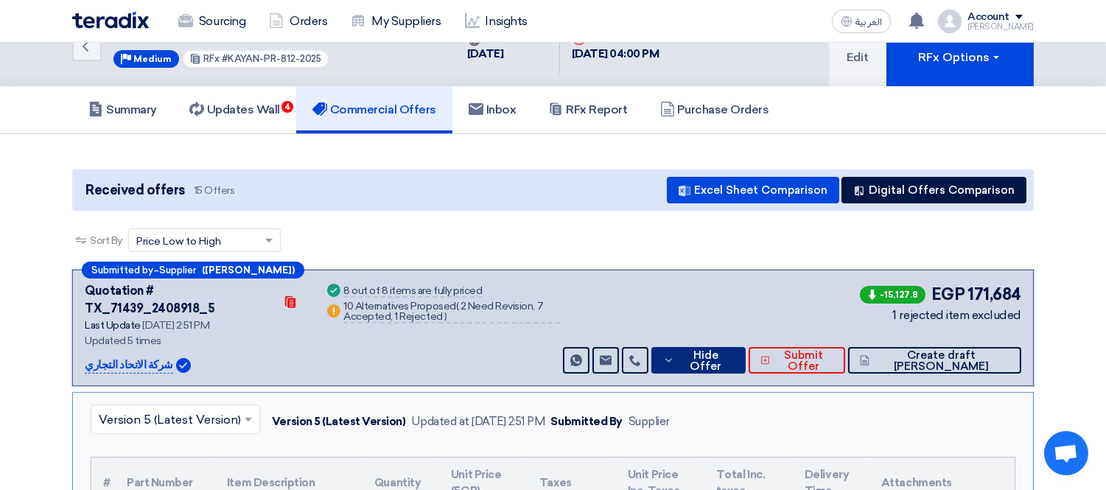
scroll to position [0, 0]
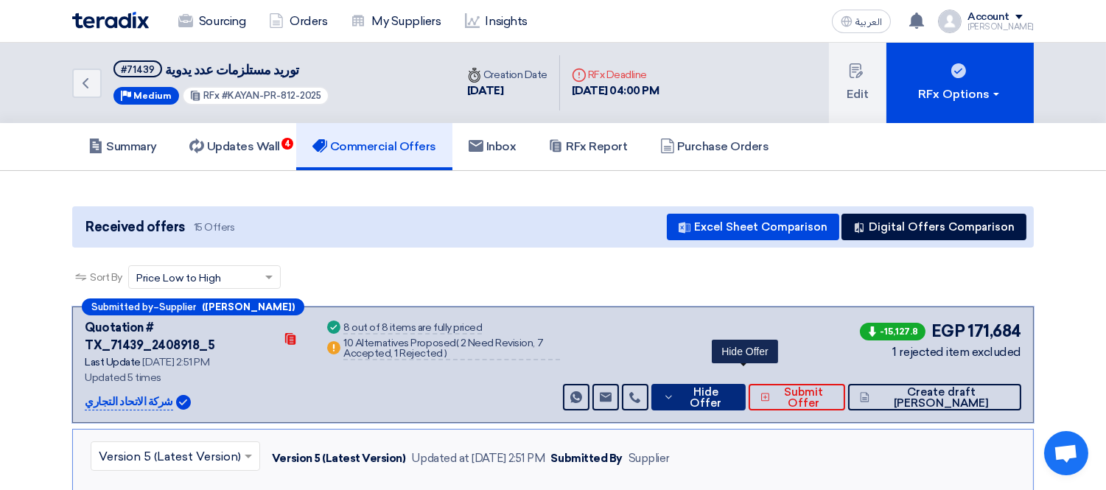
click at [733, 387] on span "Hide Offer" at bounding box center [705, 398] width 55 height 22
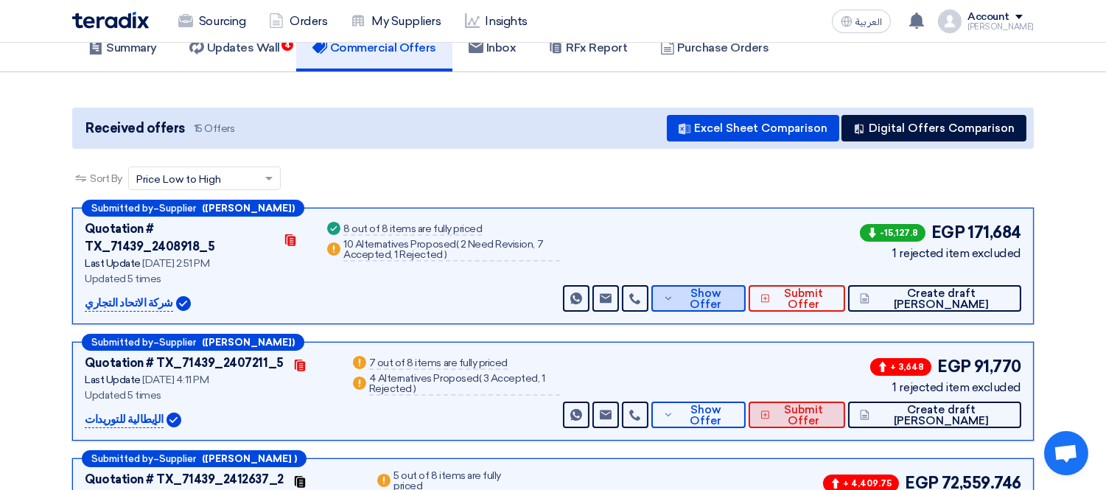
scroll to position [164, 0]
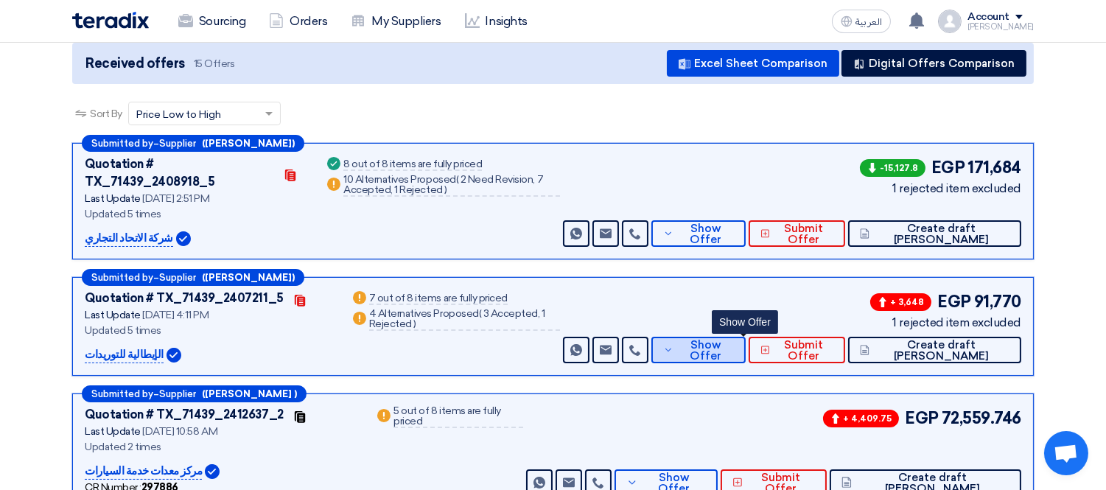
click at [733, 340] on span "Show Offer" at bounding box center [705, 351] width 56 height 22
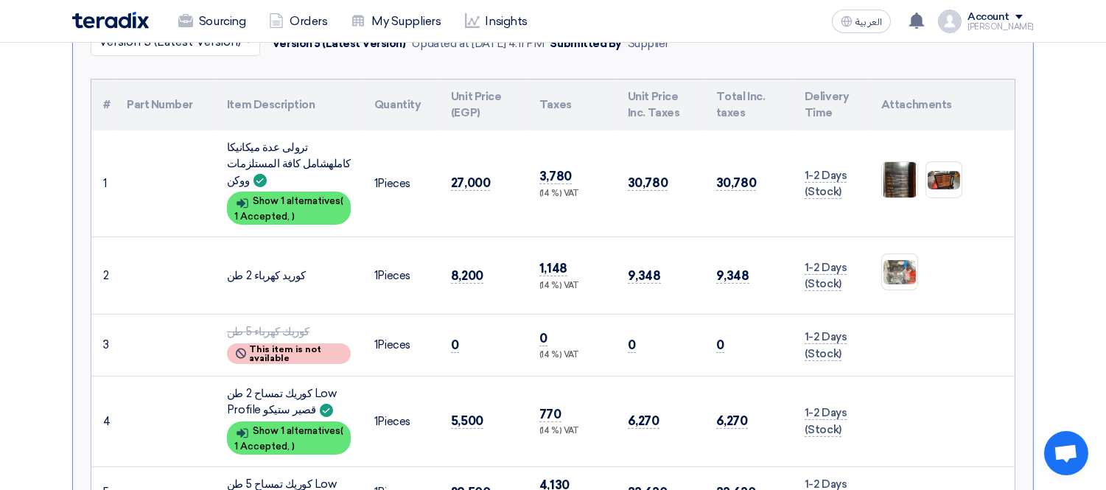
scroll to position [491, 0]
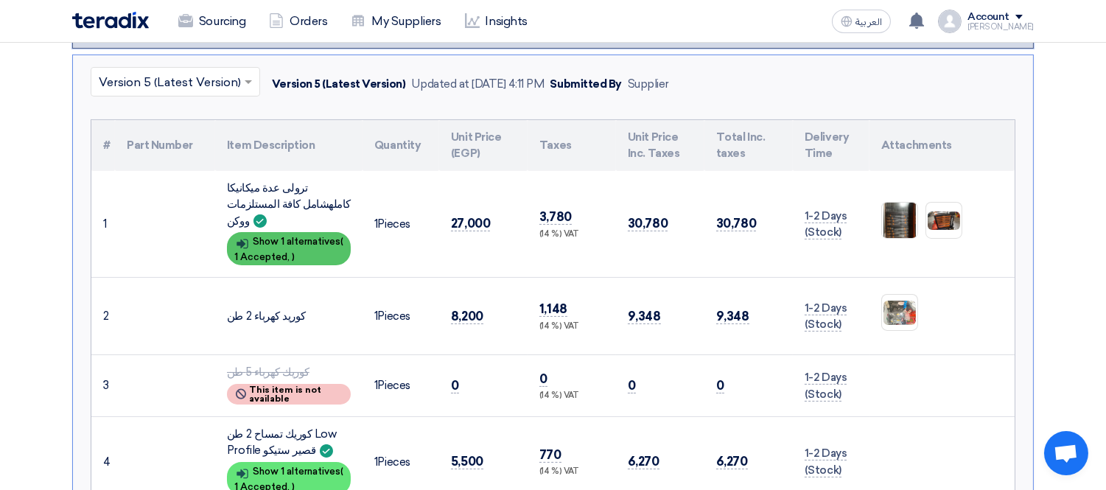
click at [315, 232] on div "Show details Show 1 alternatives ( 1 Accepted, )" at bounding box center [289, 248] width 124 height 33
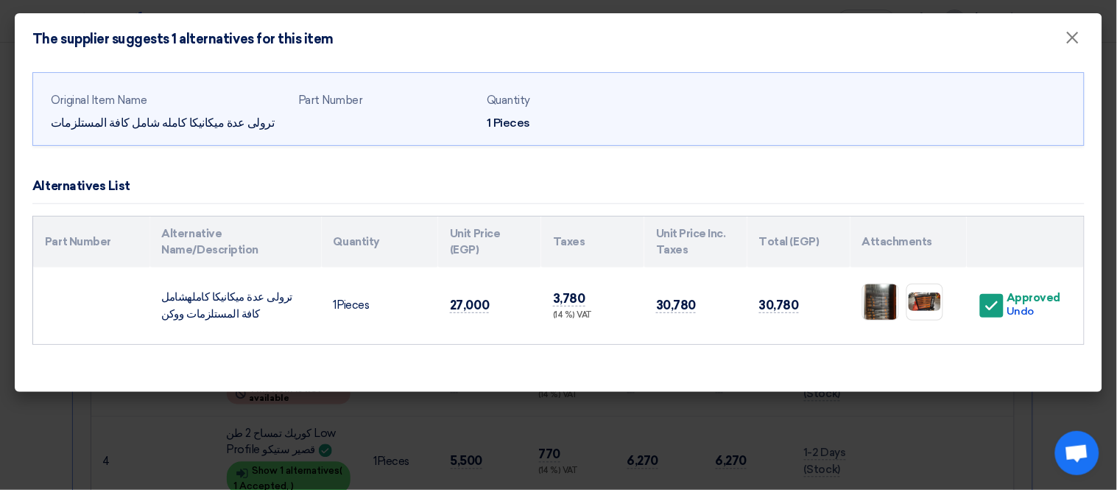
click at [97, 391] on div "Original Item Name ترولى عدة ميكانيكا كامله شامل كافة المستلزمات Part Number Qu…" at bounding box center [559, 228] width 1088 height 327
click at [875, 295] on img at bounding box center [880, 301] width 35 height 60
click at [936, 298] on img at bounding box center [925, 301] width 35 height 21
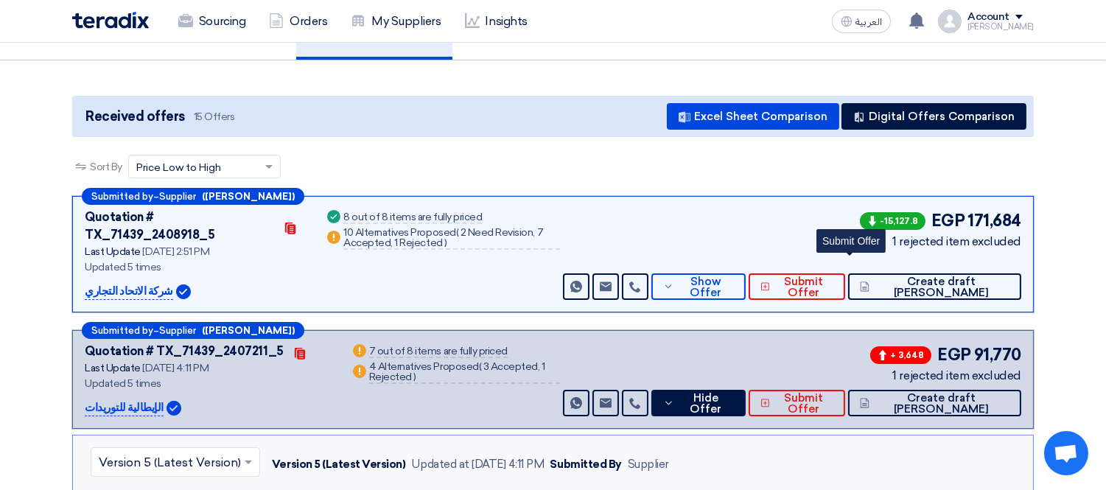
scroll to position [164, 0]
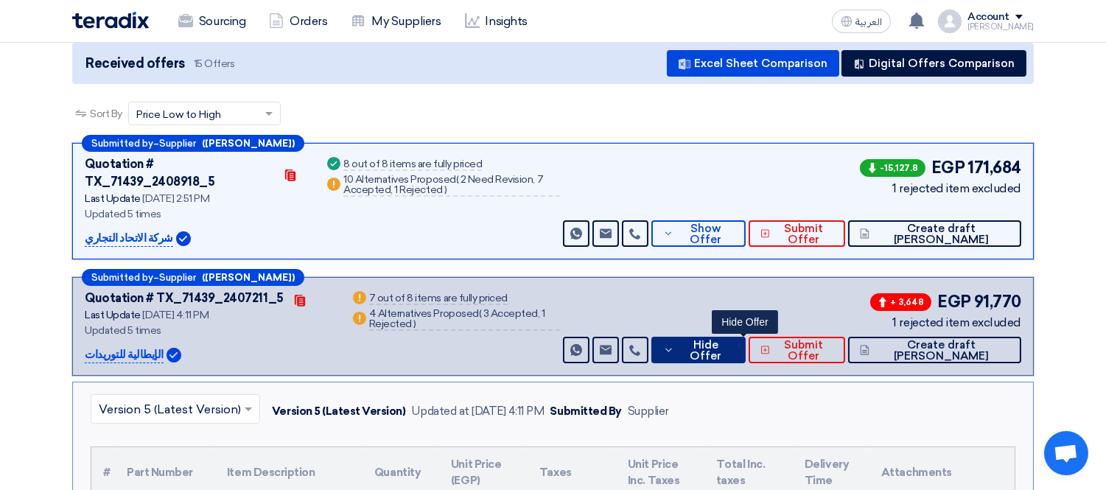
click at [733, 340] on span "Hide Offer" at bounding box center [705, 351] width 55 height 22
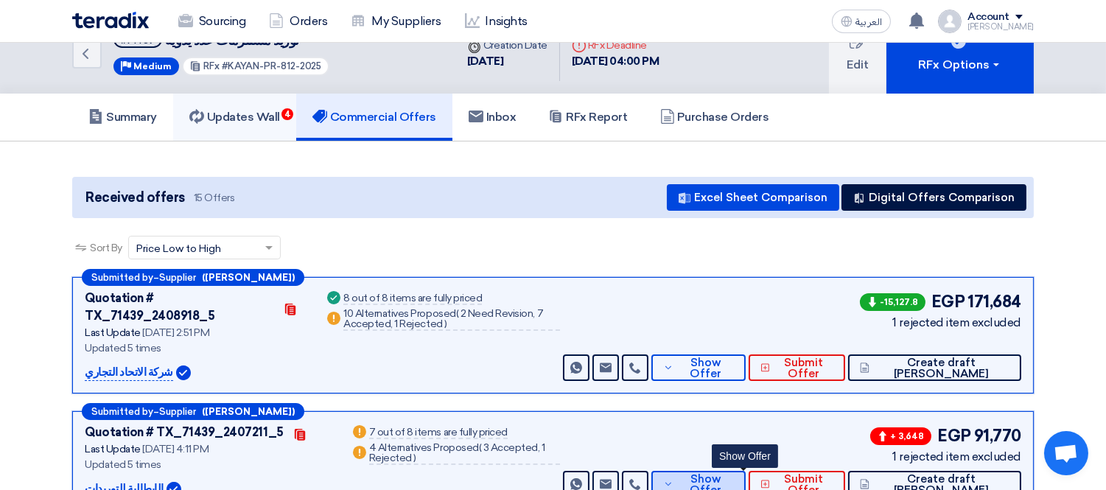
scroll to position [0, 0]
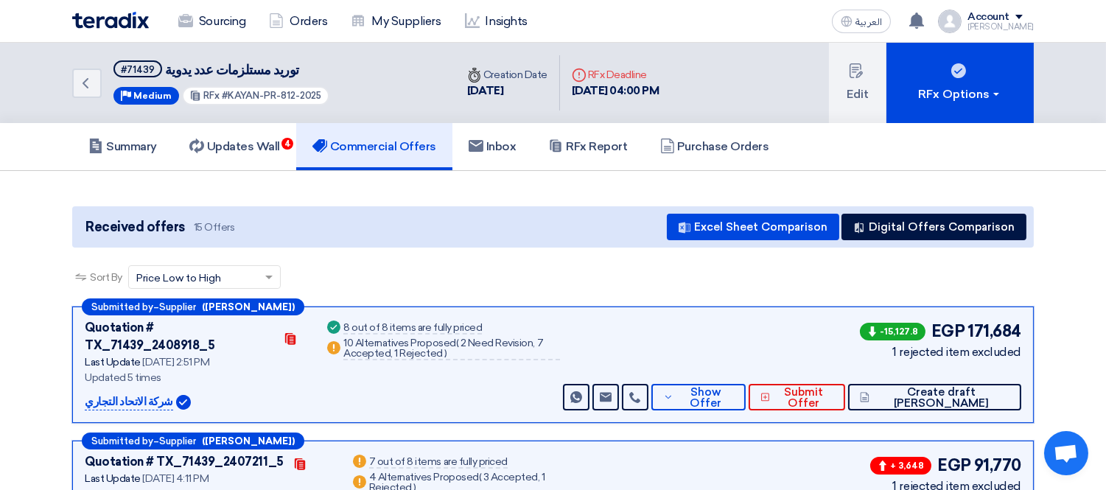
drag, startPoint x: 222, startPoint y: 91, endPoint x: 326, endPoint y: 99, distance: 104.2
click at [326, 99] on div "Back #71439 توريد مستلزمات عدد يدوية Priority Medium RFx #KAYAN-PR-812-2025" at bounding box center [263, 83] width 383 height 80
copy span "KAYAN-PR-812-2025"
